Goal: Task Accomplishment & Management: Manage account settings

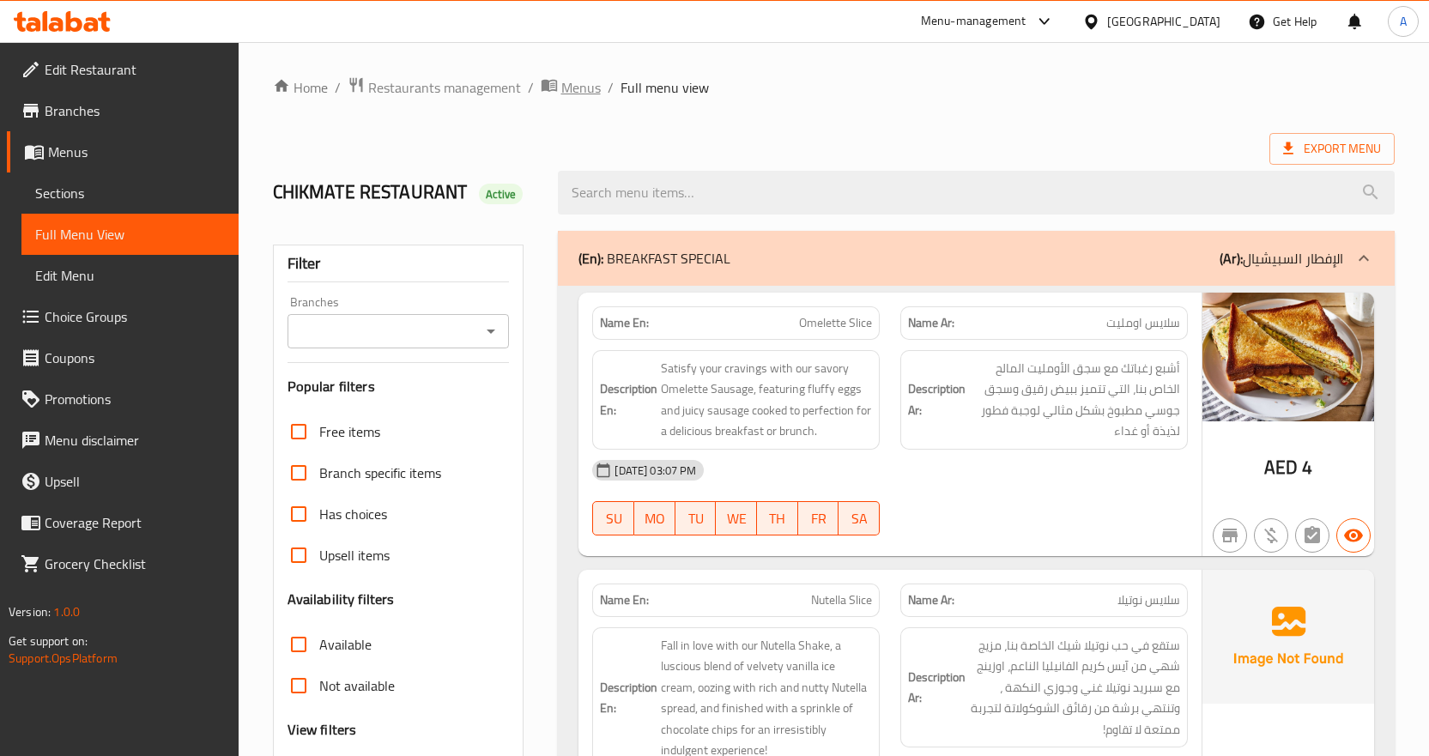
click at [573, 85] on span "Menus" at bounding box center [580, 87] width 39 height 21
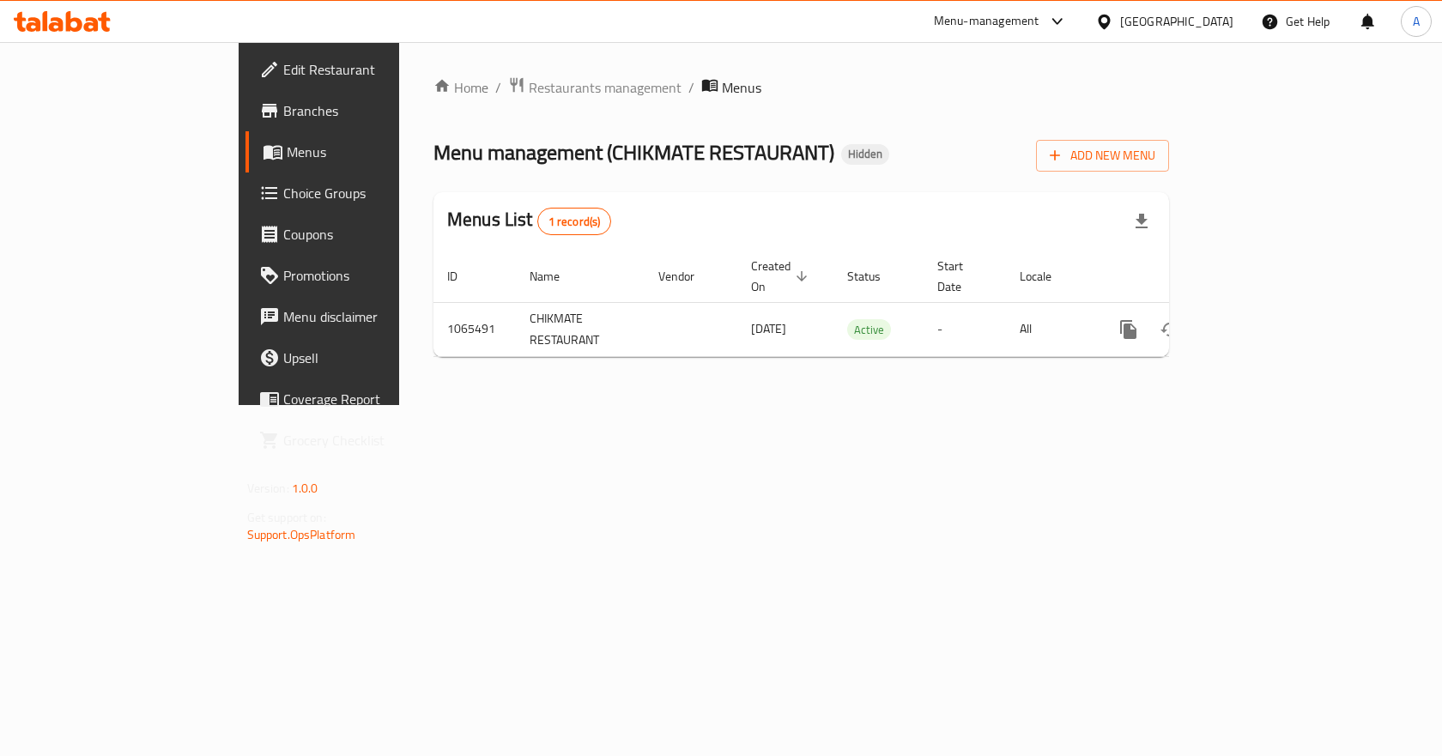
click at [283, 117] on span "Branches" at bounding box center [374, 110] width 183 height 21
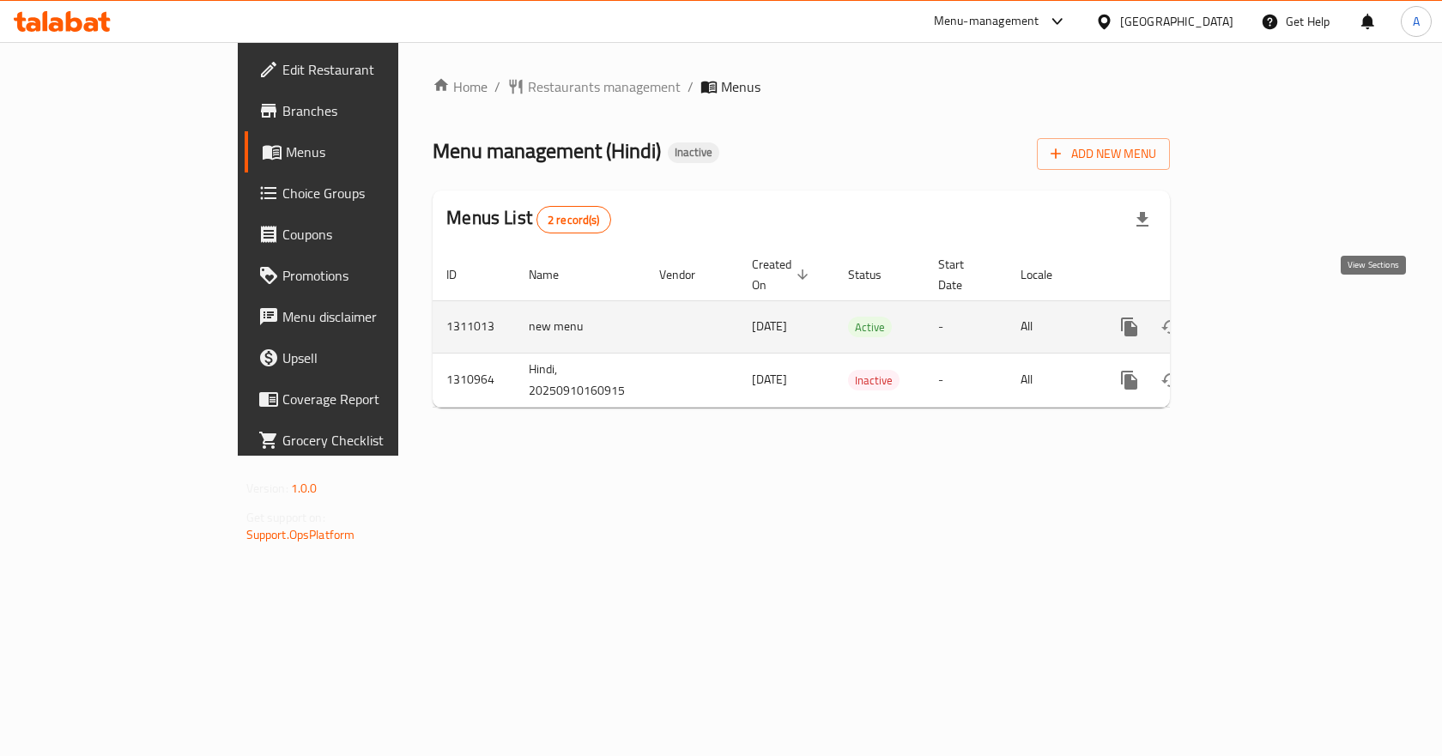
click at [1263, 317] on icon "enhanced table" at bounding box center [1253, 327] width 21 height 21
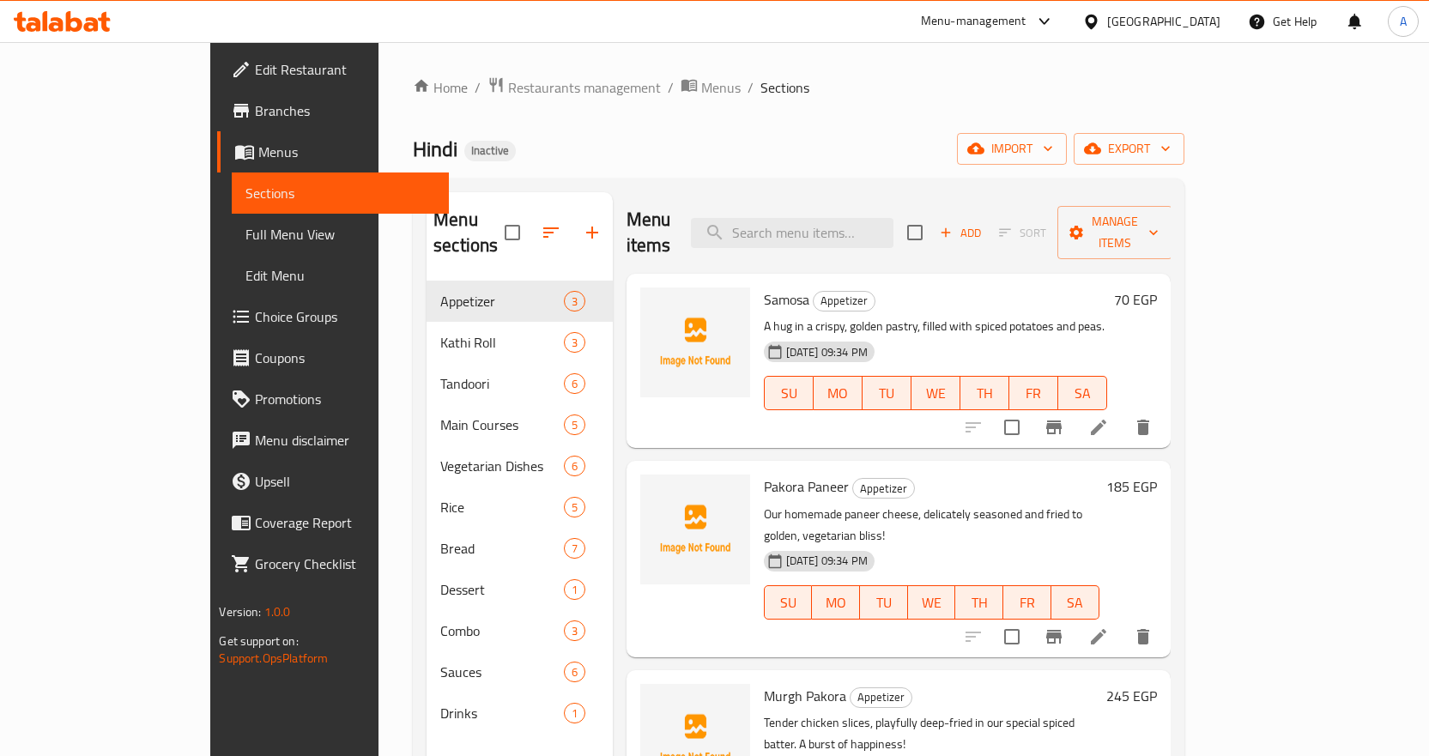
drag, startPoint x: 112, startPoint y: 236, endPoint x: 189, endPoint y: 299, distance: 99.4
click at [245, 236] on span "Full Menu View" at bounding box center [340, 234] width 190 height 21
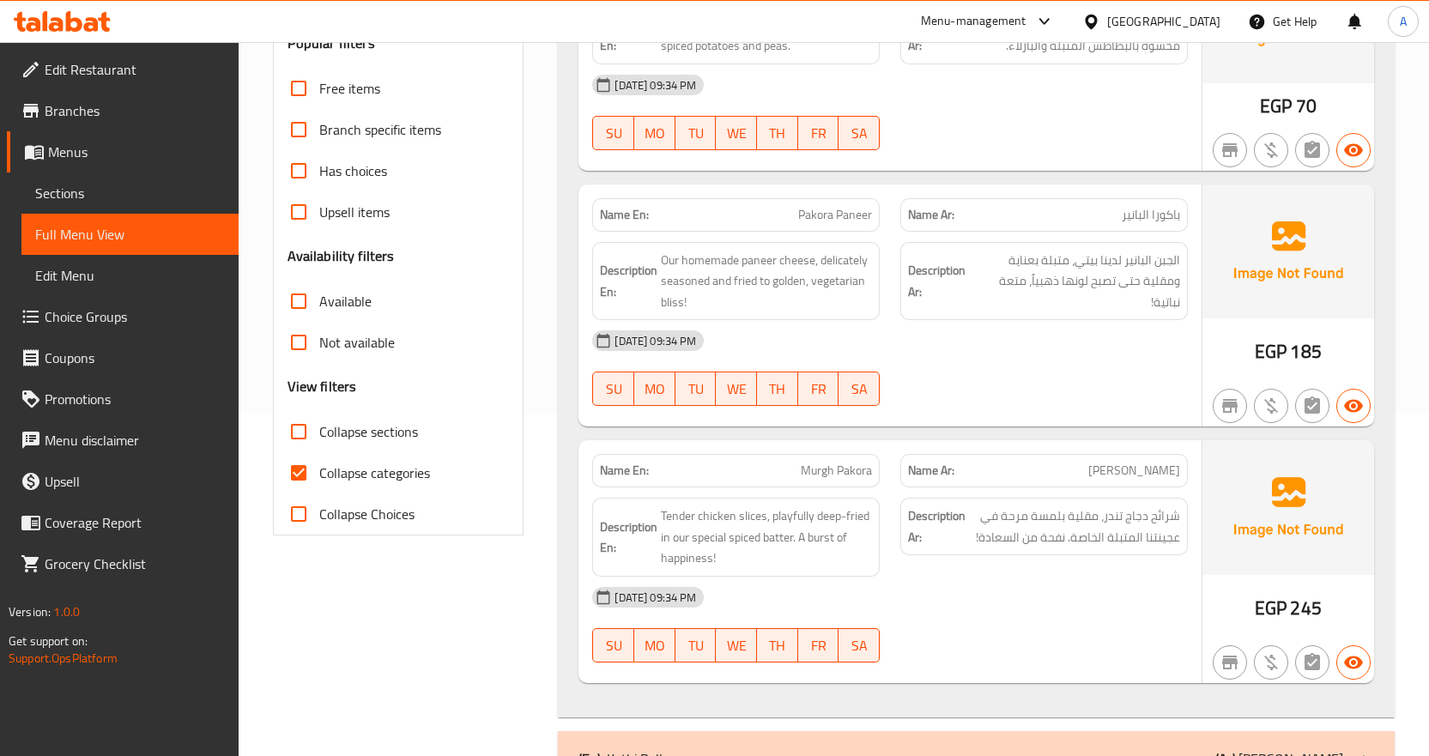
click at [378, 478] on span "Collapse categories" at bounding box center [374, 473] width 111 height 21
click at [319, 478] on input "Collapse categories" at bounding box center [298, 472] width 41 height 41
checkbox input "false"
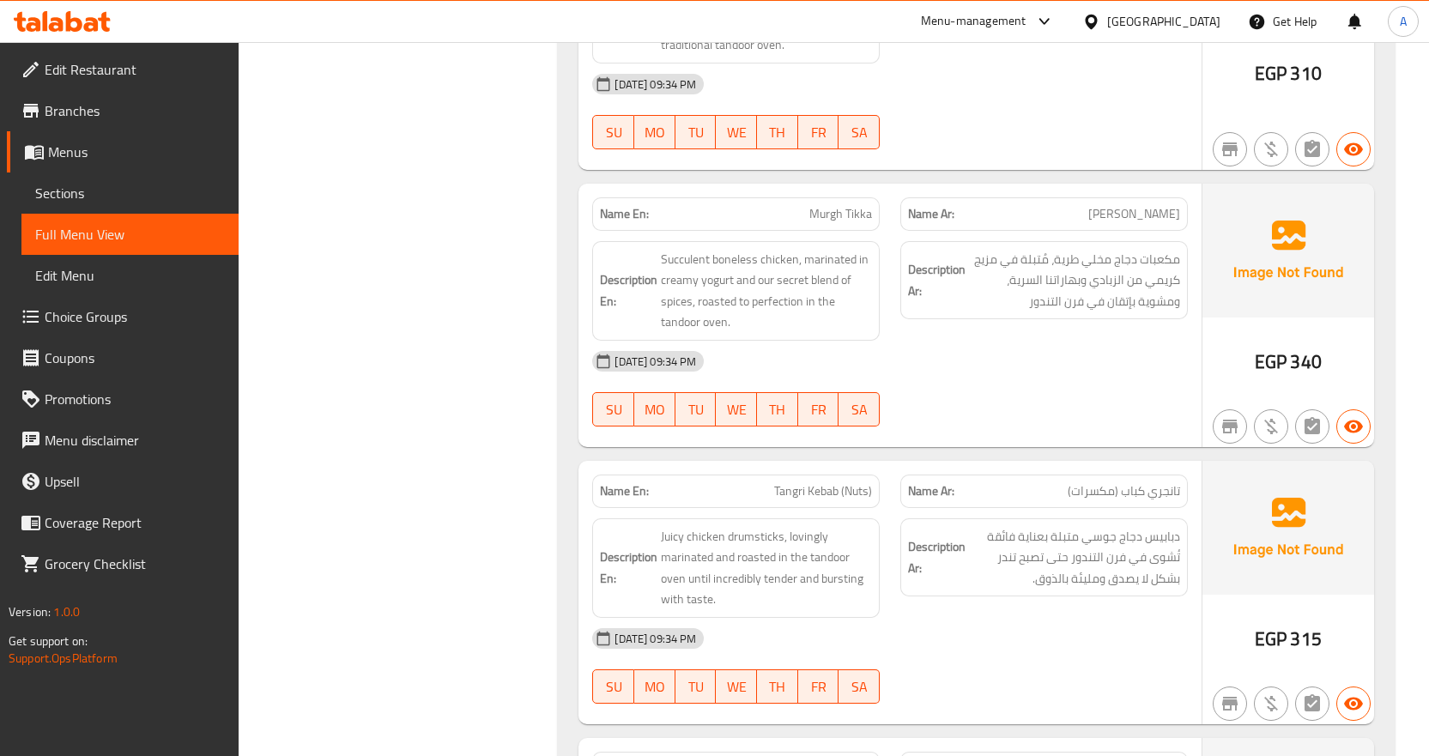
scroll to position [2145, 0]
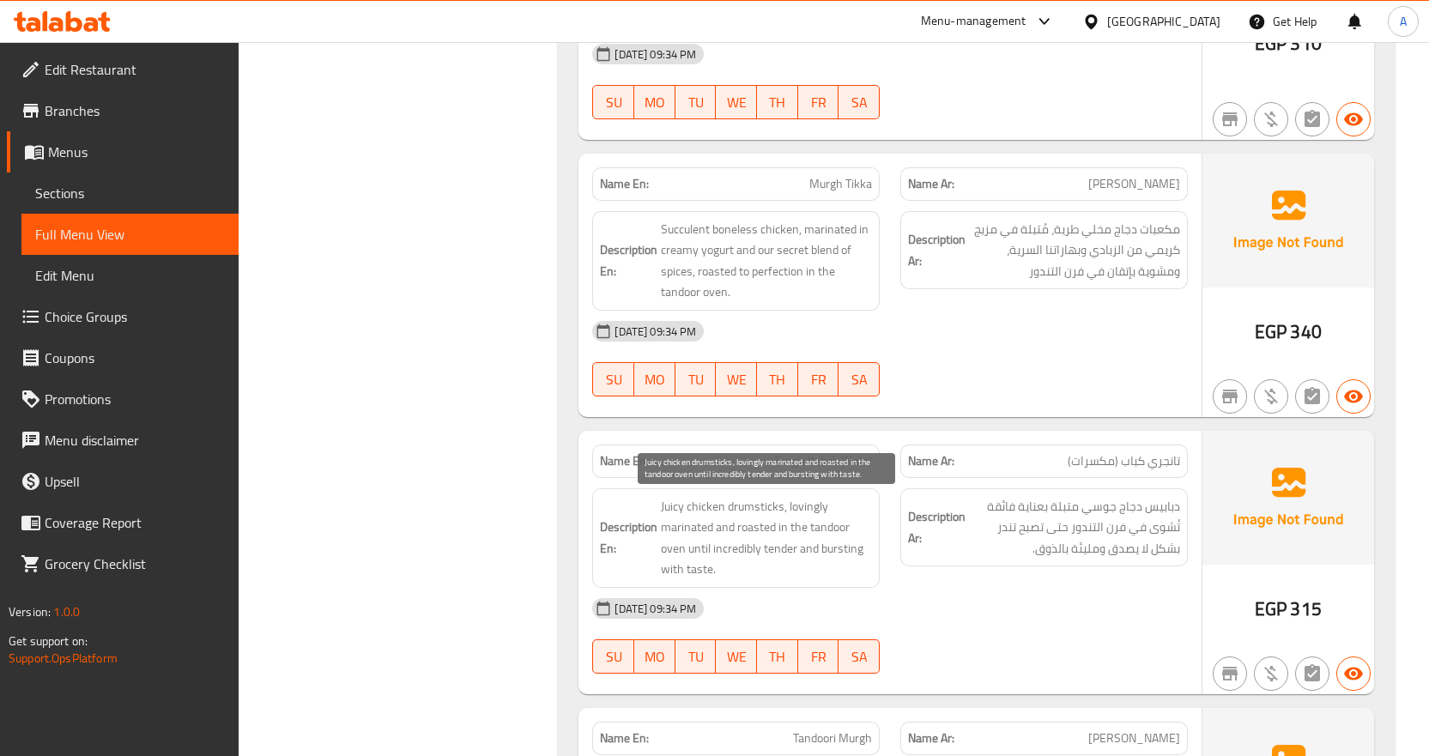
click at [698, 569] on span "Juicy chicken drumsticks, lovingly marinated and roasted in the tandoor oven un…" at bounding box center [766, 538] width 211 height 84
copy span "taste"
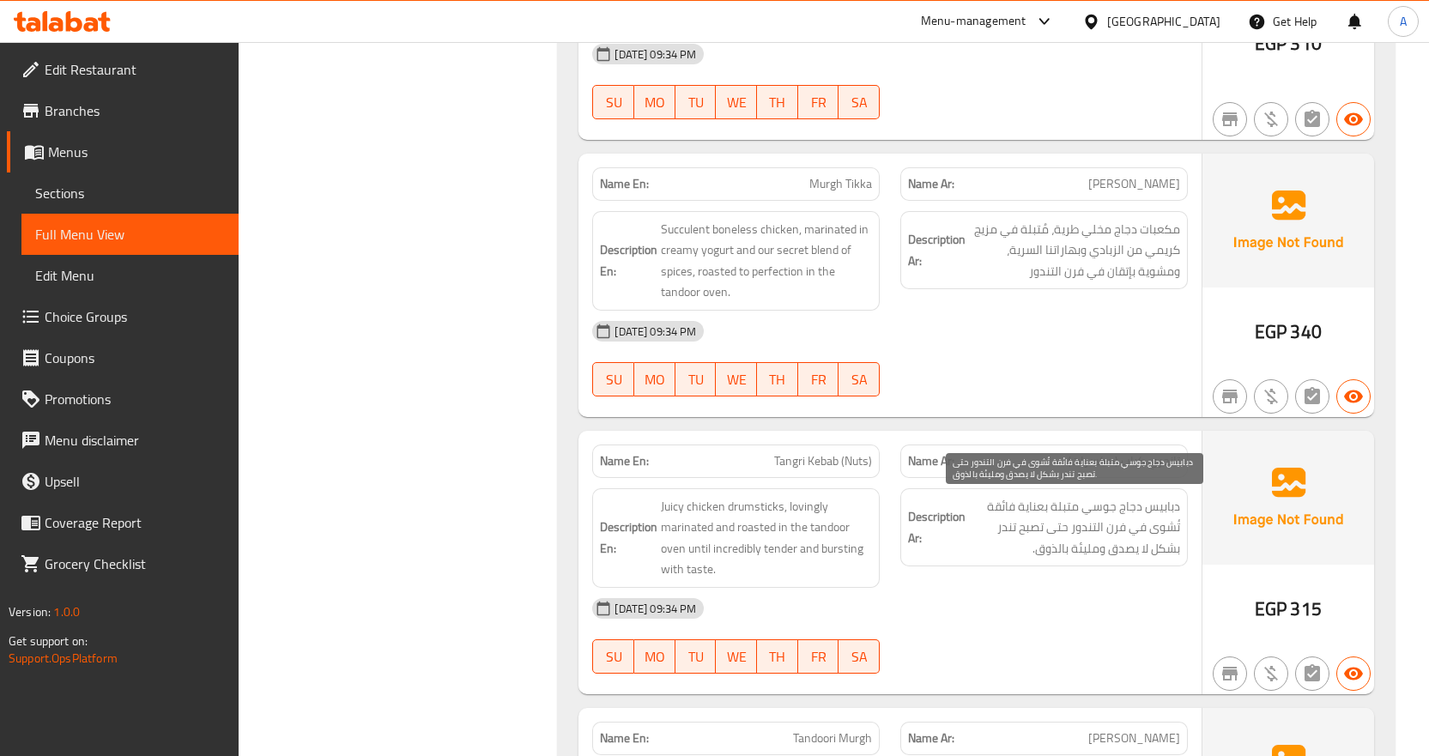
click at [1035, 551] on span "دبابيس دجاج جوسي متبلة بعناية فائقة تُشوى في فرن التندور حتى تصبح تندر بشكل لا …" at bounding box center [1074, 527] width 211 height 63
click at [1043, 551] on span "دبابيس دجاج جوسي متبلة بعناية فائقة تُشوى في فرن التندور حتى تصبح تندر بشكل لا …" at bounding box center [1074, 527] width 211 height 63
click at [1066, 596] on div "[DATE] 09:34 PM" at bounding box center [890, 608] width 616 height 41
click at [811, 469] on span "Tangri Kebab (Nuts)" at bounding box center [823, 461] width 98 height 18
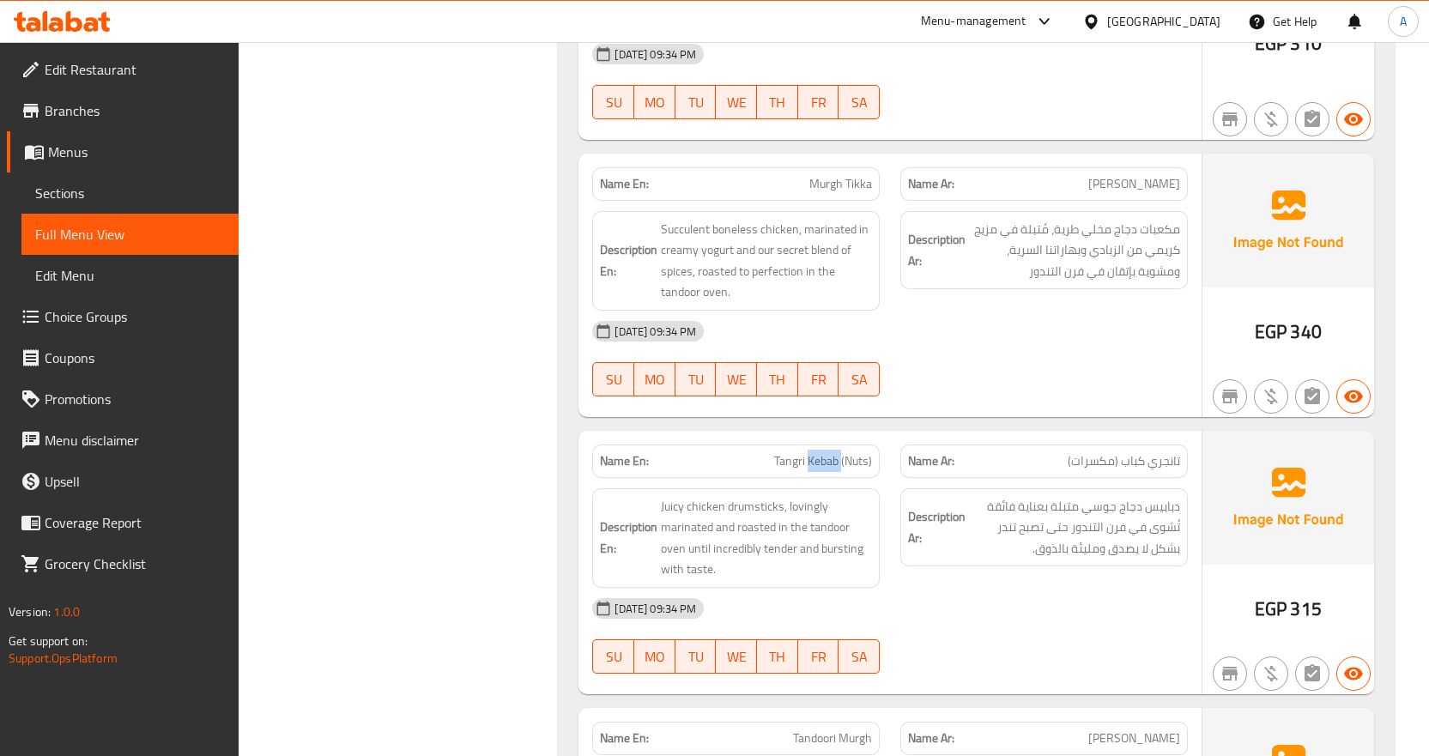
click at [811, 469] on span "Tangri Kebab (Nuts)" at bounding box center [823, 461] width 98 height 18
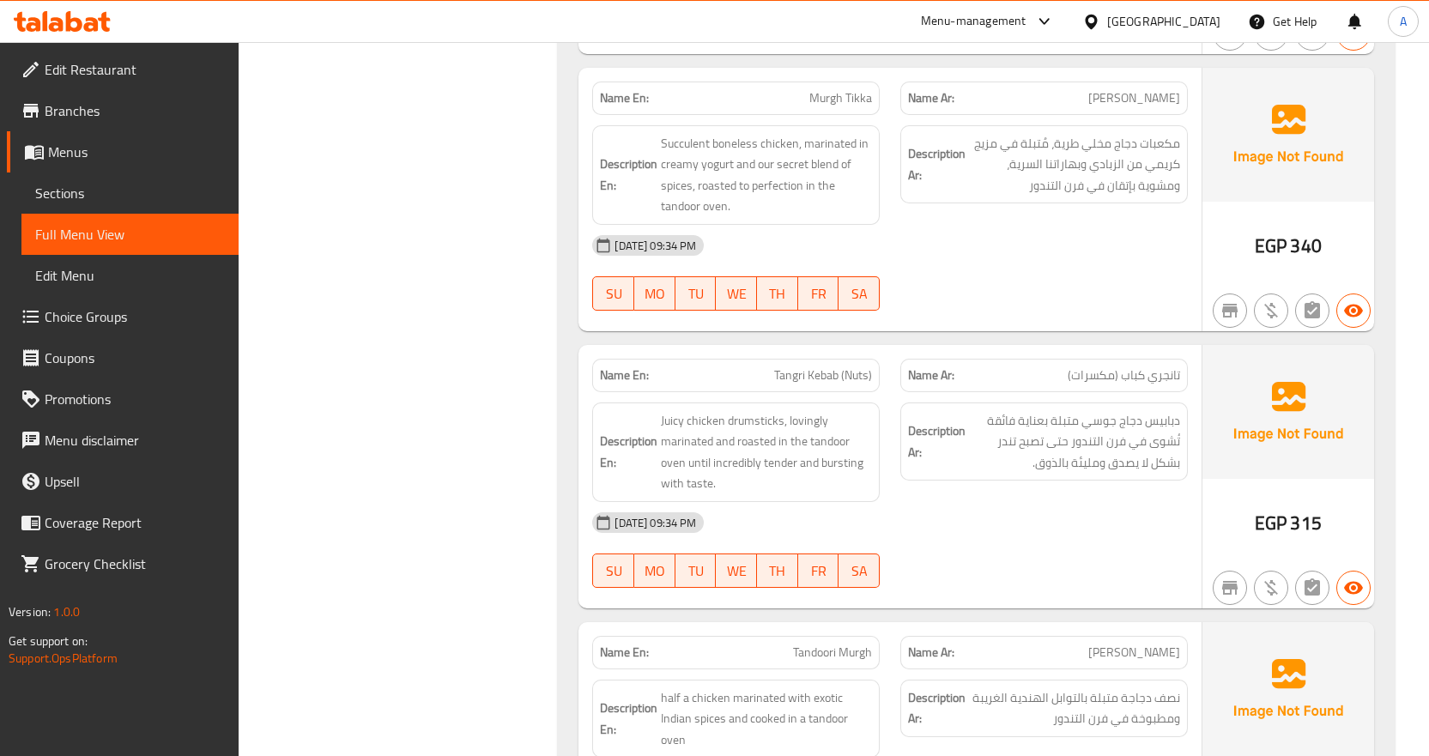
click at [962, 507] on div "[DATE] 09:34 PM" at bounding box center [890, 522] width 616 height 41
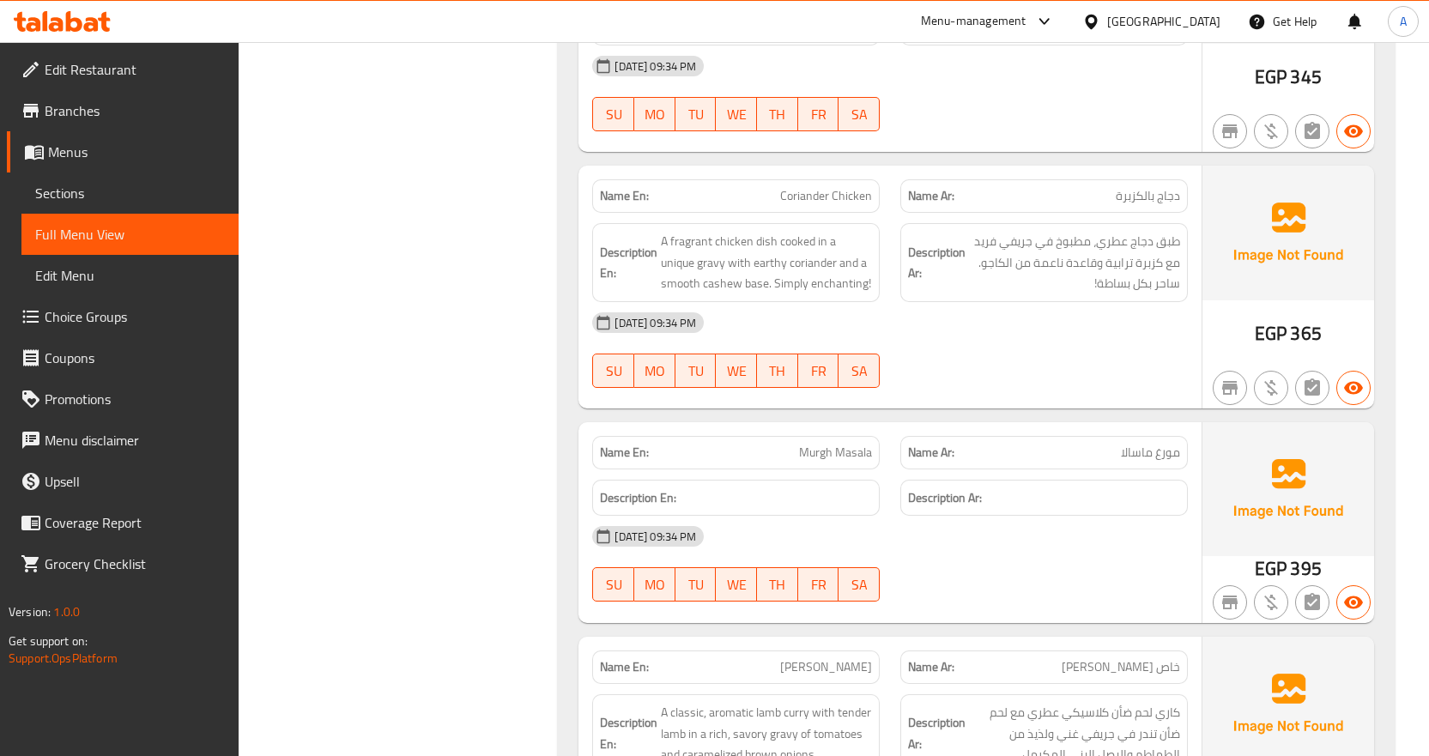
scroll to position [3861, 0]
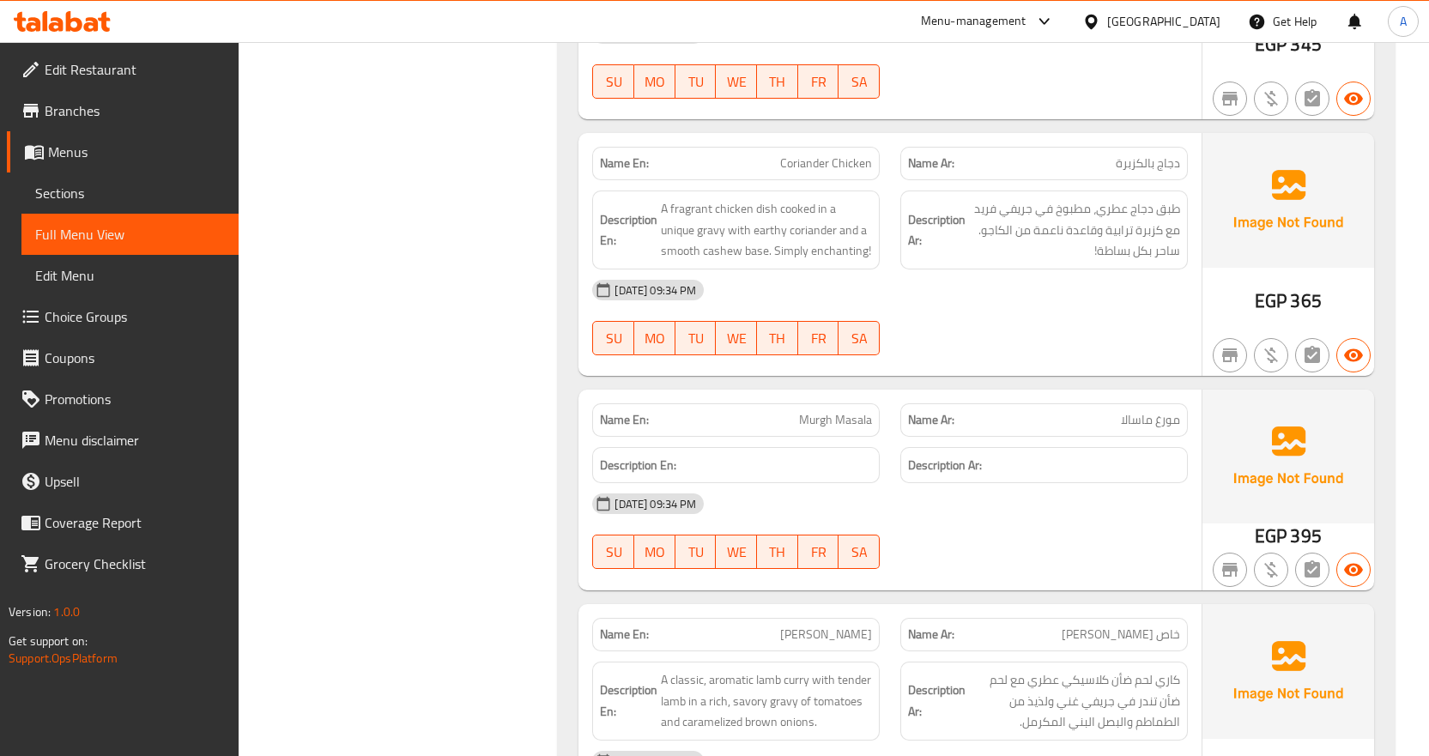
click at [819, 423] on span "Murgh Masala" at bounding box center [835, 420] width 73 height 18
copy span "Murgh Masala"
drag, startPoint x: 1087, startPoint y: 557, endPoint x: 1003, endPoint y: 514, distance: 94.4
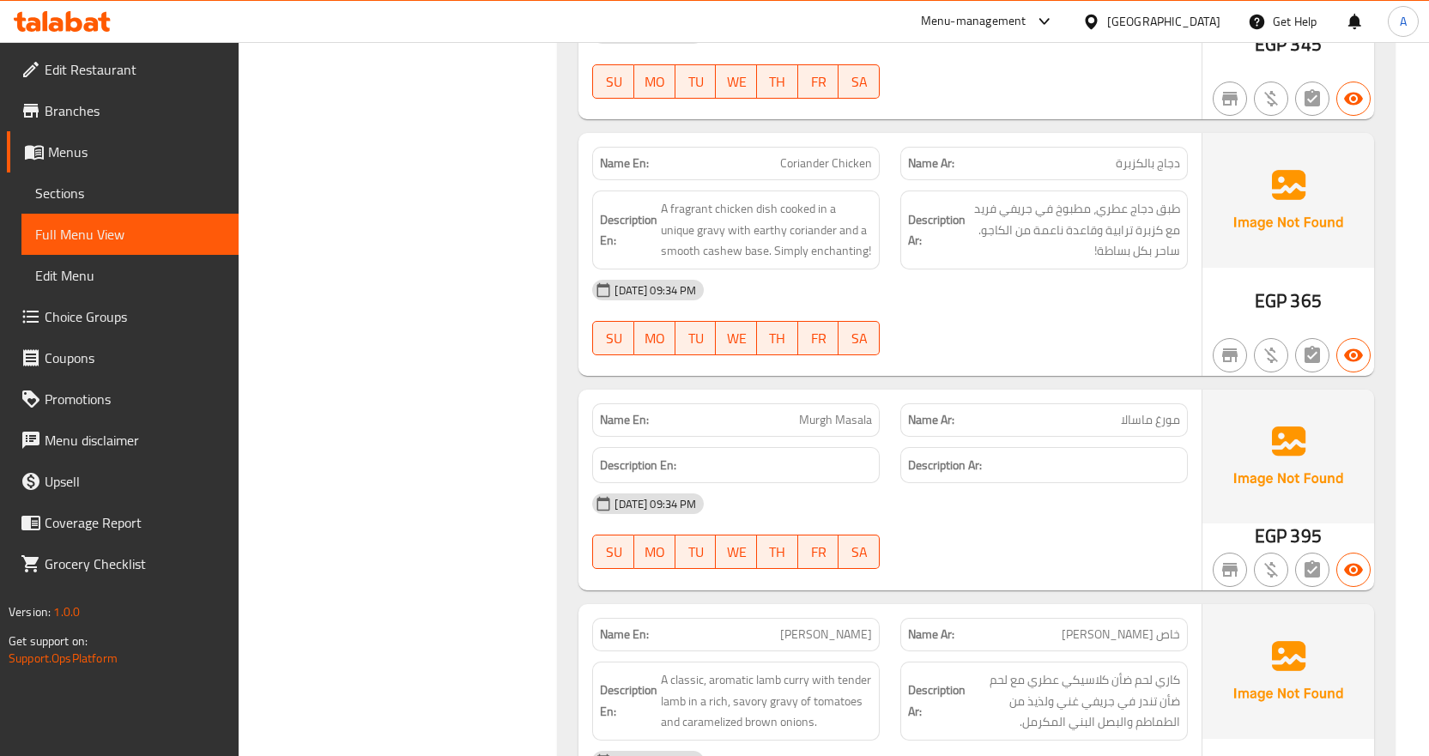
click at [1088, 557] on div "10-09-2025 09:34 PM SU MO TU WE TH FR SA" at bounding box center [890, 531] width 616 height 96
click at [844, 414] on span "Murgh Masala" at bounding box center [835, 420] width 73 height 18
drag, startPoint x: 844, startPoint y: 414, endPoint x: 836, endPoint y: 422, distance: 11.5
click at [845, 414] on span "Murgh Masala" at bounding box center [835, 420] width 73 height 18
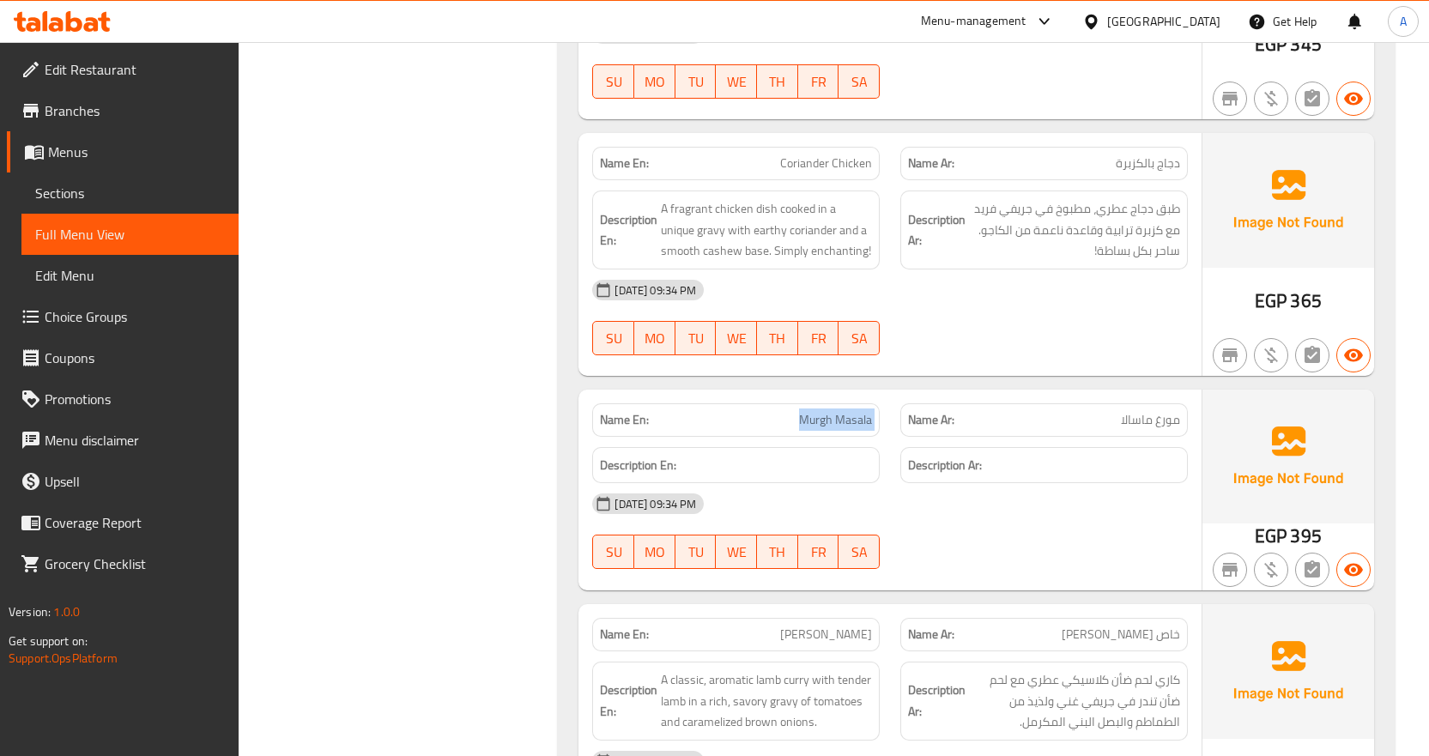
copy span "Murgh Masala"
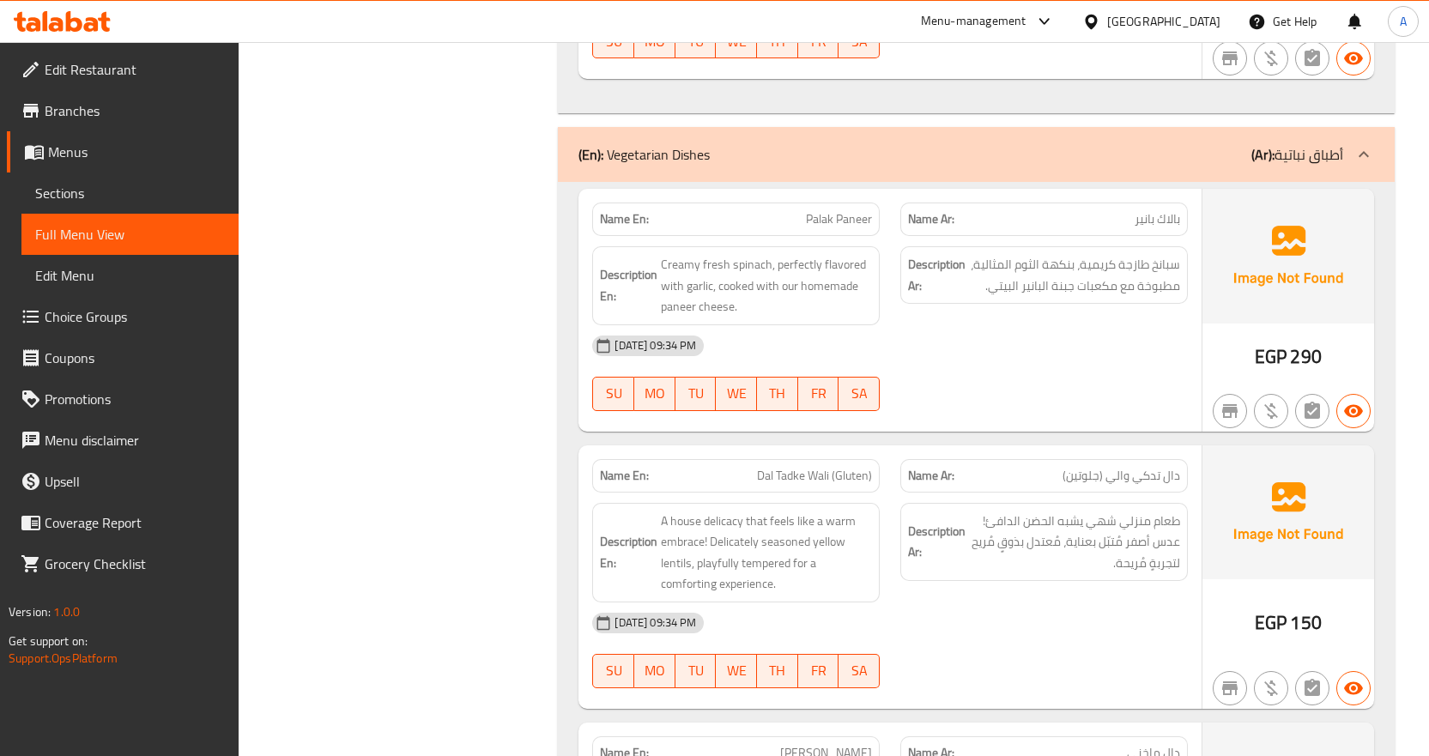
scroll to position [4891, 0]
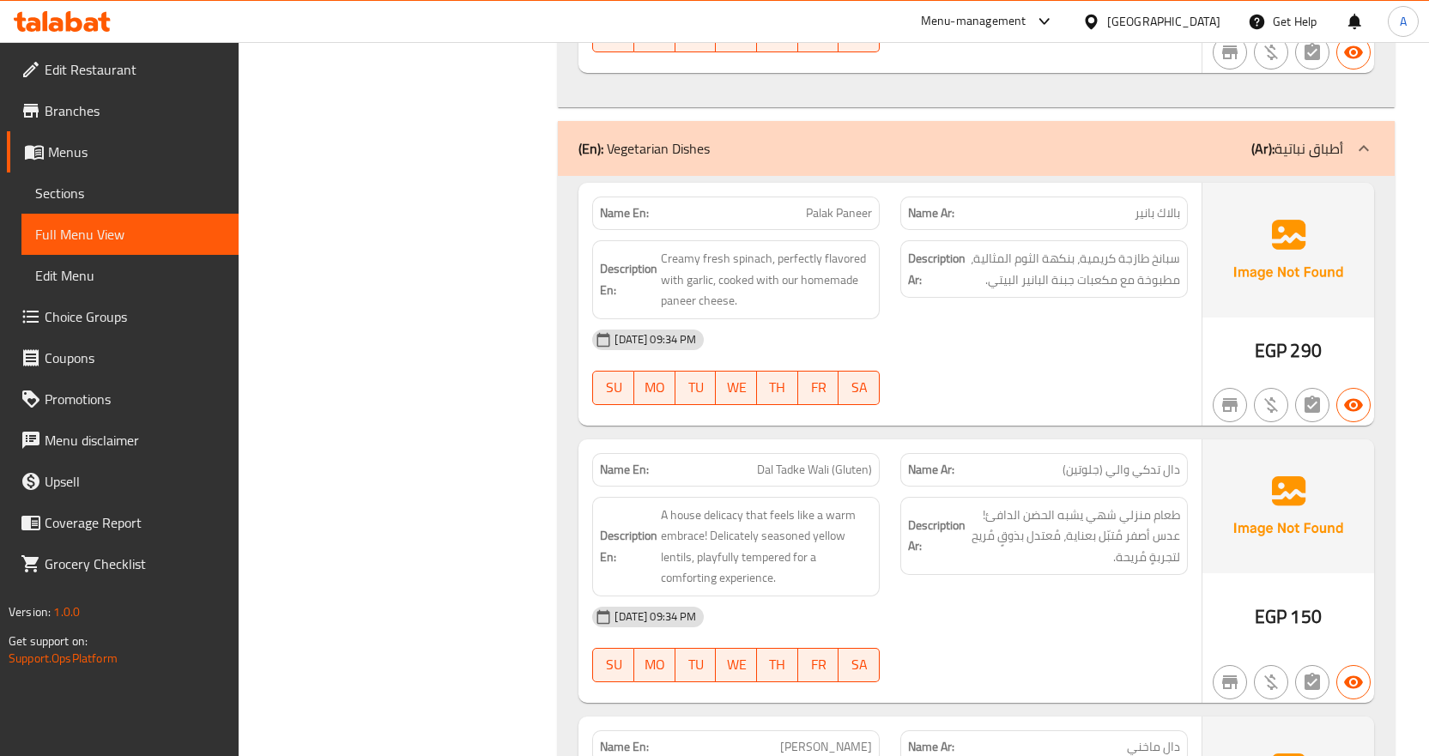
click at [825, 218] on span "Palak Paneer" at bounding box center [839, 213] width 66 height 18
copy span "Palak Paneer"
click at [1007, 404] on div at bounding box center [1044, 405] width 308 height 21
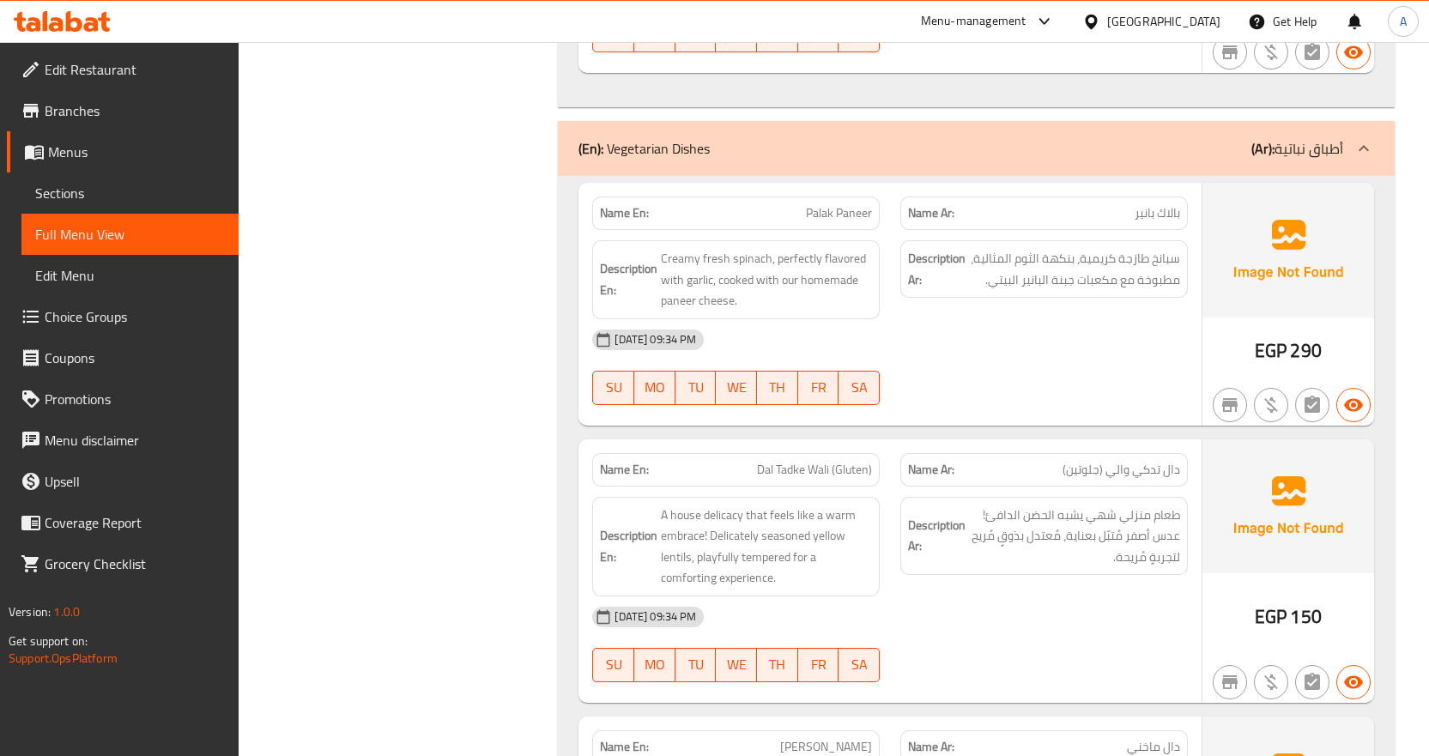
click at [1141, 353] on div "[DATE] 09:34 PM" at bounding box center [890, 339] width 616 height 41
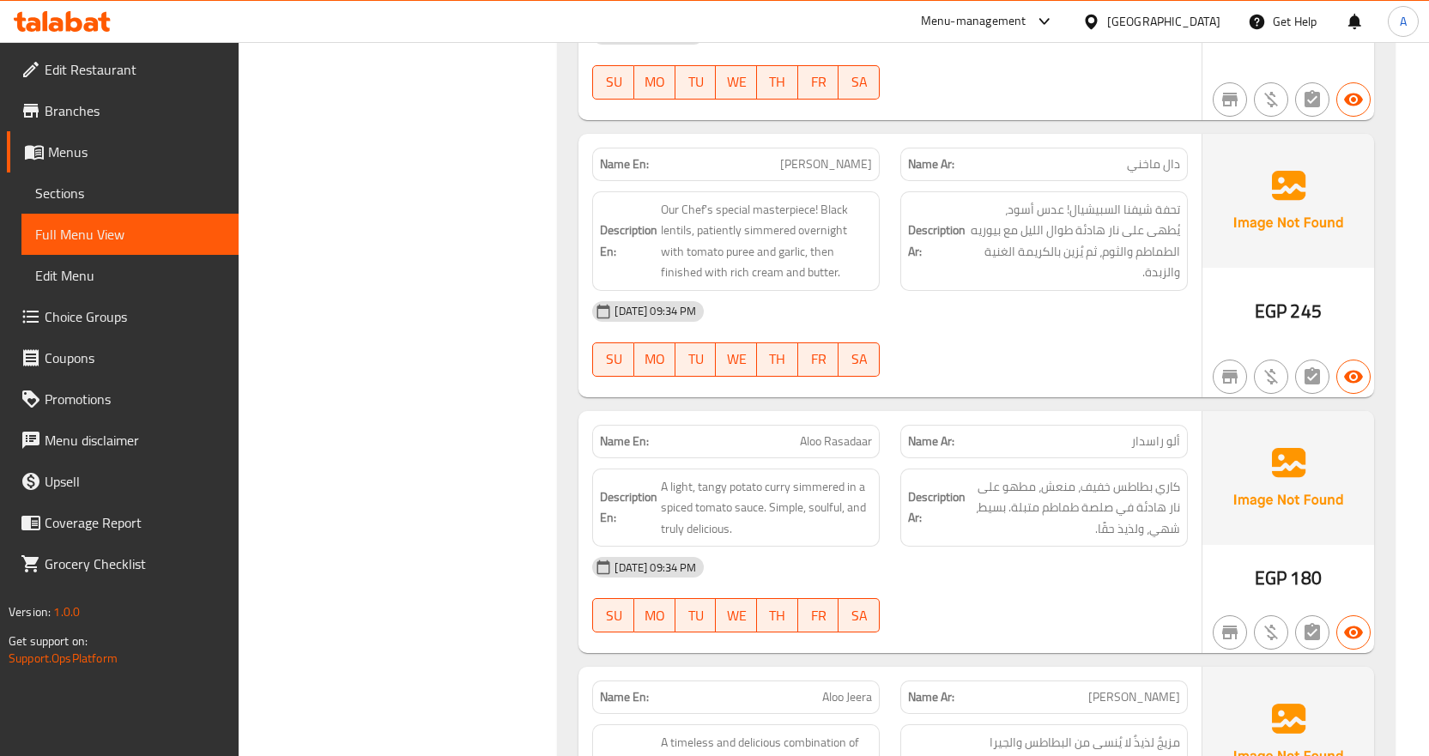
scroll to position [5492, 0]
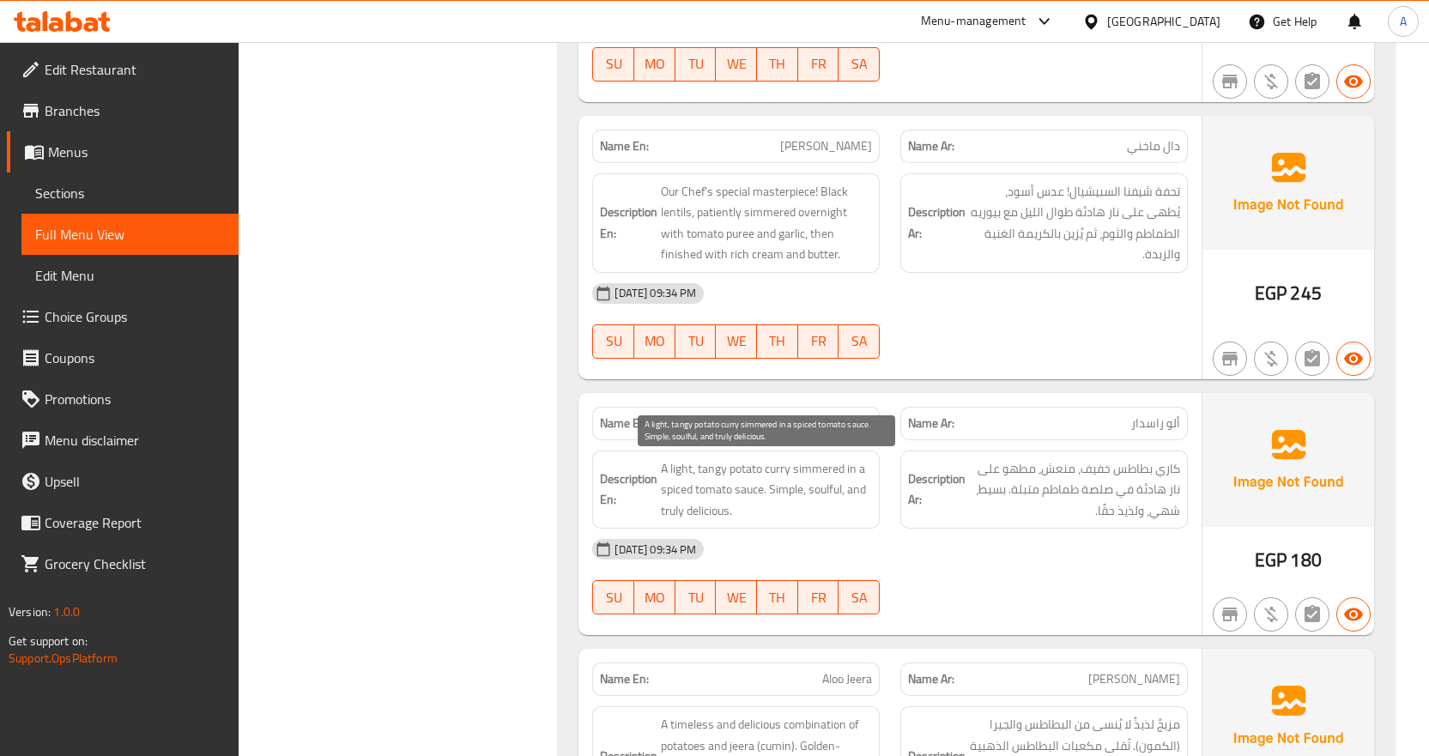
click at [817, 491] on span "A light, tangy potato curry simmered in a spiced tomato sauce. Simple, soulful,…" at bounding box center [766, 489] width 211 height 63
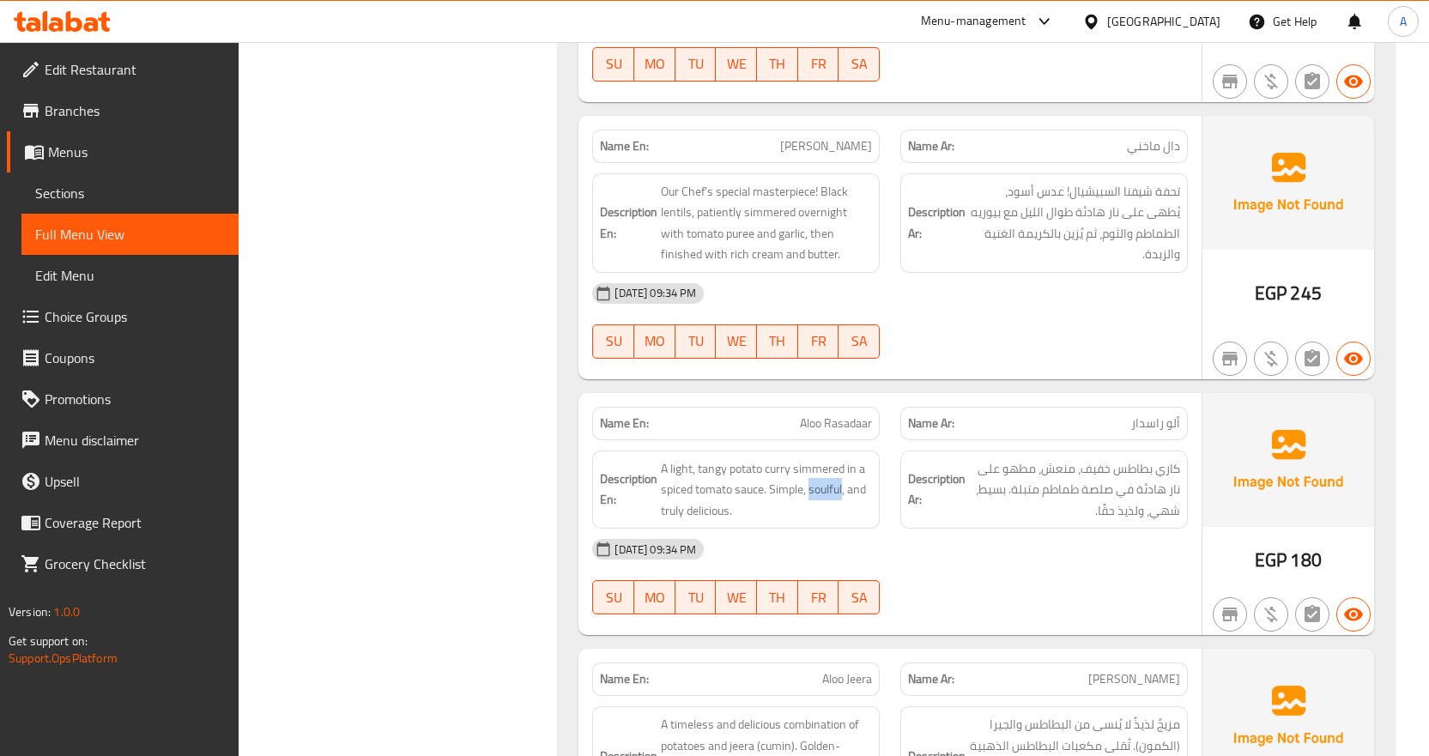
copy span "soulful"
click at [1130, 575] on div "10-09-2025 09:34 PM SU MO TU WE TH FR SA" at bounding box center [890, 577] width 616 height 96
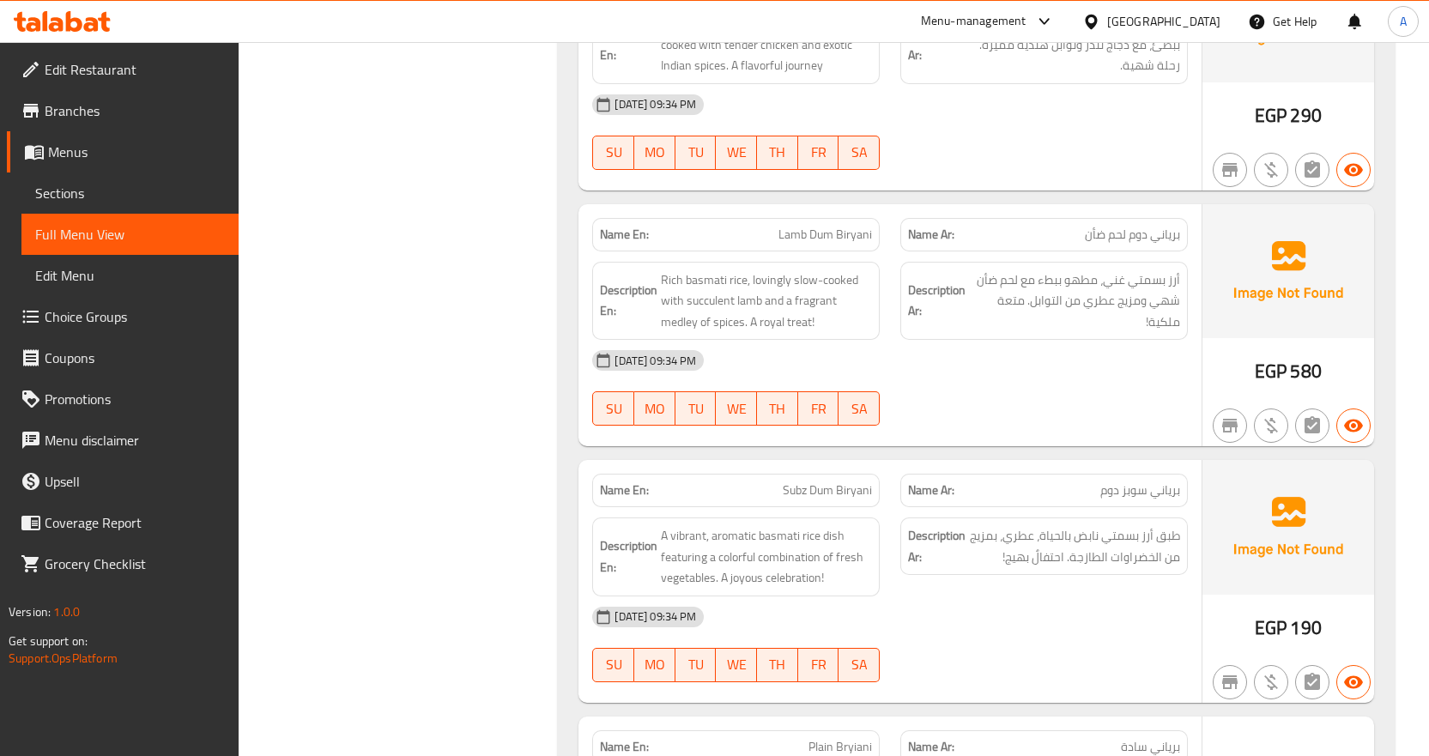
scroll to position [6865, 0]
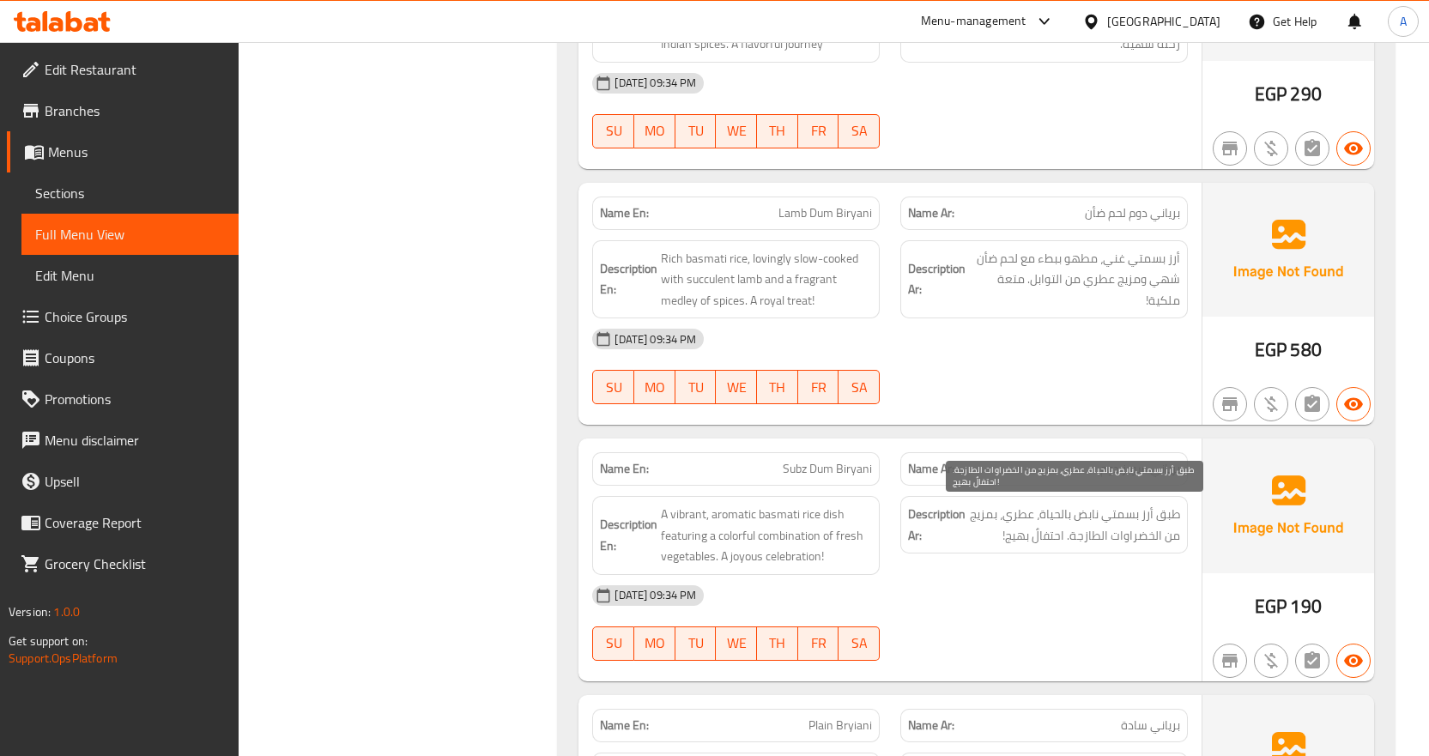
click at [1019, 535] on span "طبق أرز بسمتي نابض بالحياة، عطري، بمزيج من الخضراوات الطازجة. احتفالٌ بهيج!" at bounding box center [1074, 525] width 211 height 42
click at [1006, 581] on div "[DATE] 09:34 PM" at bounding box center [890, 595] width 616 height 41
click at [1025, 540] on span "طبق أرز بسمتي نابض بالحياة، عطري، بمزيج من الخضراوات الطازجة. احتفالٌ بهيج!" at bounding box center [1074, 525] width 211 height 42
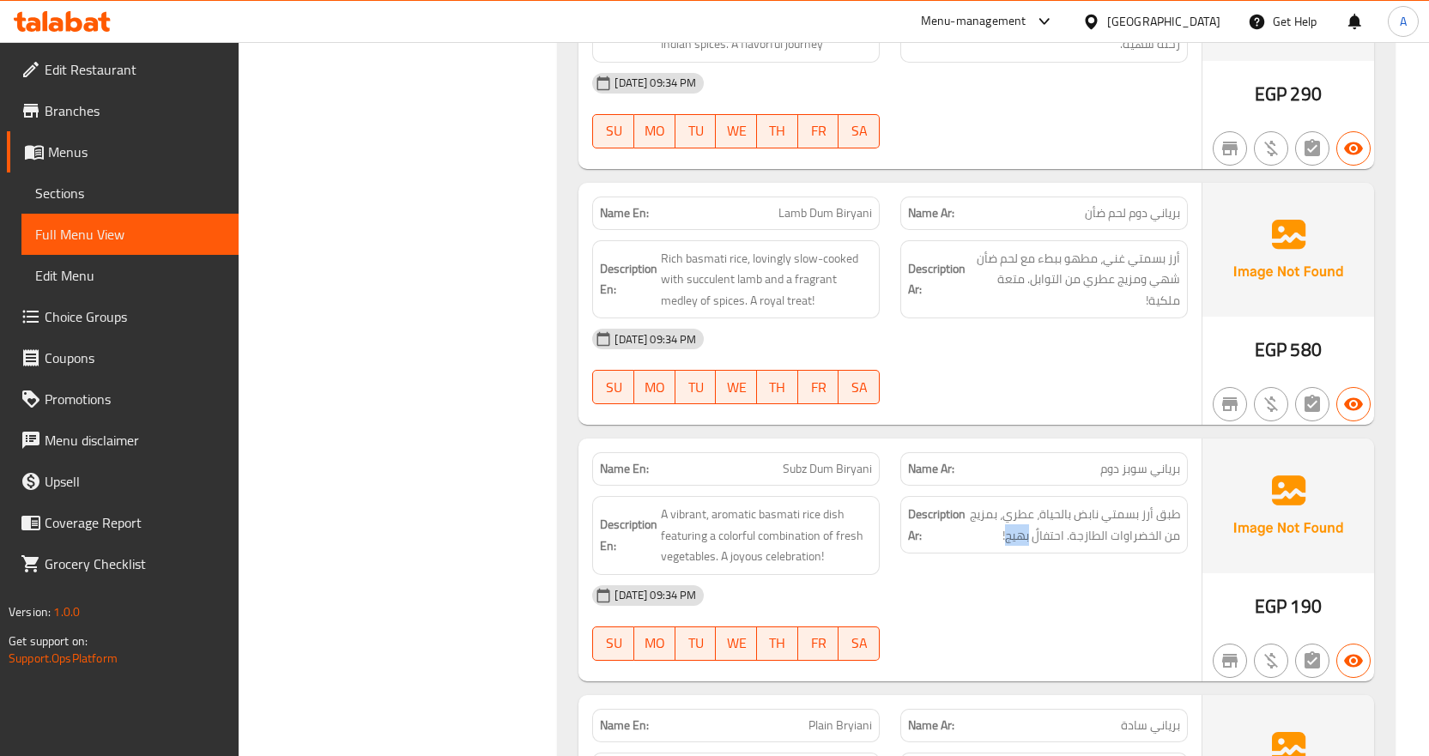
click at [1017, 562] on div "Description Ar: طبق أرز بسمتي نابض بالحياة، عطري، بمزيج من الخضراوات الطازجة. ا…" at bounding box center [1044, 536] width 308 height 100
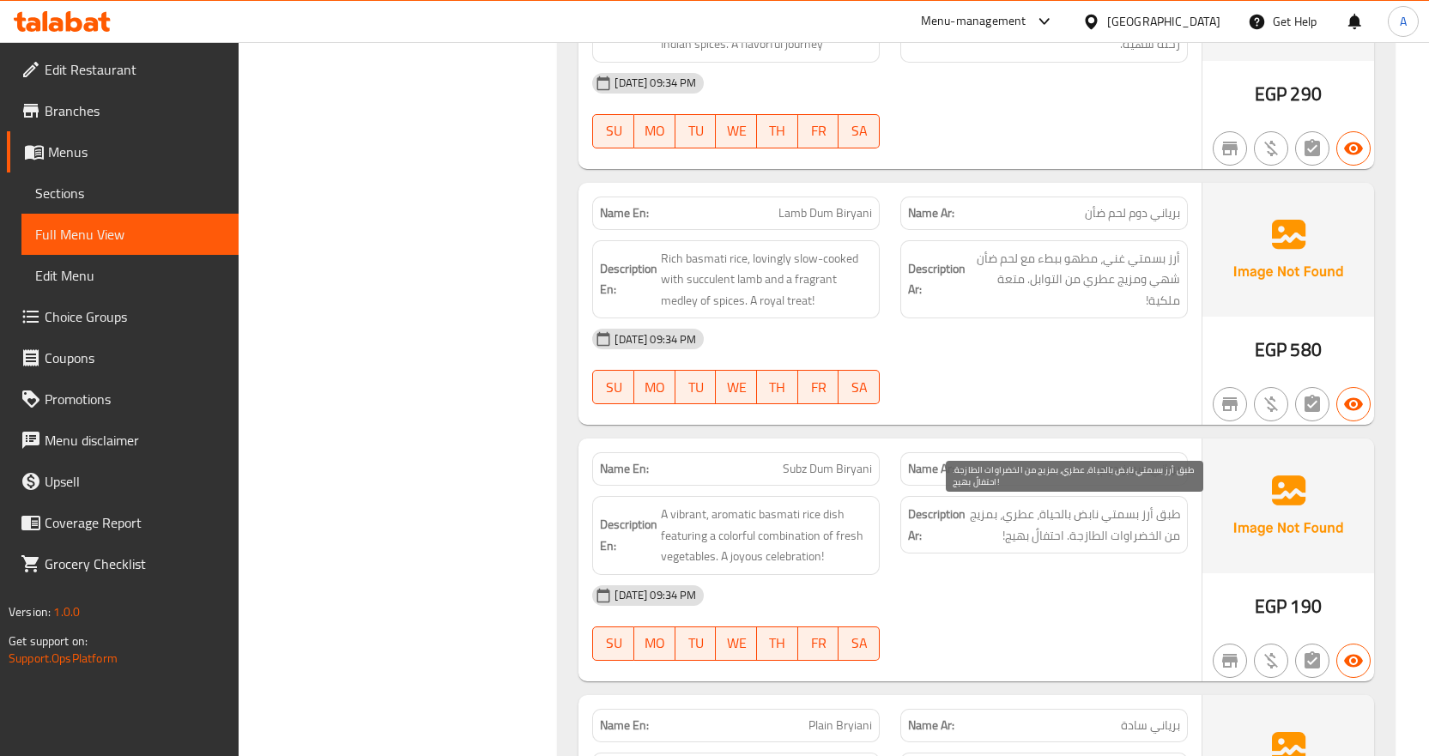
click at [1020, 541] on span "طبق أرز بسمتي نابض بالحياة، عطري، بمزيج من الخضراوات الطازجة. احتفالٌ بهيج!" at bounding box center [1074, 525] width 211 height 42
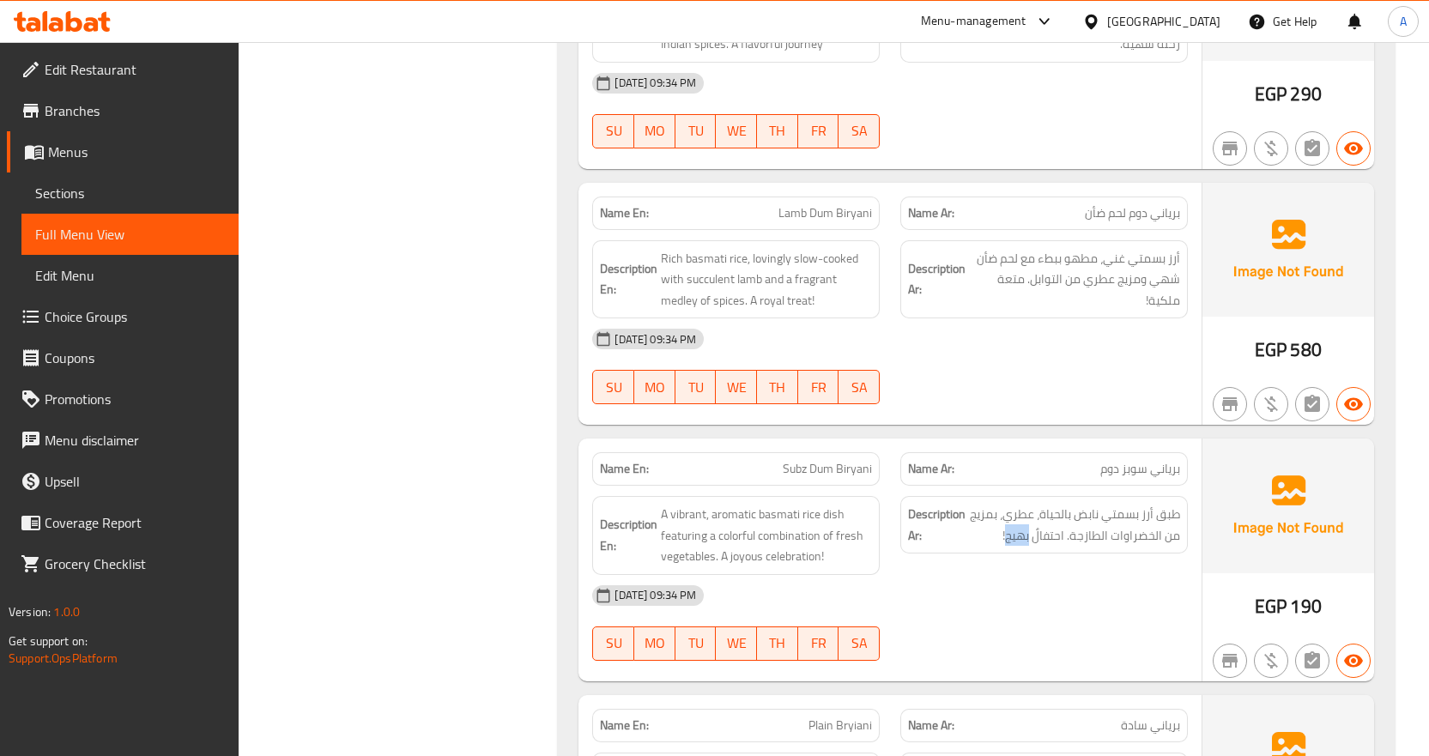
click at [1026, 571] on div "Description Ar: طبق أرز بسمتي نابض بالحياة، عطري، بمزيج من الخضراوات الطازجة. ا…" at bounding box center [1044, 536] width 308 height 100
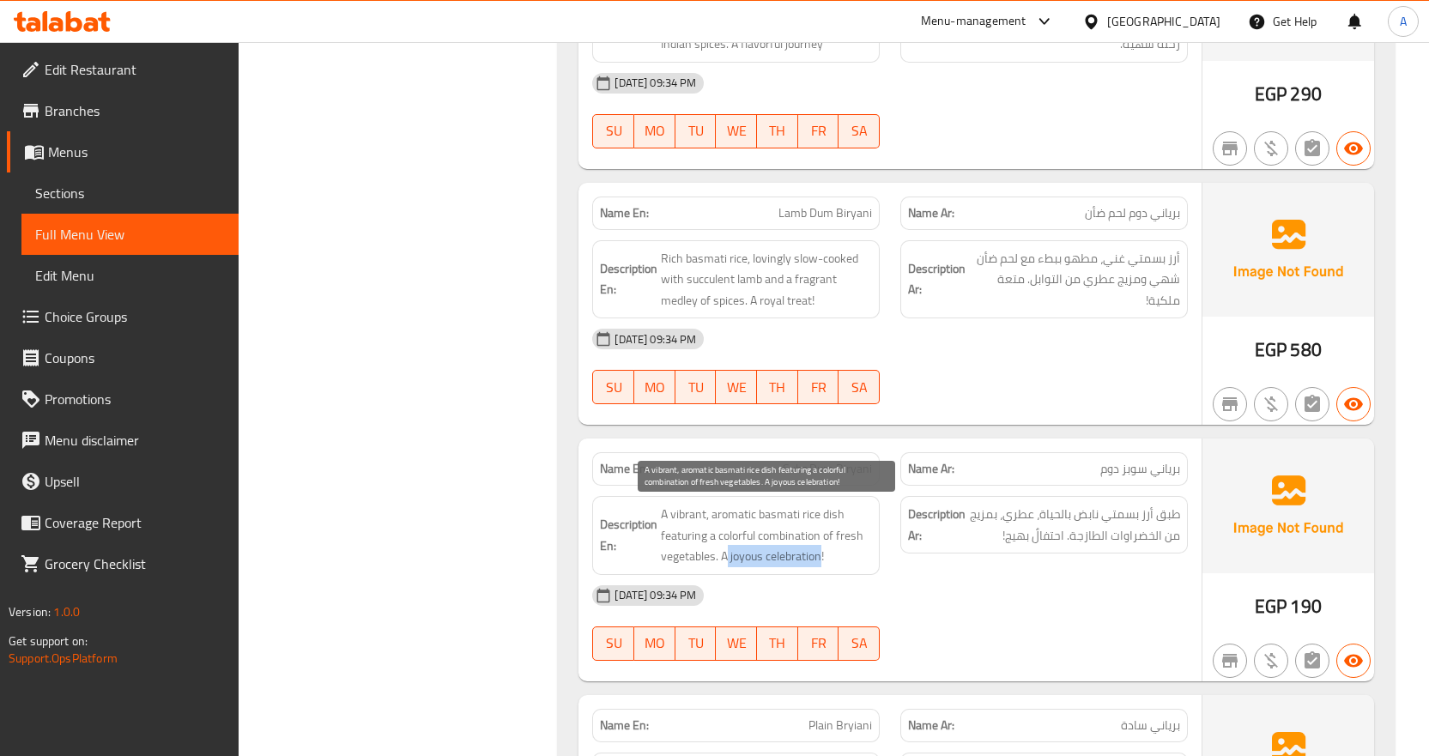
drag, startPoint x: 728, startPoint y: 559, endPoint x: 823, endPoint y: 556, distance: 95.3
click at [823, 556] on span "A vibrant, aromatic basmati rice dish featuring a colorful combination of fresh…" at bounding box center [766, 535] width 211 height 63
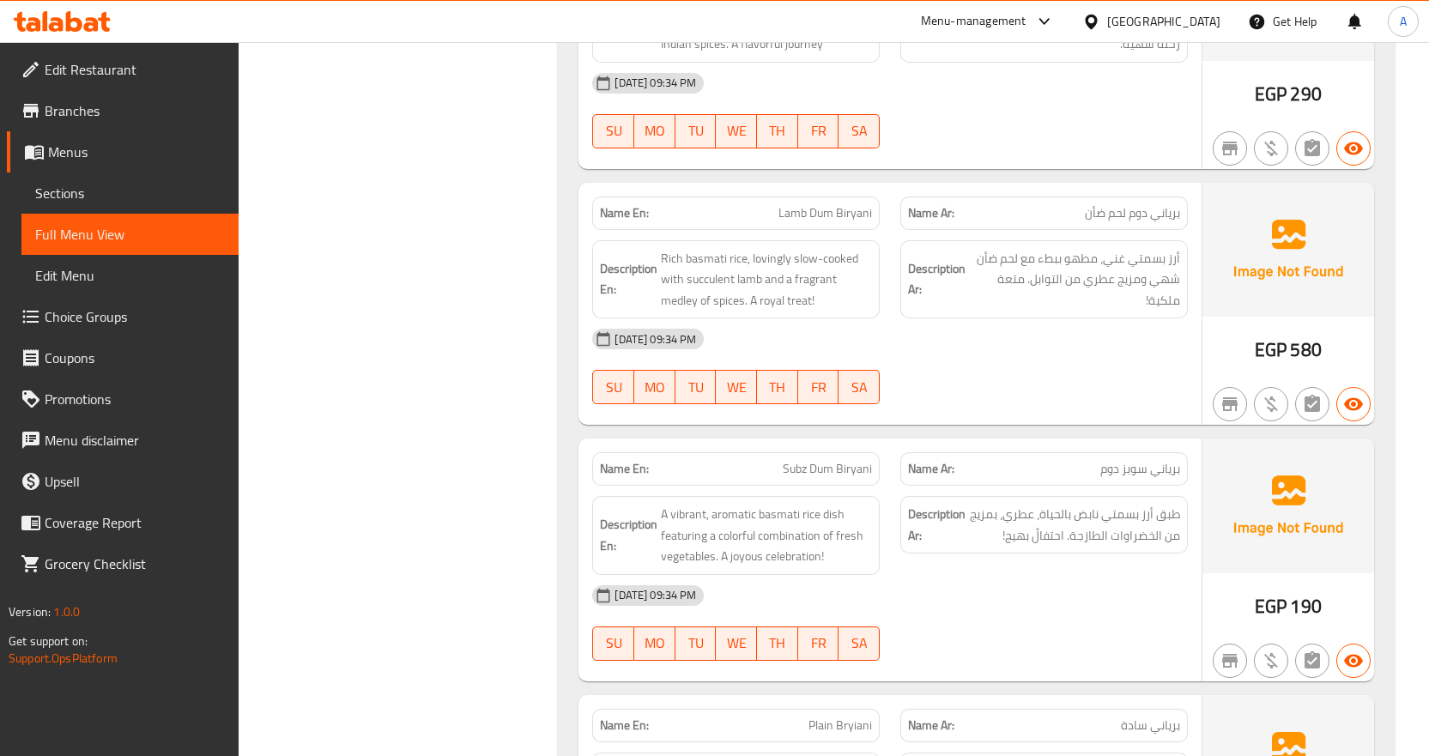
click at [867, 572] on div "Description En: A vibrant, aromatic basmati rice dish featuring a colorful comb…" at bounding box center [735, 535] width 287 height 79
click at [753, 296] on span "Rich basmati rice, lovingly slow-cooked with succulent lamb and a fragrant medl…" at bounding box center [766, 279] width 211 height 63
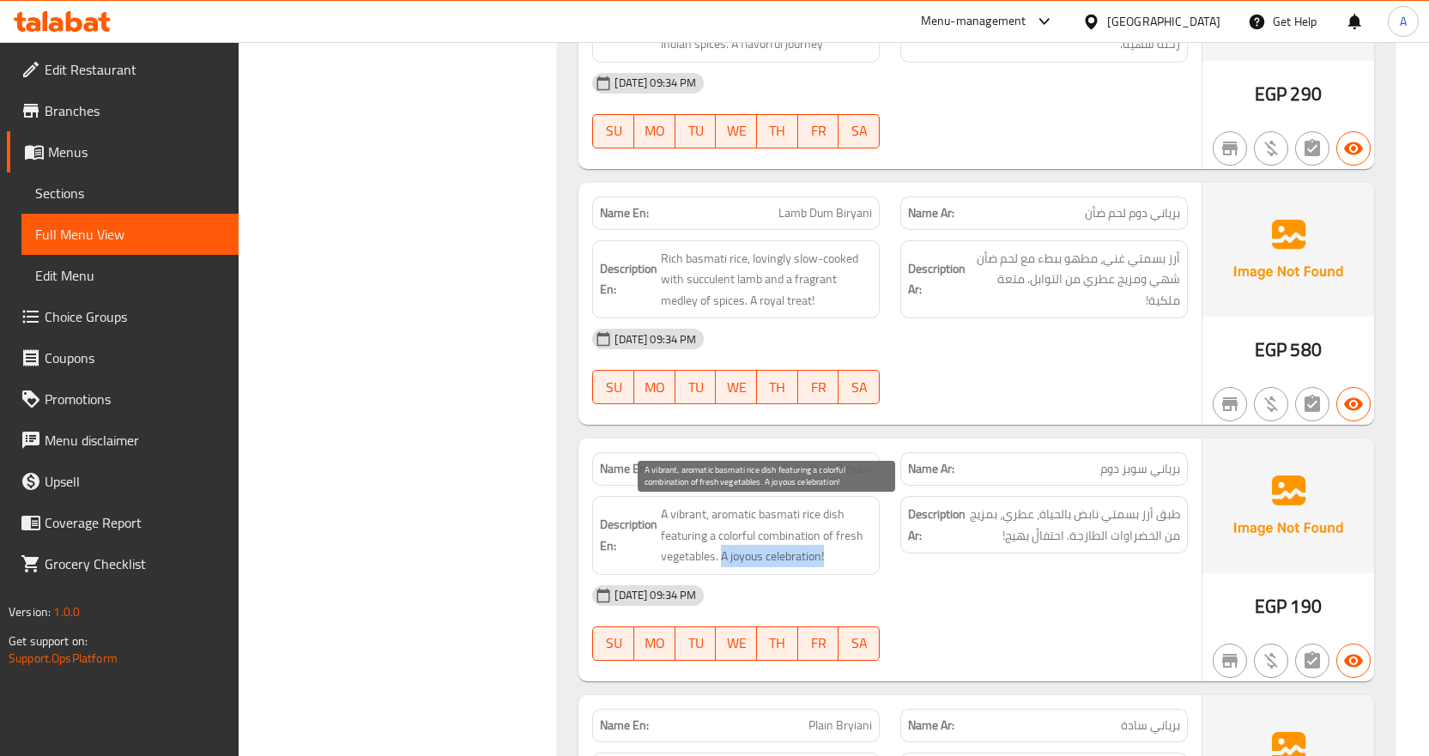
drag, startPoint x: 722, startPoint y: 555, endPoint x: 832, endPoint y: 559, distance: 110.8
click at [832, 559] on span "A vibrant, aromatic basmati rice dish featuring a colorful combination of fresh…" at bounding box center [766, 535] width 211 height 63
copy span "A joyous celebration!"
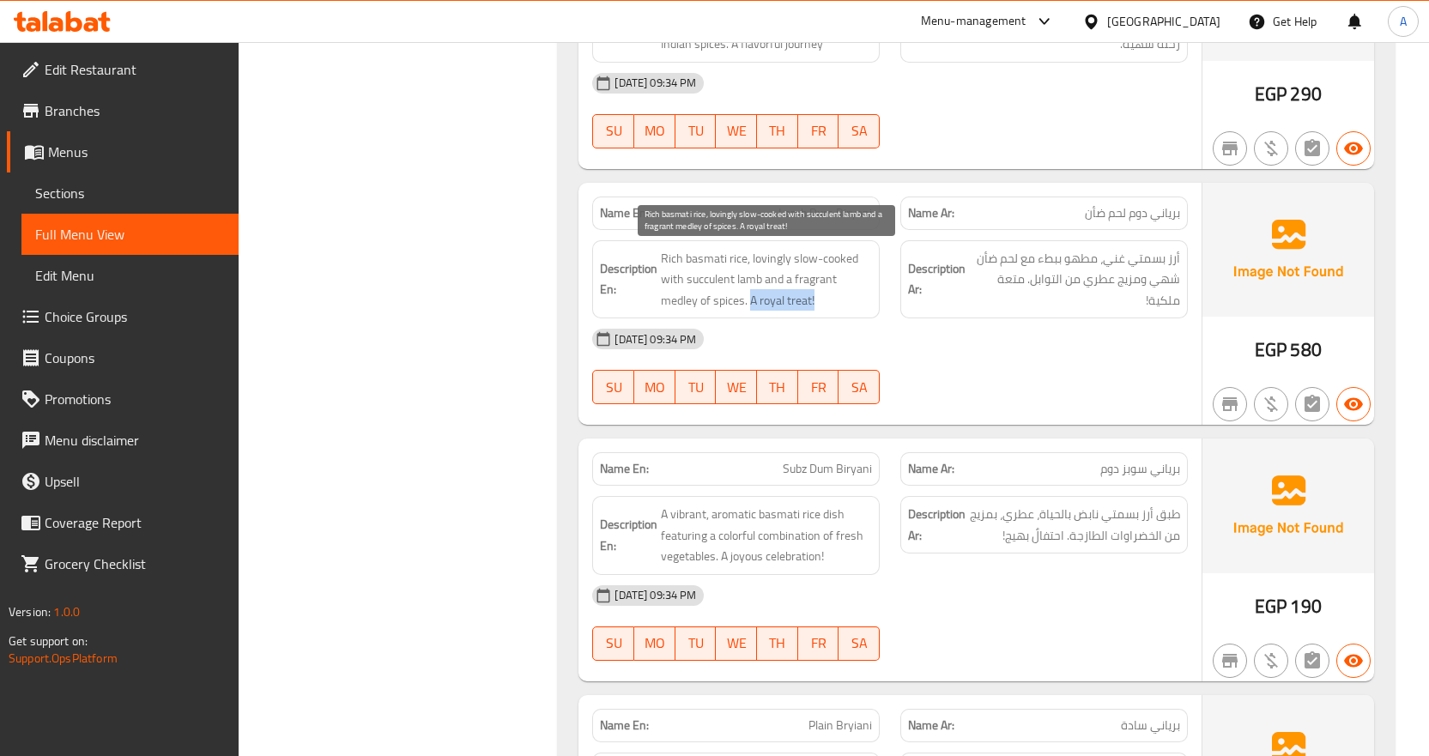
drag, startPoint x: 751, startPoint y: 304, endPoint x: 833, endPoint y: 303, distance: 82.4
click at [833, 303] on span "Rich basmati rice, lovingly slow-cooked with succulent lamb and a fragrant medl…" at bounding box center [766, 279] width 211 height 63
copy span "A royal treat!"
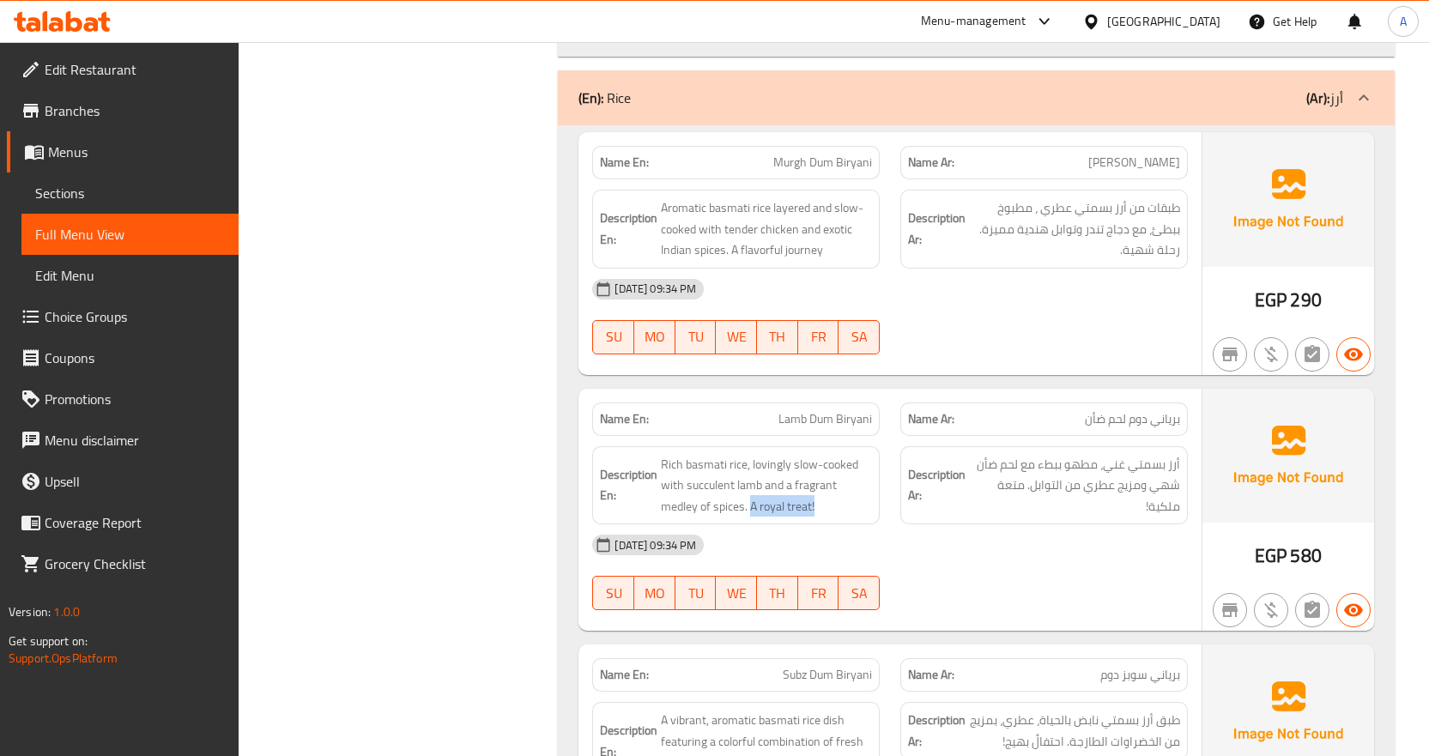
scroll to position [6607, 0]
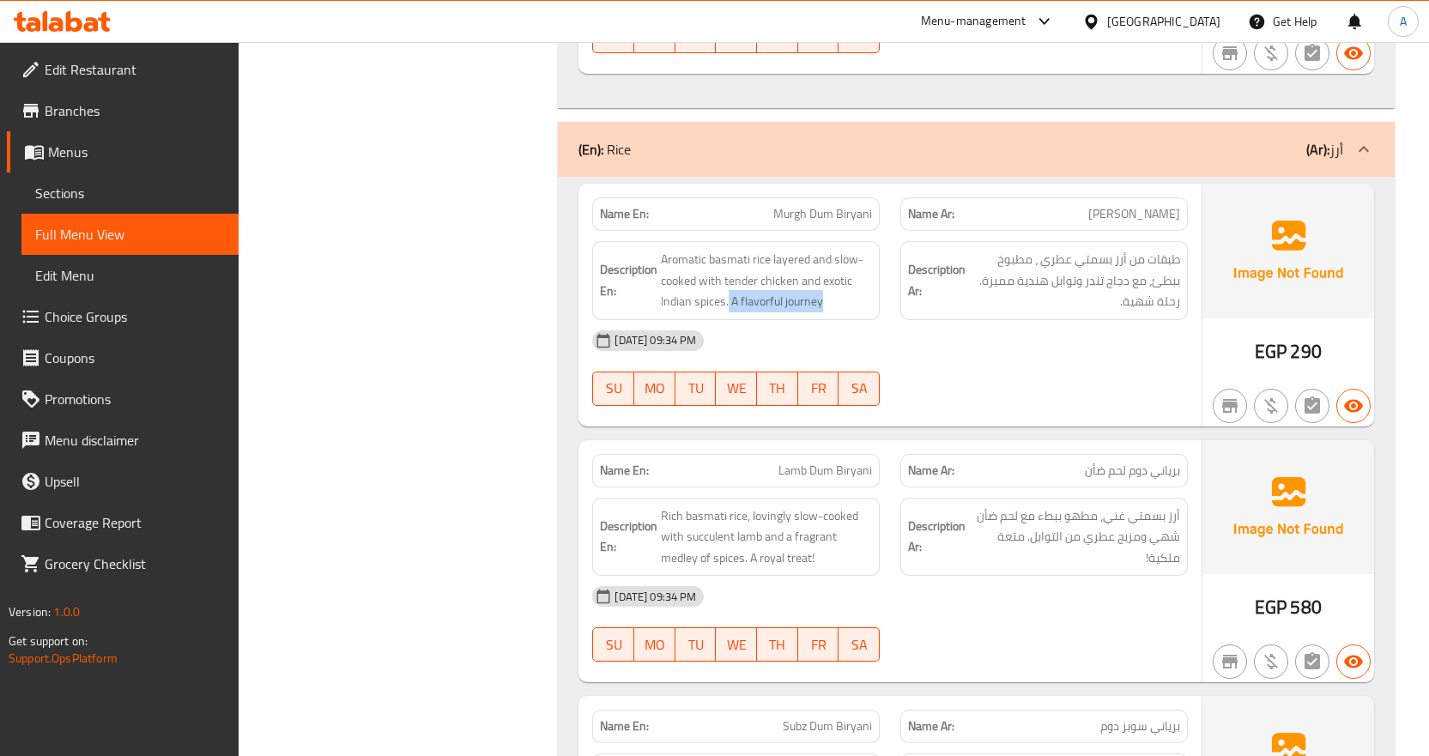
drag, startPoint x: 750, startPoint y: 304, endPoint x: 858, endPoint y: 312, distance: 108.5
click at [858, 312] on div "Description En: Aromatic basmati rice layered and slow-cooked with tender chick…" at bounding box center [735, 280] width 287 height 79
copy span "A flavorful journey"
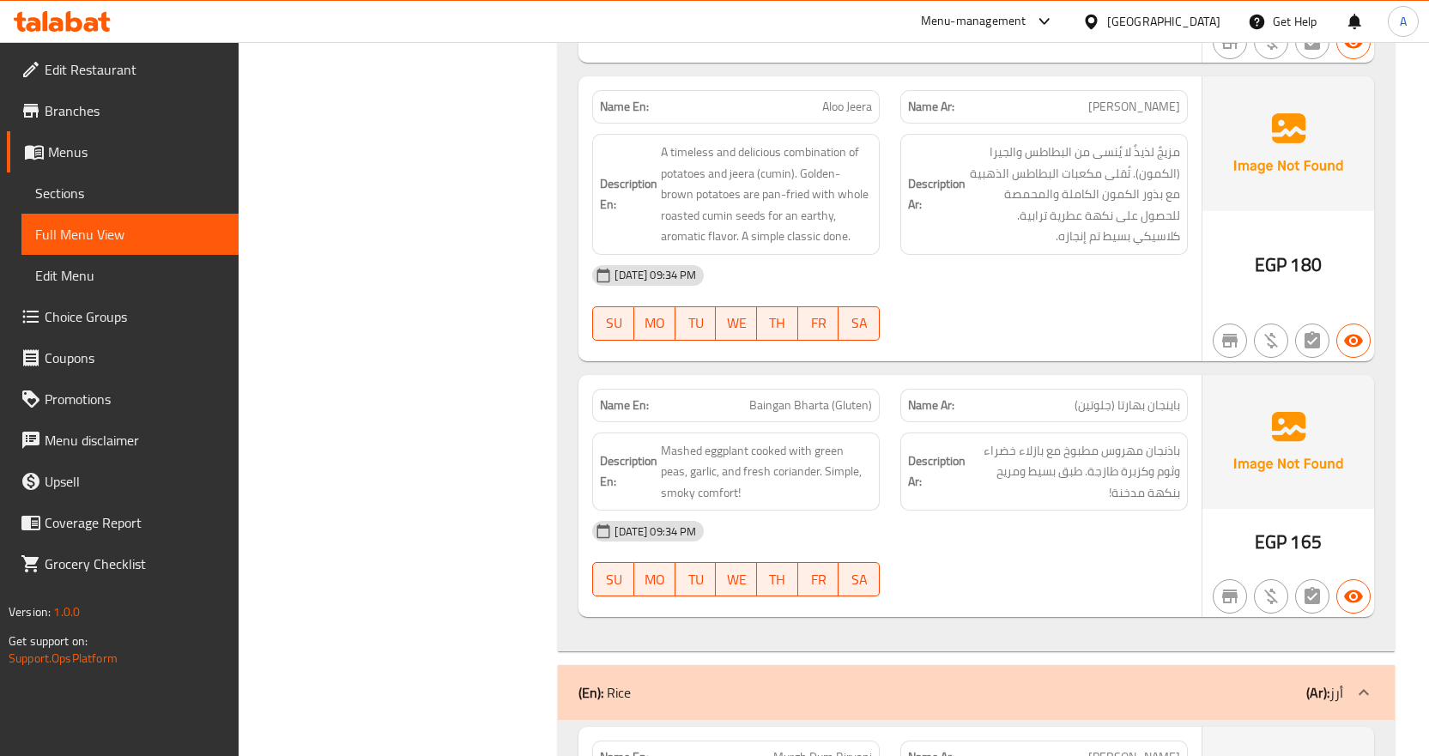
scroll to position [6007, 0]
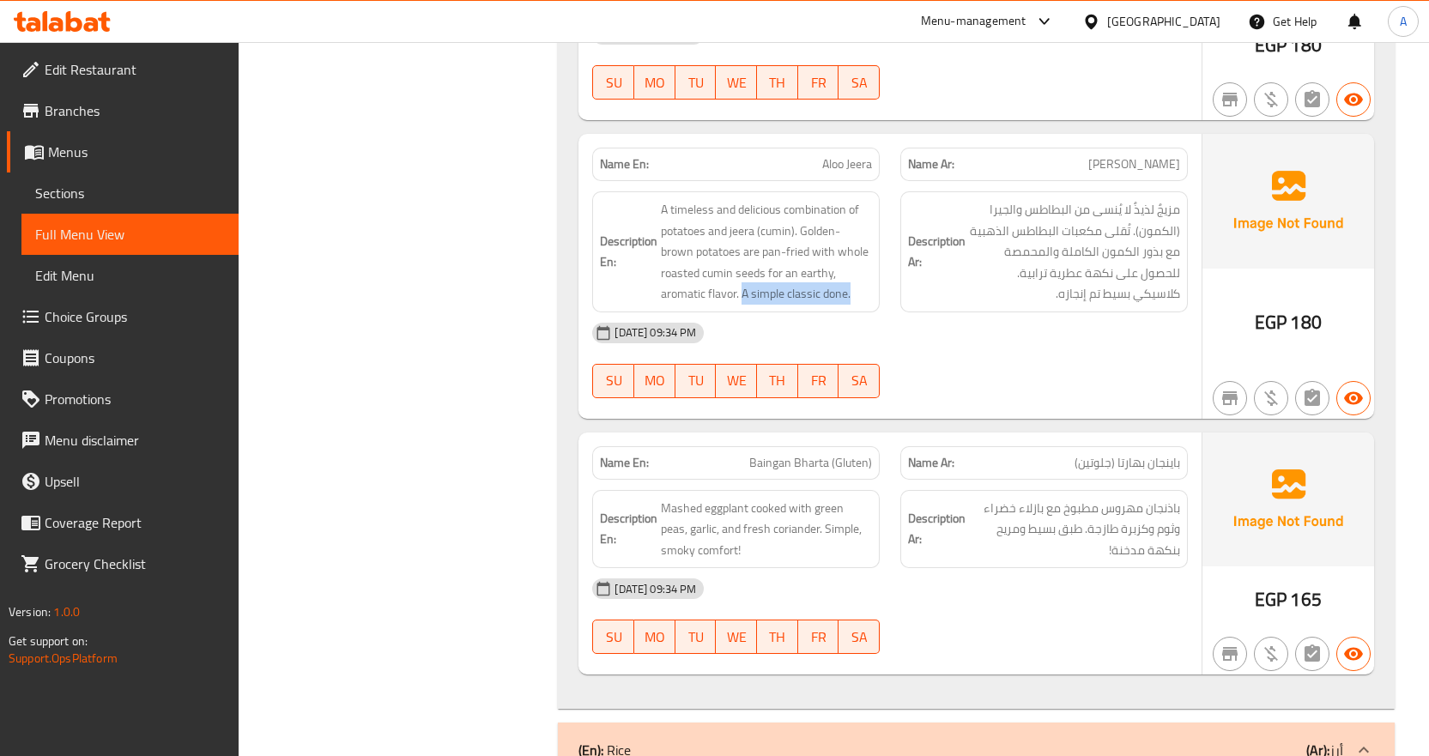
drag, startPoint x: 741, startPoint y: 292, endPoint x: 889, endPoint y: 299, distance: 148.7
click at [889, 299] on div "Description En: A timeless and delicious combination of potatoes and jeera (cum…" at bounding box center [736, 252] width 308 height 142
copy span "A simple classic done."
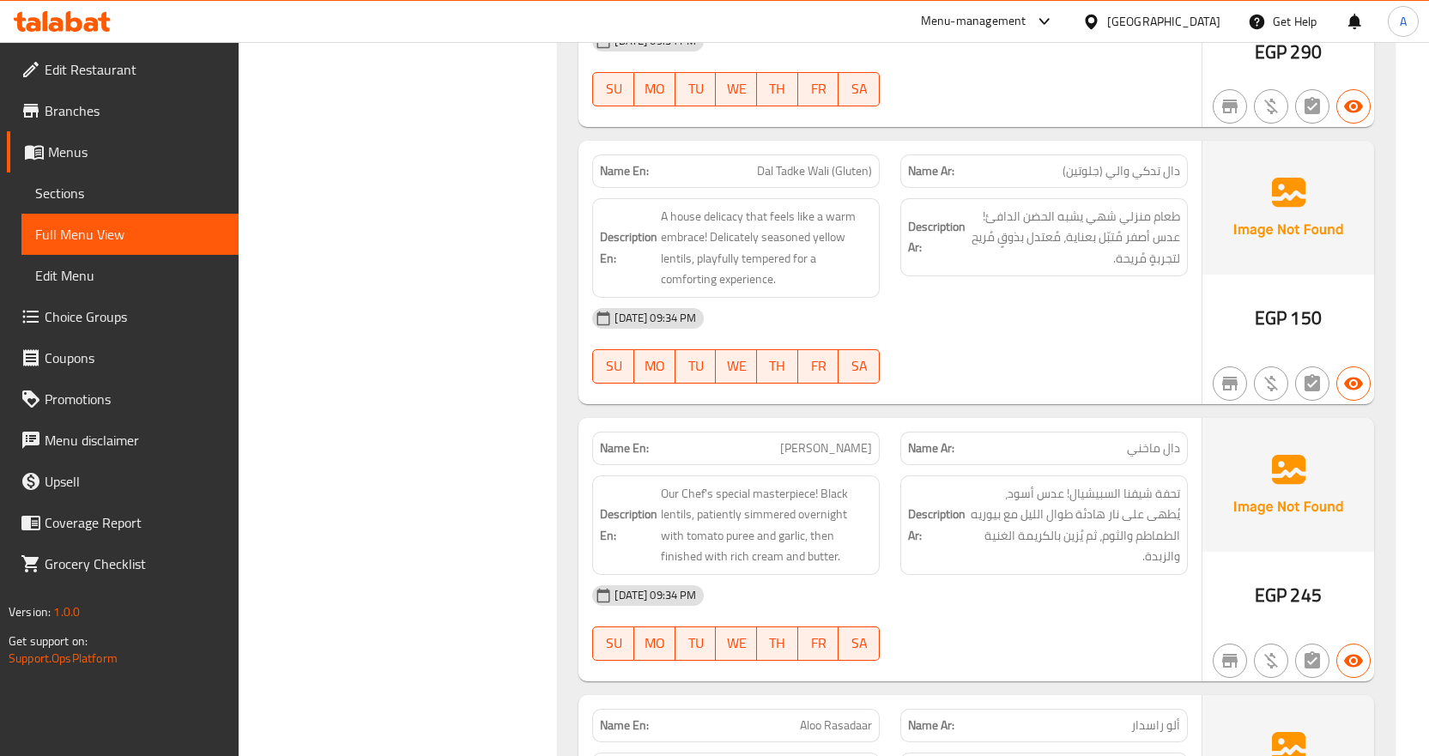
scroll to position [5149, 0]
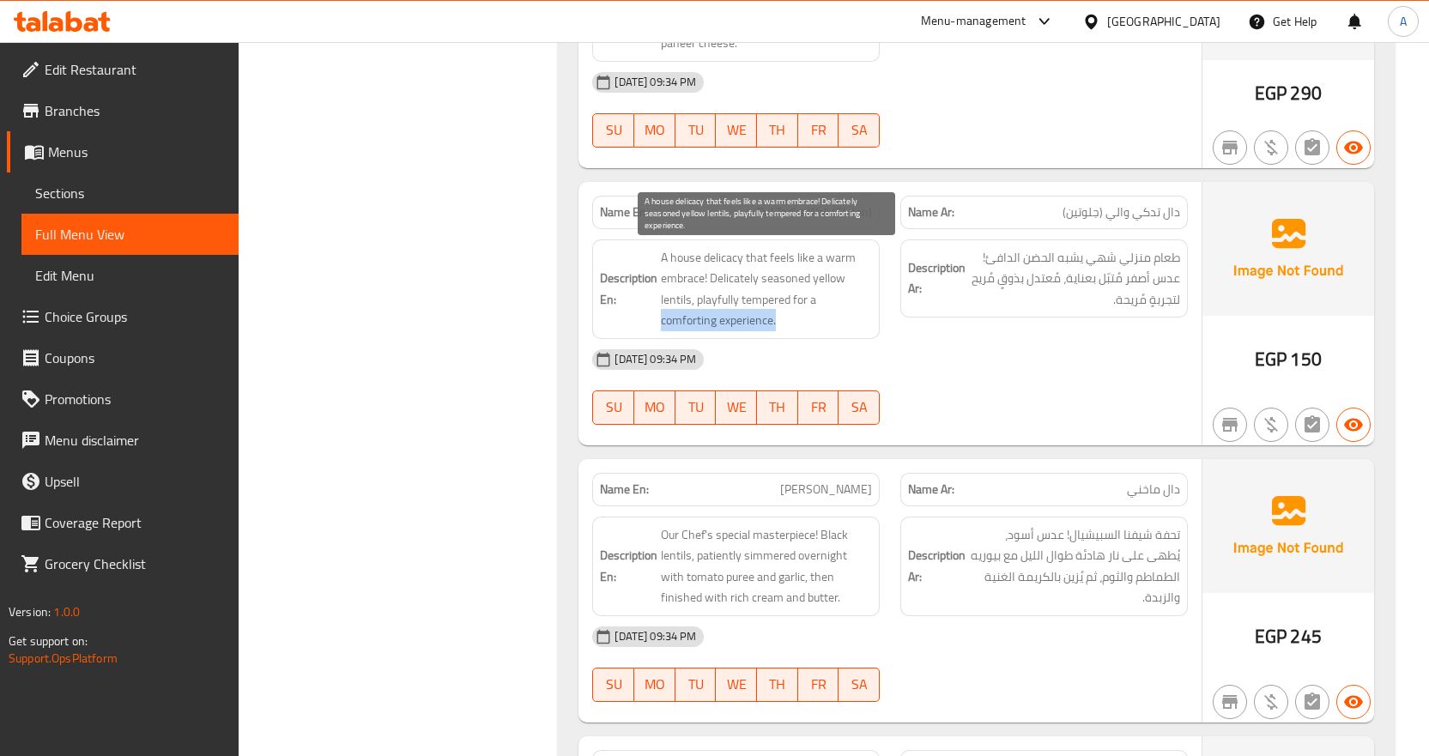
drag, startPoint x: 660, startPoint y: 319, endPoint x: 781, endPoint y: 318, distance: 121.0
click at [781, 318] on h6 "Description En: A house delicacy that feels like a warm embrace! Delicately sea…" at bounding box center [736, 289] width 272 height 84
copy span "comforting experience."
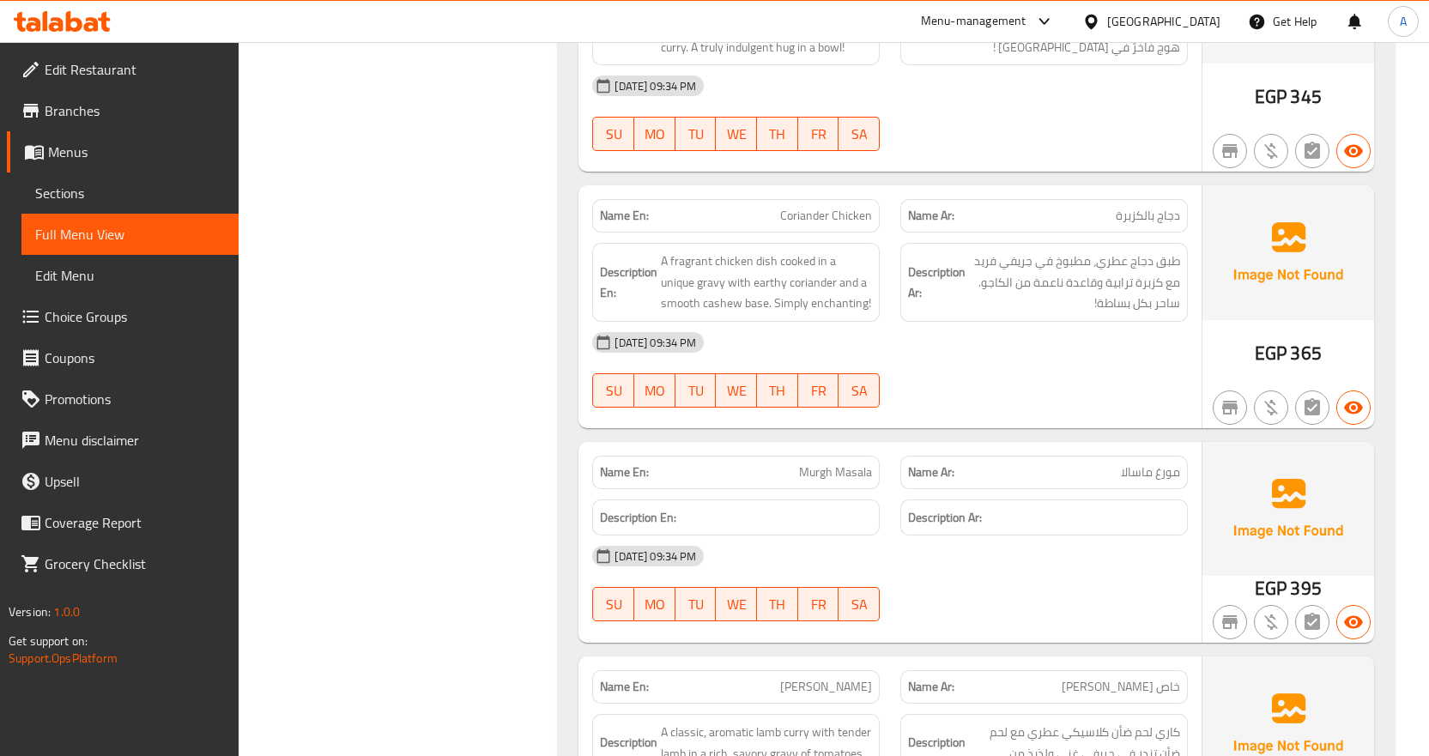
scroll to position [3776, 0]
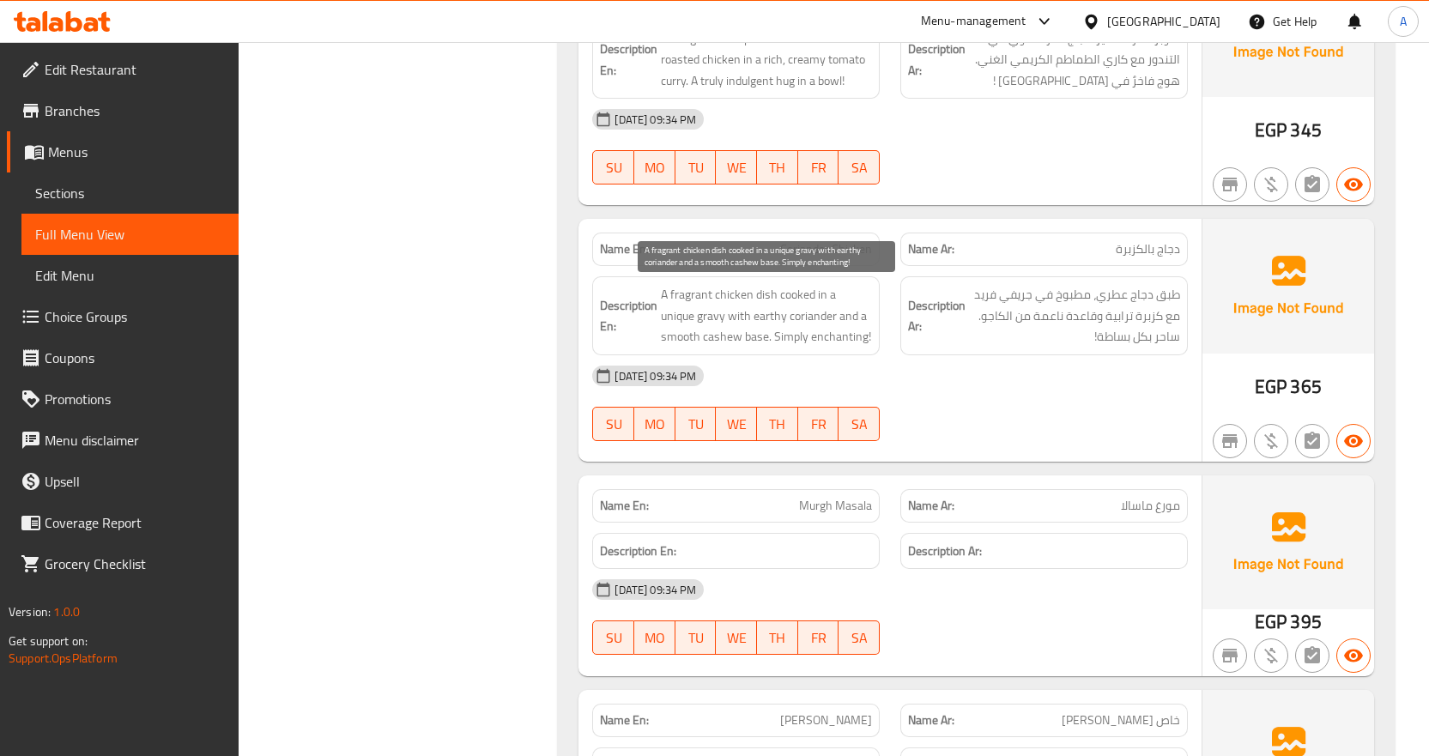
click at [734, 335] on span "A fragrant chicken dish cooked in a unique gravy with earthy coriander and a sm…" at bounding box center [766, 315] width 211 height 63
drag, startPoint x: 733, startPoint y: 335, endPoint x: 856, endPoint y: 342, distance: 123.8
click at [856, 342] on span "A fragrant chicken dish cooked in a unique gravy with earthy coriander and a sm…" at bounding box center [766, 315] width 211 height 63
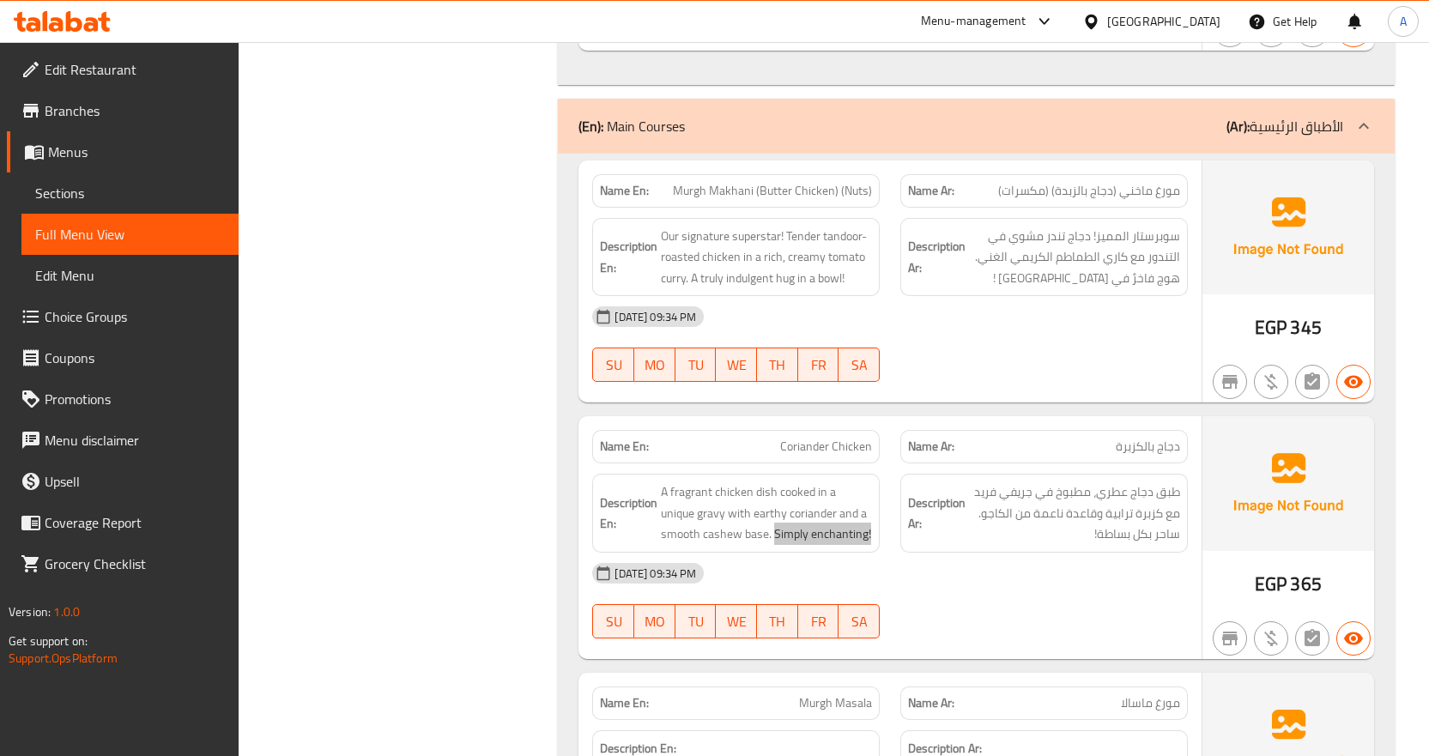
scroll to position [3518, 0]
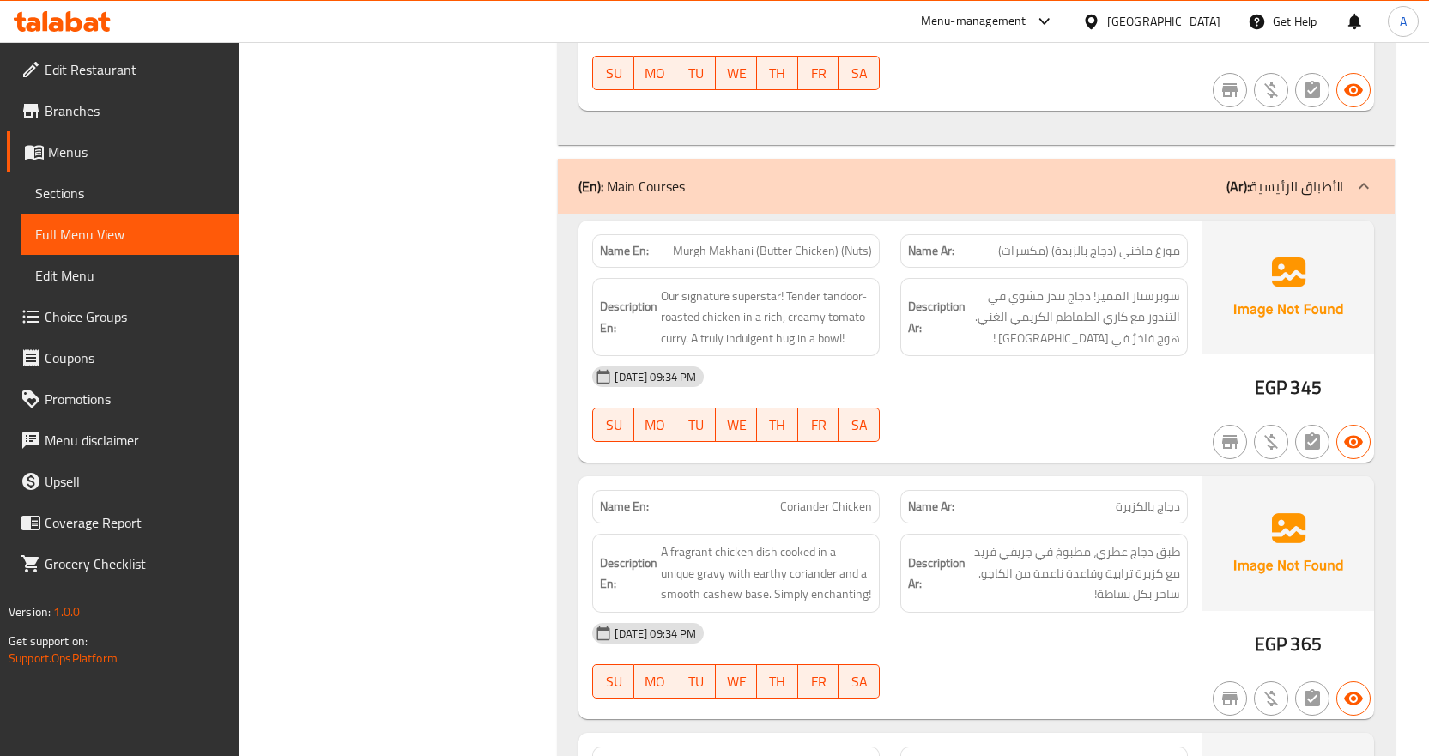
click at [741, 366] on div "[DATE] 09:34 PM" at bounding box center [890, 376] width 616 height 41
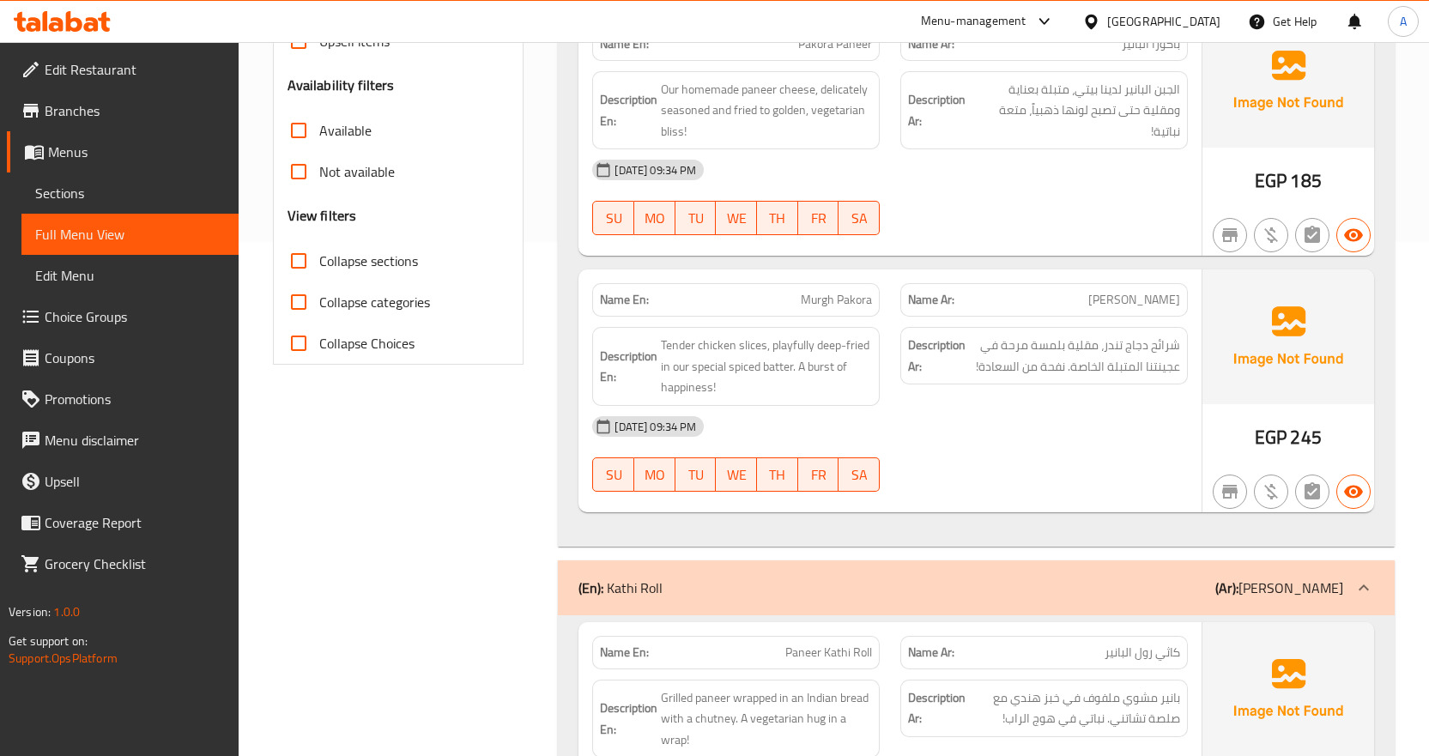
scroll to position [515, 0]
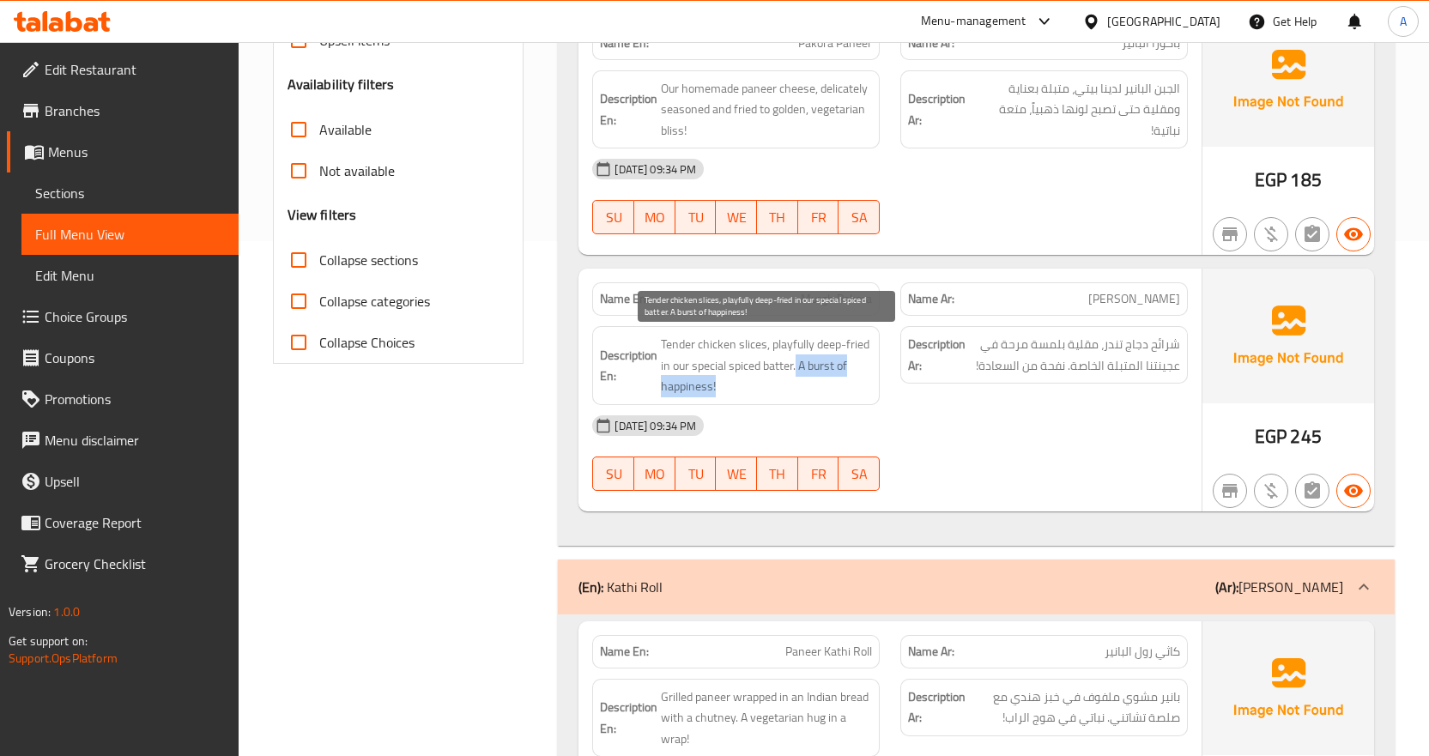
drag, startPoint x: 796, startPoint y: 372, endPoint x: 807, endPoint y: 384, distance: 16.4
click at [807, 384] on span "Tender chicken slices, playfully deep-fried in our special spiced batter. A bur…" at bounding box center [766, 365] width 211 height 63
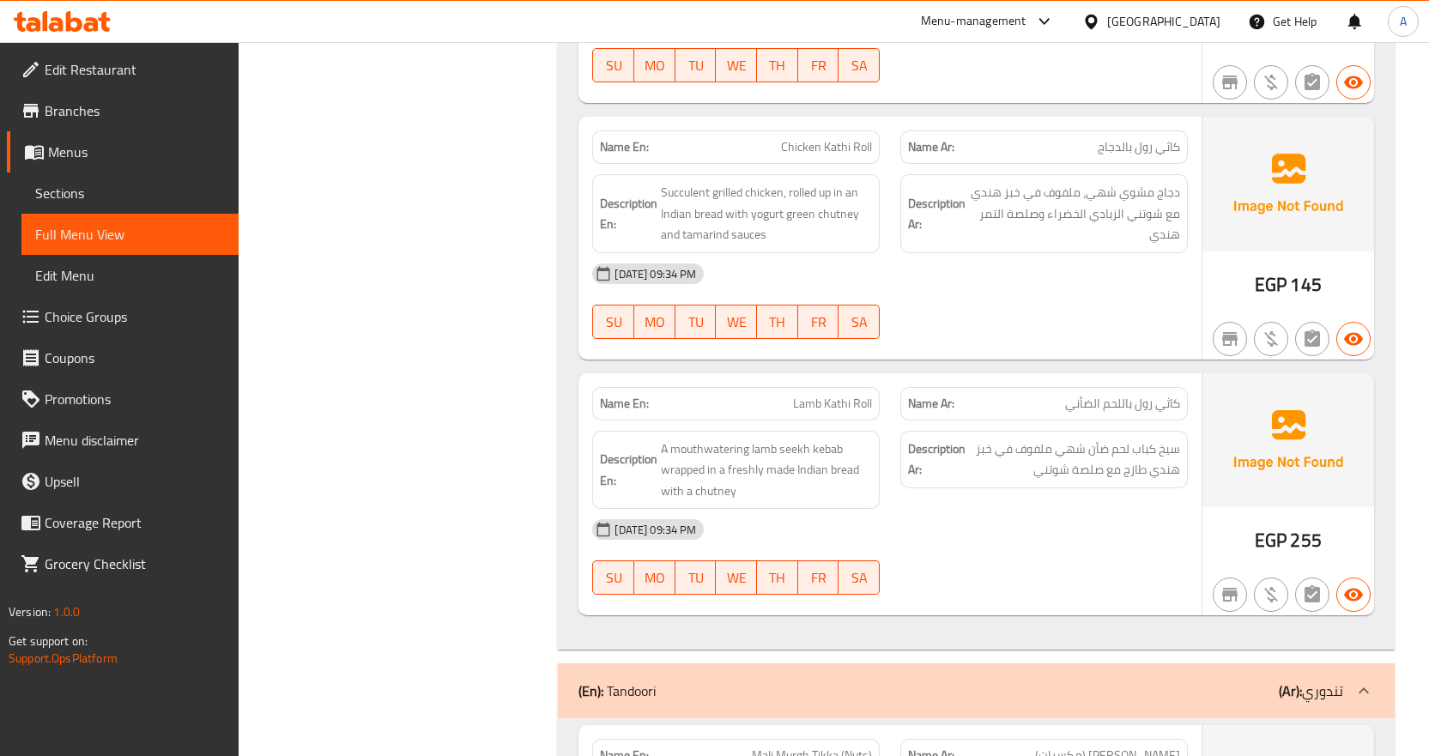
scroll to position [1287, 0]
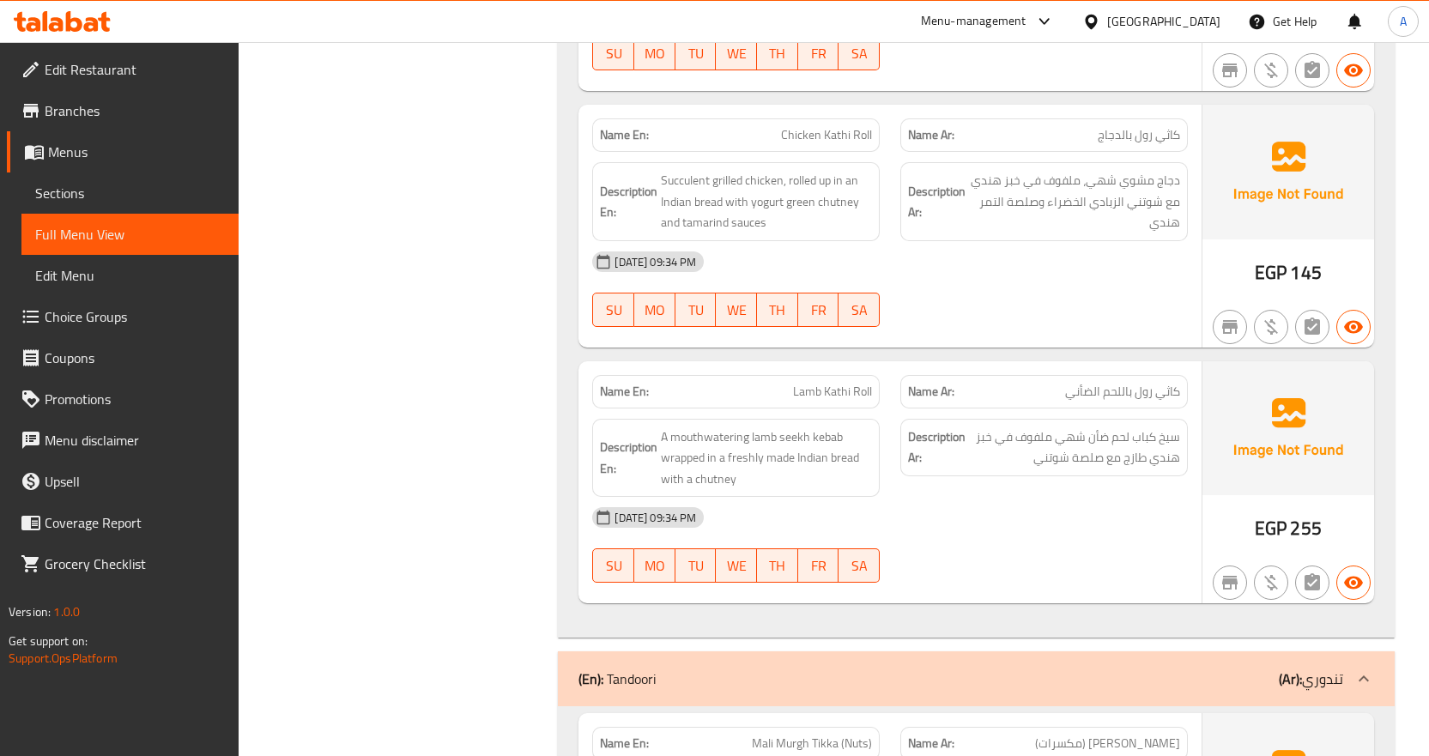
click at [1057, 621] on div "Name En: Paneer Kathi Roll Name Ar: كاثي رول البانير Description En: Grilled pa…" at bounding box center [976, 240] width 837 height 796
click at [906, 530] on div "[DATE] 09:34 PM" at bounding box center [890, 517] width 616 height 41
click at [675, 372] on div "Name En: Lamb Kathi Roll" at bounding box center [736, 392] width 308 height 54
click at [947, 390] on strong "Name Ar:" at bounding box center [931, 392] width 46 height 18
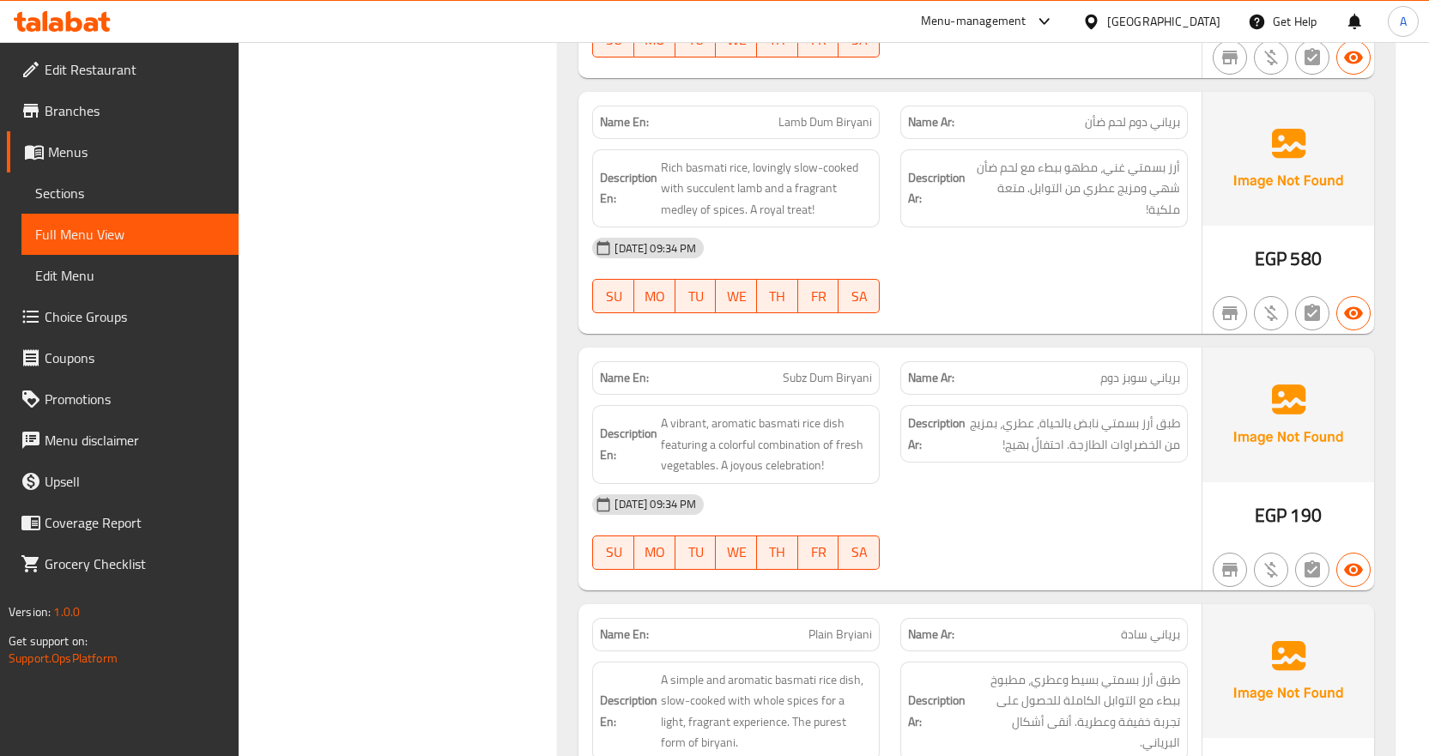
click at [1007, 507] on div "[DATE] 09:34 PM" at bounding box center [890, 504] width 616 height 41
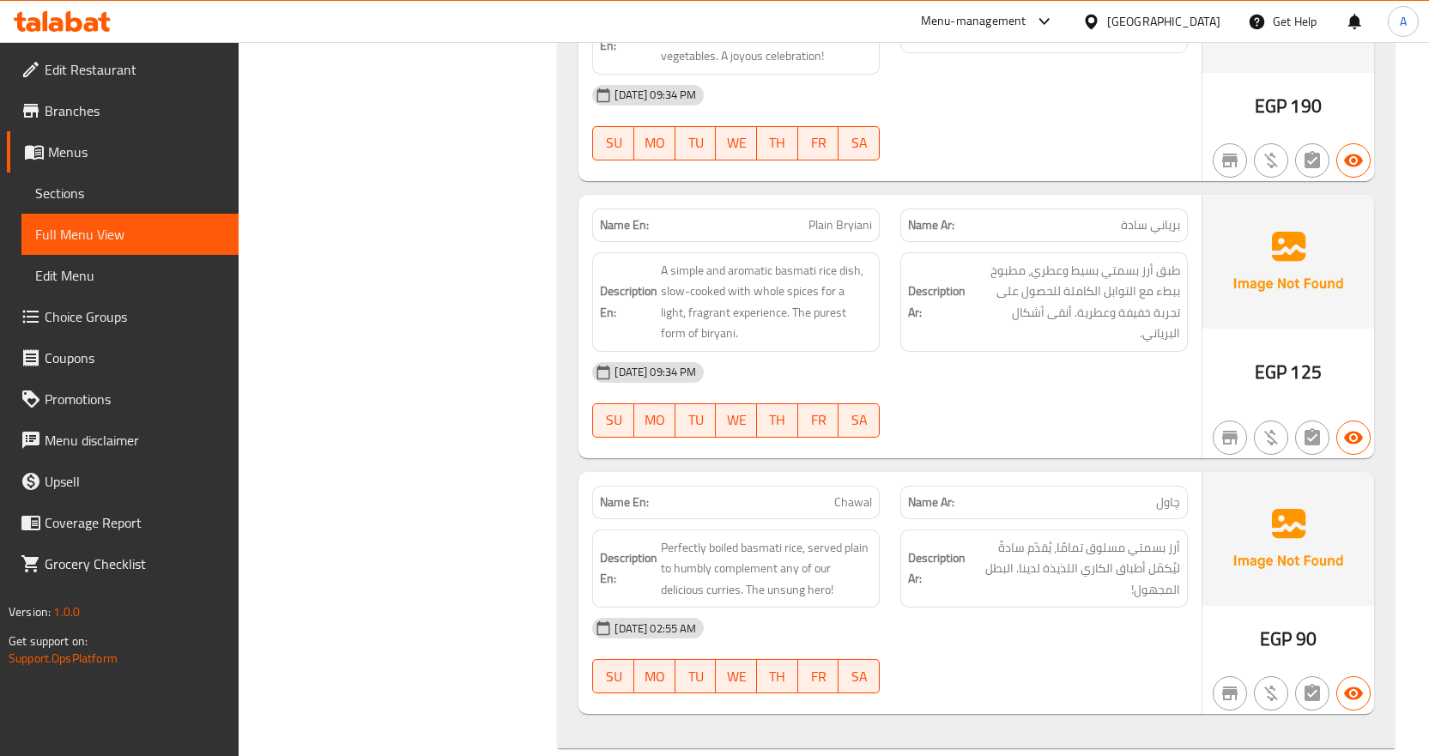
scroll to position [7385, 0]
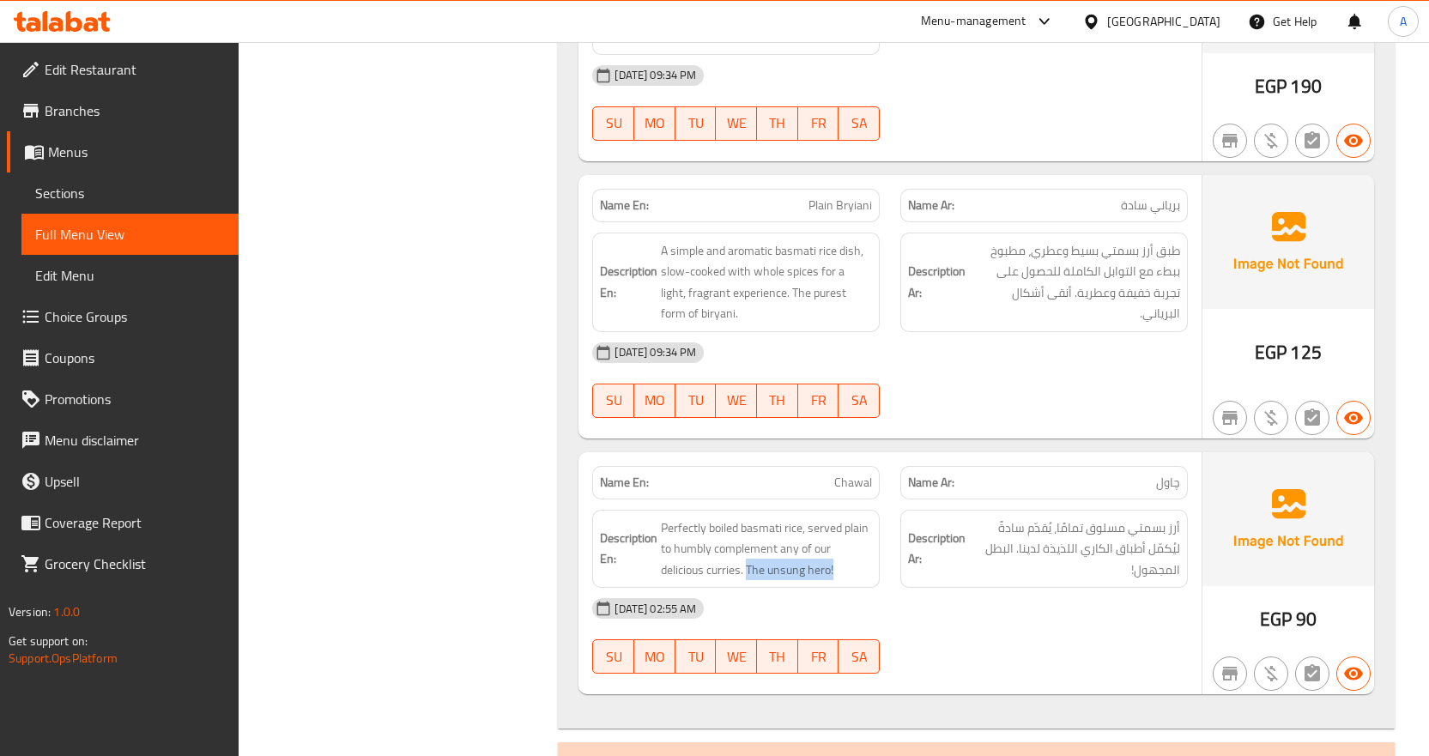
drag, startPoint x: 747, startPoint y: 568, endPoint x: 886, endPoint y: 585, distance: 140.1
click at [886, 585] on div "Description En: Perfectly boiled basmati rice, served plain to humbly complemen…" at bounding box center [736, 549] width 308 height 100
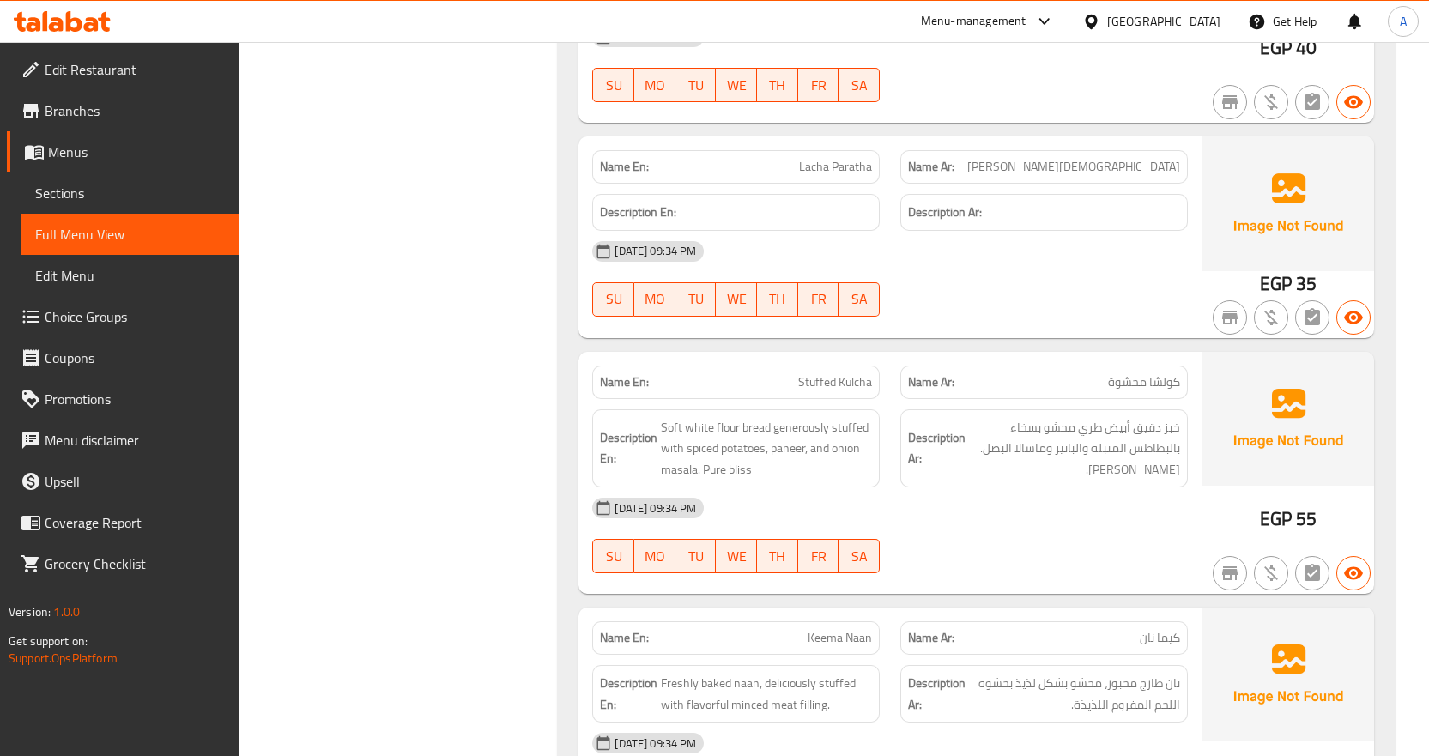
scroll to position [9101, 0]
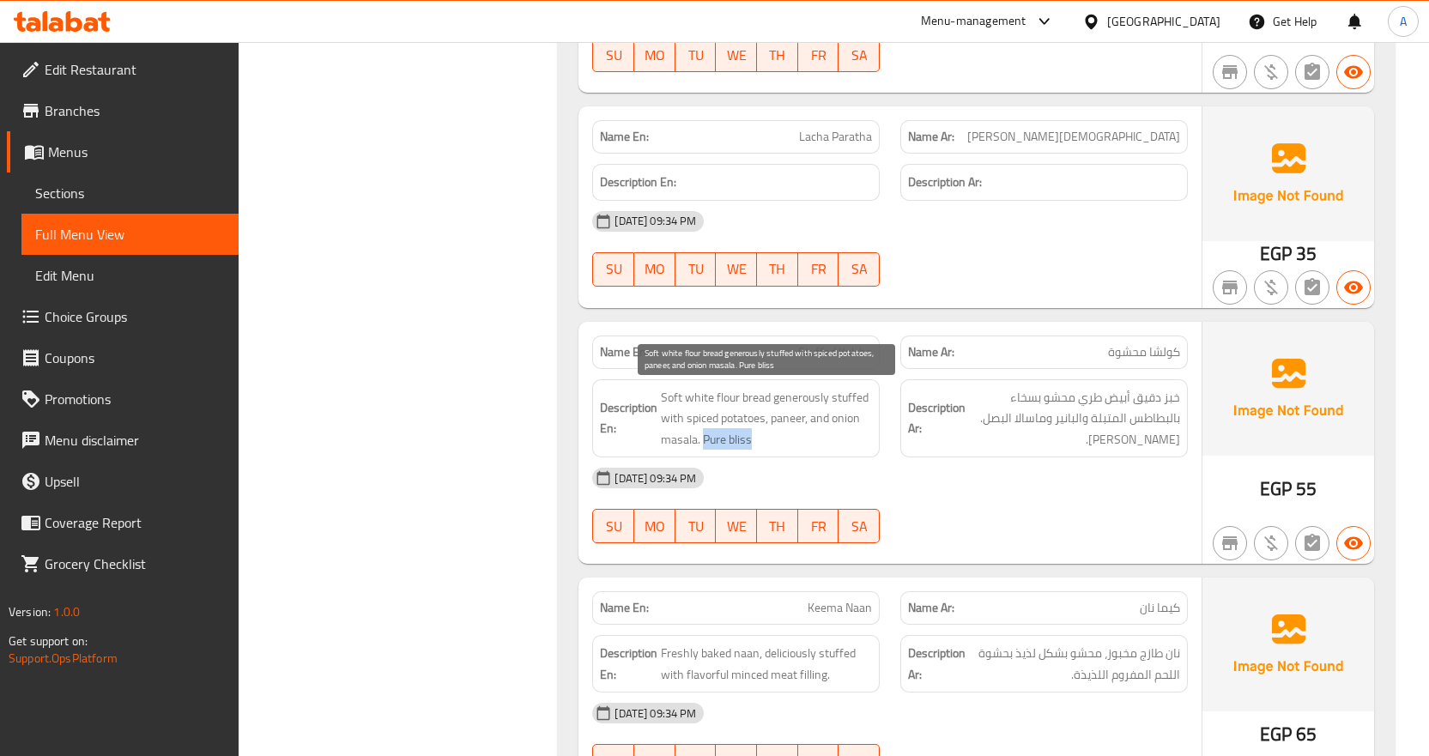
drag, startPoint x: 704, startPoint y: 438, endPoint x: 771, endPoint y: 437, distance: 67.8
click at [771, 437] on span "Soft white flour bread generously stuffed with spiced potatoes, paneer, and oni…" at bounding box center [766, 418] width 211 height 63
click at [773, 467] on div "[DATE] 09:34 PM" at bounding box center [890, 477] width 616 height 41
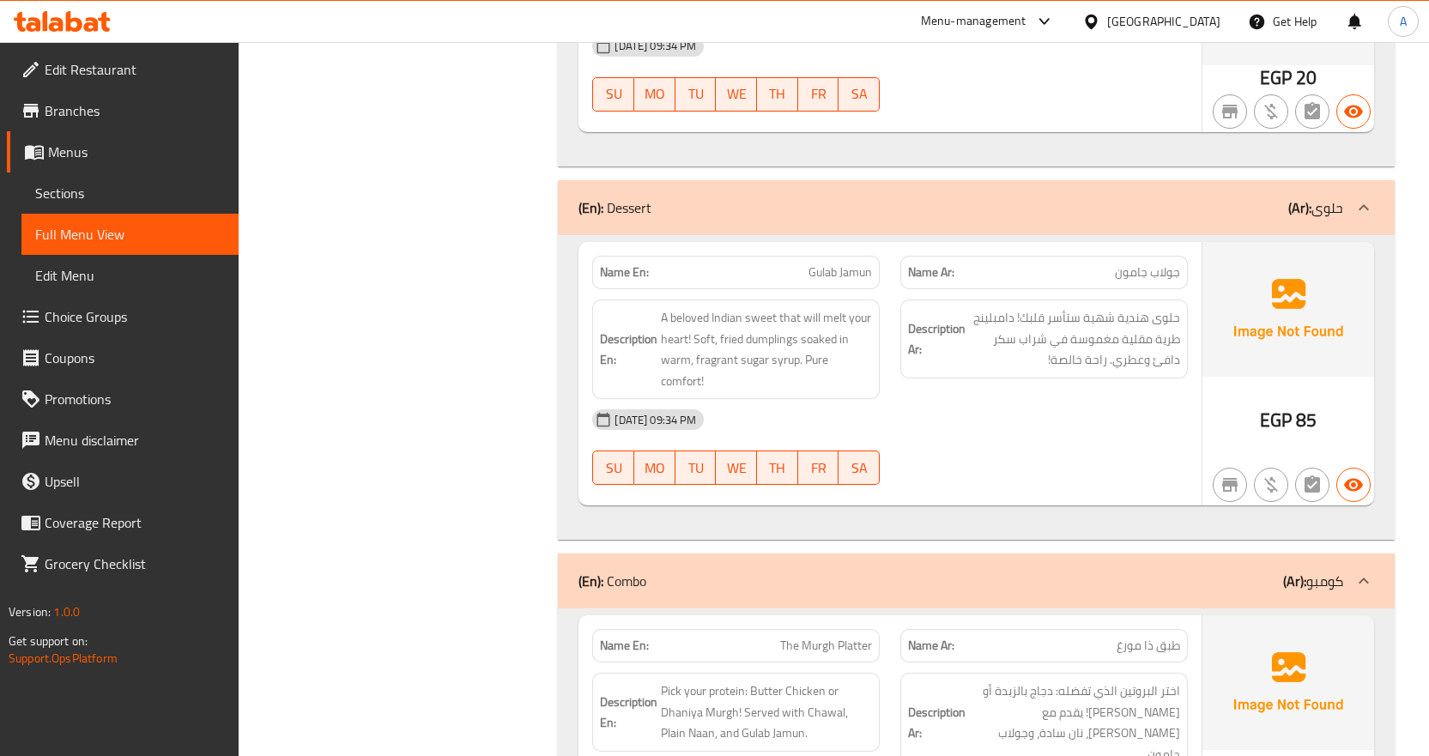
scroll to position [10045, 0]
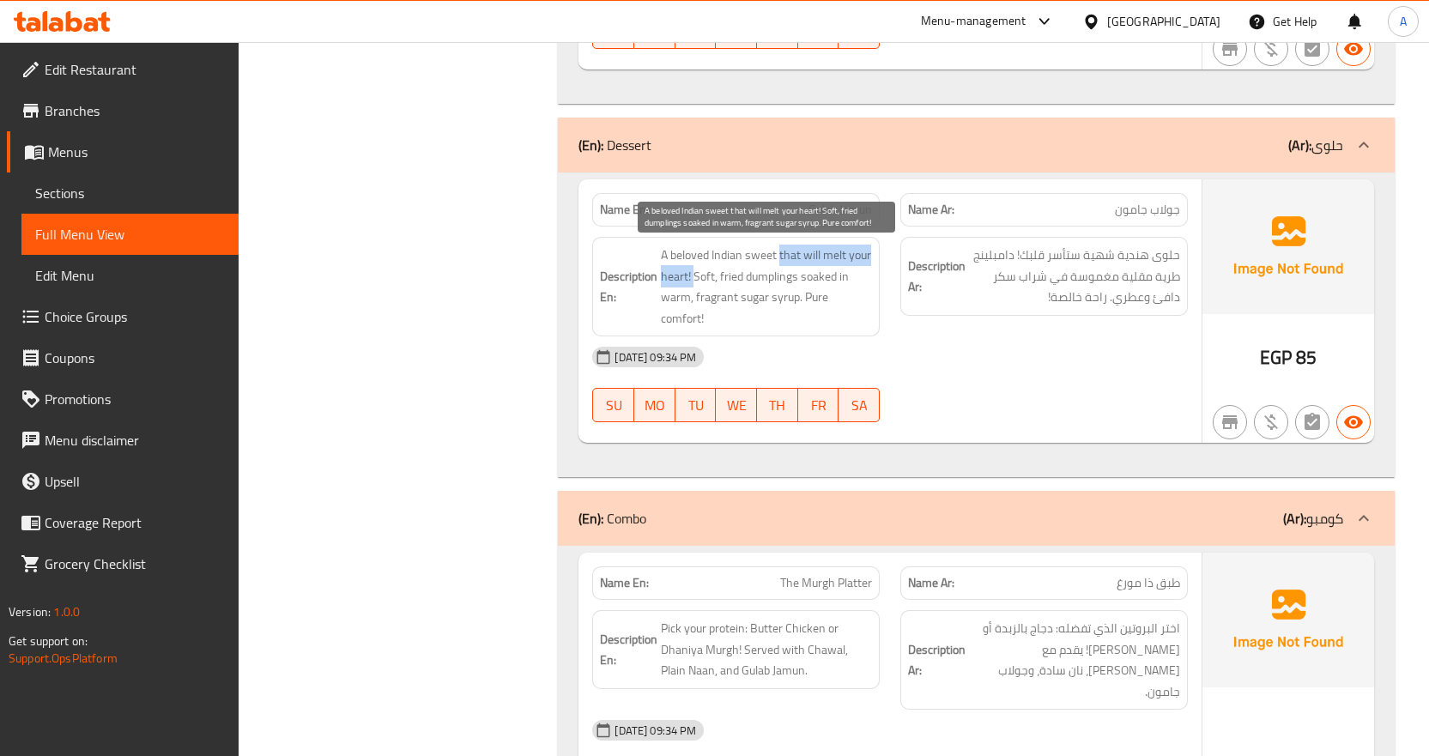
drag, startPoint x: 780, startPoint y: 255, endPoint x: 694, endPoint y: 276, distance: 88.5
click at [694, 276] on span "A beloved Indian sweet that will melt your heart! Soft, fried dumplings soaked …" at bounding box center [766, 287] width 211 height 84
drag, startPoint x: 680, startPoint y: 314, endPoint x: 724, endPoint y: 313, distance: 43.8
click at [680, 314] on span "A beloved Indian sweet that will melt your heart! Soft, fried dumplings soaked …" at bounding box center [766, 287] width 211 height 84
drag, startPoint x: 801, startPoint y: 299, endPoint x: 817, endPoint y: 318, distance: 25.1
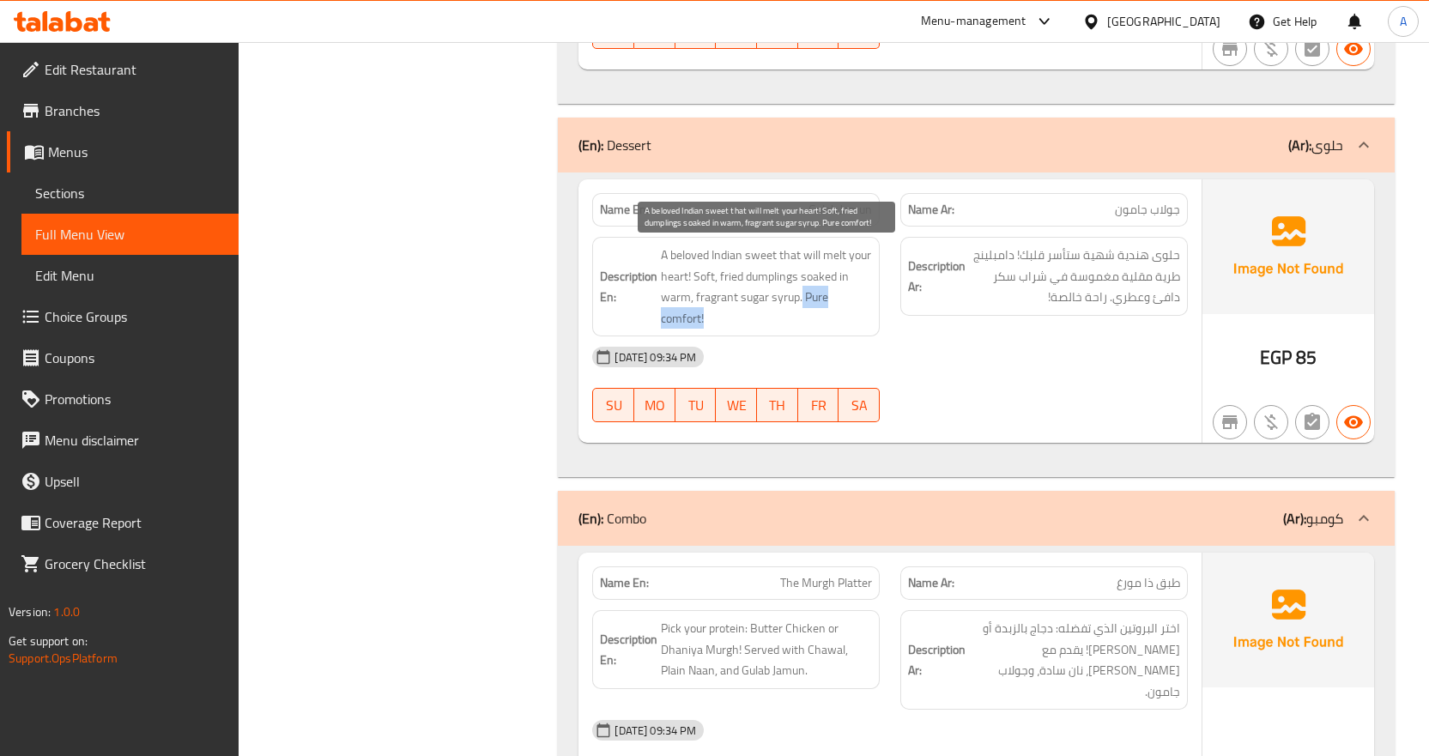
click at [817, 318] on span "A beloved Indian sweet that will melt your heart! Soft, fried dumplings soaked …" at bounding box center [766, 287] width 211 height 84
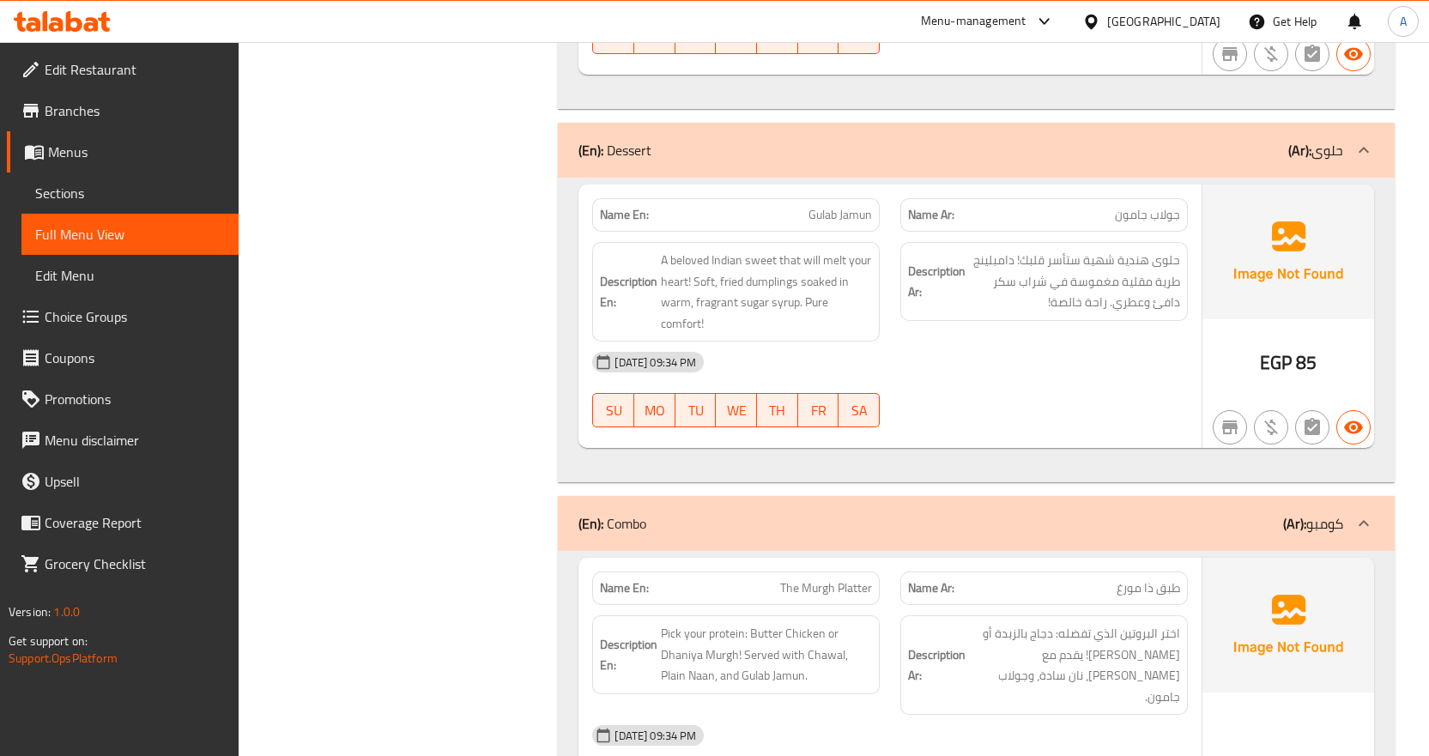
scroll to position [9959, 0]
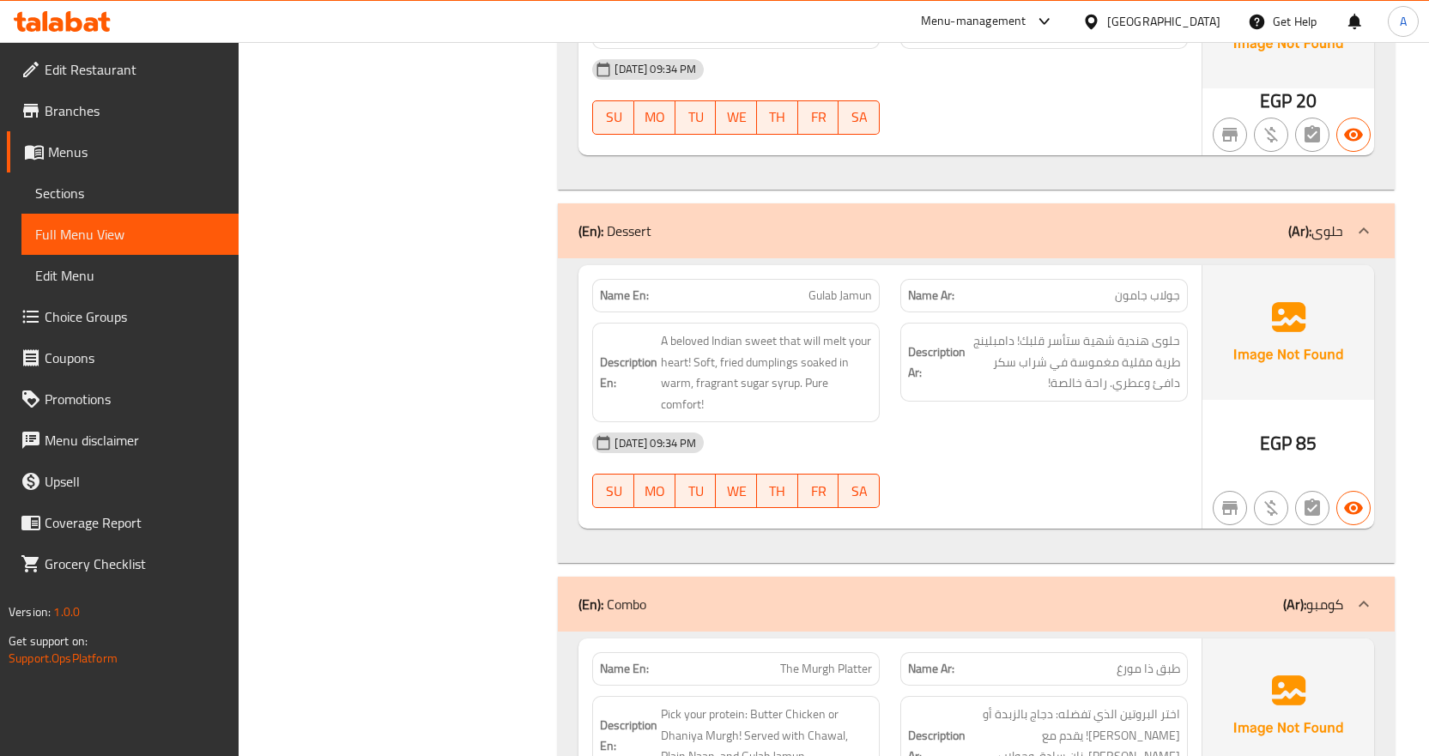
click at [1141, 521] on div "Name En: Gulab Jamun Name Ar: جولاب جامون Description En: A beloved Indian swee…" at bounding box center [889, 396] width 623 height 263
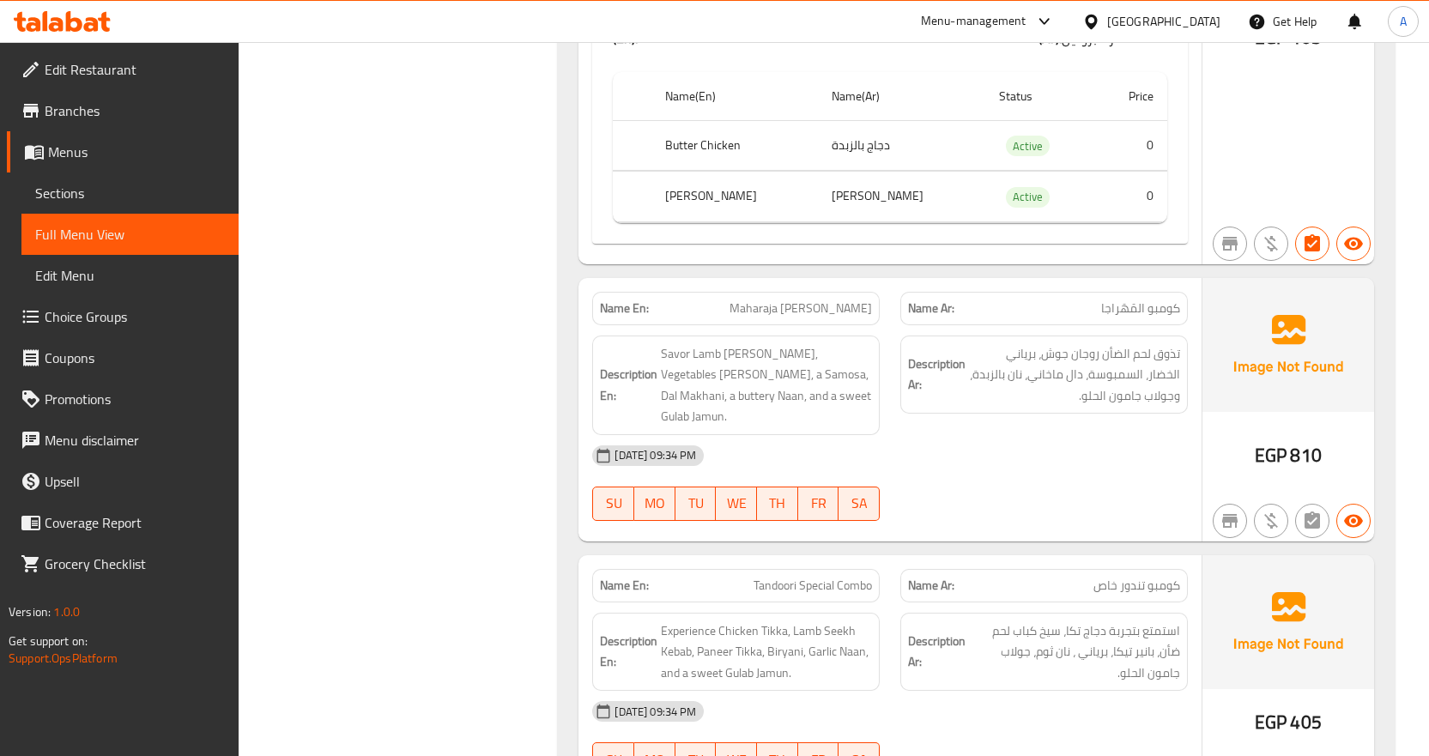
scroll to position [10903, 0]
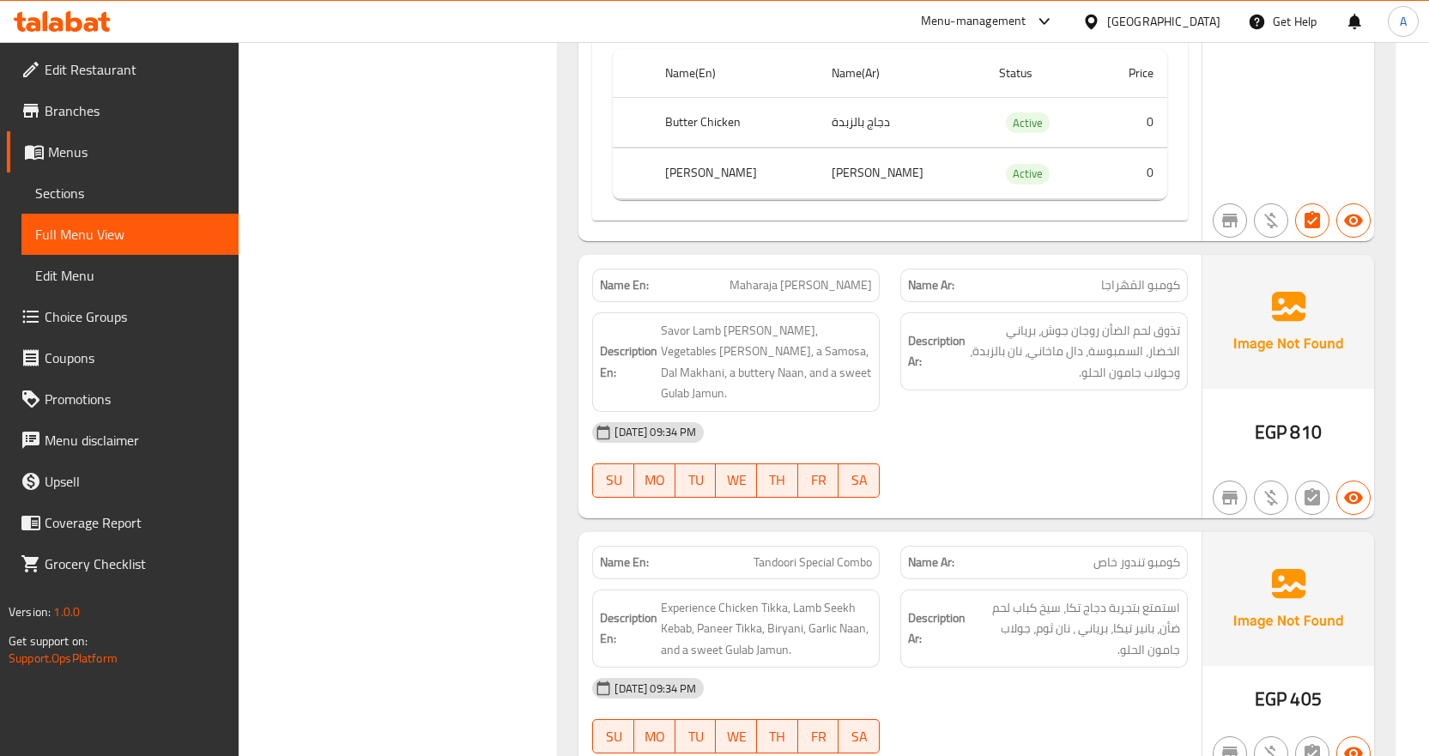
click at [642, 258] on div "Name En: Maharaja Combo" at bounding box center [736, 285] width 308 height 54
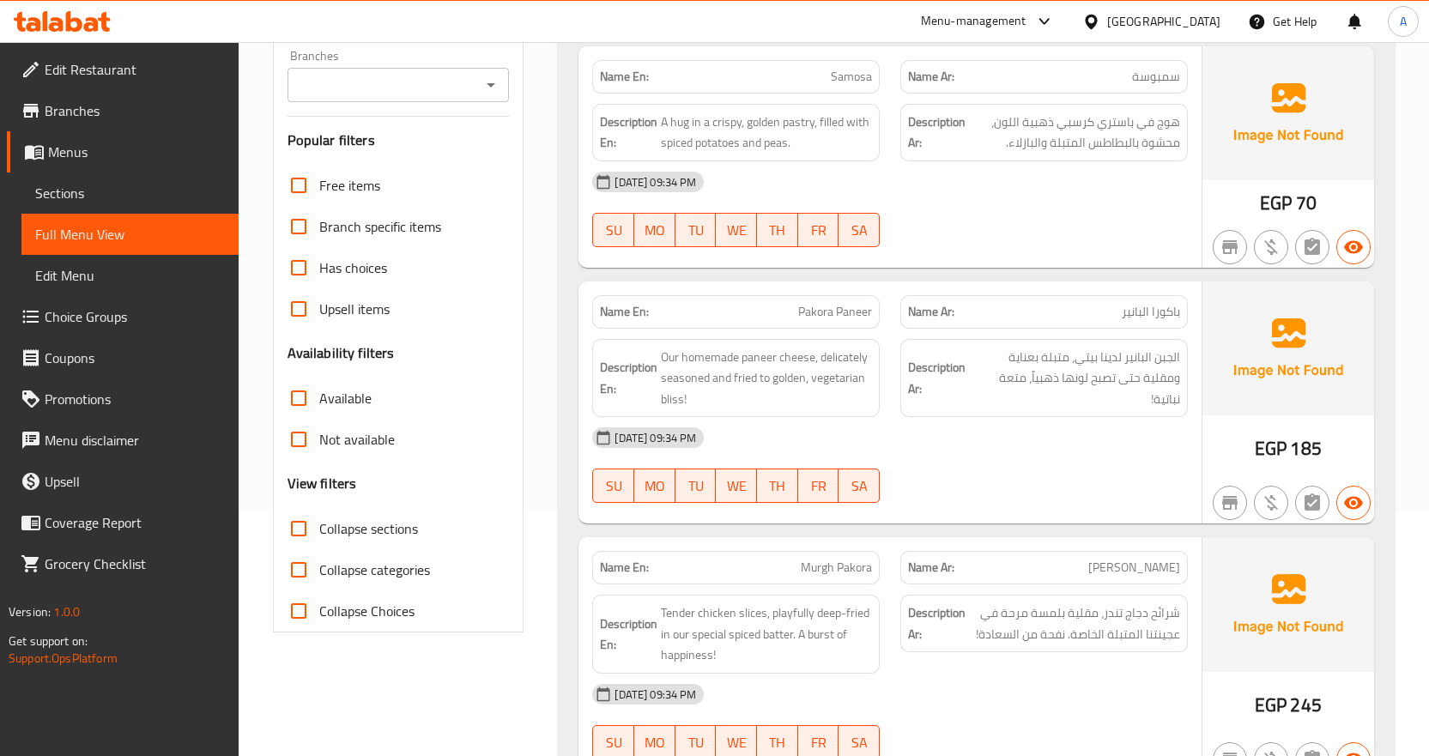
click at [1099, 488] on div "10-09-2025 09:34 PM SU MO TU WE TH FR SA" at bounding box center [890, 465] width 616 height 96
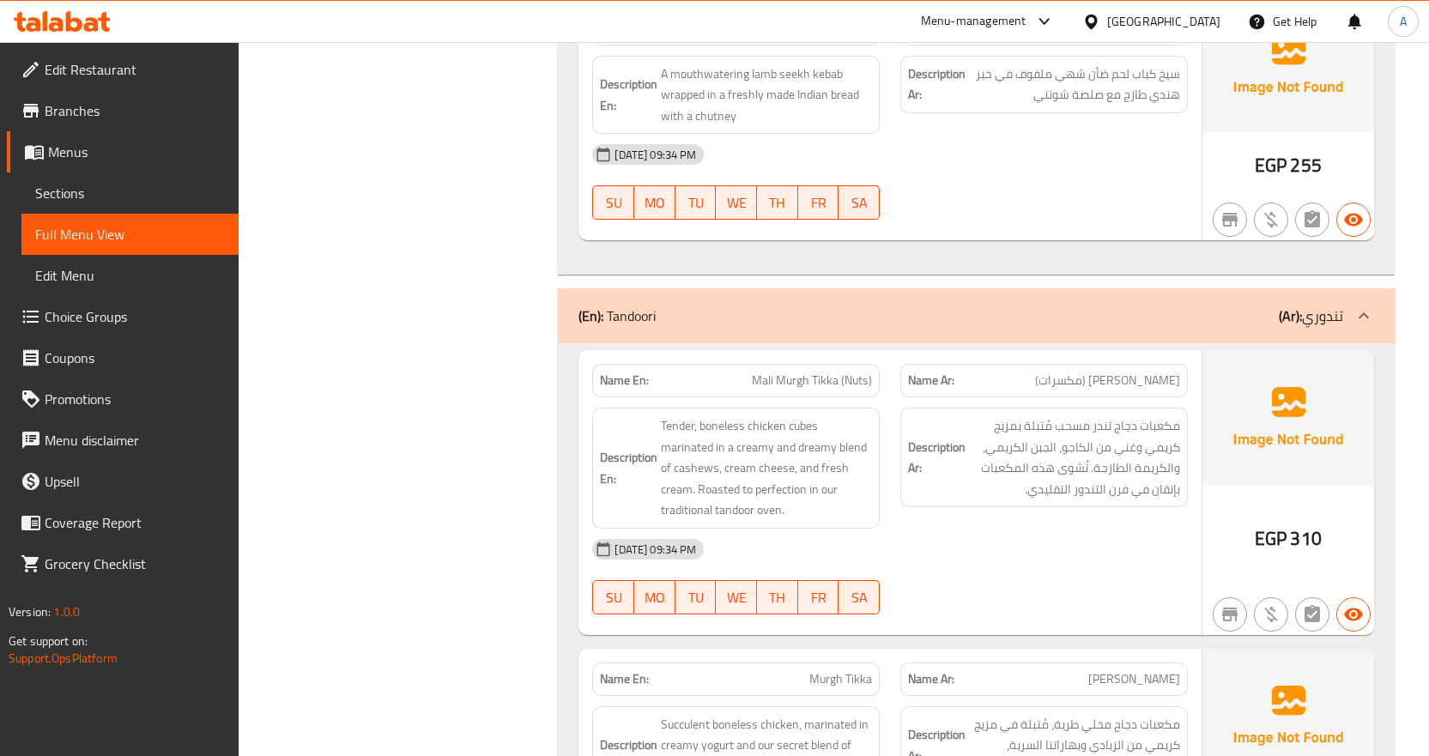
scroll to position [0, 0]
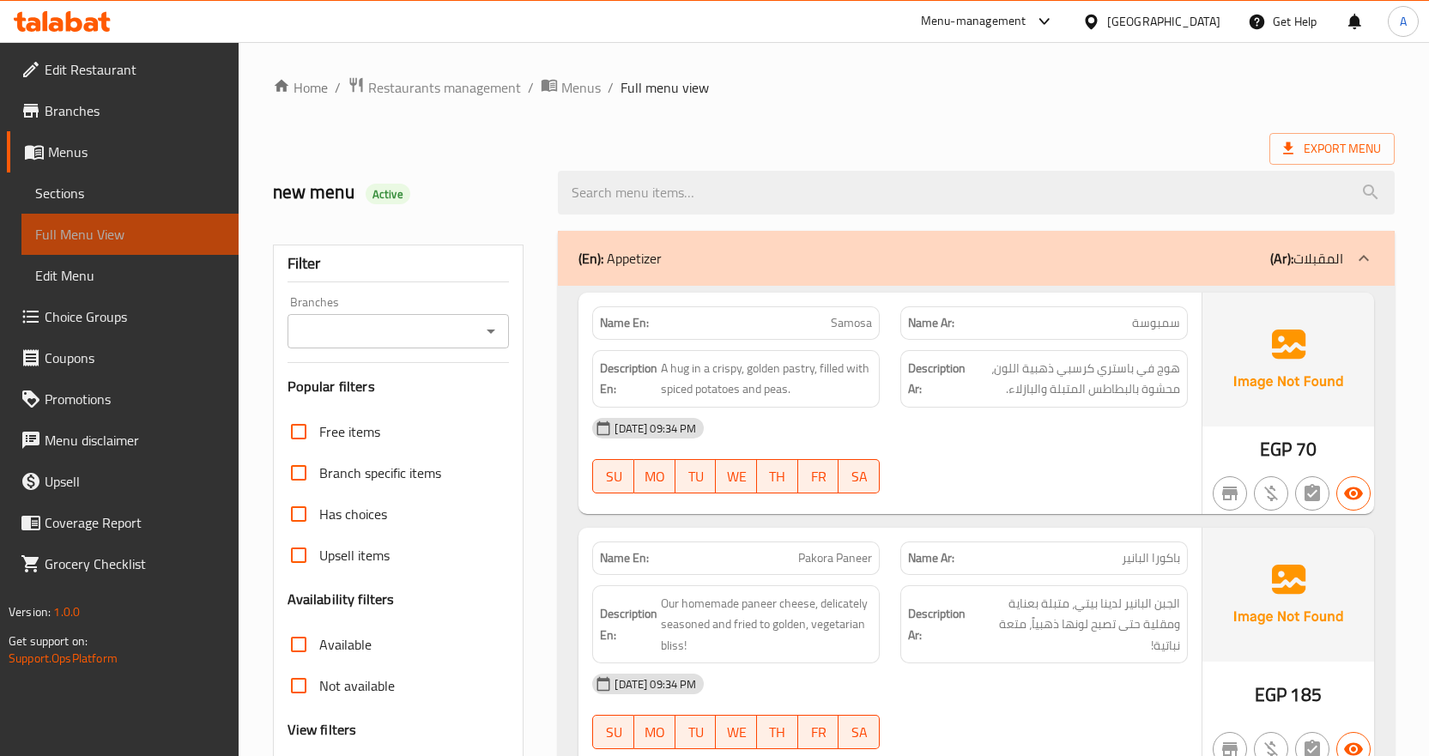
click at [116, 233] on span "Full Menu View" at bounding box center [130, 234] width 190 height 21
click at [589, 89] on span "Menus" at bounding box center [580, 87] width 39 height 21
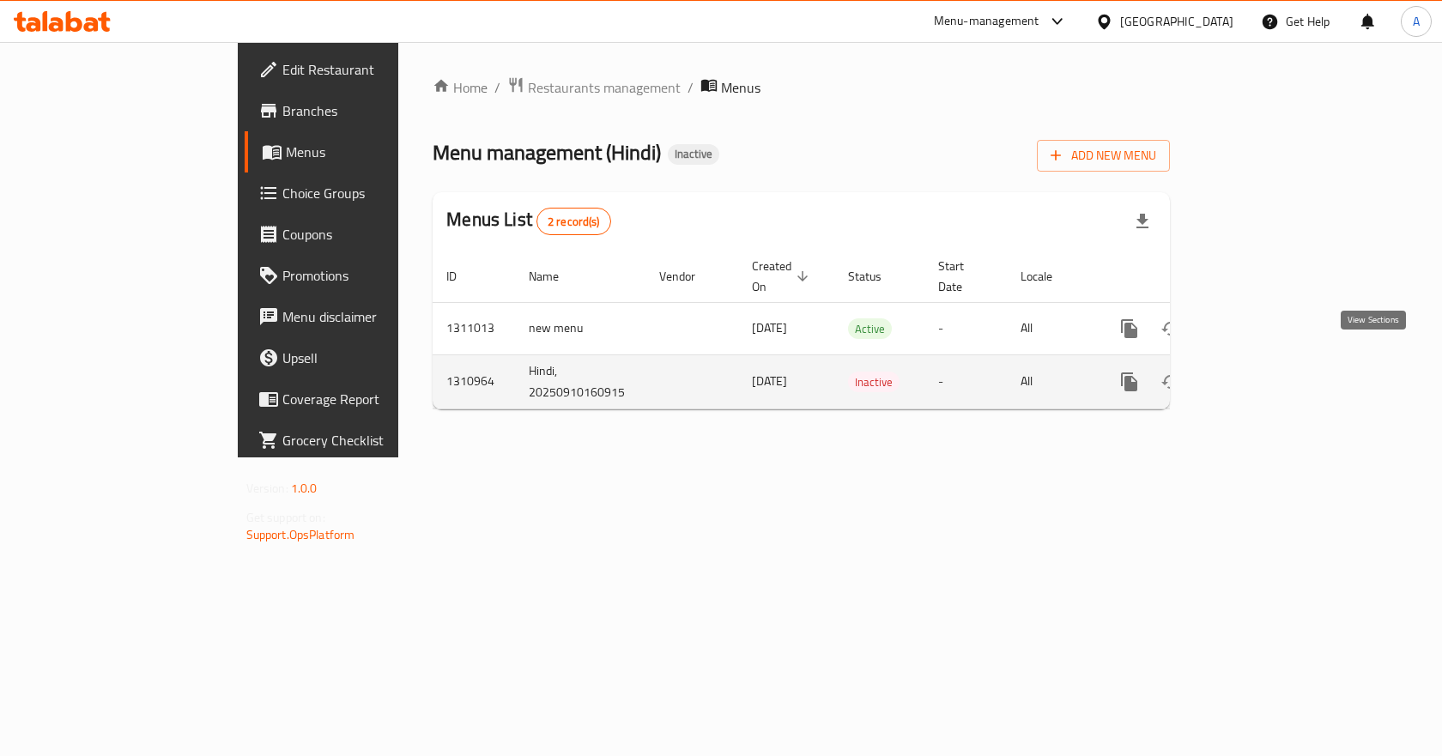
click at [1273, 361] on link "enhanced table" at bounding box center [1252, 381] width 41 height 41
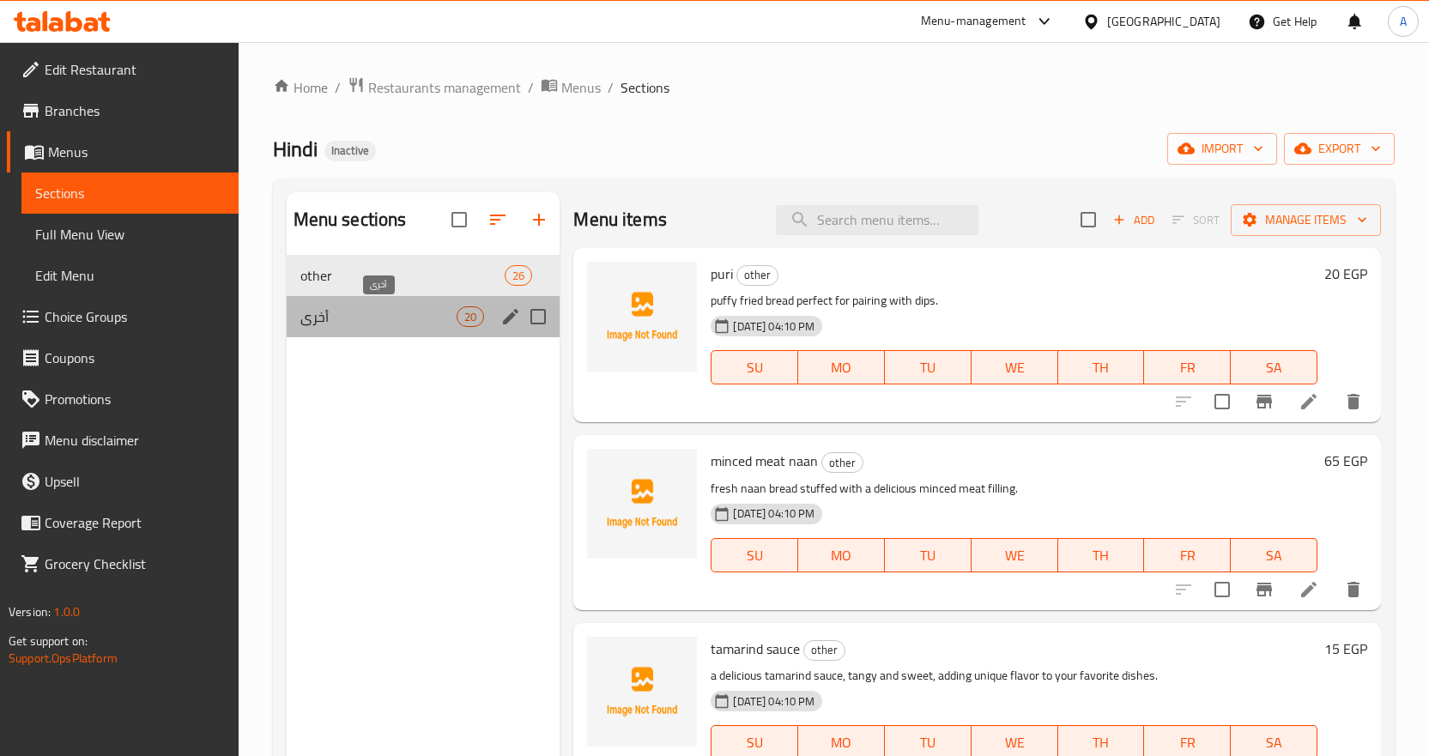
click at [312, 308] on span "أخرى" at bounding box center [378, 316] width 157 height 21
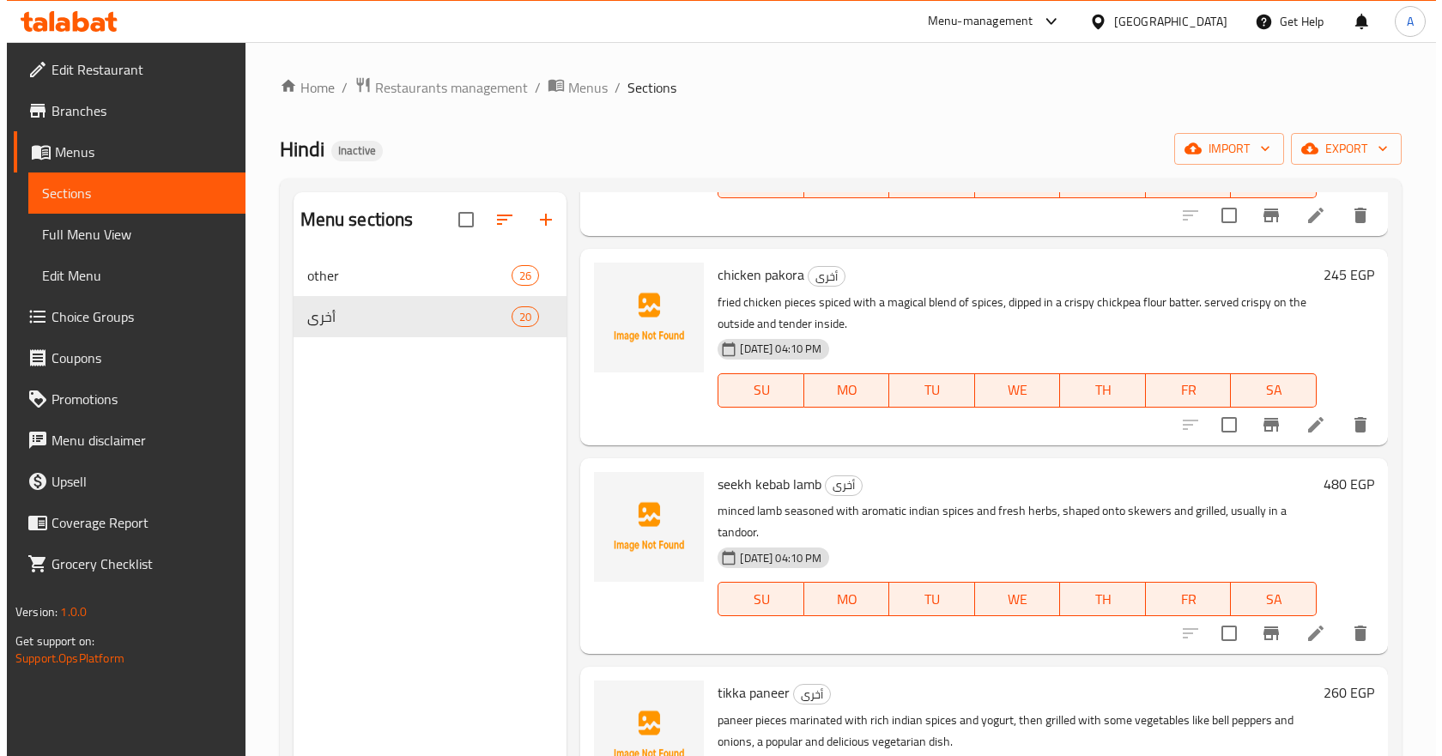
scroll to position [686, 0]
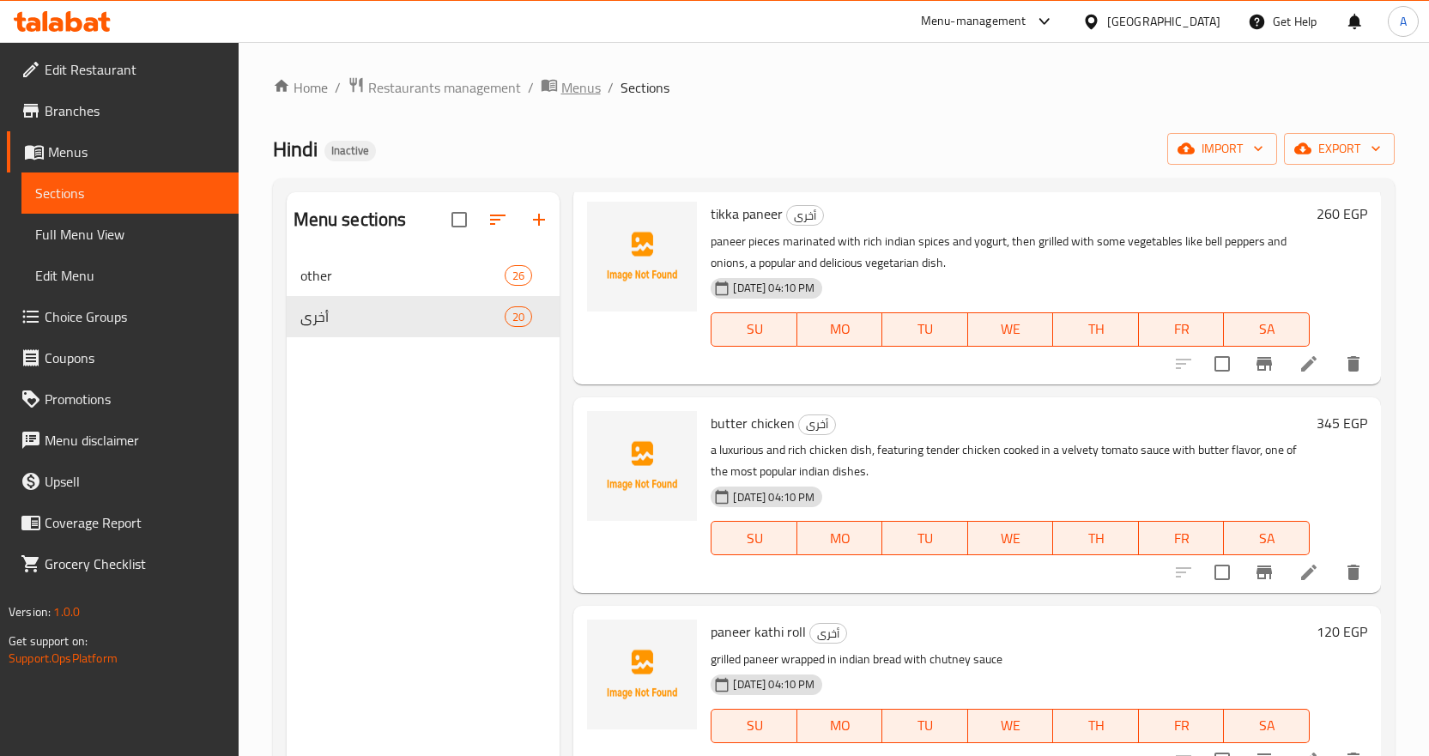
click at [577, 84] on span "Menus" at bounding box center [580, 87] width 39 height 21
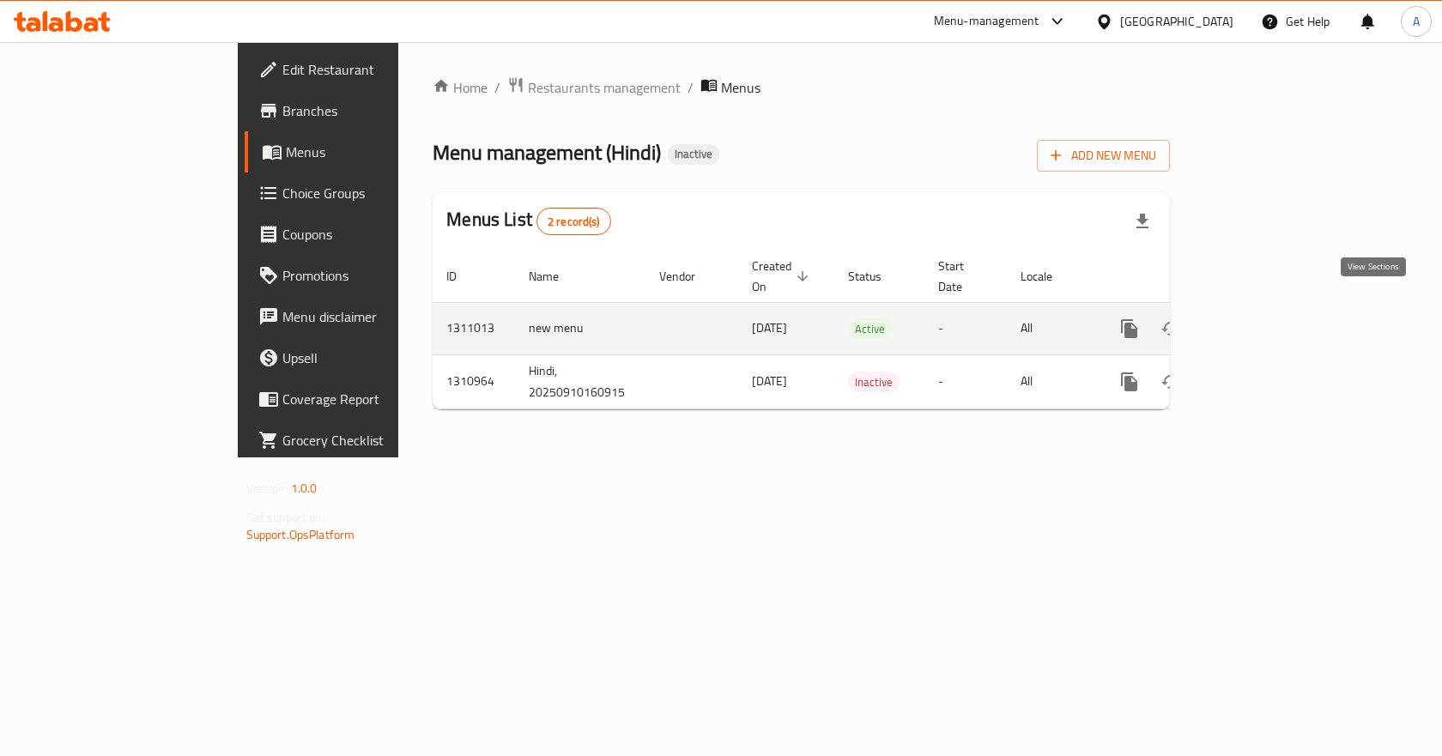
click at [1263, 318] on icon "enhanced table" at bounding box center [1253, 328] width 21 height 21
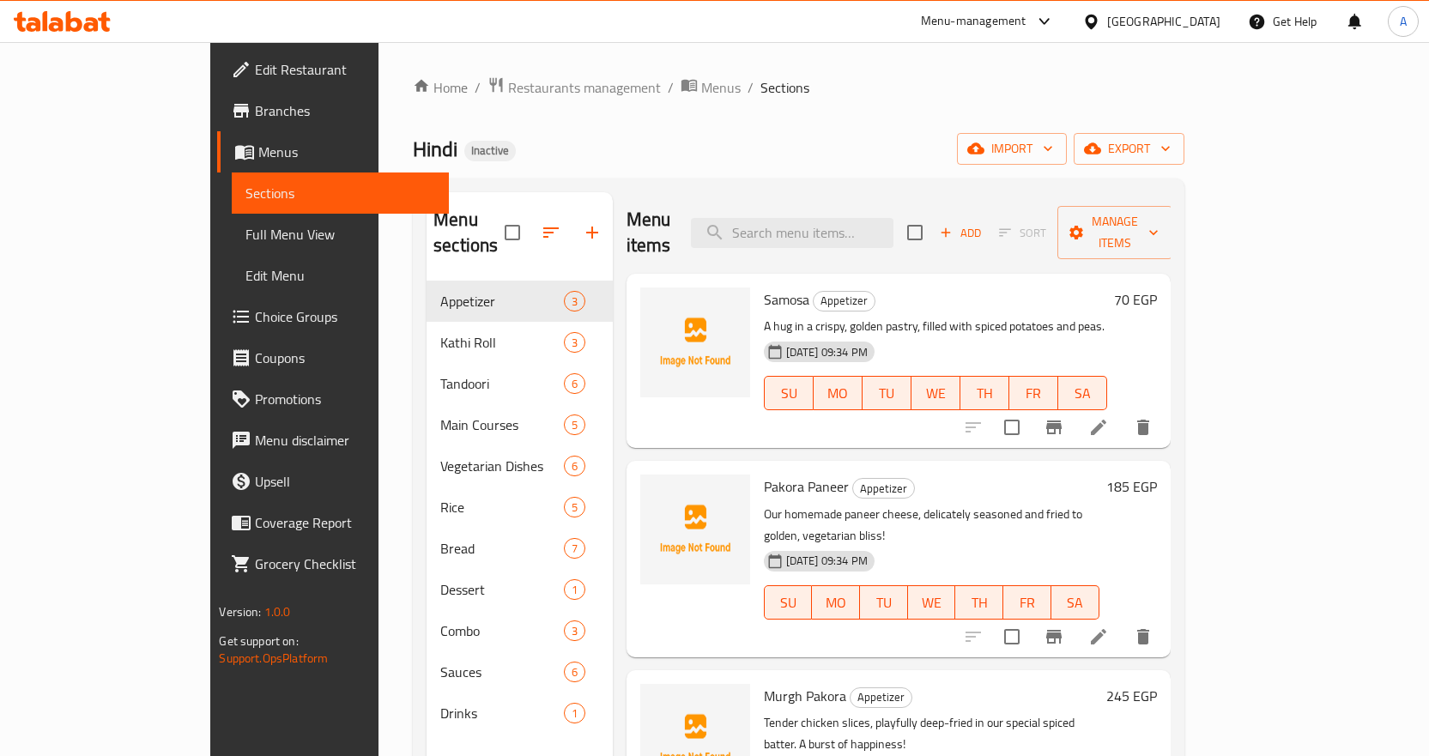
drag, startPoint x: 842, startPoint y: 179, endPoint x: 871, endPoint y: 176, distance: 29.4
click at [842, 179] on div "Menu sections Appetizer 3 Kathi Roll 3 Tandoori 6 Main Courses 5 Vegetarian Dis…" at bounding box center [798, 569] width 771 height 783
click at [1170, 142] on span "export" at bounding box center [1128, 148] width 83 height 21
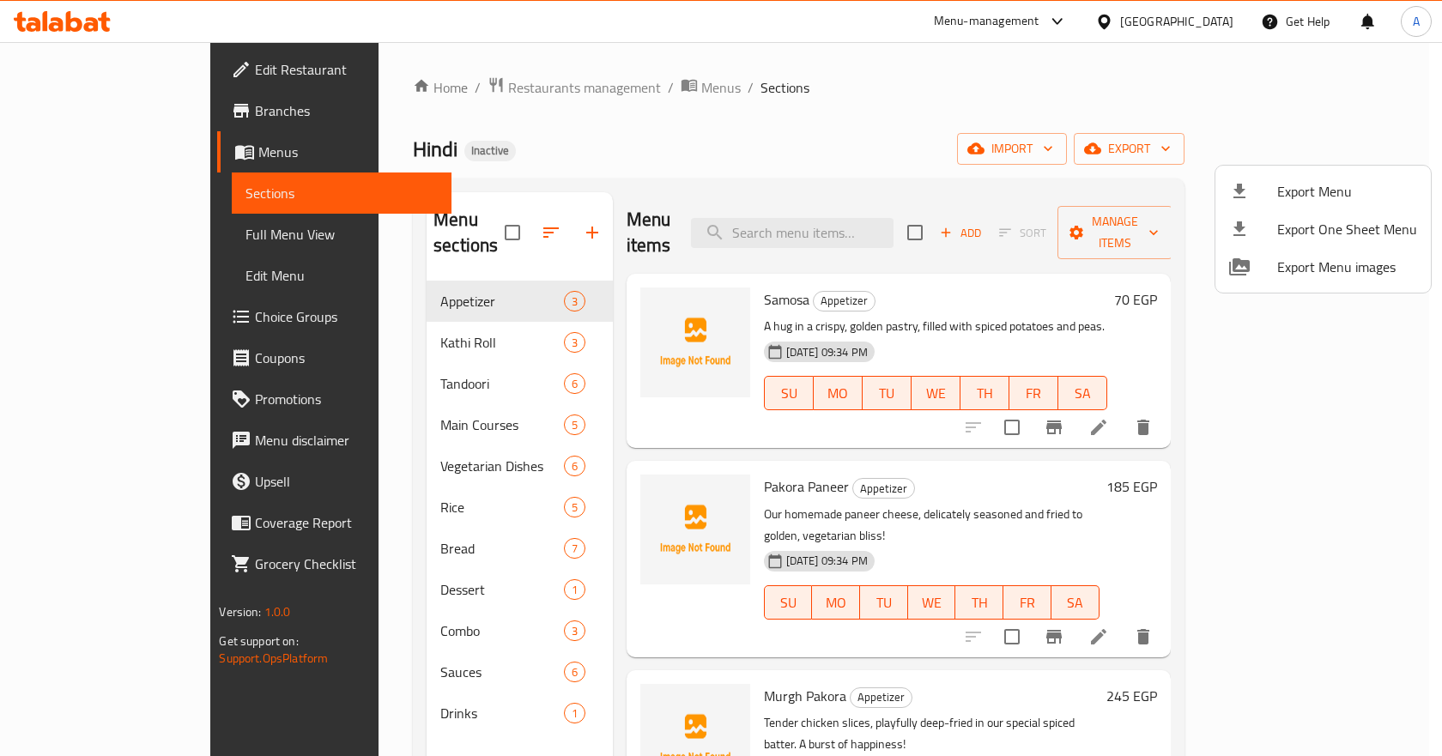
click at [1318, 181] on span "Export Menu" at bounding box center [1347, 191] width 140 height 21
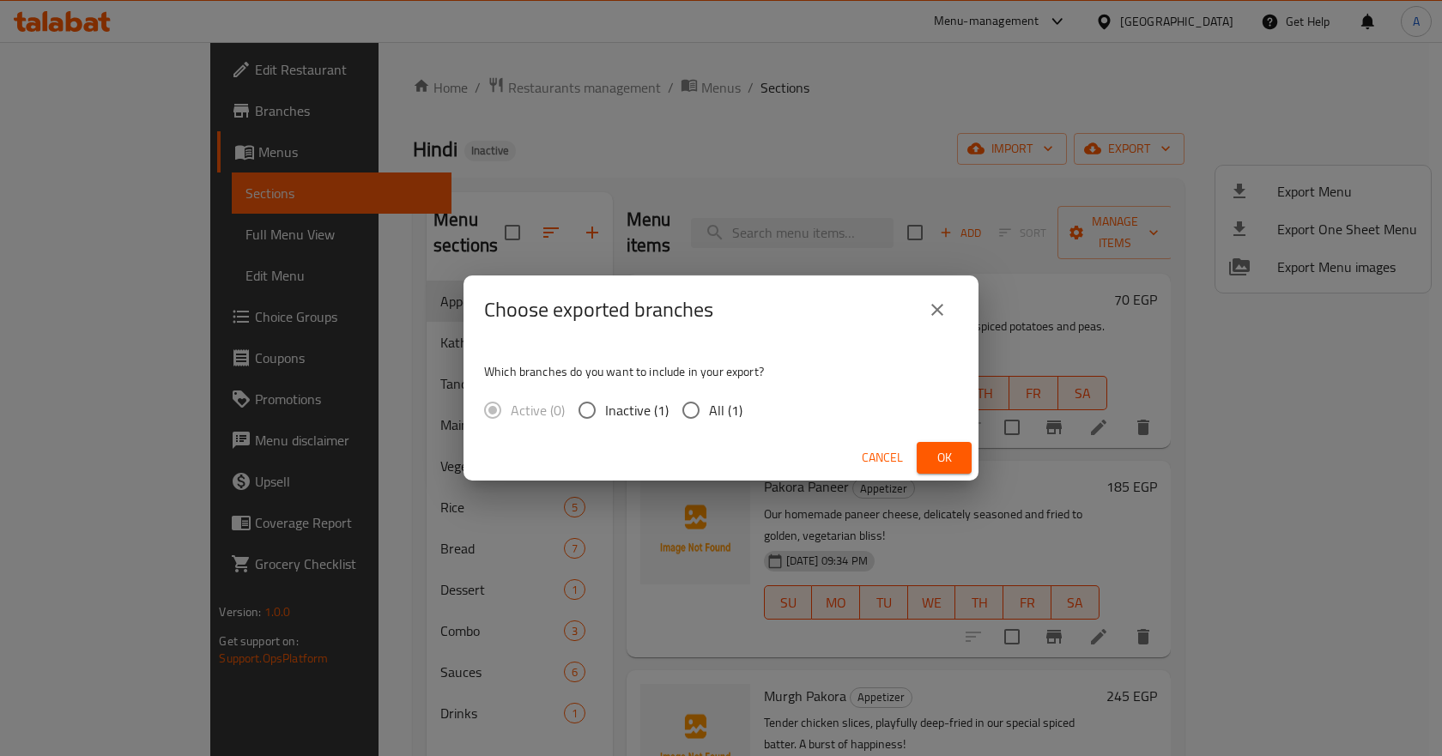
click at [721, 414] on span "All (1)" at bounding box center [725, 410] width 33 height 21
click at [709, 414] on input "All (1)" at bounding box center [691, 410] width 36 height 36
radio input "true"
click at [946, 457] on span "Ok" at bounding box center [943, 457] width 27 height 21
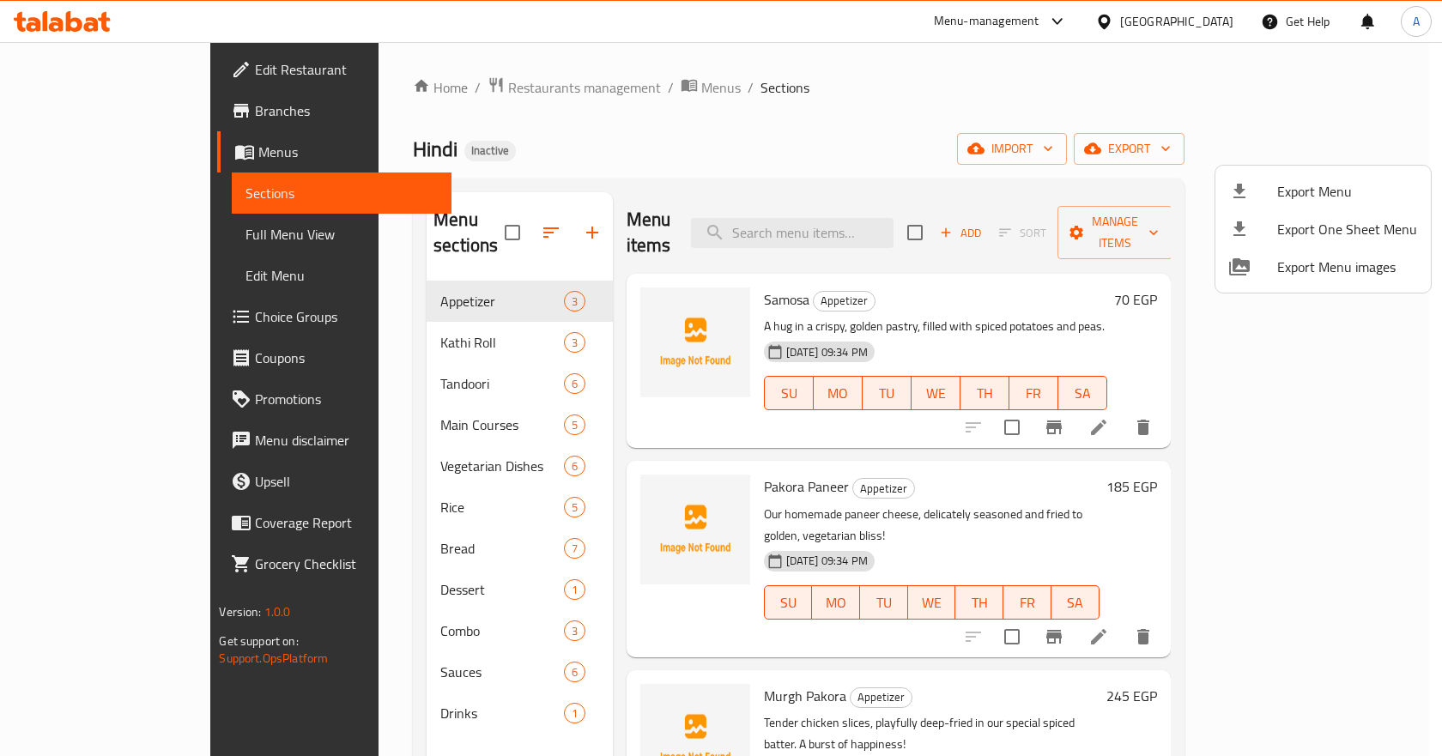
click at [881, 160] on div at bounding box center [721, 378] width 1442 height 756
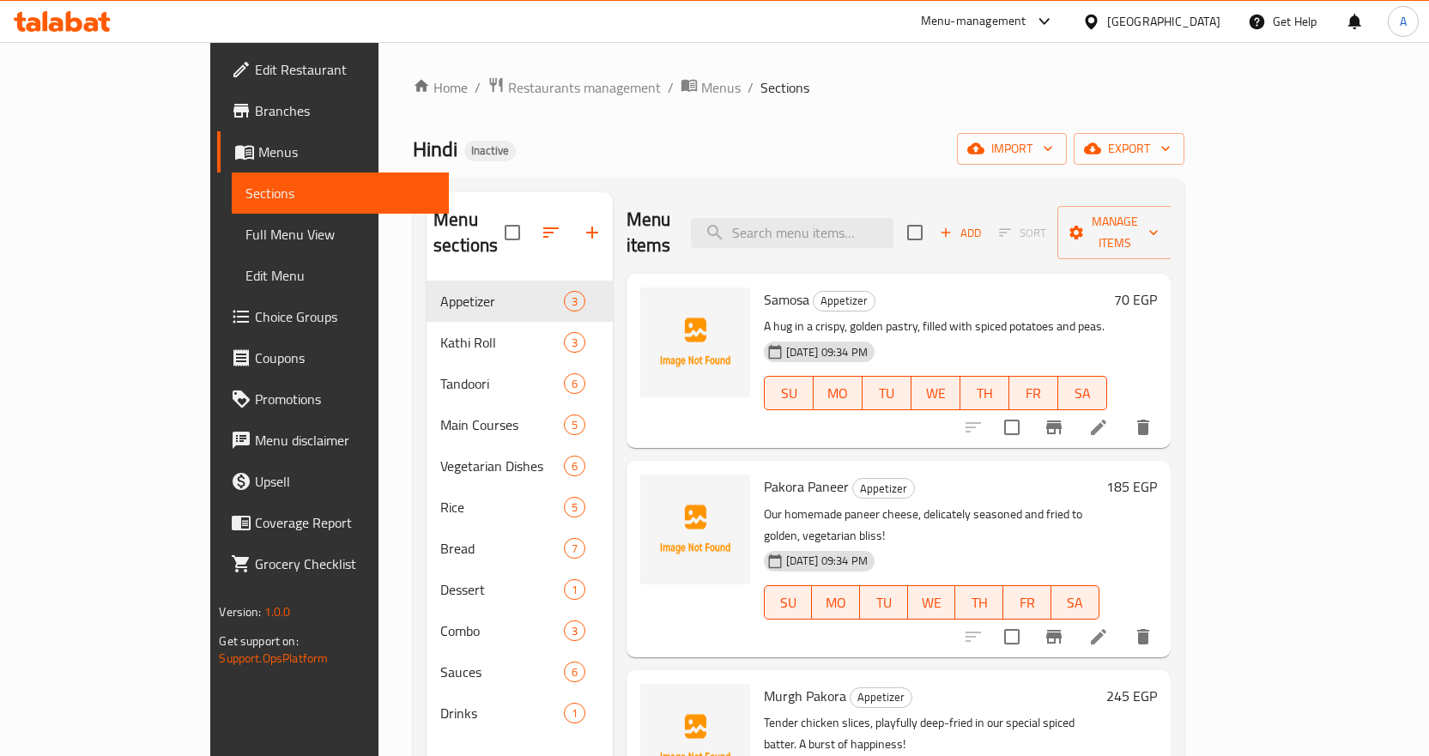
click at [637, 468] on div at bounding box center [695, 559] width 124 height 182
click at [245, 232] on span "Full Menu View" at bounding box center [340, 234] width 190 height 21
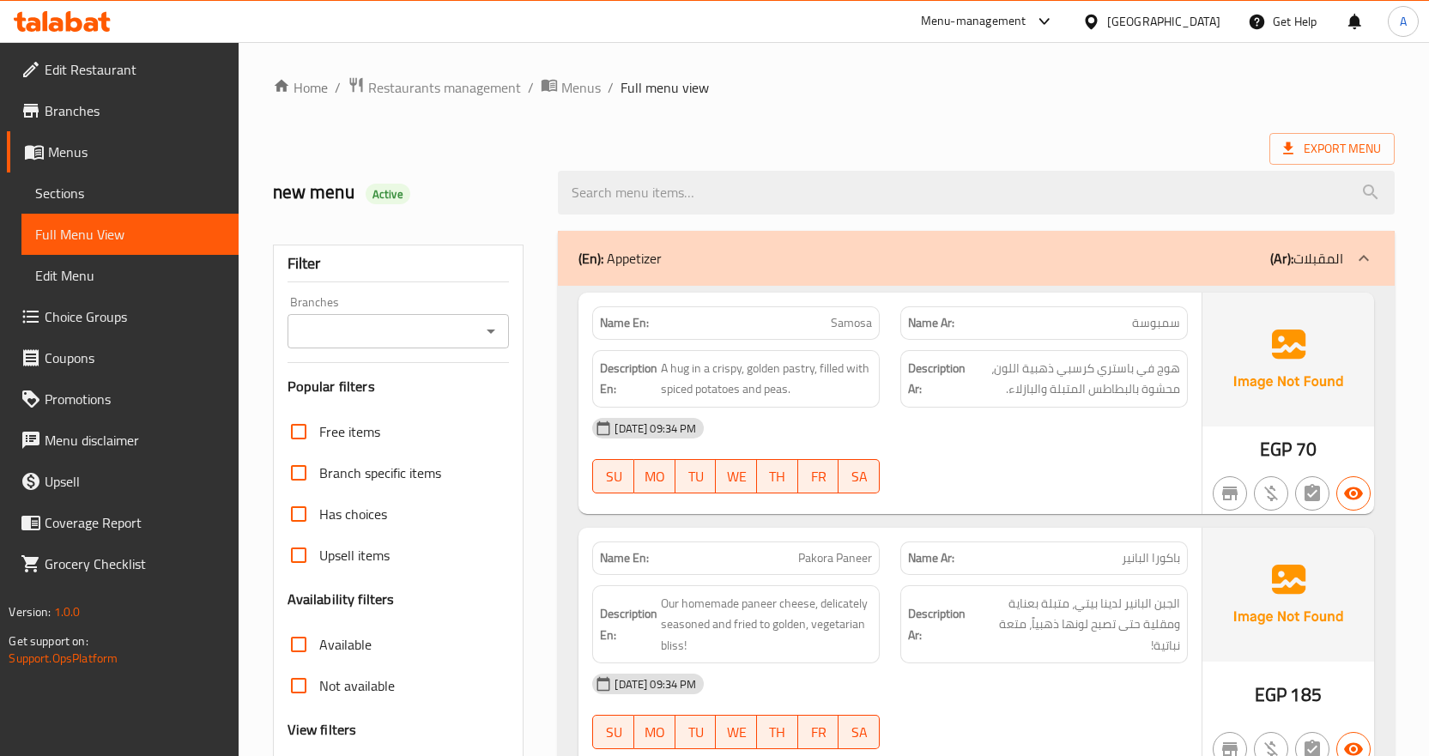
click at [1057, 535] on div "Name Ar: باكورا البانير" at bounding box center [1044, 558] width 308 height 54
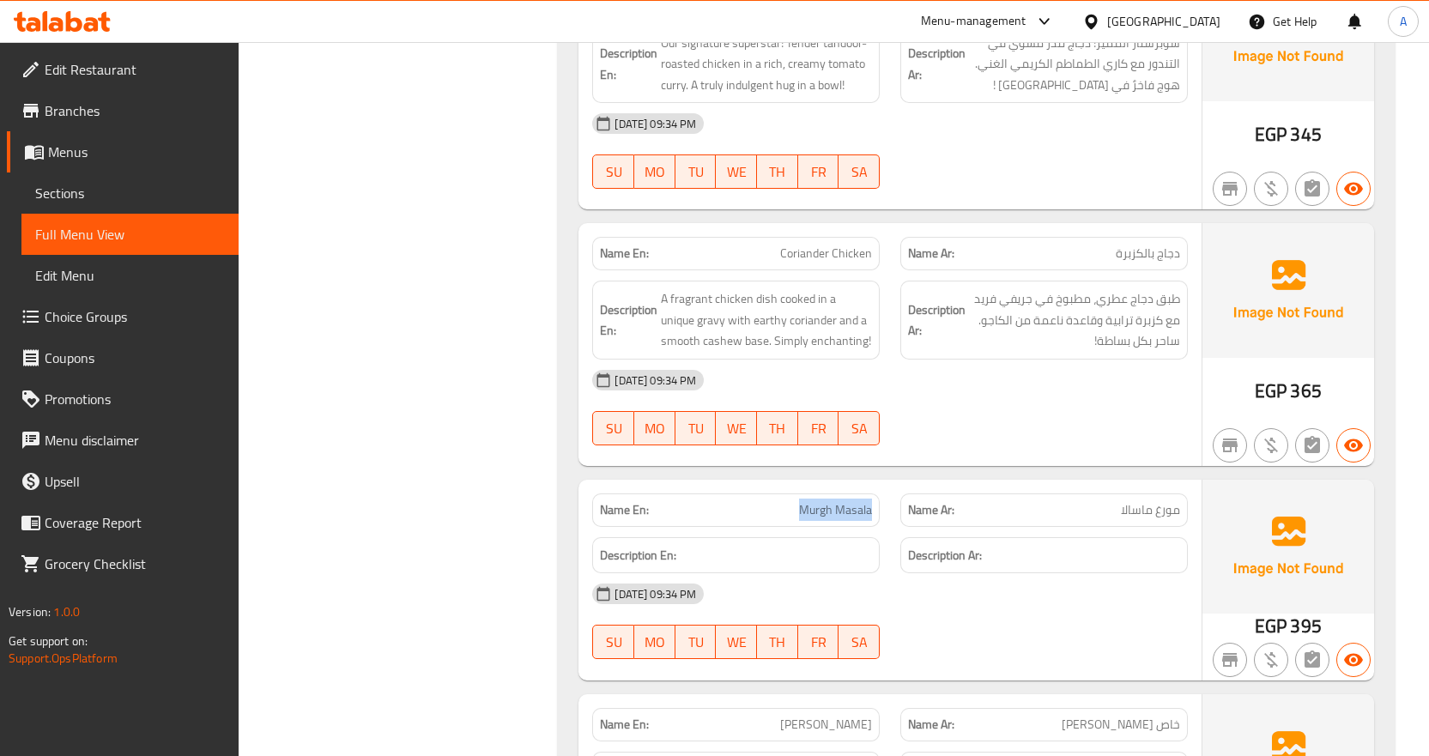
scroll to position [3559, 0]
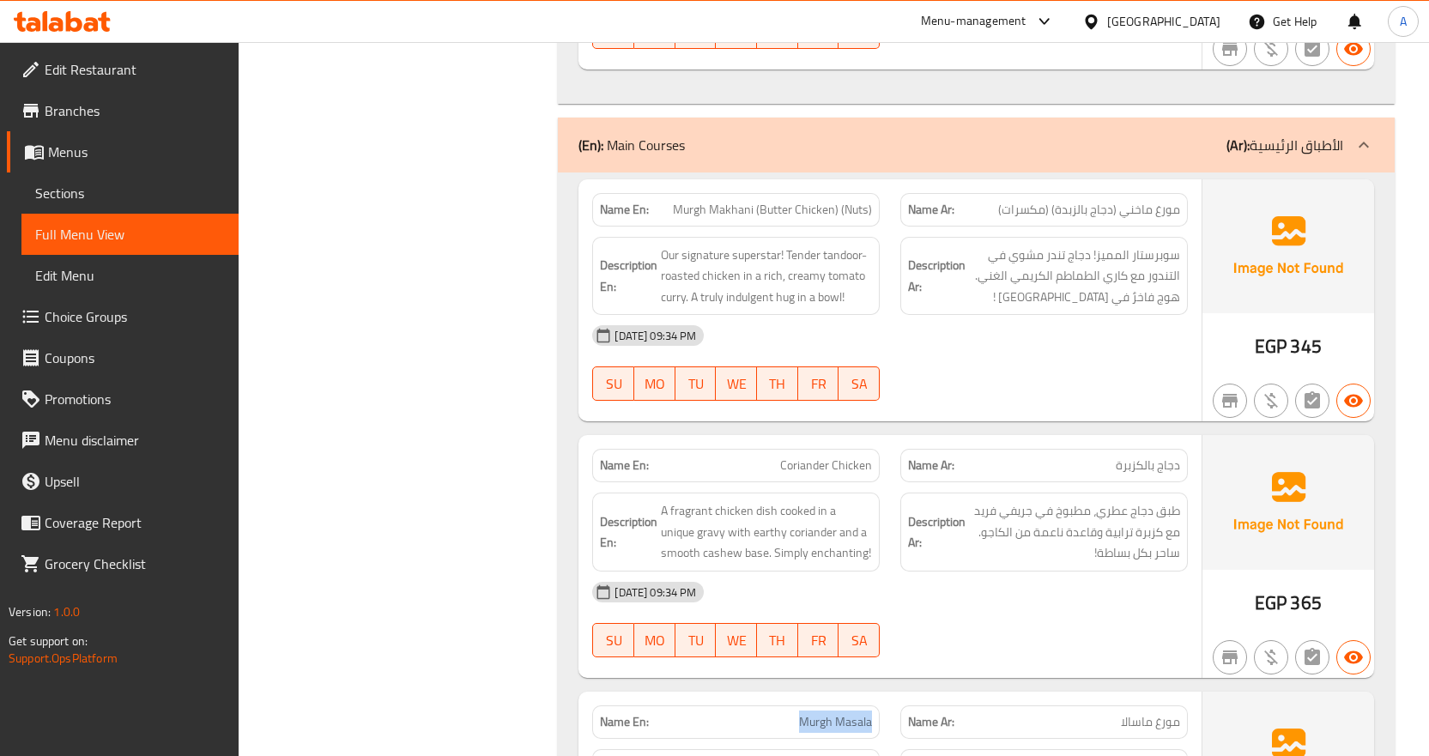
click at [118, 192] on span "Sections" at bounding box center [130, 193] width 190 height 21
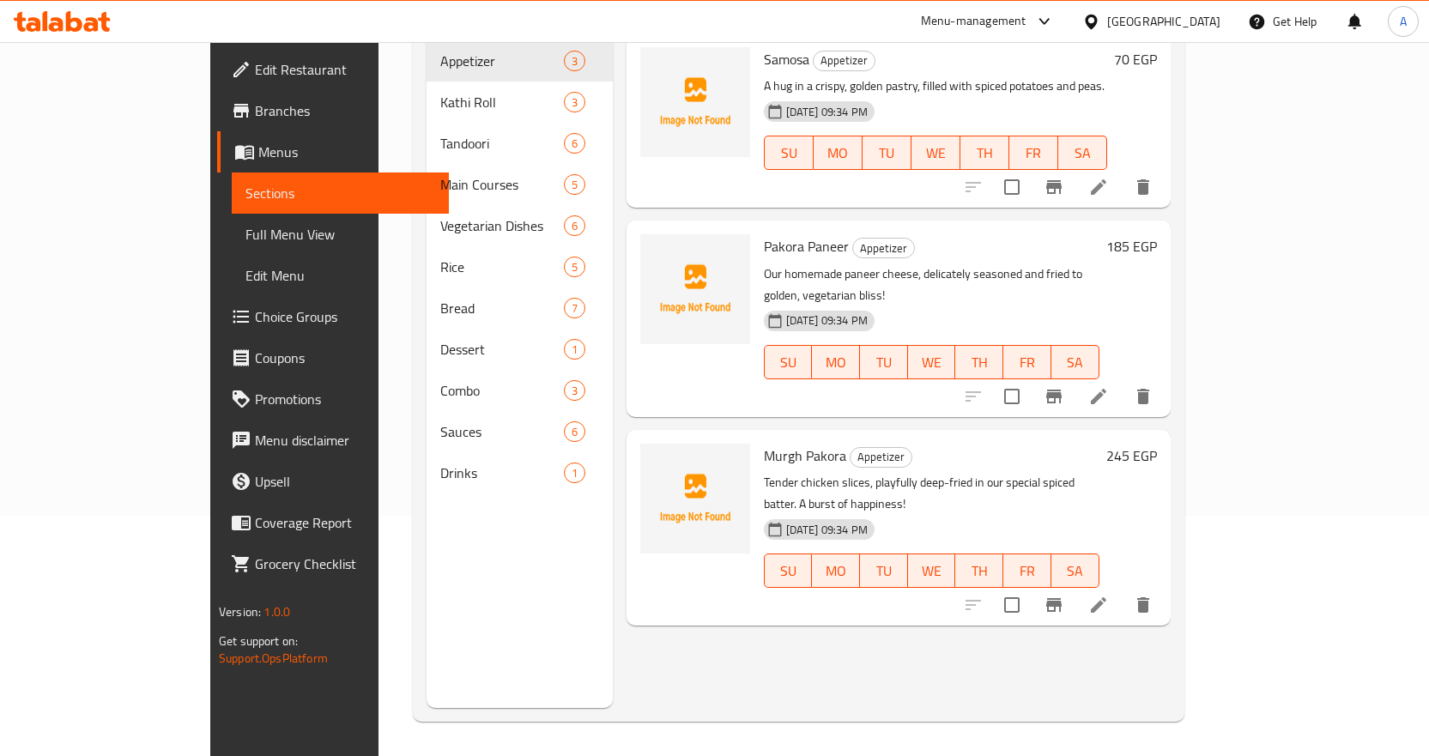
scroll to position [240, 0]
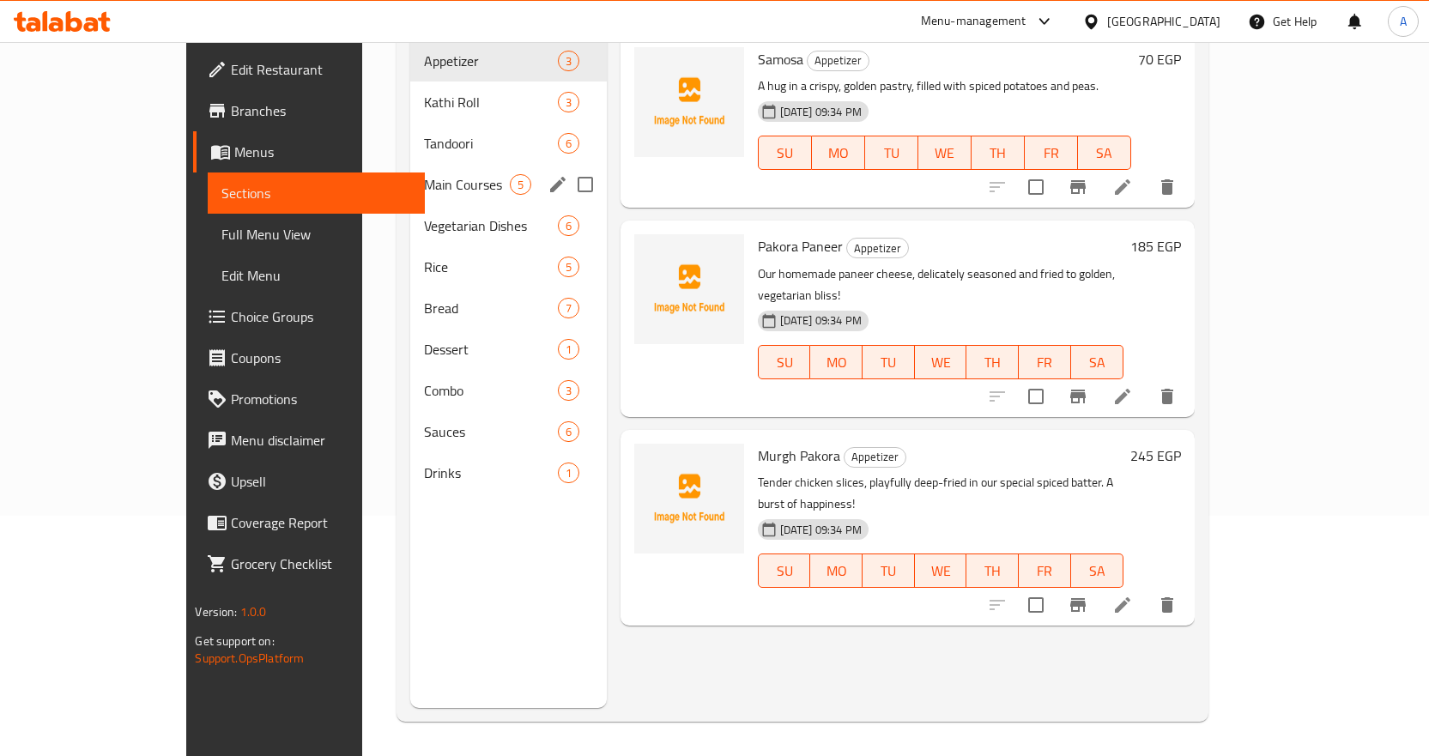
click at [424, 174] on span "Main Courses" at bounding box center [466, 184] width 85 height 21
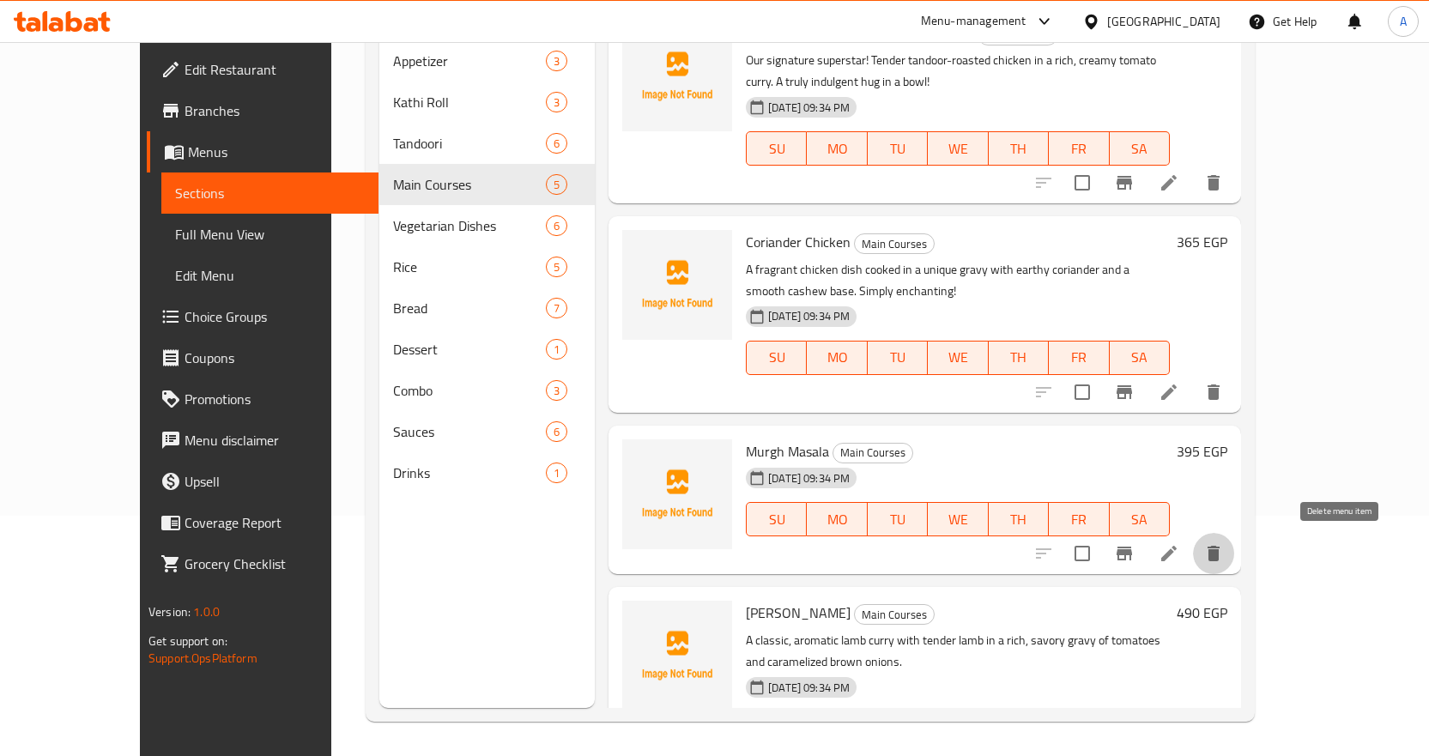
click at [1219, 553] on icon "delete" at bounding box center [1213, 553] width 12 height 15
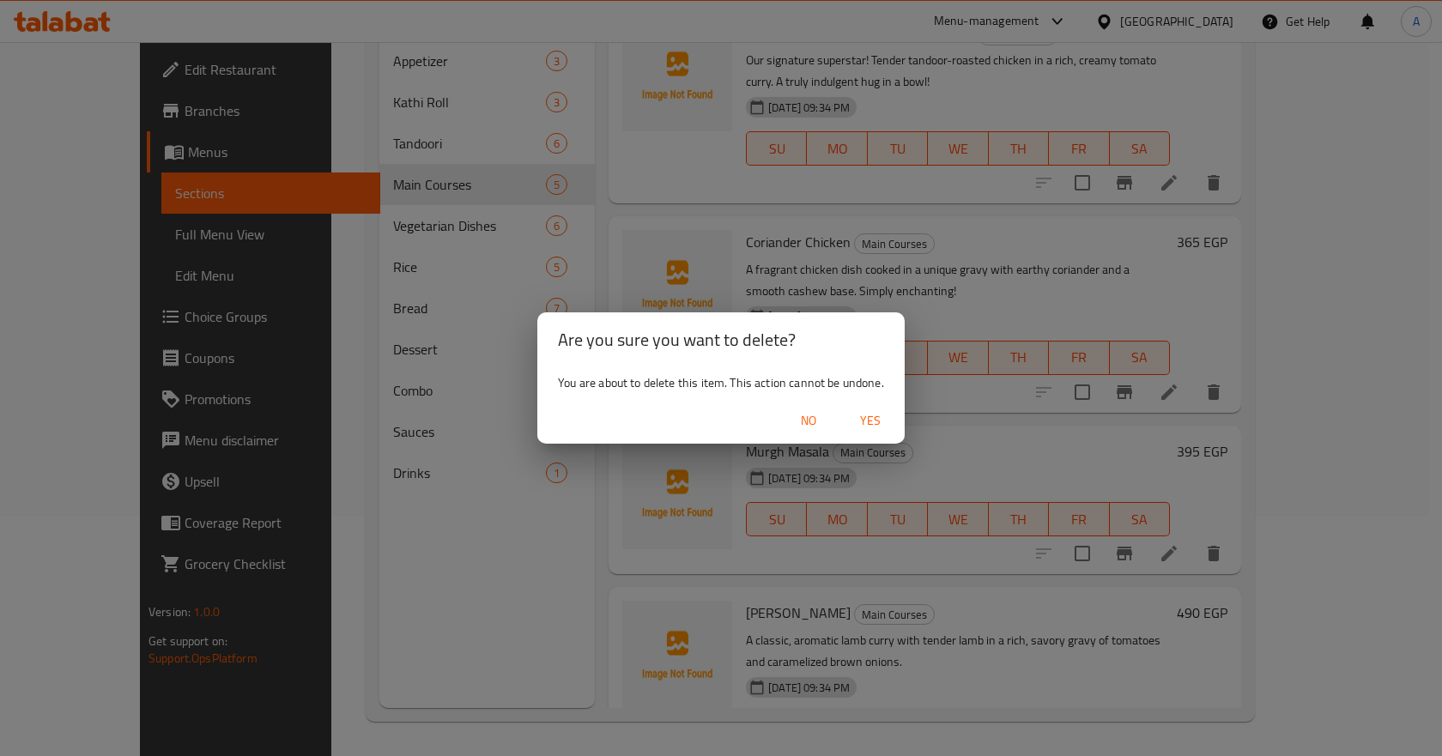
click at [866, 420] on span "Yes" at bounding box center [870, 420] width 41 height 21
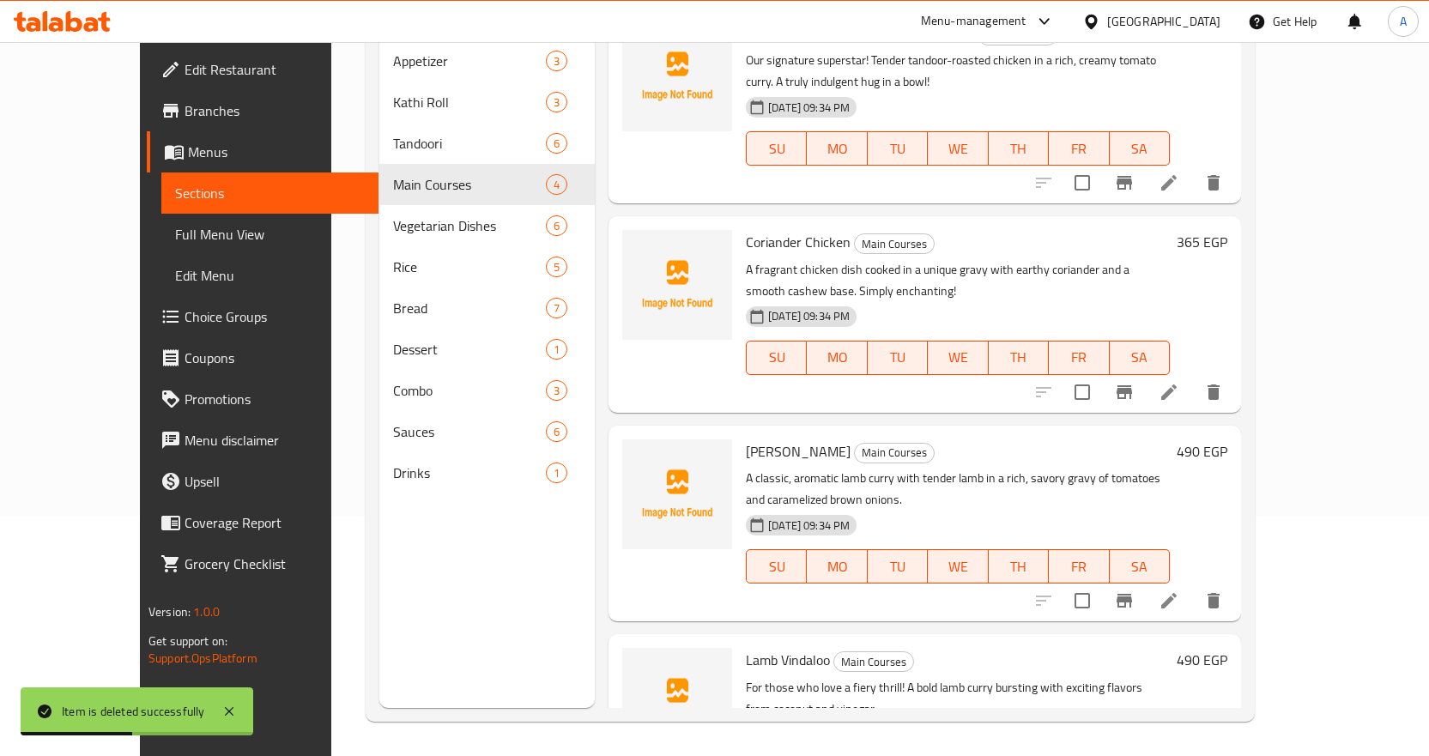
click at [761, 317] on span "[DATE] 09:34 PM" at bounding box center [808, 316] width 95 height 16
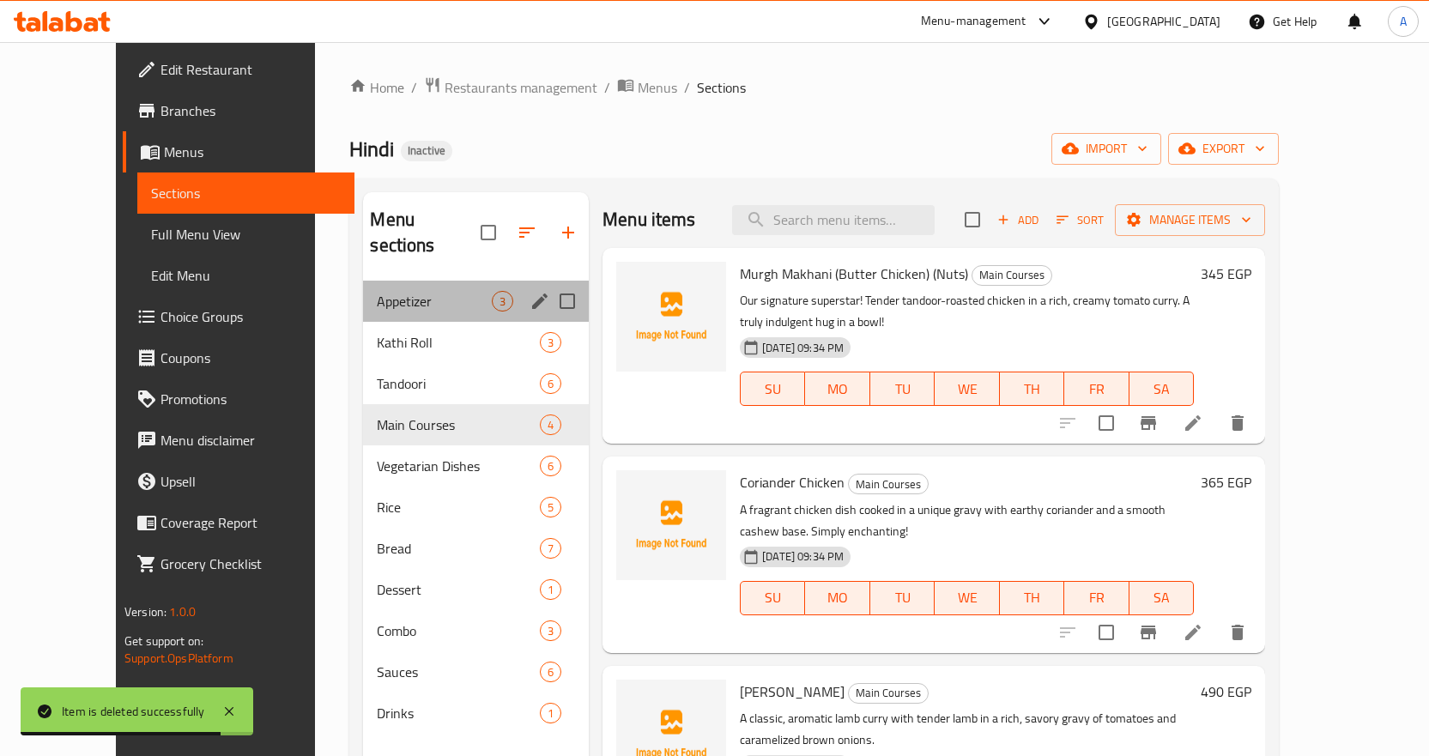
click at [405, 291] on span "Appetizer" at bounding box center [434, 301] width 115 height 21
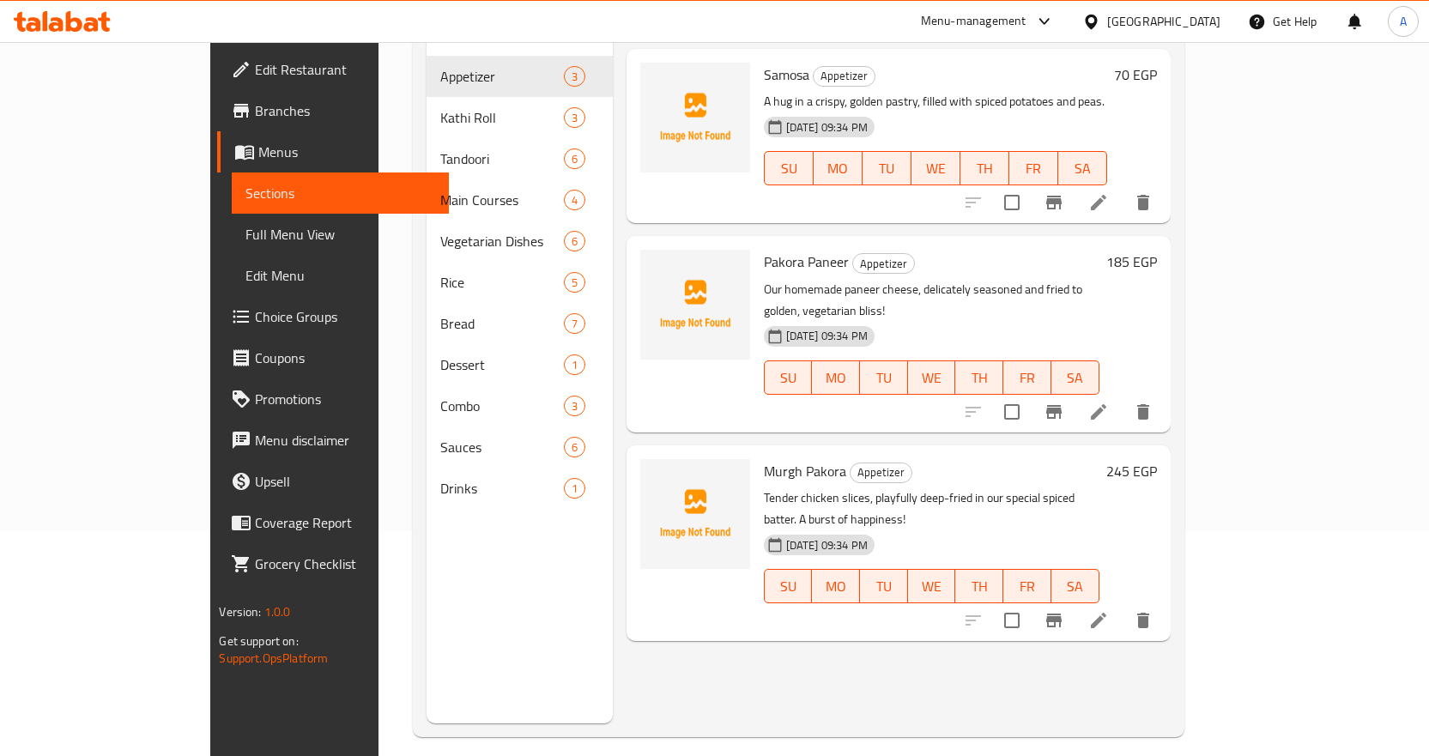
scroll to position [240, 0]
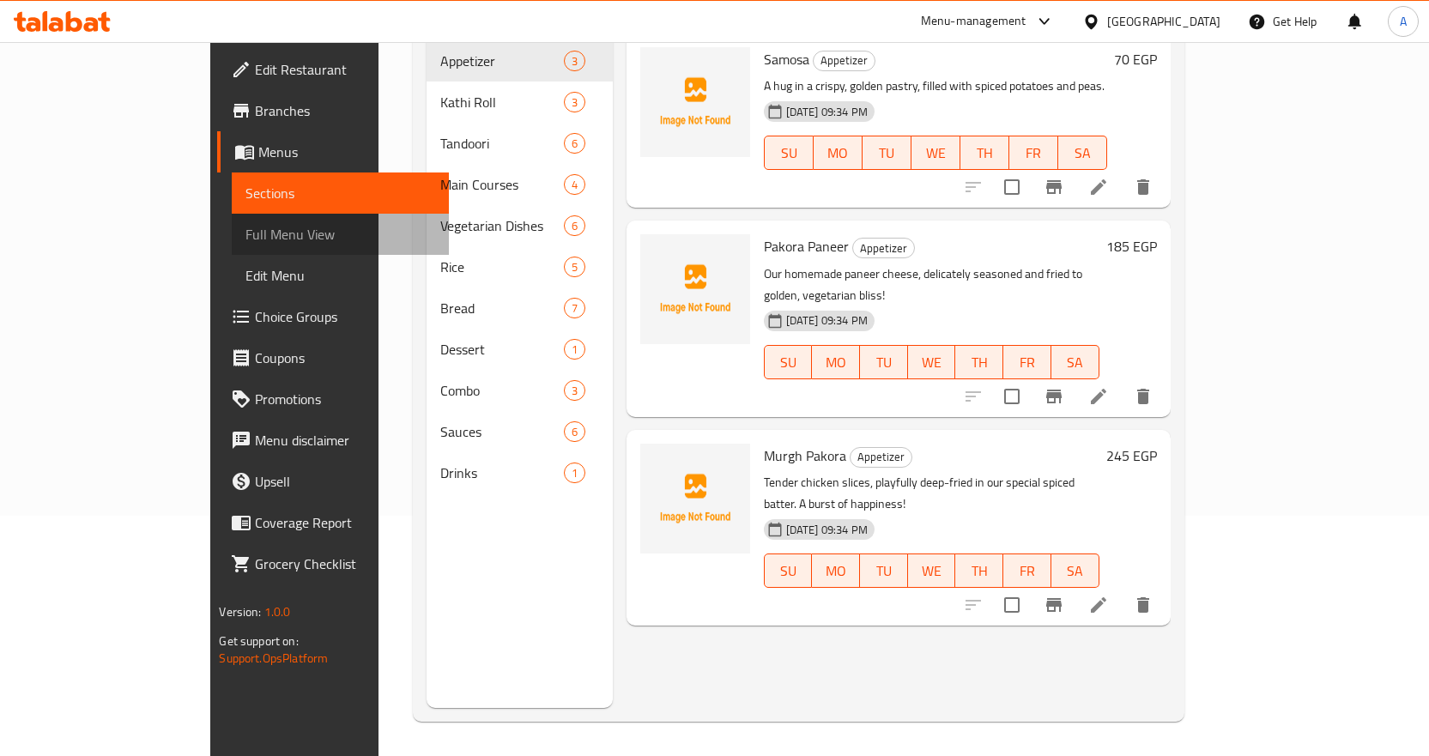
click at [245, 227] on span "Full Menu View" at bounding box center [340, 234] width 190 height 21
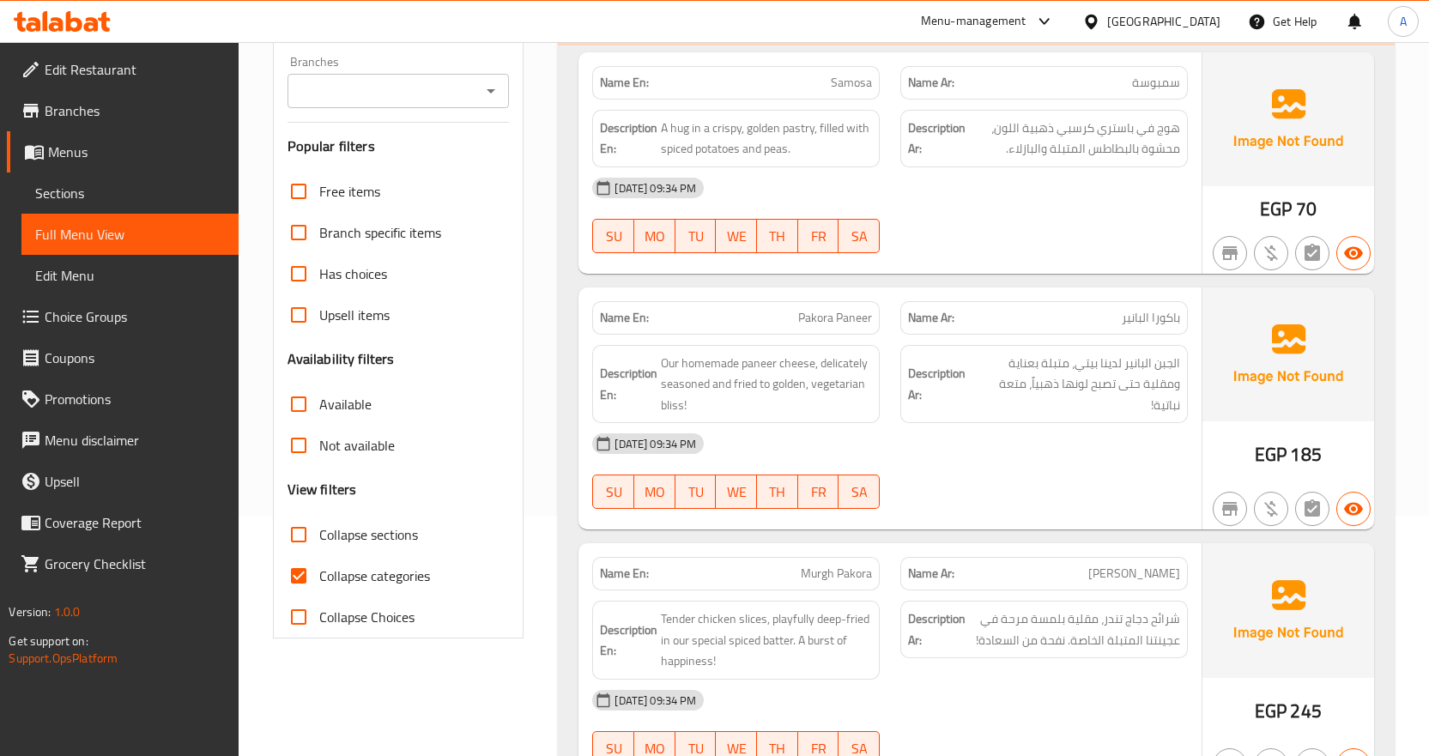
click at [952, 414] on h6 "Description Ar: الجبن البانير لدينا بيتي، متبلة بعناية ومقلية حتى تصبح لونها ذه…" at bounding box center [1044, 384] width 272 height 63
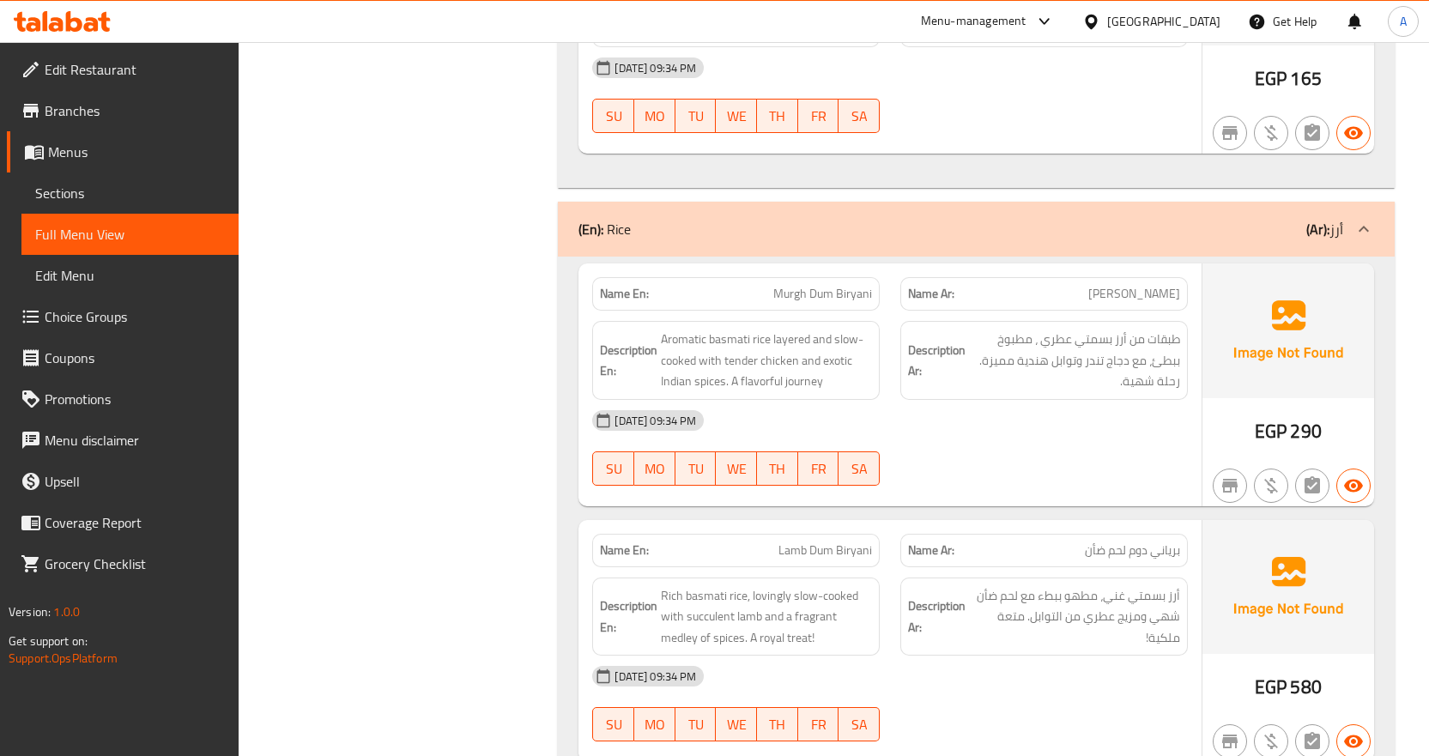
scroll to position [6293, 0]
click at [730, 522] on div "Name En: Lamb Dum Biryani" at bounding box center [736, 549] width 308 height 54
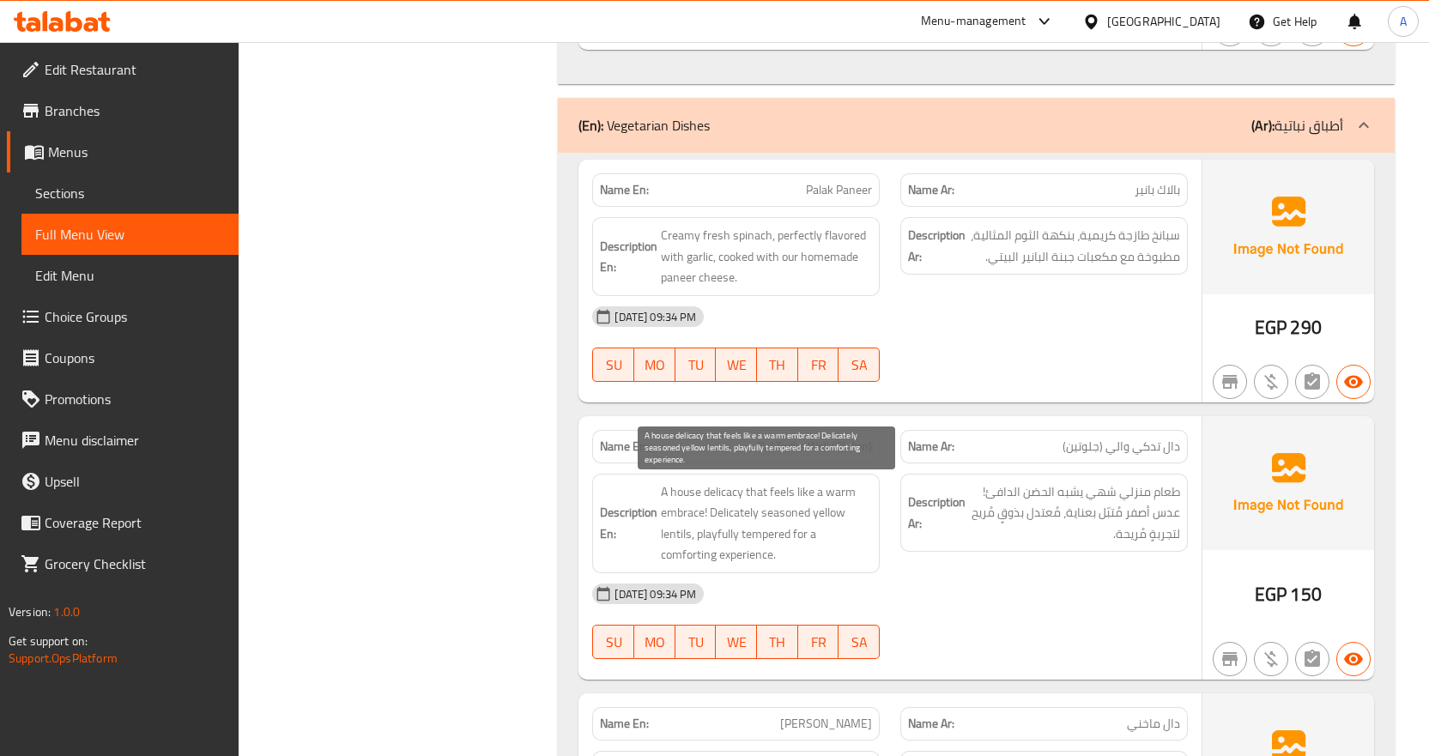
scroll to position [4656, 0]
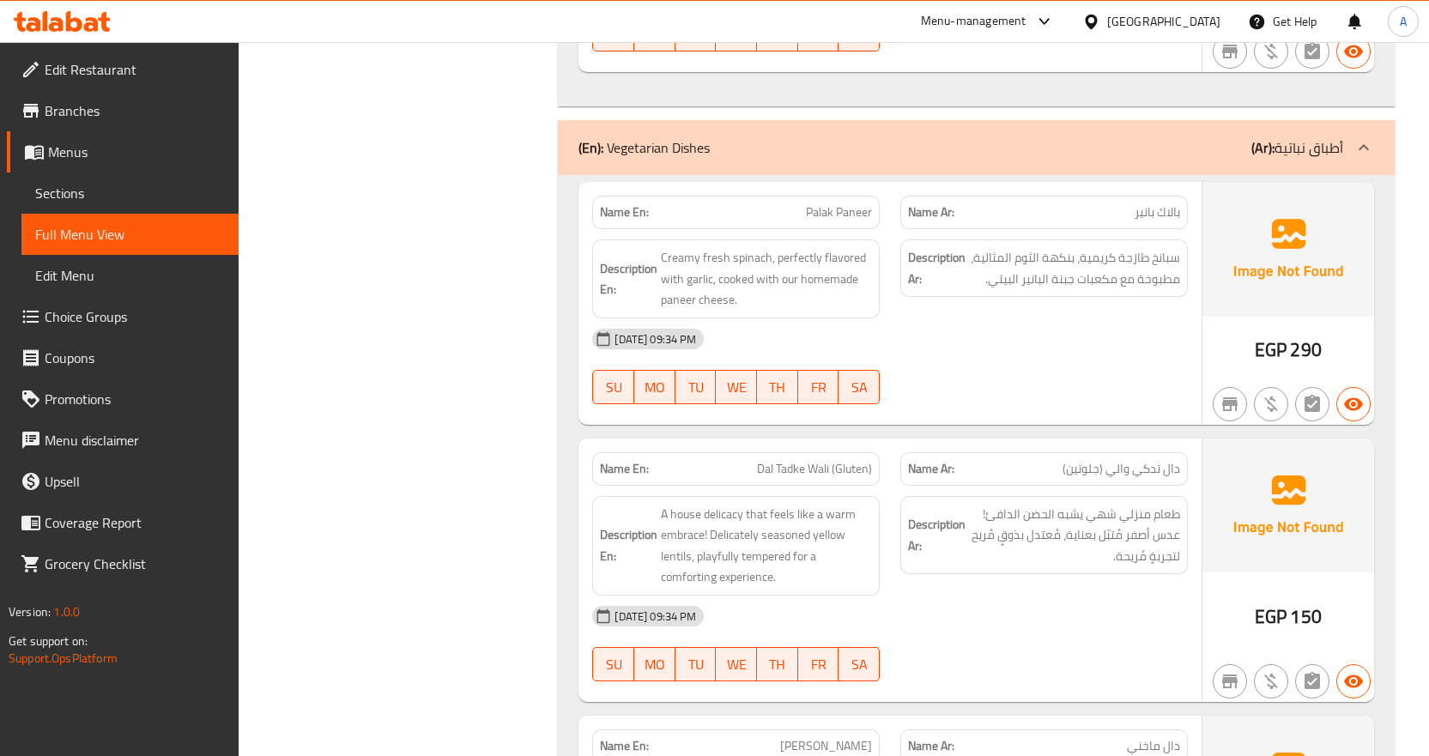
click at [877, 557] on div "Description En: A house delicacy that feels like a warm embrace! Delicately sea…" at bounding box center [735, 546] width 287 height 100
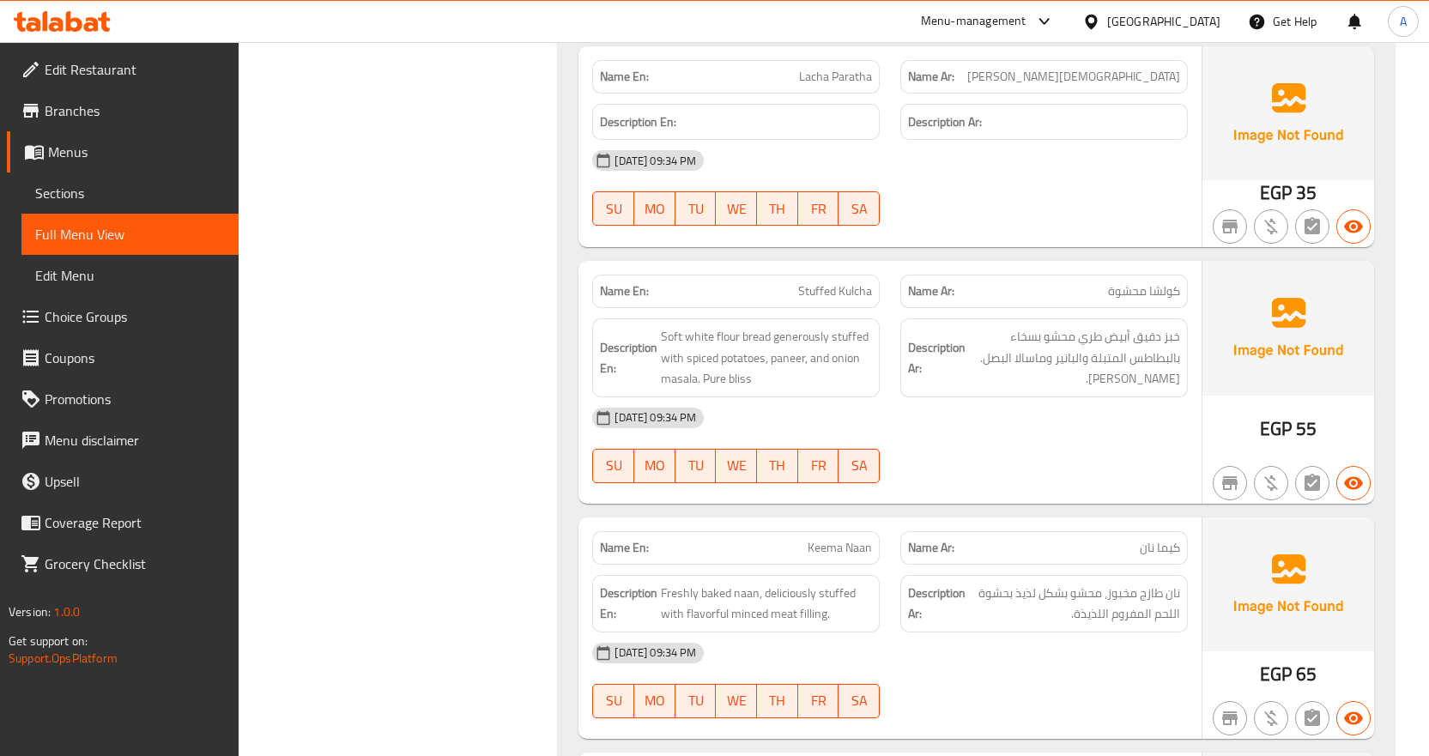
scroll to position [9455, 0]
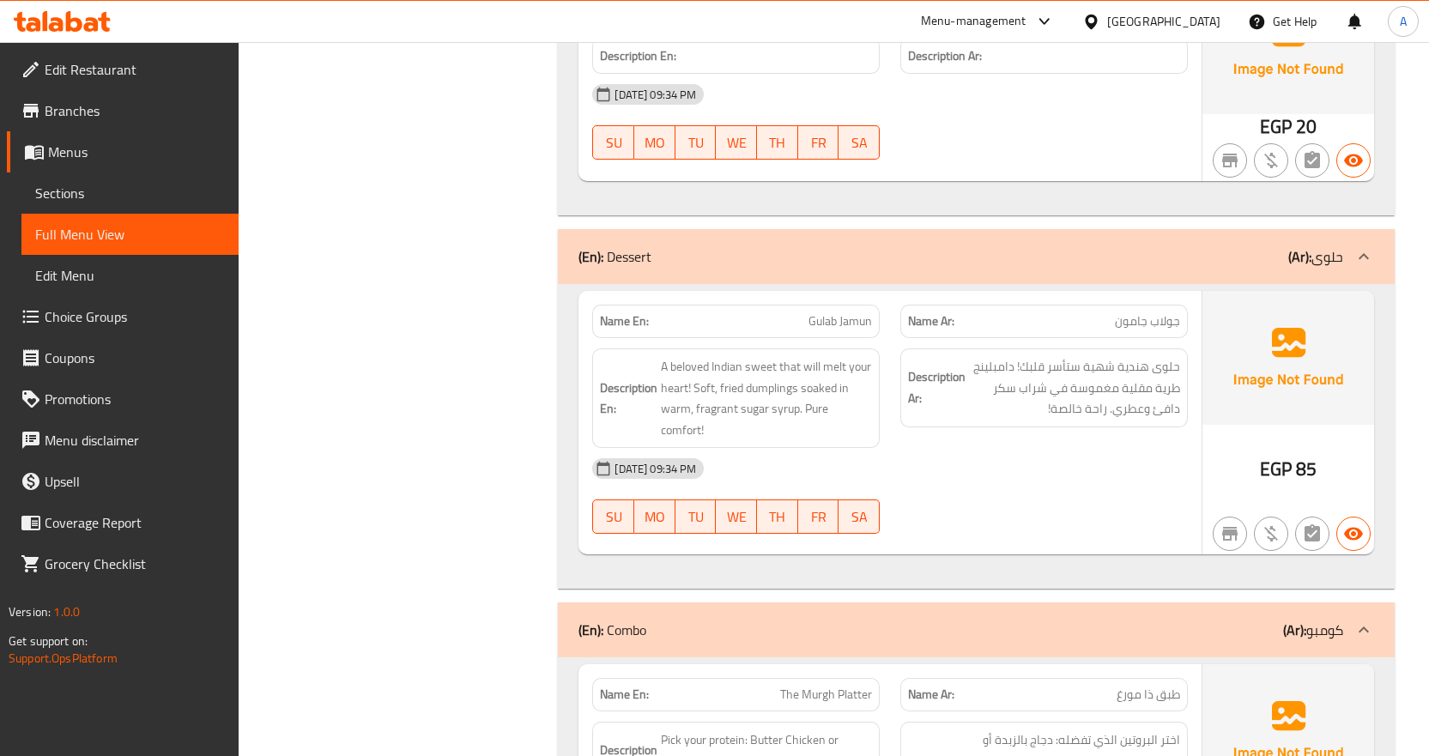
click at [753, 447] on div "Description En: A beloved Indian sweet that will melt your heart! Soft, fried d…" at bounding box center [735, 398] width 287 height 100
drag, startPoint x: 557, startPoint y: 287, endPoint x: 529, endPoint y: 308, distance: 35.0
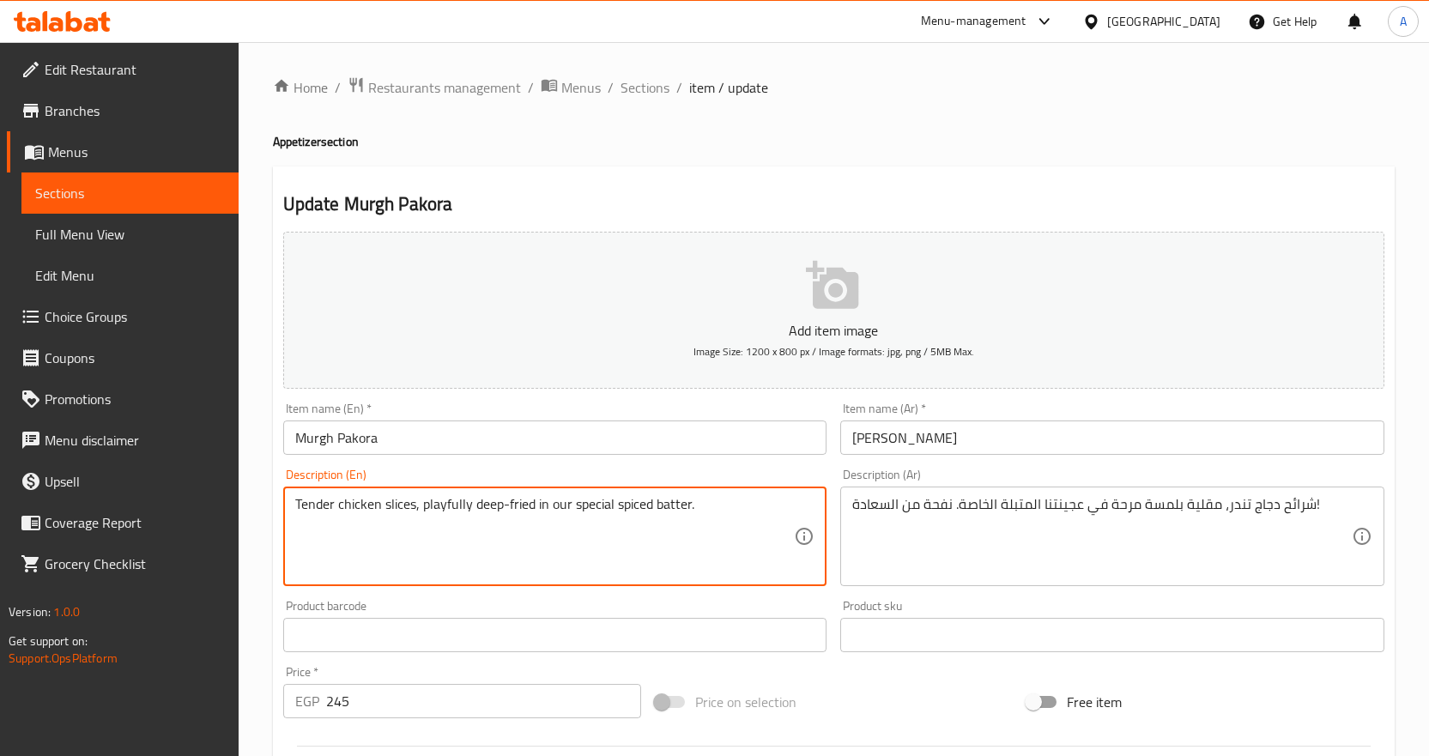
type textarea "Tender chicken slices, playfully deep-fried in our special spiced batter."
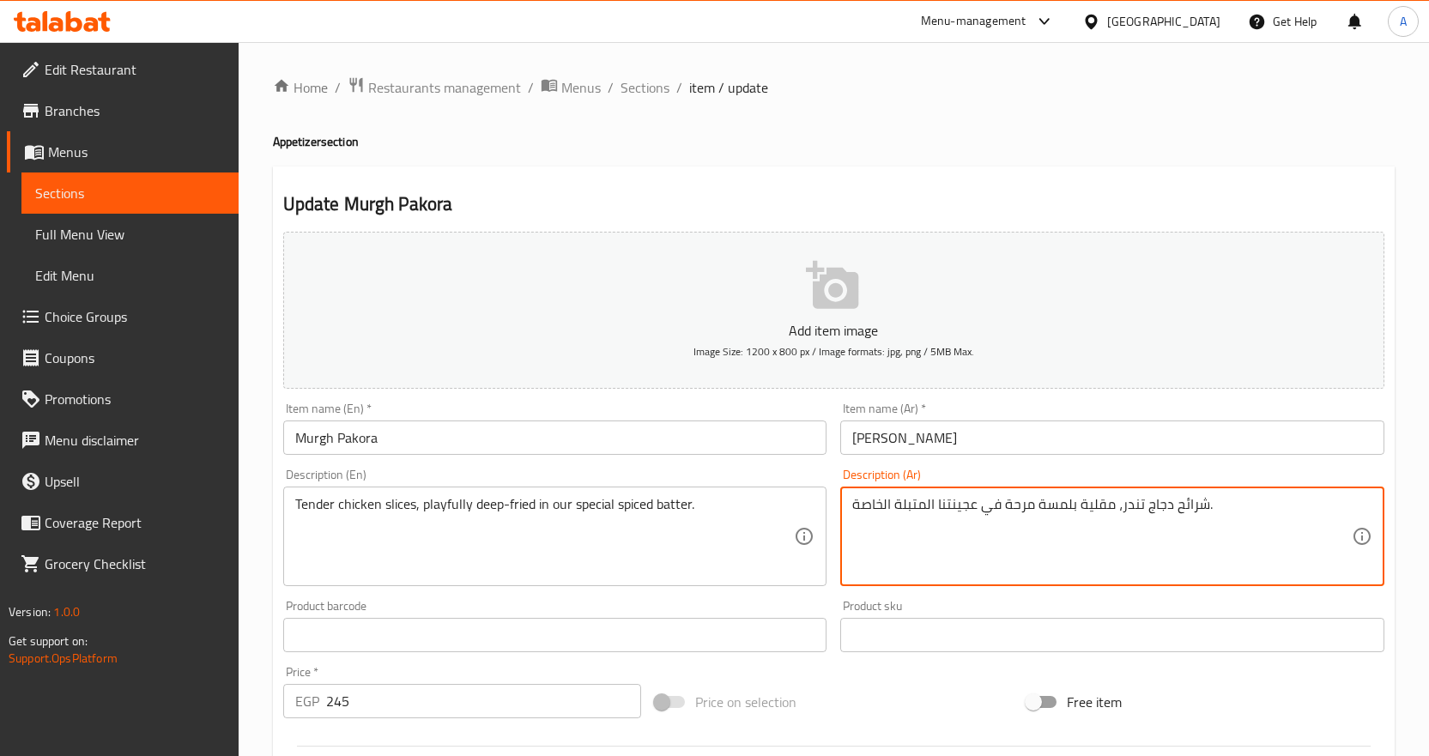
type textarea "شرائح دجاج تندر، مقلية بلمسة مرحة في عجينتنا المتبلة الخاصة."
click at [1255, 429] on input "مورغ باكورا" at bounding box center [1112, 437] width 544 height 34
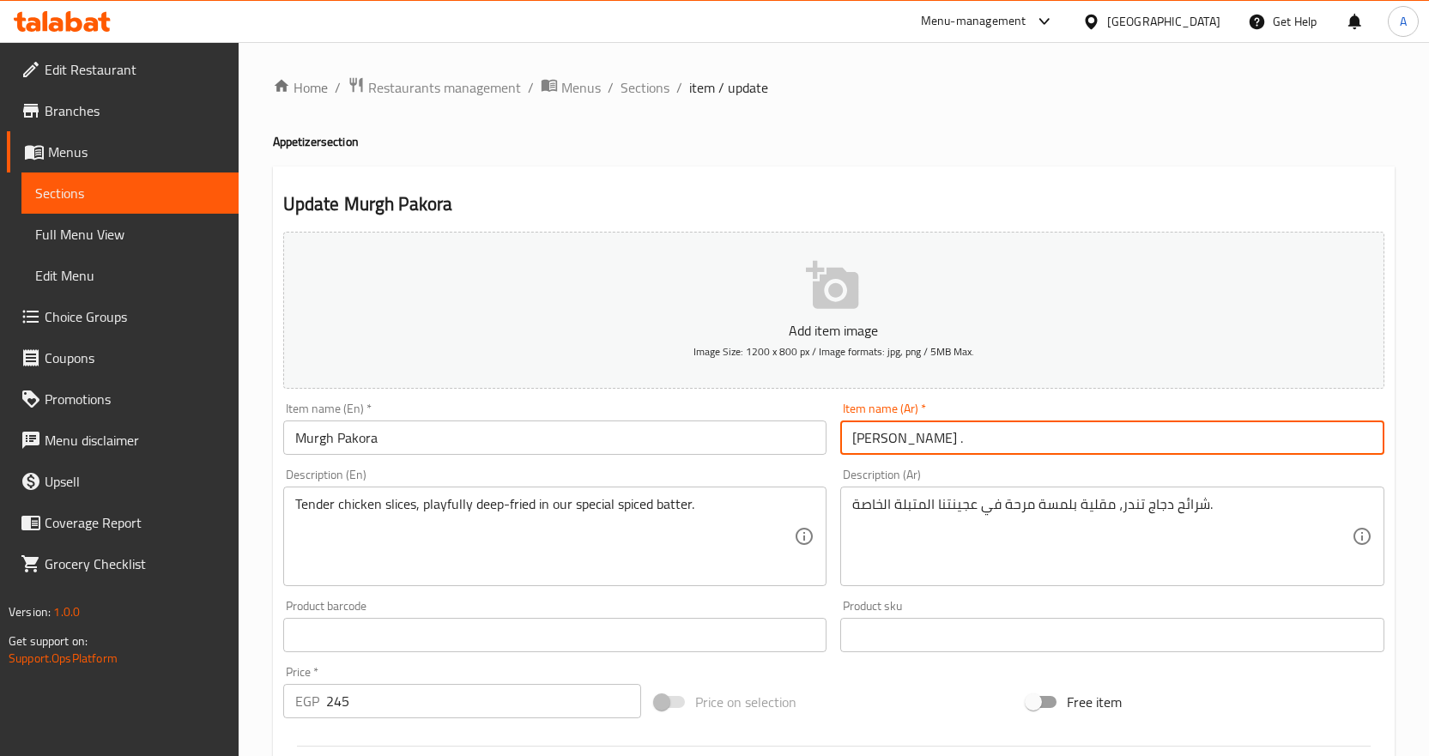
type input "مورغ باكورا"
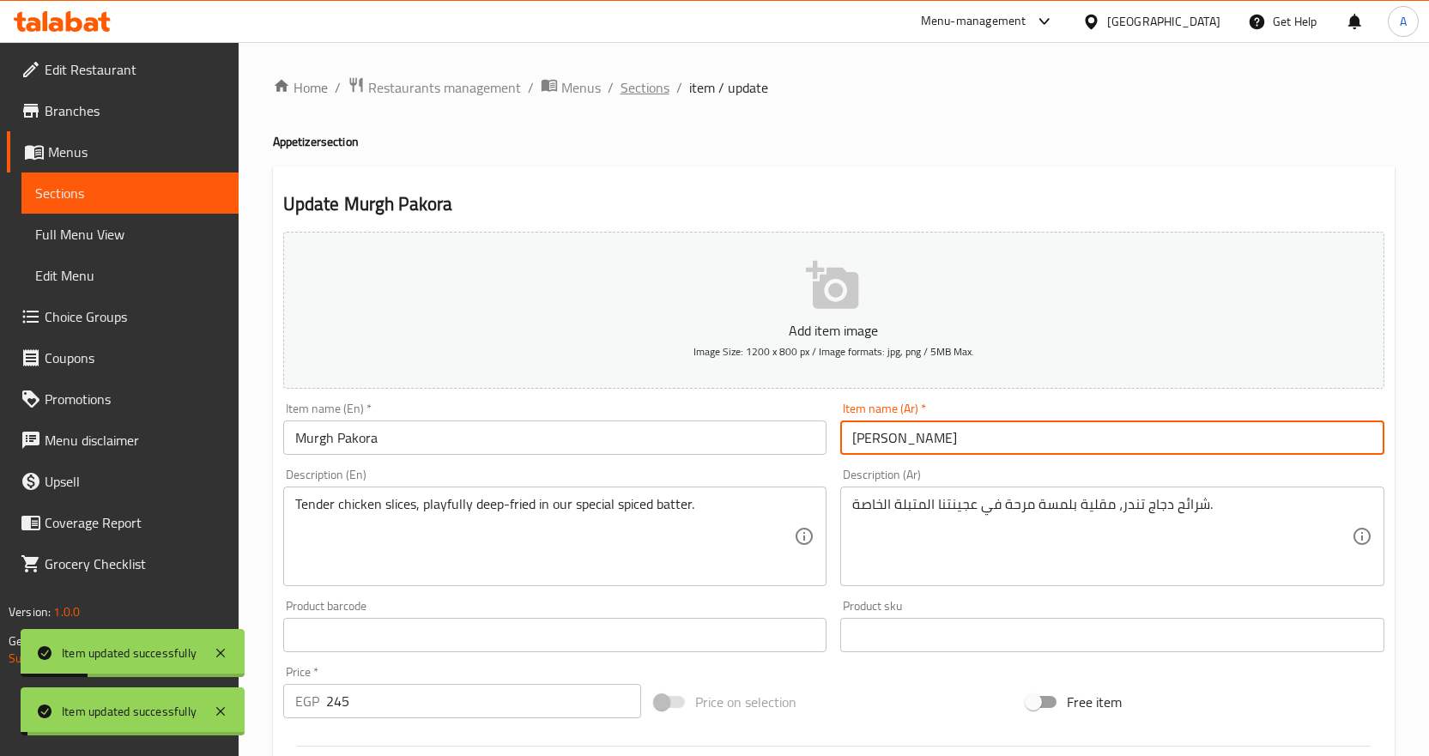
click at [650, 91] on span "Sections" at bounding box center [644, 87] width 49 height 21
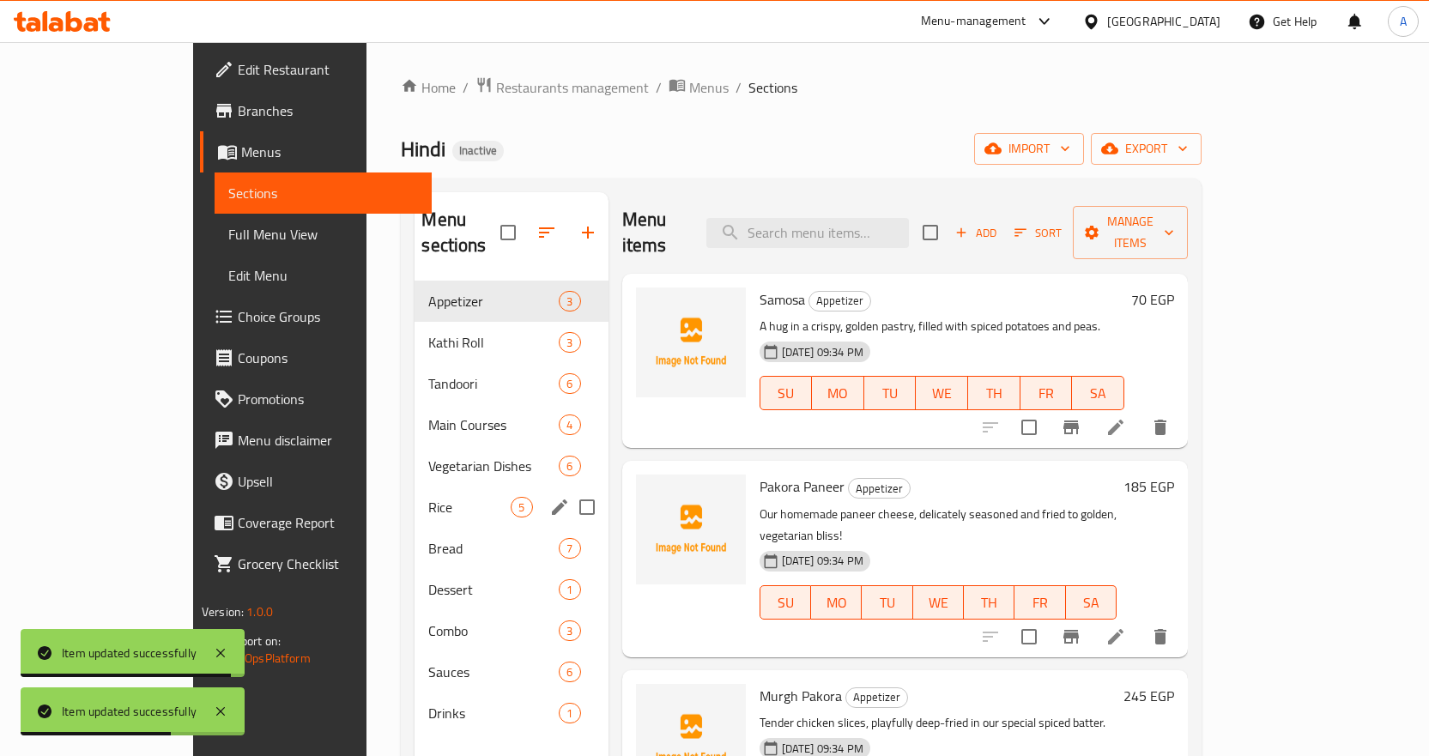
click at [414, 493] on div "Rice 5" at bounding box center [510, 507] width 193 height 41
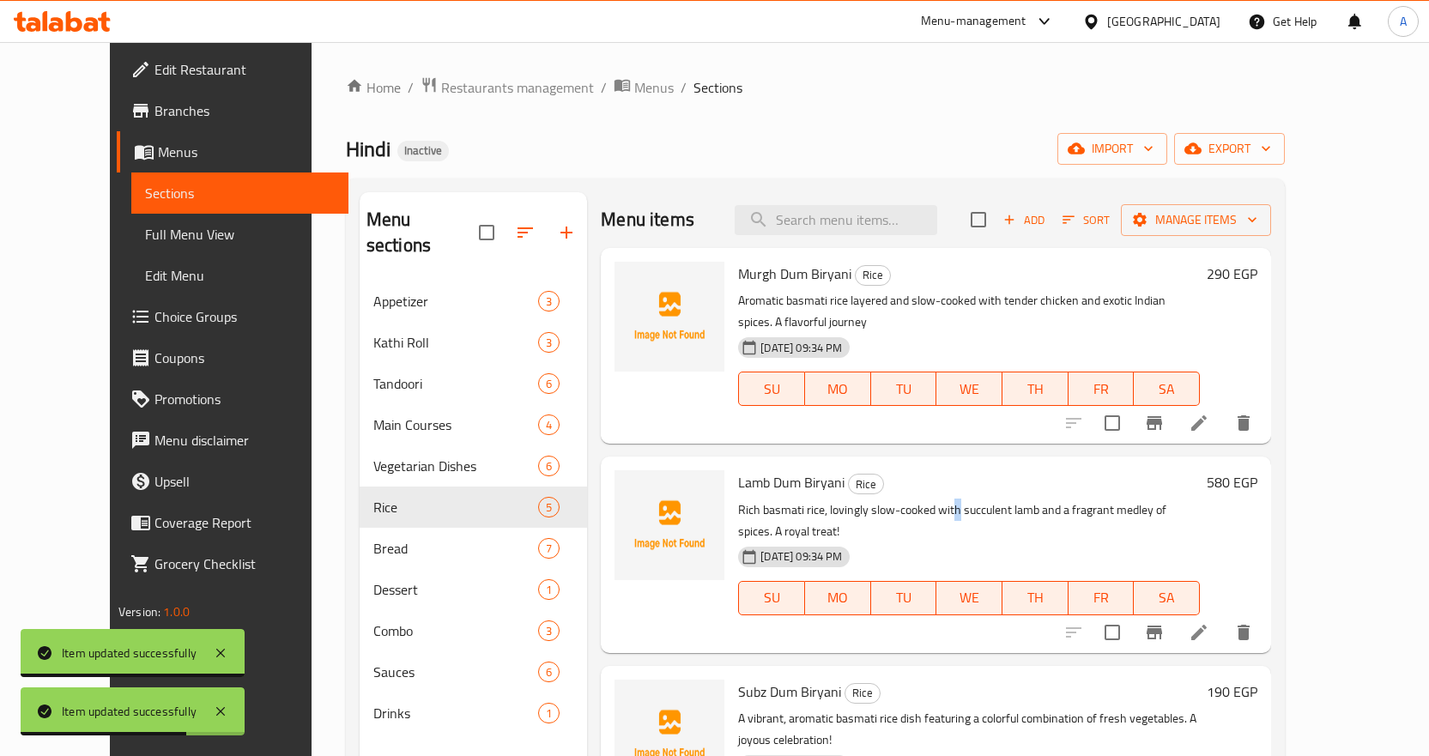
click at [930, 499] on p "Rich basmati rice, lovingly slow-cooked with succulent lamb and a fragrant medl…" at bounding box center [969, 520] width 462 height 43
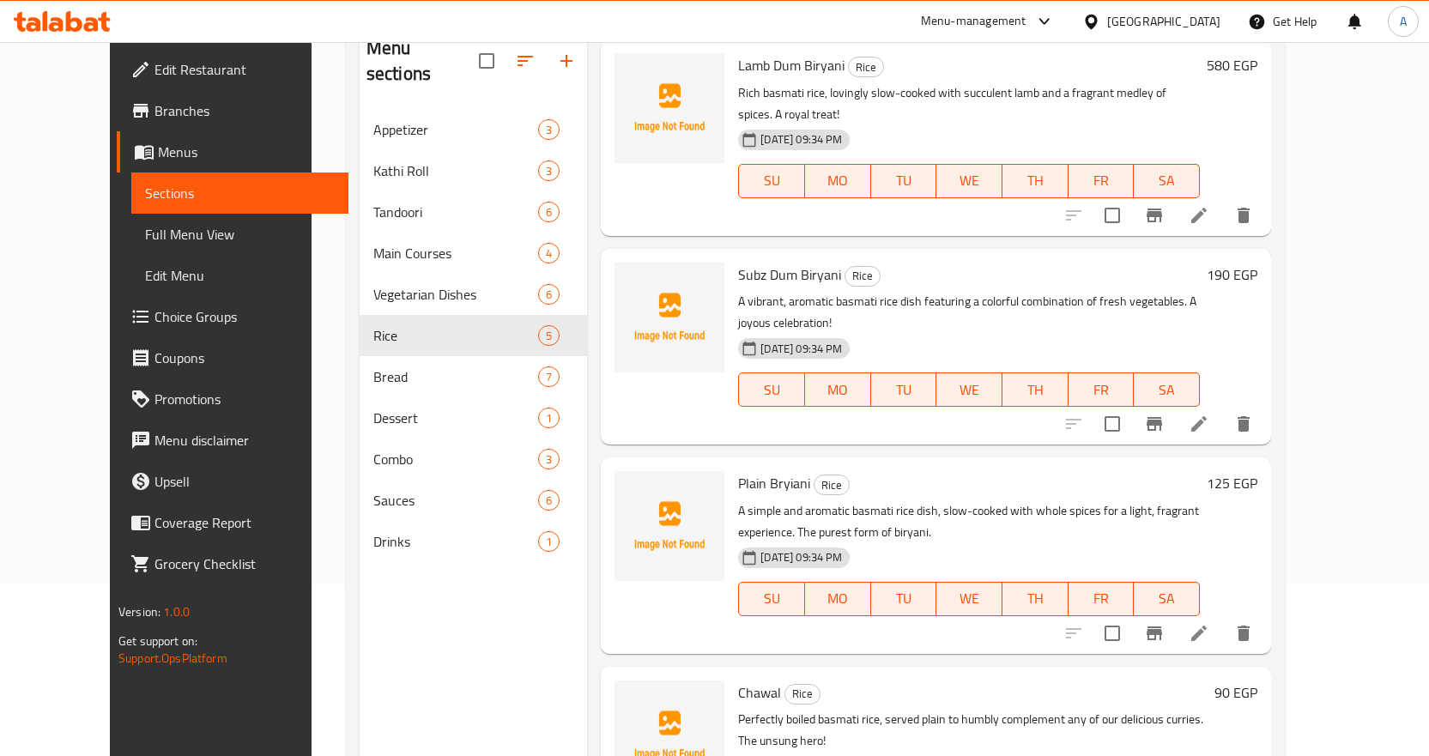
scroll to position [240, 0]
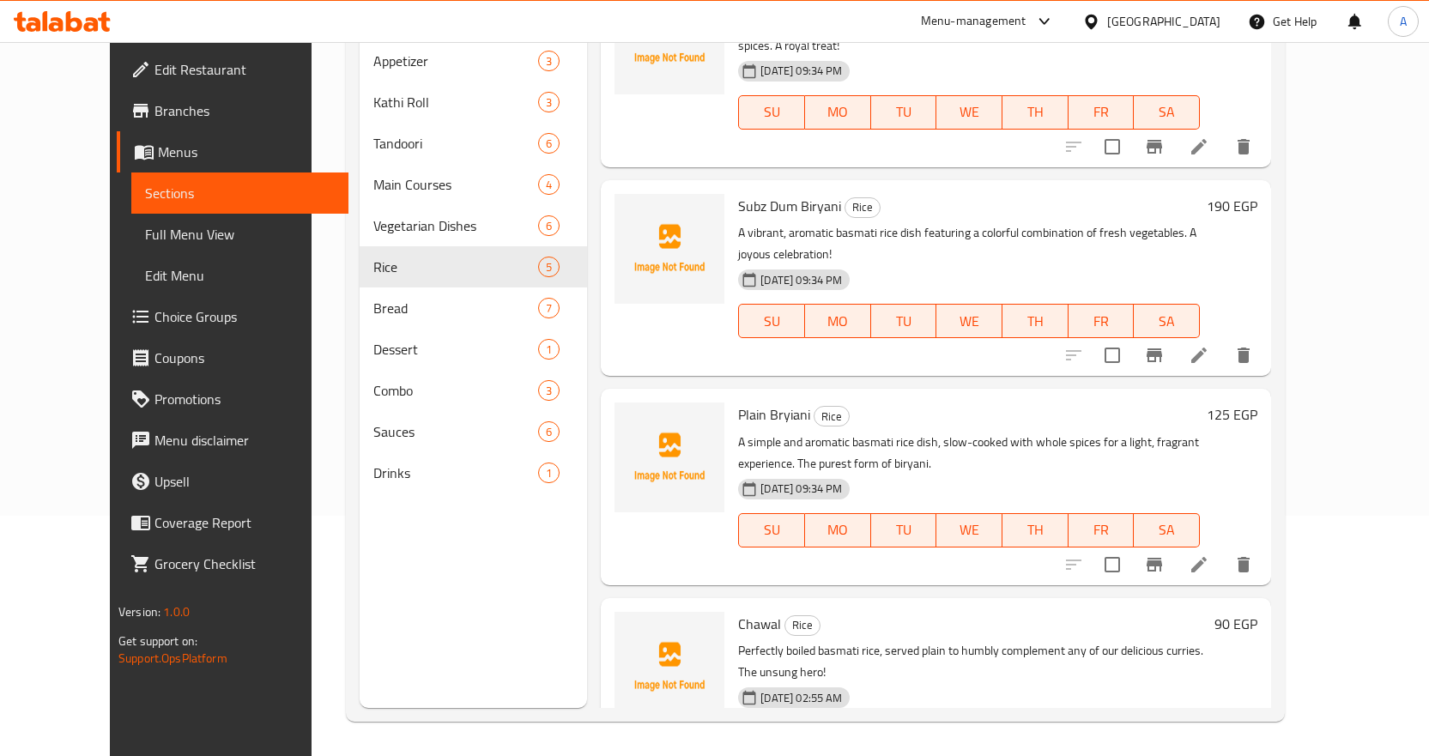
click at [919, 598] on div "Chawal Rice Perfectly boiled basmati rice, served plain to humbly complement an…" at bounding box center [936, 696] width 670 height 196
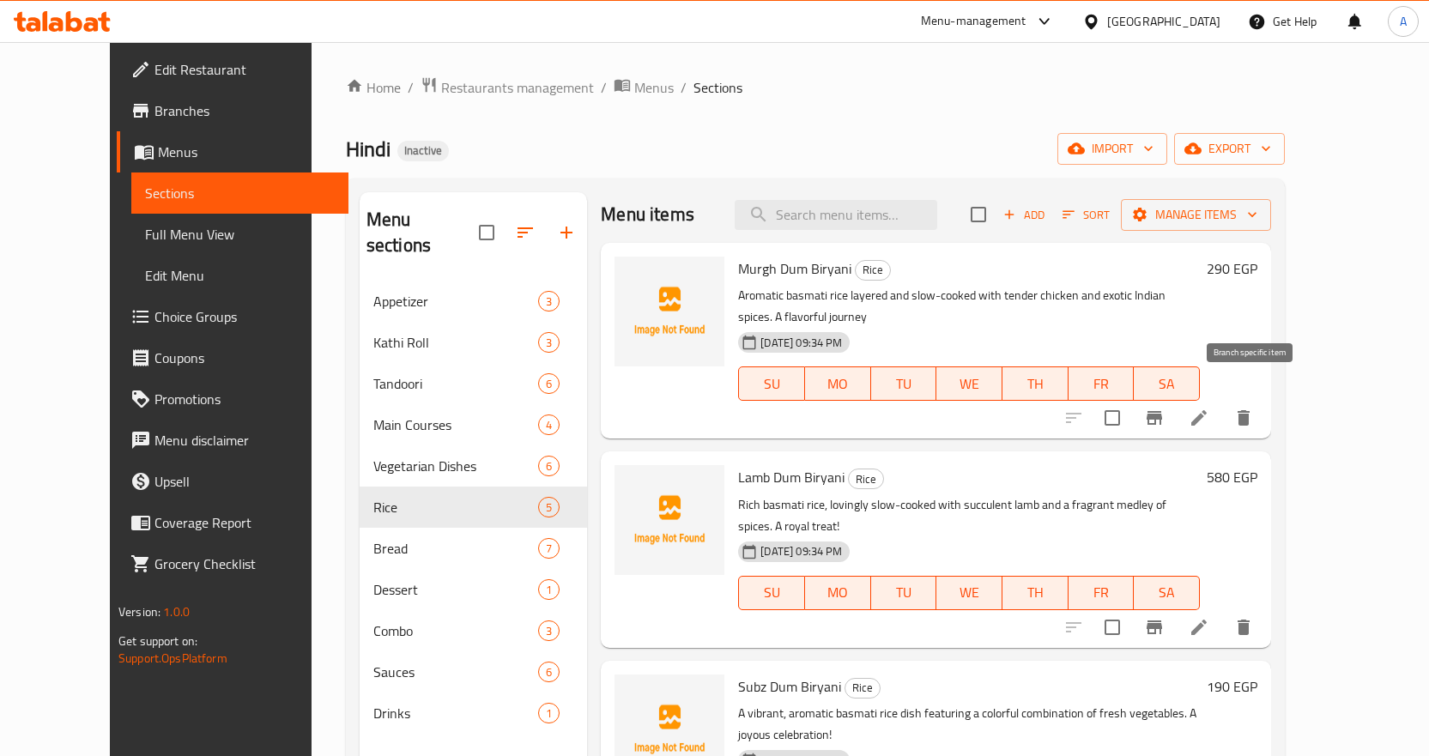
scroll to position [7, 0]
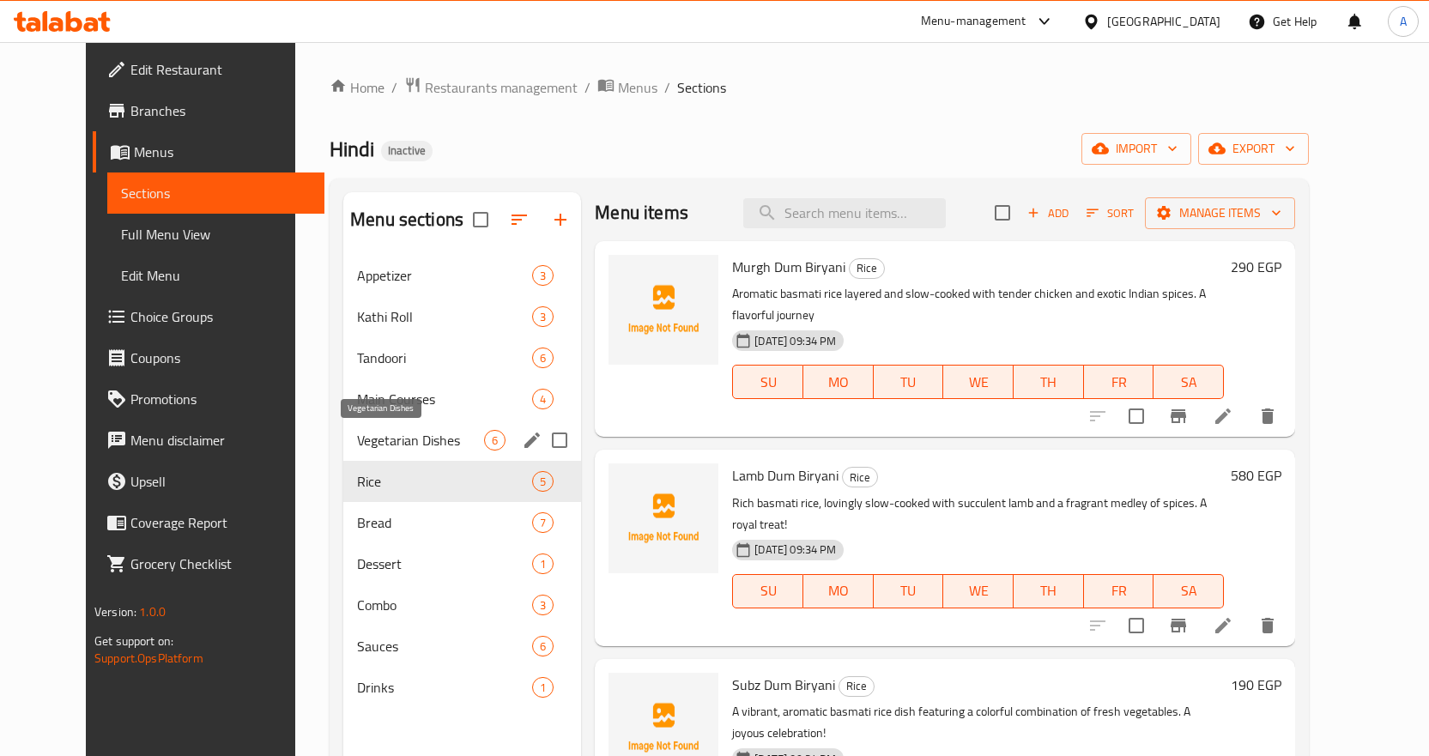
click at [357, 444] on span "Vegetarian Dishes" at bounding box center [420, 440] width 127 height 21
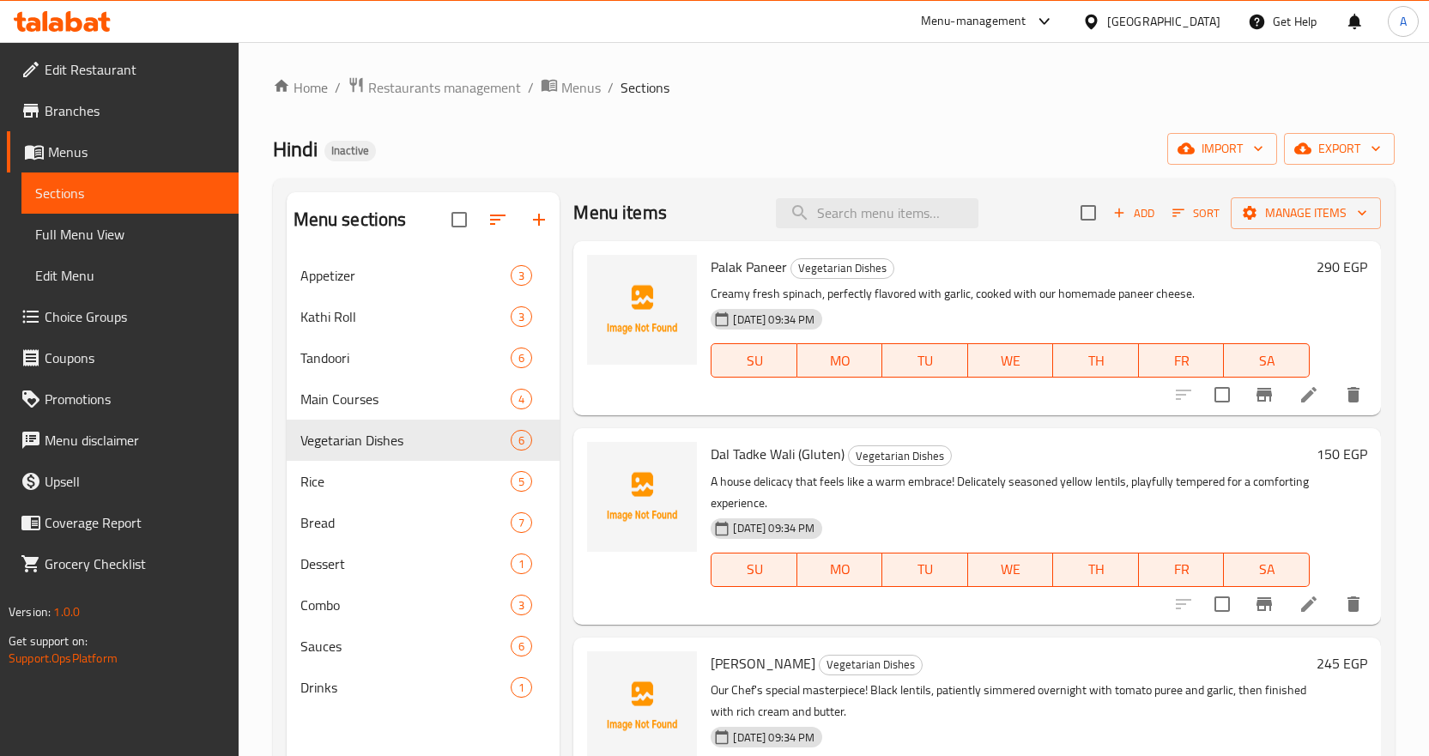
click at [983, 438] on div "Dal Tadke Wali (Gluten) Vegetarian Dishes A house delicacy that feels like a wa…" at bounding box center [1010, 526] width 613 height 182
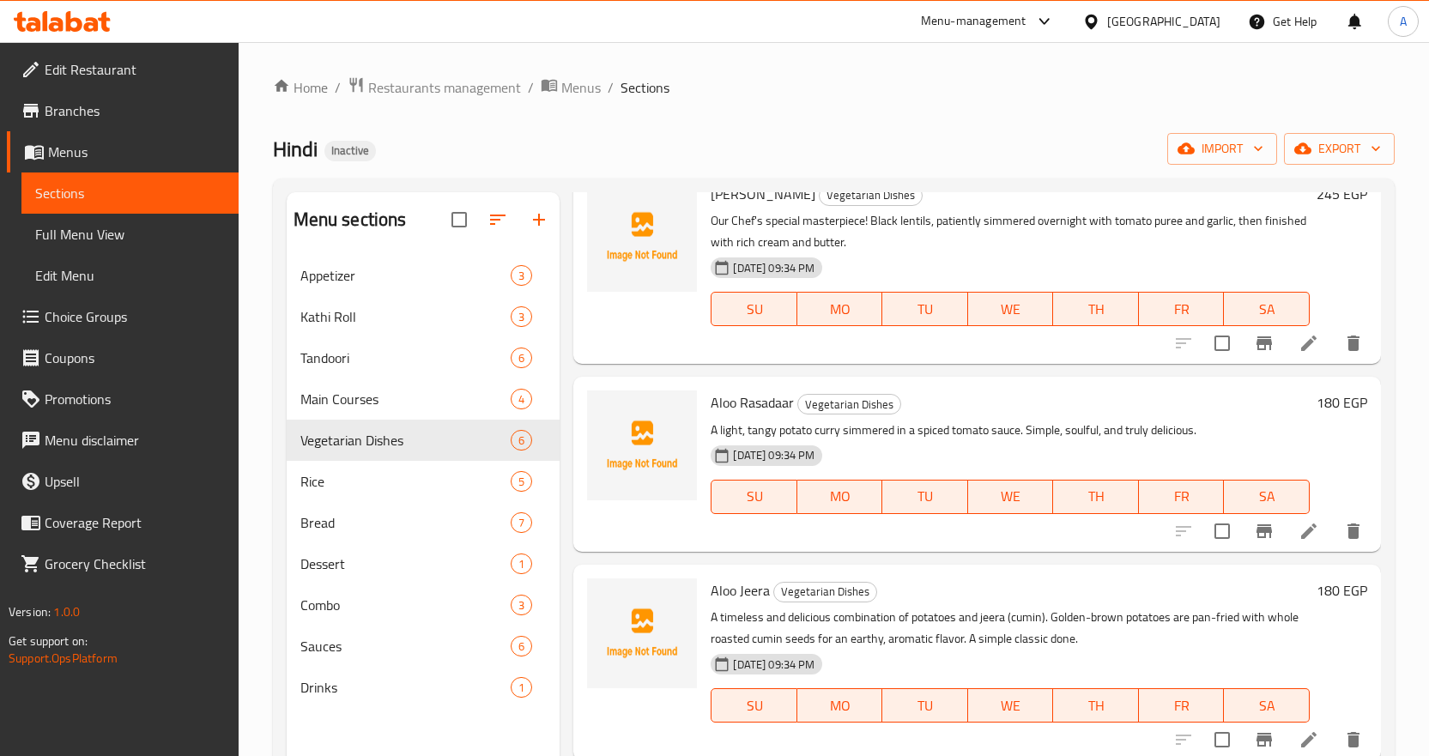
click at [1148, 649] on div "10-09-2025 09:34 PM SU MO TU WE TH FR SA" at bounding box center [1010, 693] width 613 height 93
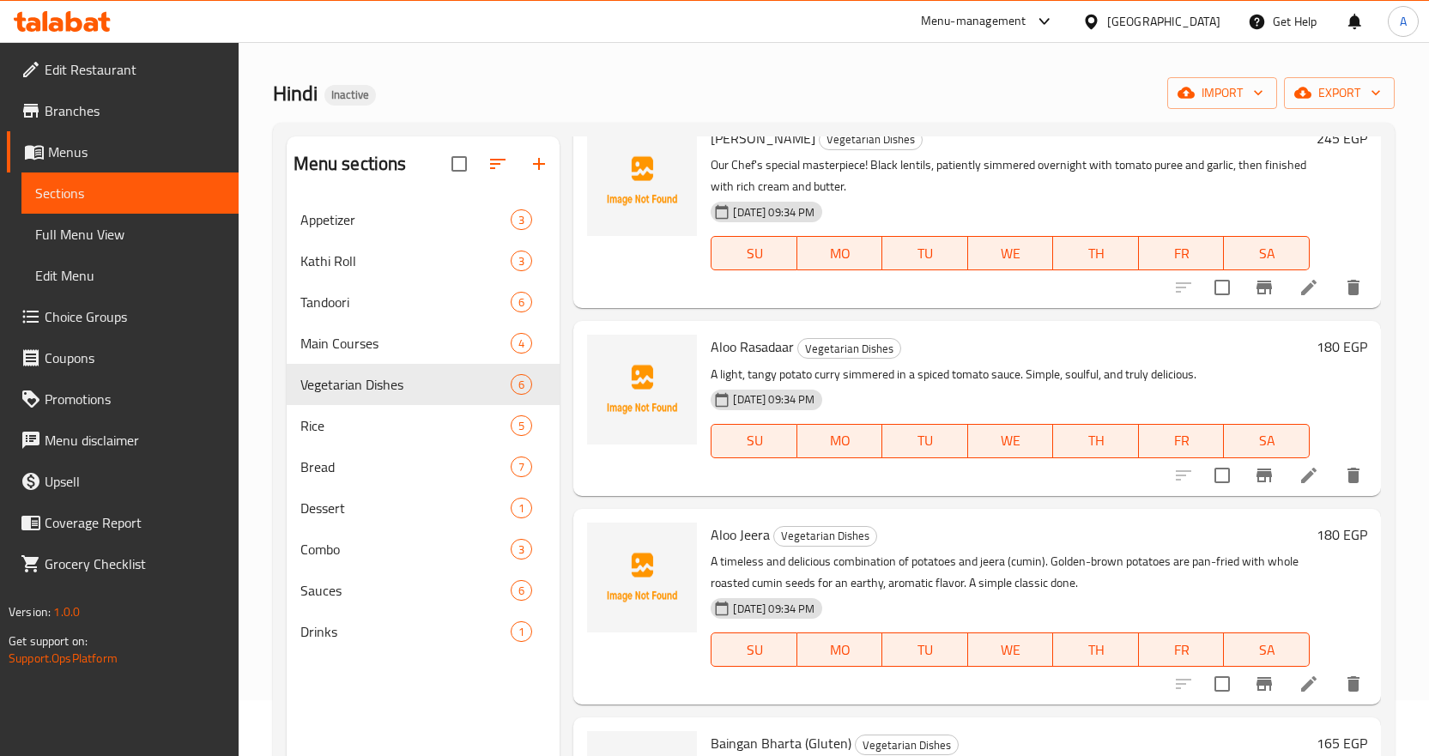
scroll to position [86, 0]
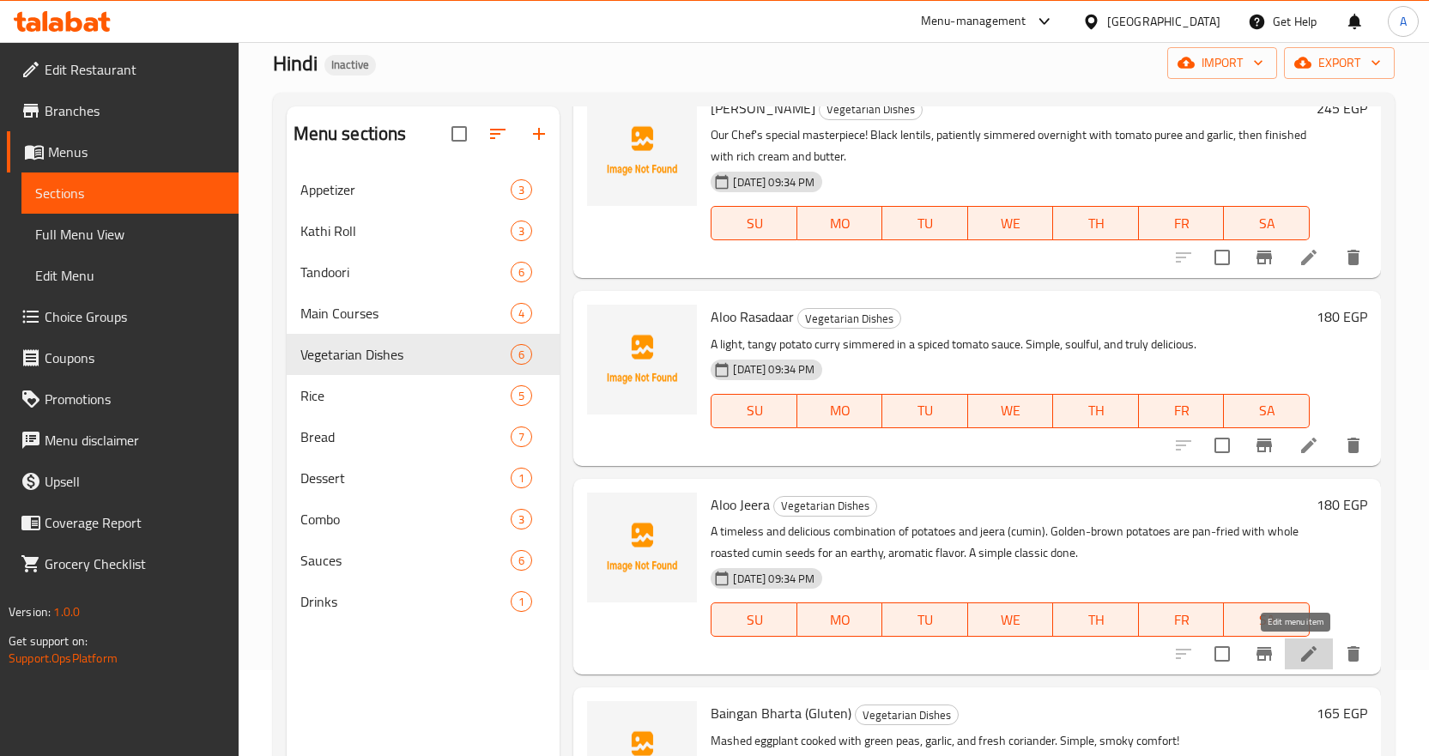
click at [1298, 647] on icon at bounding box center [1308, 654] width 21 height 21
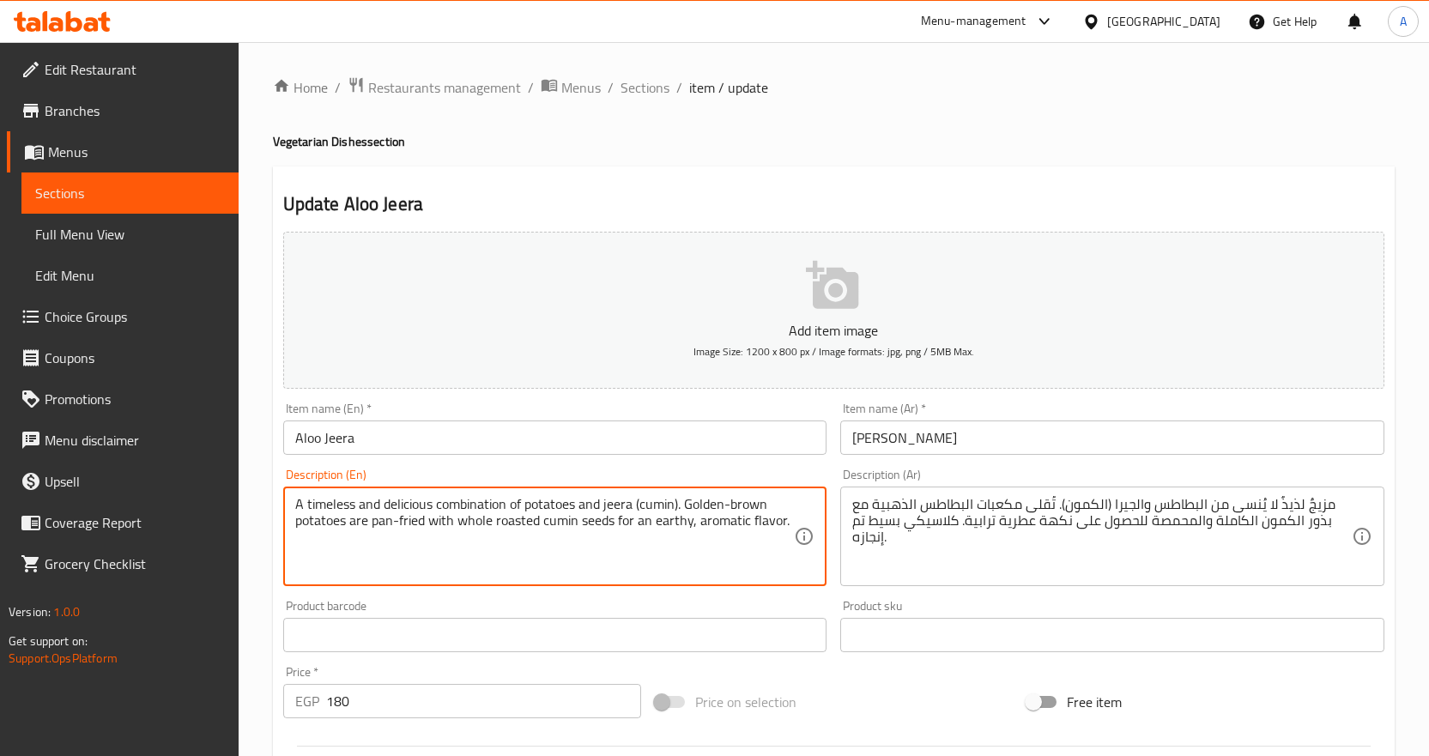
type textarea "A timeless and delicious combination of potatoes and jeera (cumin). Golden-brow…"
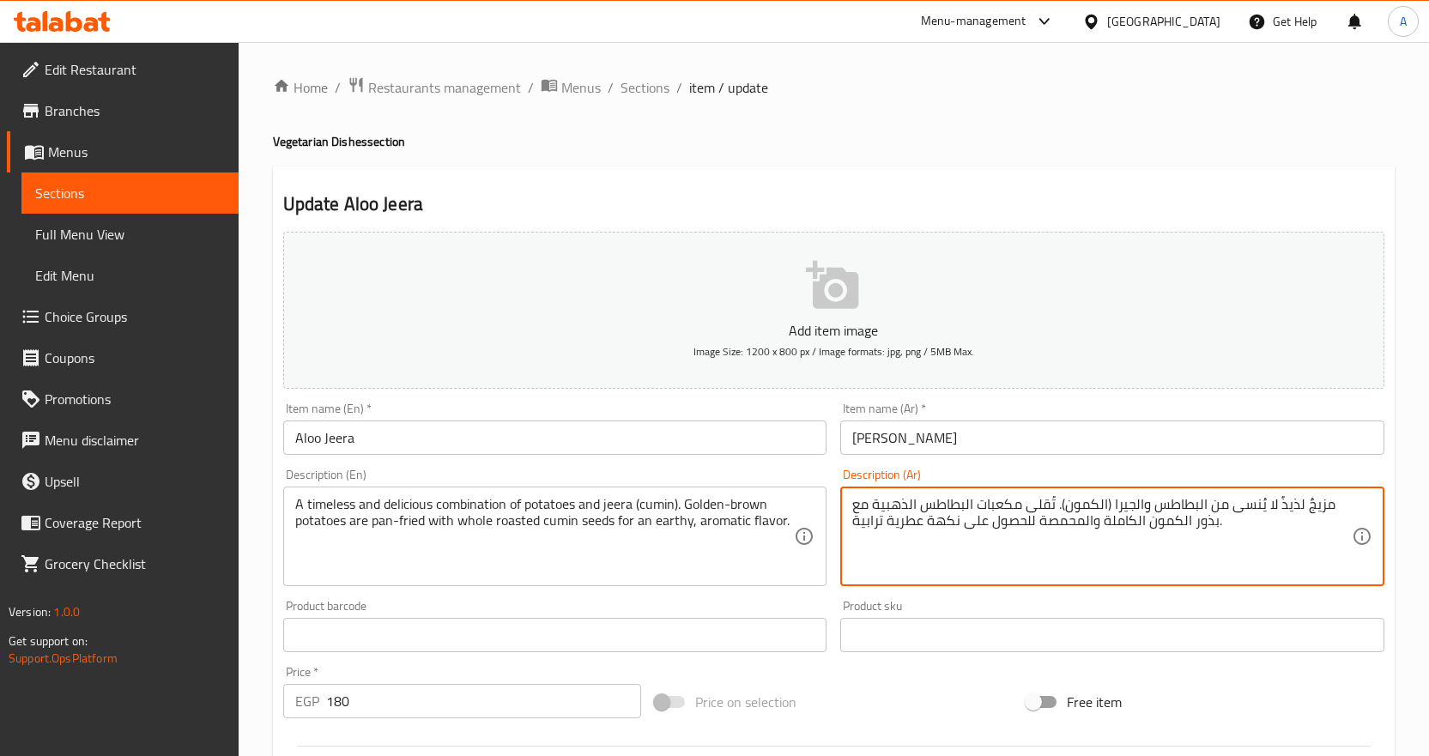
type textarea "مزيجٌ لذيذٌ لا يُنسى من البطاطس والجيرا (الكمون). تُقلى مكعبات البطاطس الذهبية …"
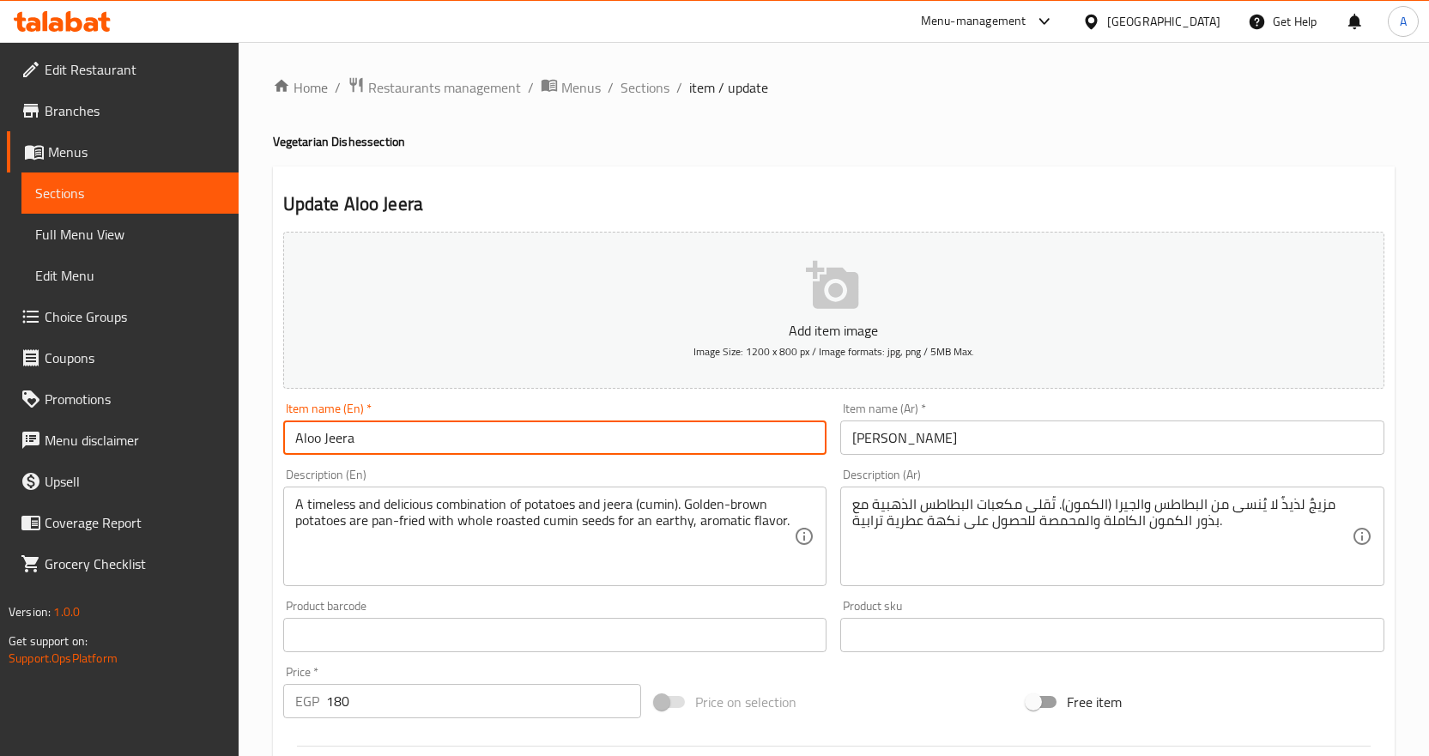
click at [779, 432] on input "Aloo Jeera" at bounding box center [555, 437] width 544 height 34
click at [632, 89] on span "Sections" at bounding box center [644, 87] width 49 height 21
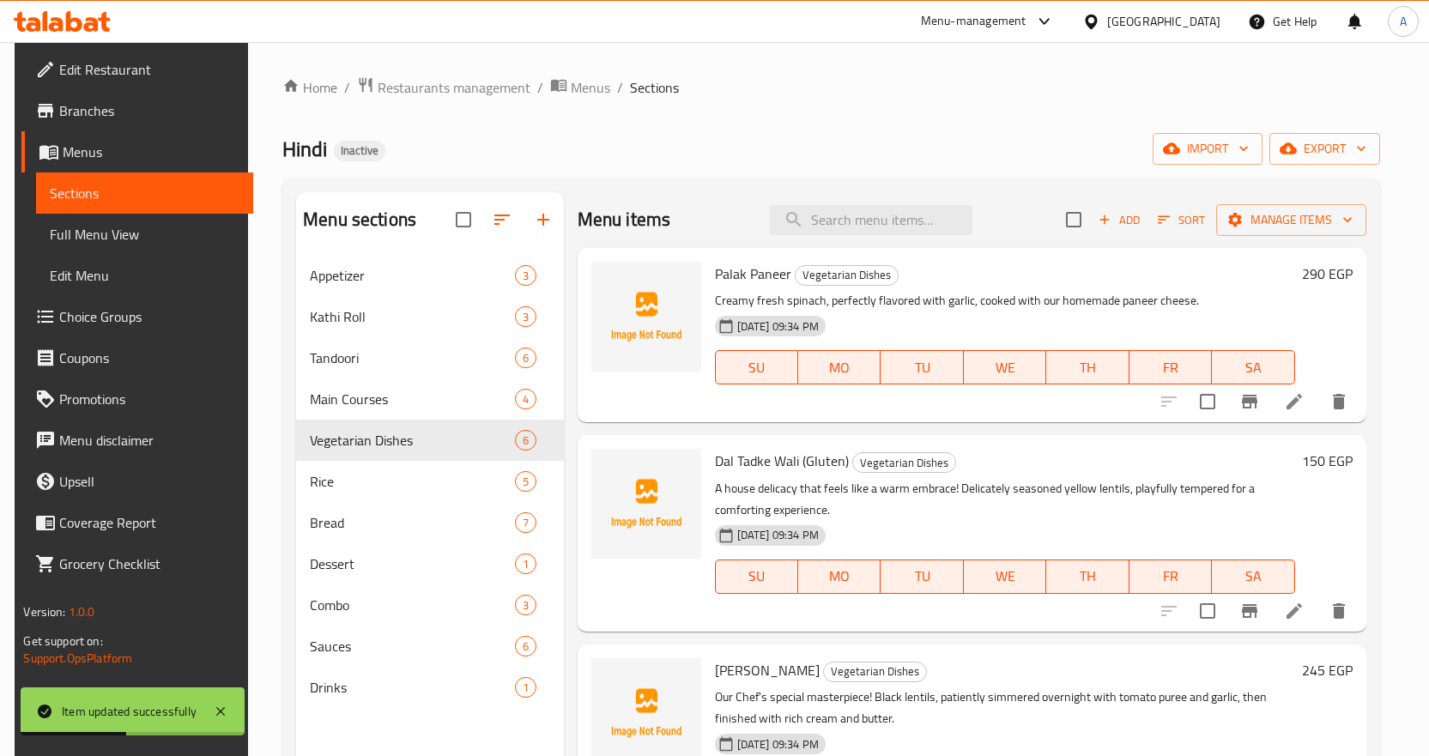
click at [698, 504] on div at bounding box center [646, 533] width 124 height 182
click at [731, 499] on p "A house delicacy that feels like a warm embrace! Delicately seasoned yellow len…" at bounding box center [1005, 499] width 580 height 43
click at [755, 484] on p "A house delicacy that feels like a warm embrace! Delicately seasoned yellow len…" at bounding box center [1005, 499] width 580 height 43
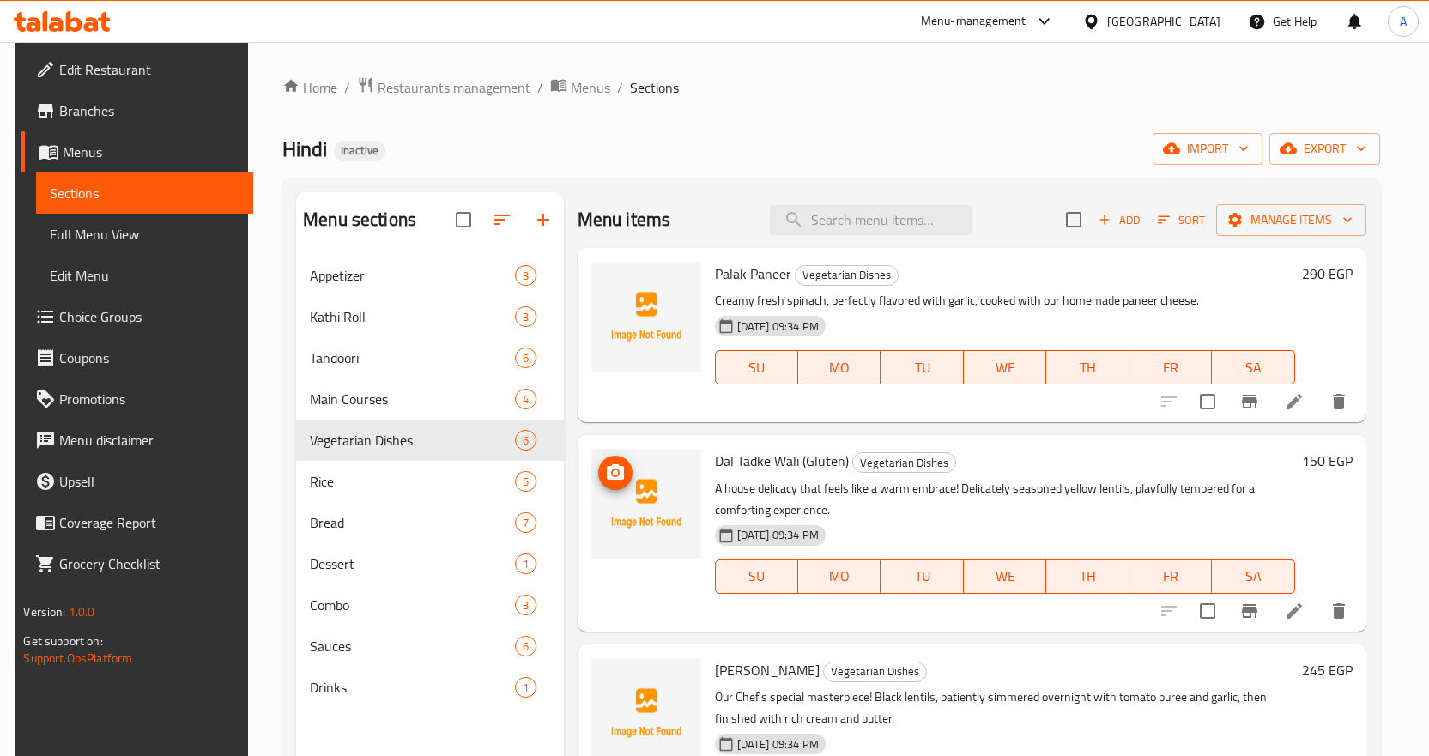
click at [658, 493] on img at bounding box center [646, 504] width 110 height 110
click at [759, 500] on p "A house delicacy that feels like a warm embrace! Delicately seasoned yellow len…" at bounding box center [1005, 499] width 580 height 43
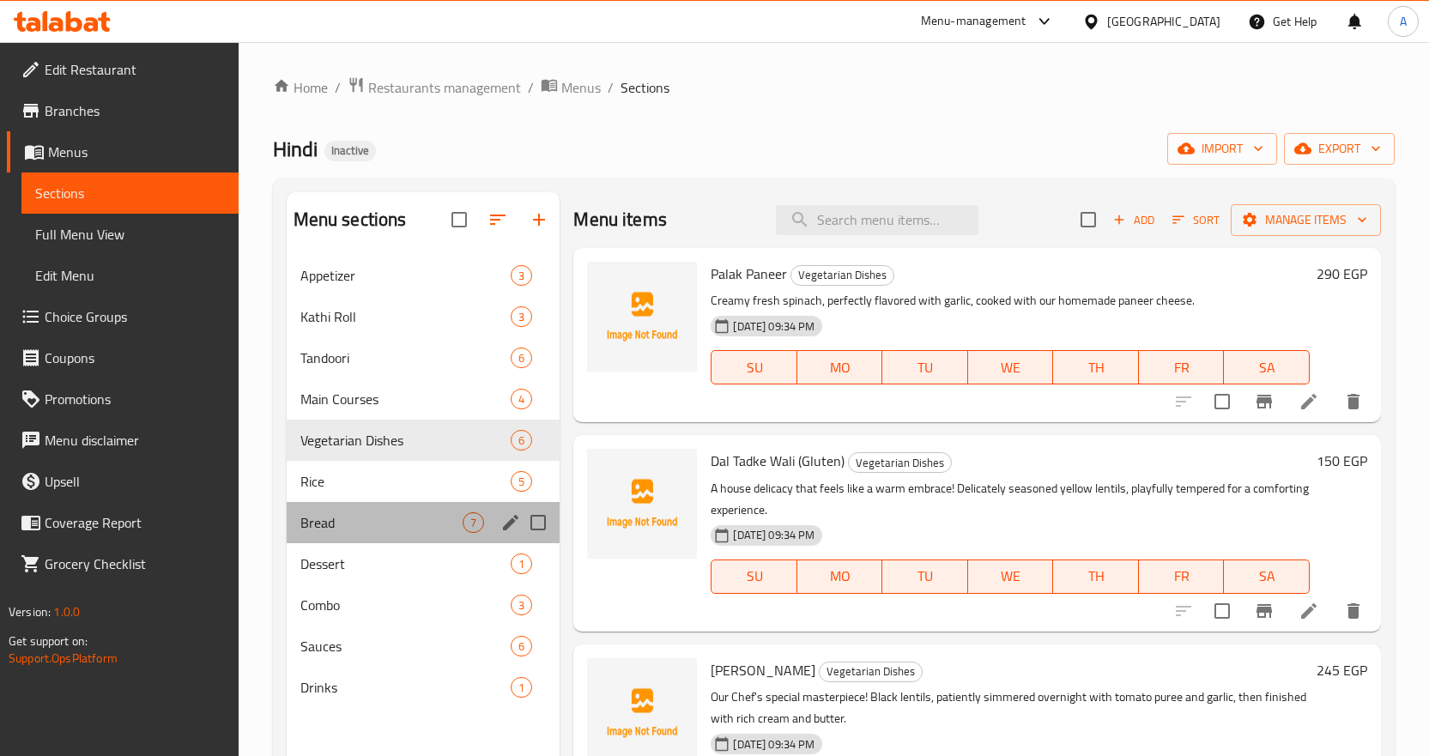
click at [344, 512] on span "Bread" at bounding box center [381, 522] width 163 height 21
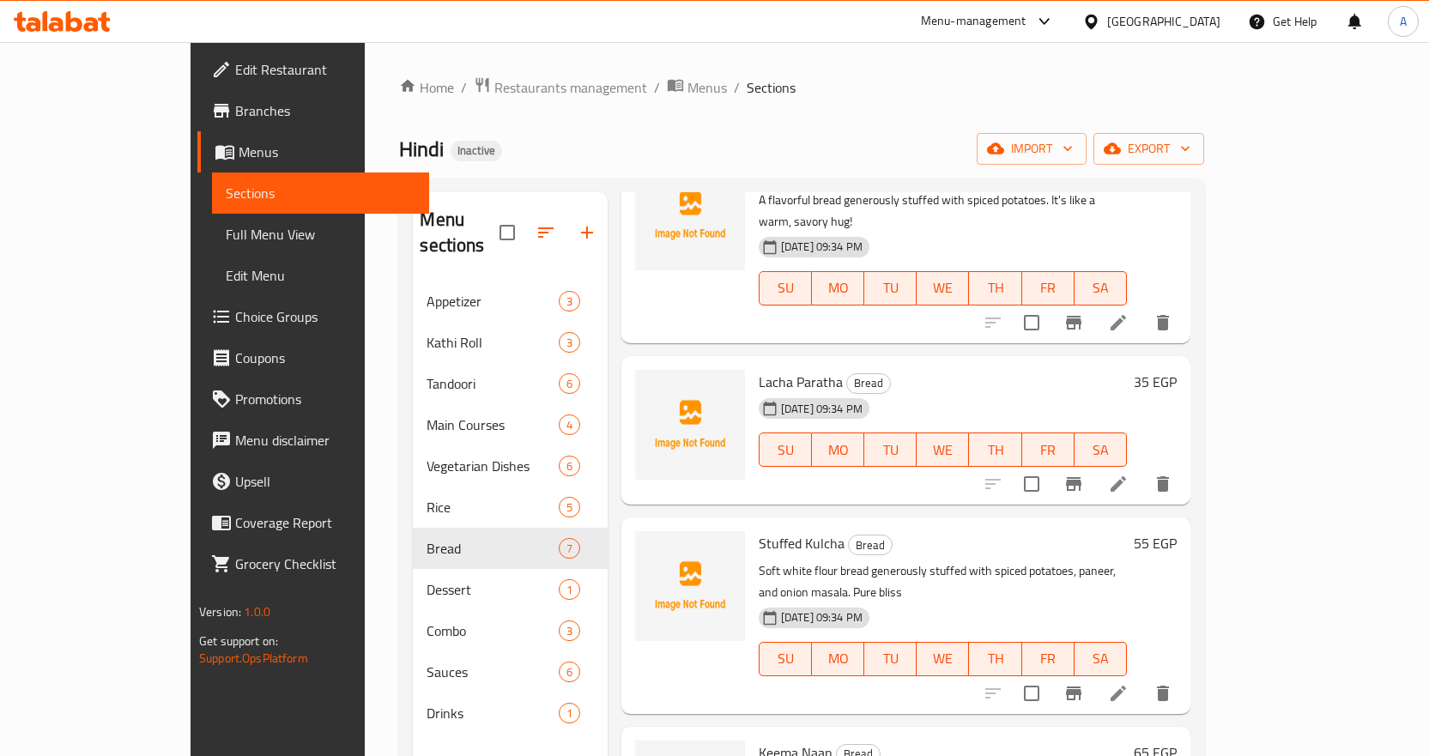
scroll to position [489, 0]
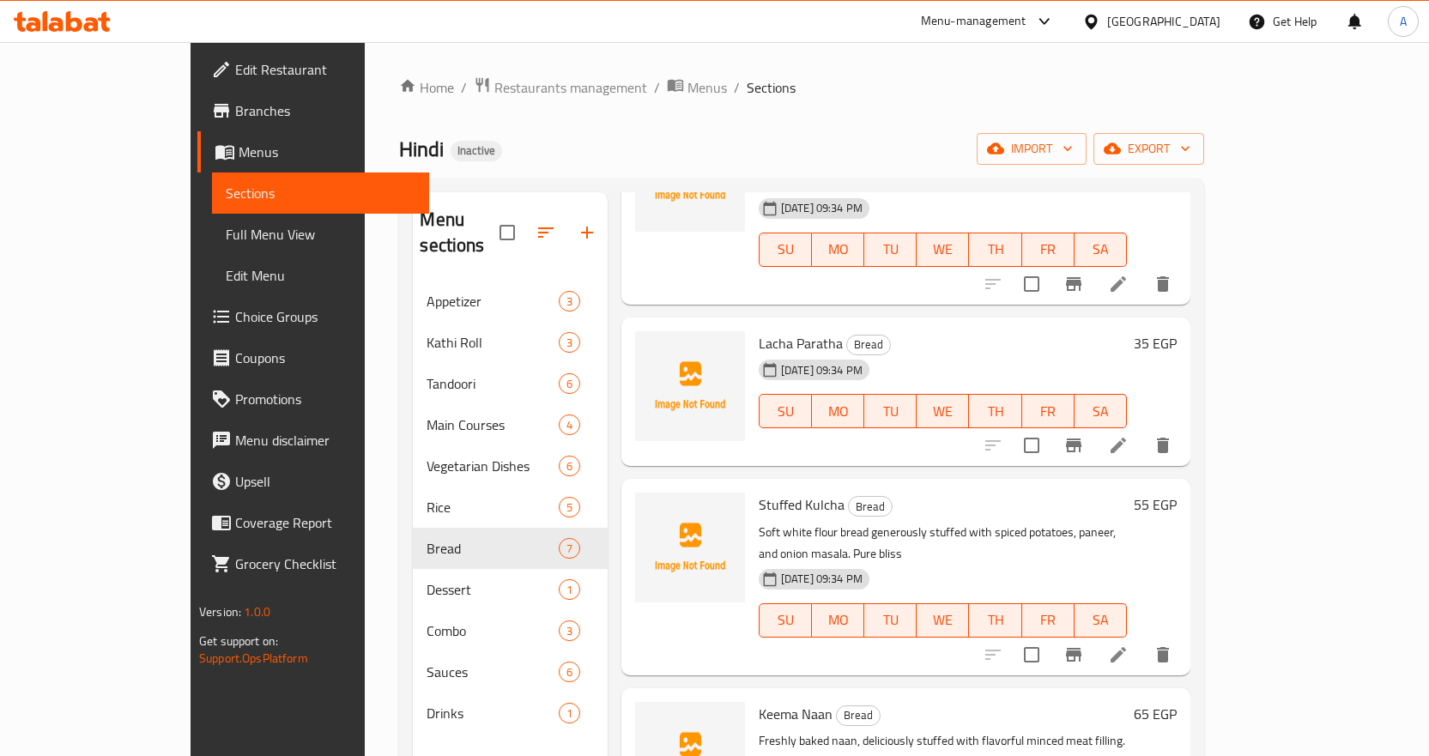
click at [777, 571] on span "10-09-2025 09:34 PM" at bounding box center [821, 579] width 95 height 16
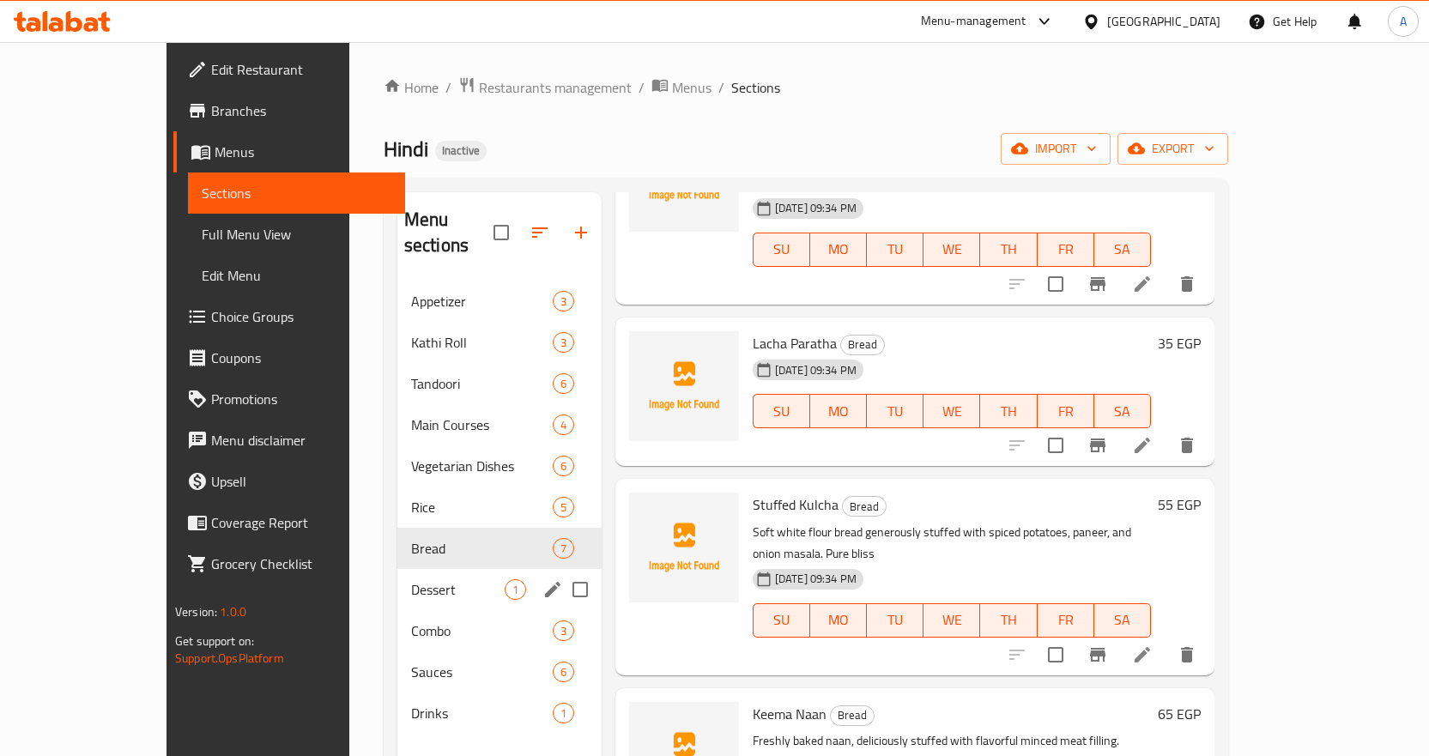
click at [411, 579] on span "Dessert" at bounding box center [458, 589] width 94 height 21
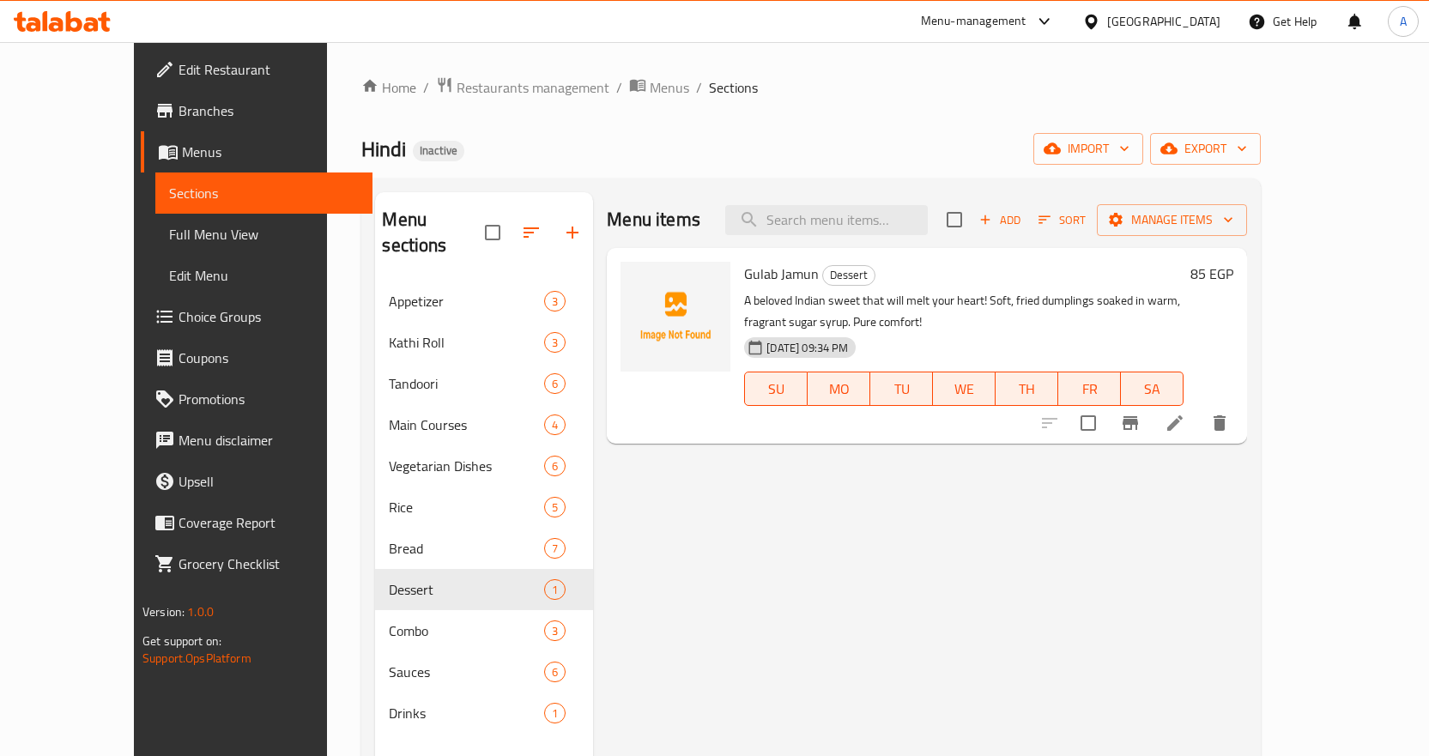
click at [975, 557] on div "Menu items Add Sort Manage items Gulab Jamun Dessert A beloved Indian sweet tha…" at bounding box center [920, 570] width 654 height 756
click at [1185, 427] on icon at bounding box center [1174, 423] width 21 height 21
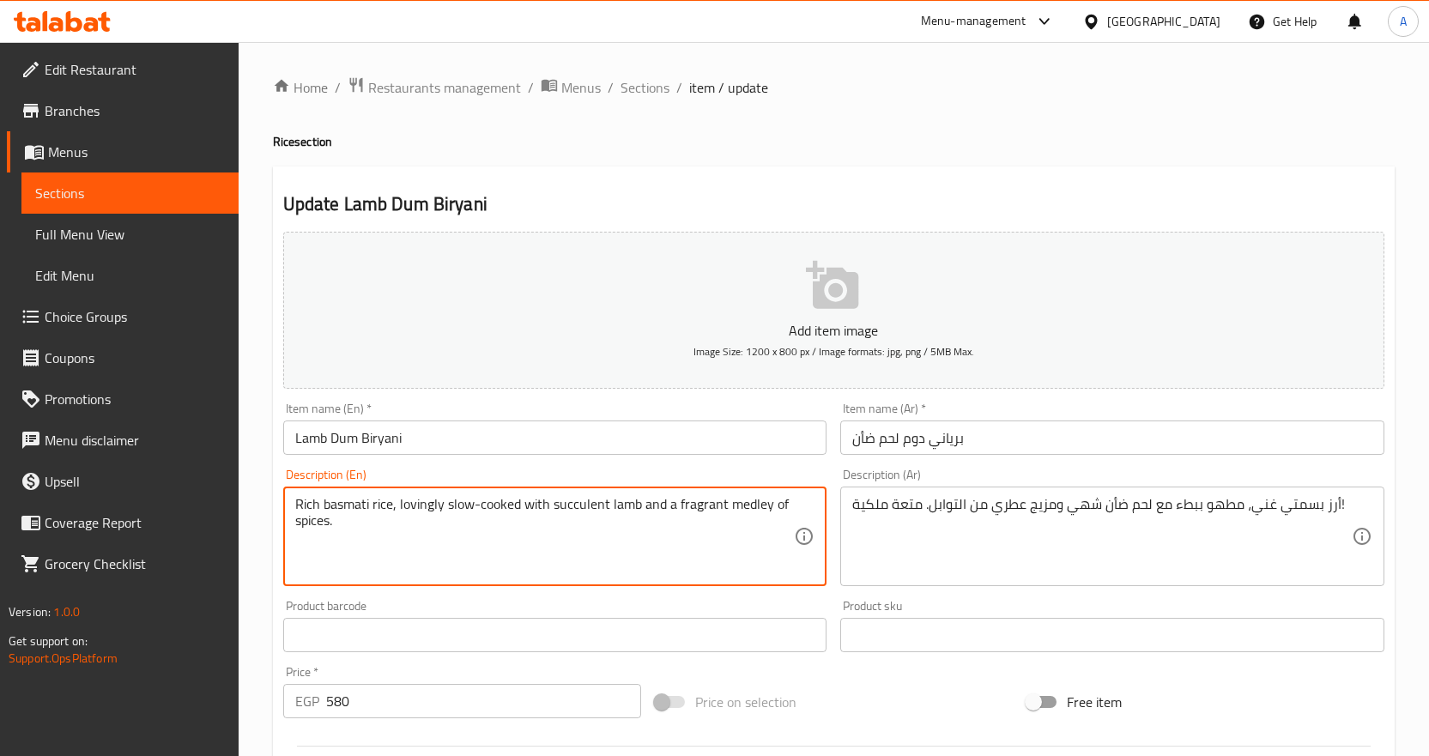
type textarea "Rich basmati rice, lovingly slow-cooked with succulent lamb and a fragrant medl…"
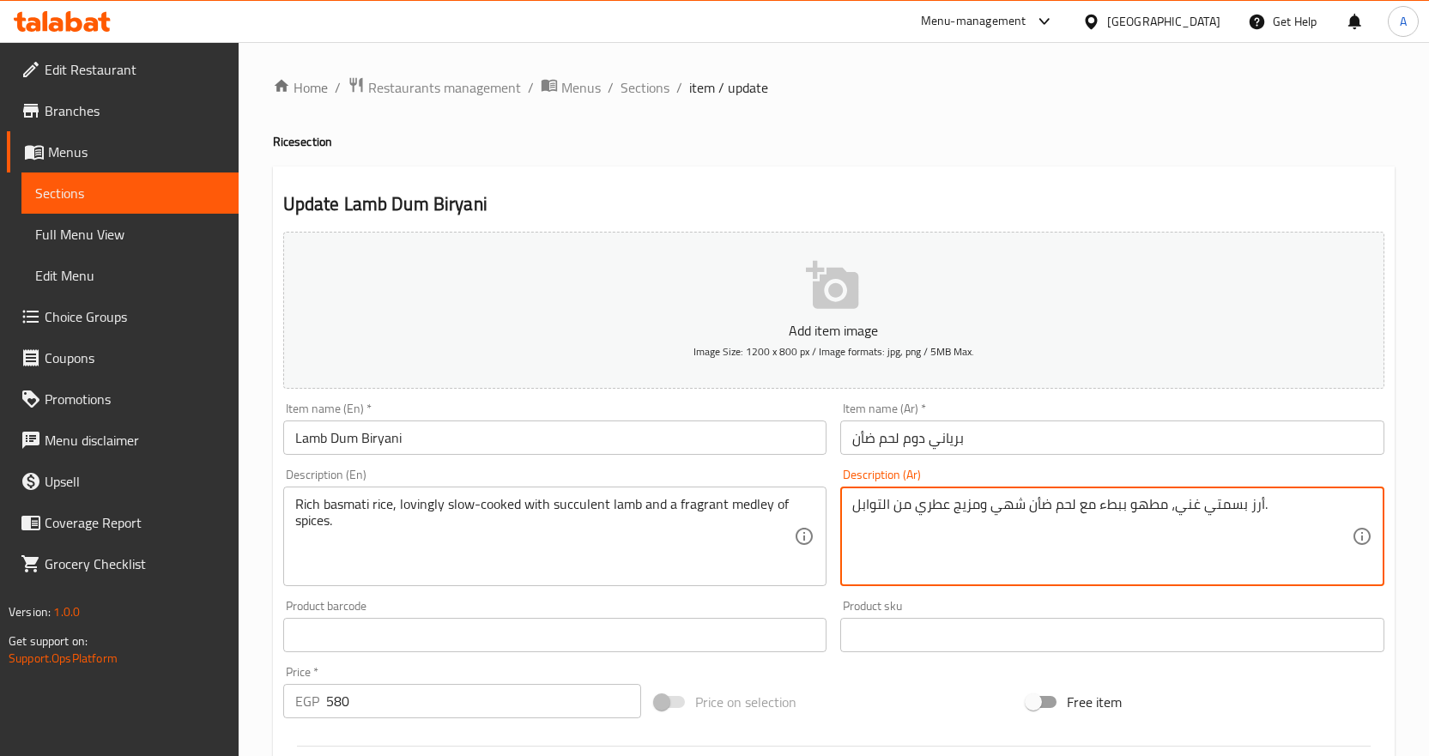
type textarea "أرز بسمتي غني، مطهو ببطء مع لحم ضأن شهي ومزيج عطري من التوابل."
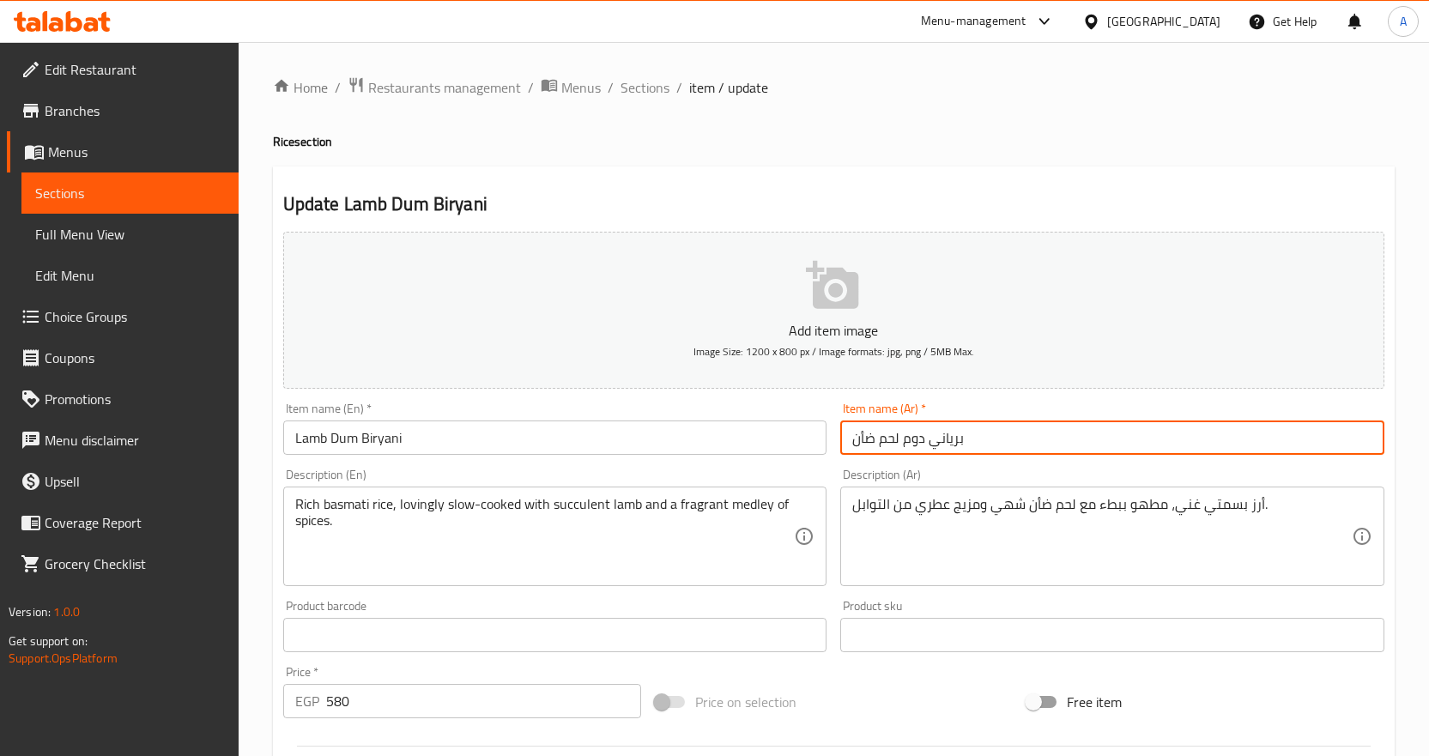
drag, startPoint x: 979, startPoint y: 433, endPoint x: 993, endPoint y: 430, distance: 14.2
click at [990, 431] on input "برياني دوم لحم ضأن" at bounding box center [1112, 437] width 544 height 34
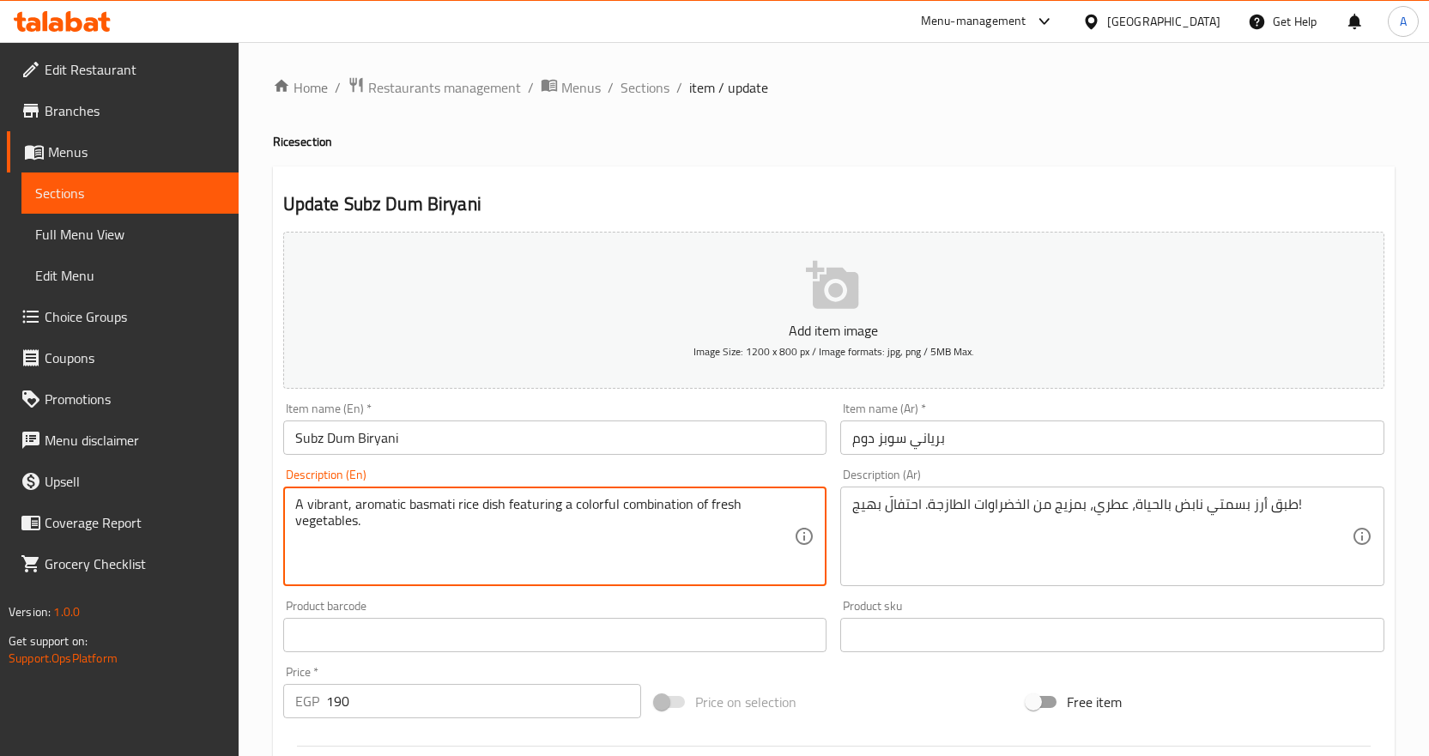
type textarea "A vibrant, aromatic basmati rice dish featuring a colorful combination of fresh…"
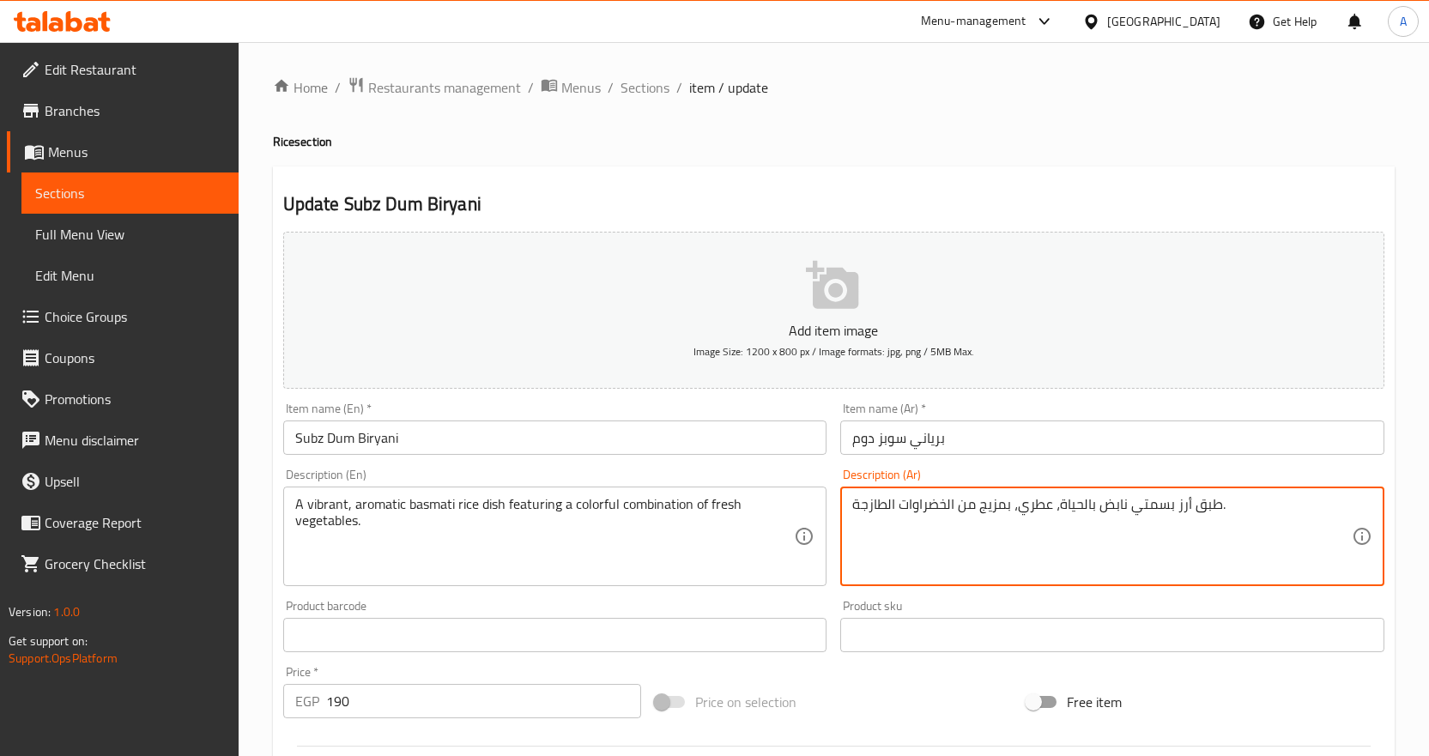
type textarea "طبق أرز بسمتي نابض بالحياة، عطري، بمزيج من الخضراوات الطازجة."
click at [823, 449] on input "Subz Dum Biryani" at bounding box center [555, 437] width 544 height 34
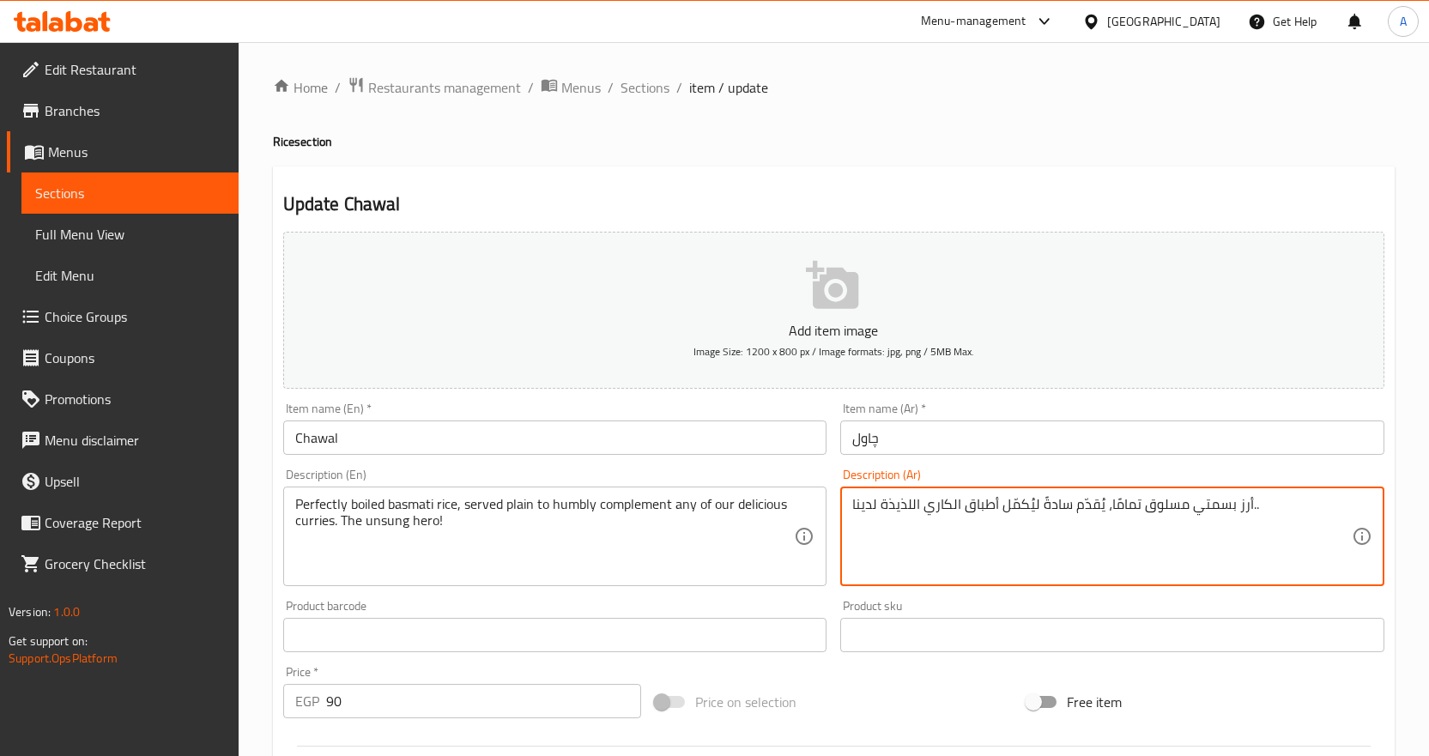
type textarea "أرز بسمتي مسلوق تمامًا، يُقدّم سادةً ليُكمّل أطباق الكاري اللذيذة لدينا.."
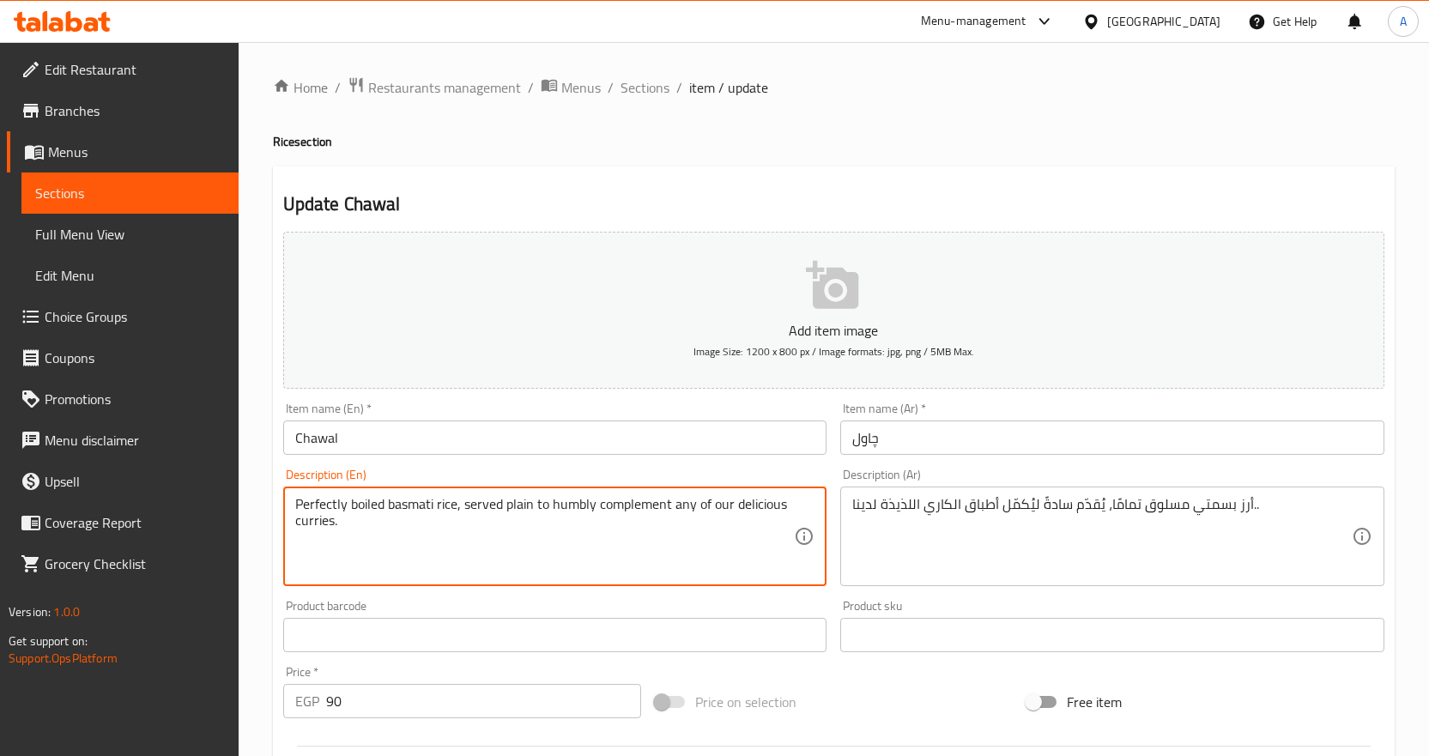
type textarea "Perfectly boiled basmati rice, served plain to humbly complement any of our del…"
click at [448, 444] on input "Chawal" at bounding box center [555, 437] width 544 height 34
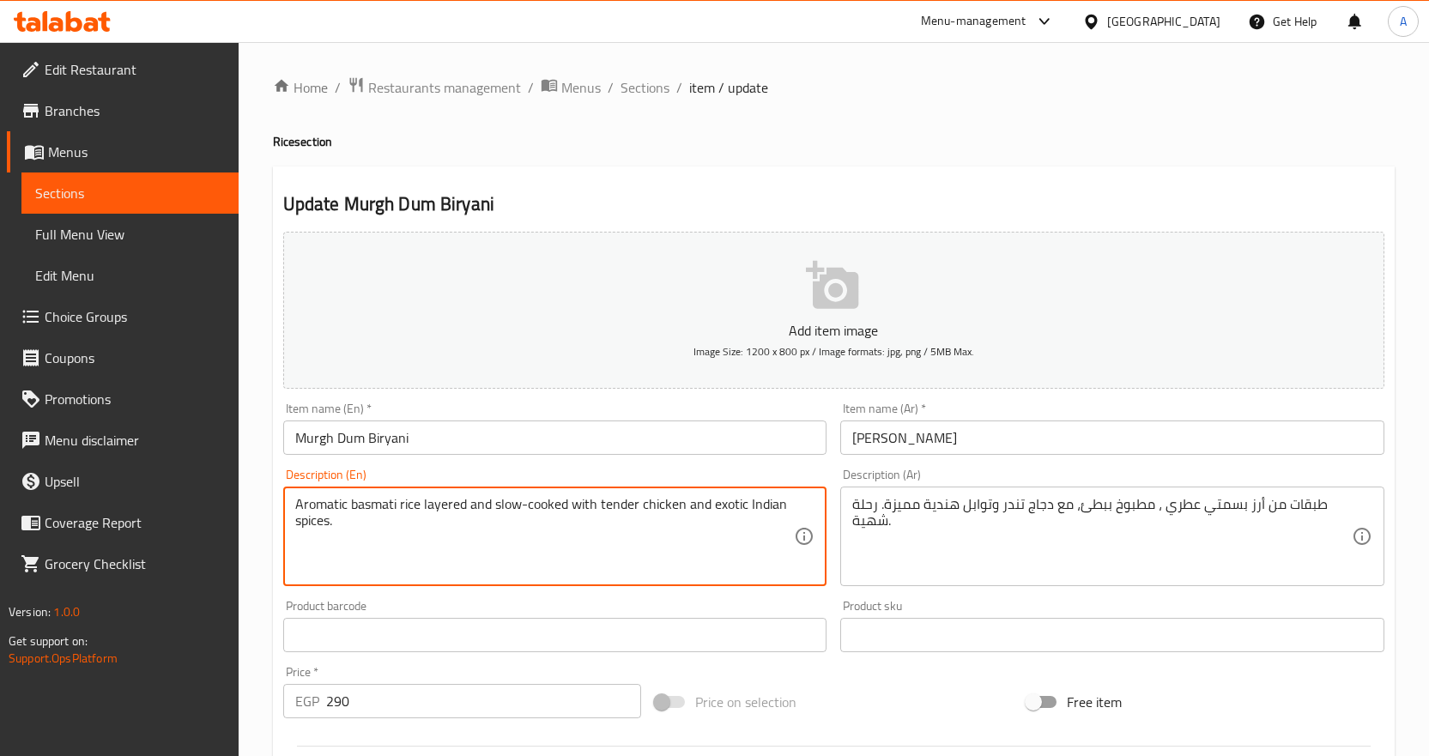
type textarea "Aromatic basmati rice layered and slow-cooked with tender chicken and exotic In…"
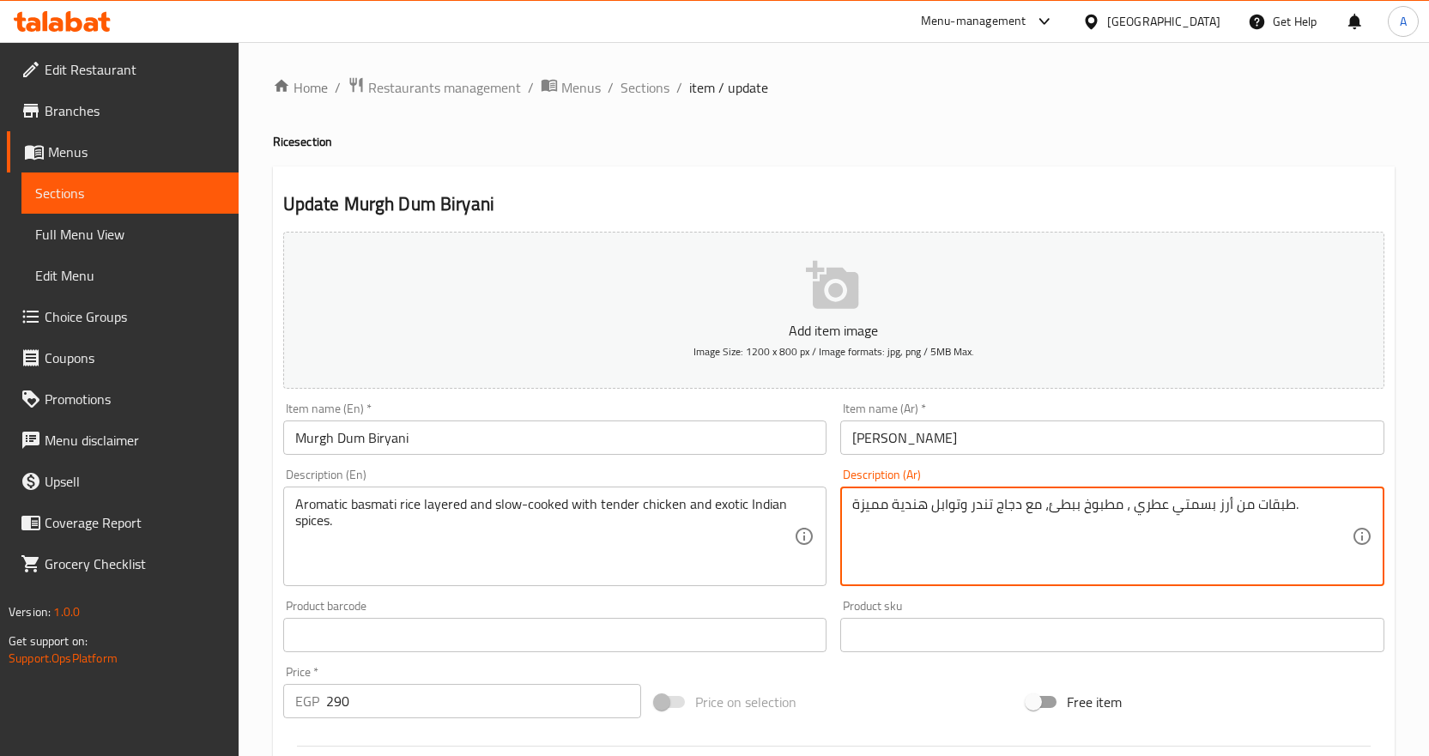
type textarea "طبقات من أرز بسمتي عطري ، مطبوخ ببطئ، مع دجاج تندر وتوابل هندية مميزة."
click at [949, 442] on input "[PERSON_NAME]" at bounding box center [1112, 437] width 544 height 34
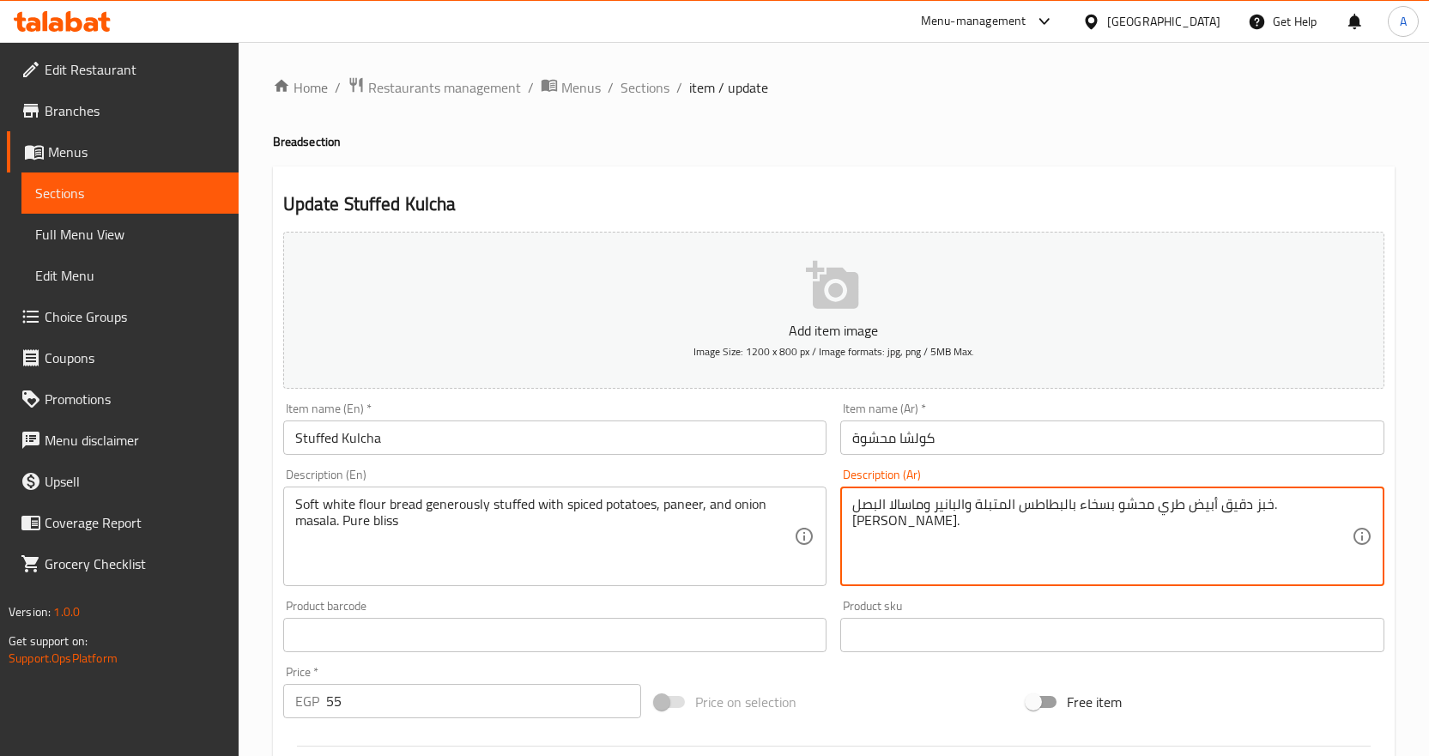
click at [914, 512] on textarea "خبز دقيق أبيض طري محشو بسخاء بالبطاطس المتبلة والبانير وماسالا البصل. [PERSON_N…" at bounding box center [1101, 537] width 499 height 82
type textarea "خبز دقيق أبيض طري محشو بسخاء بالبطاطس المتبلة والبانير وماسالا البصل."
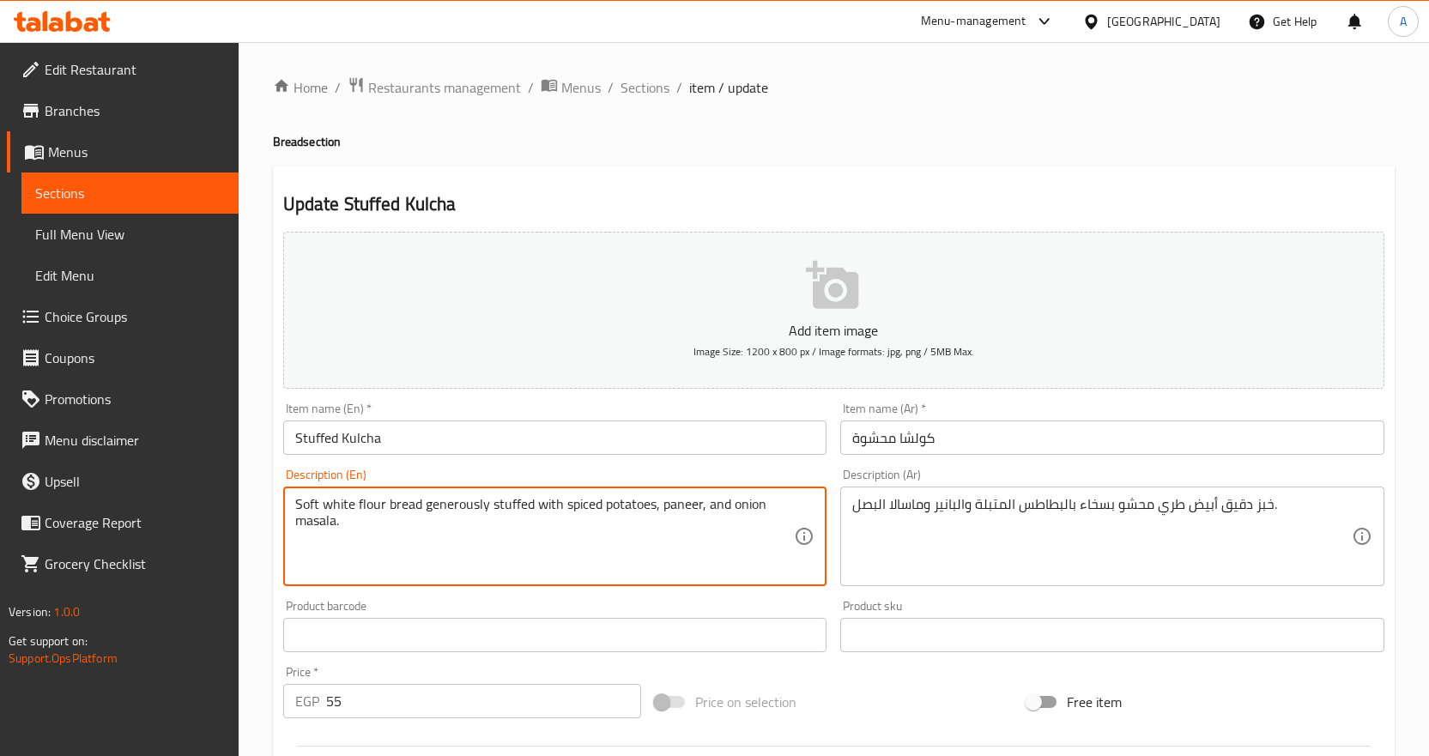
type textarea "Soft white flour bread generously stuffed with spiced potatoes, paneer, and oni…"
click at [424, 442] on input "Stuffed Kulcha" at bounding box center [555, 437] width 544 height 34
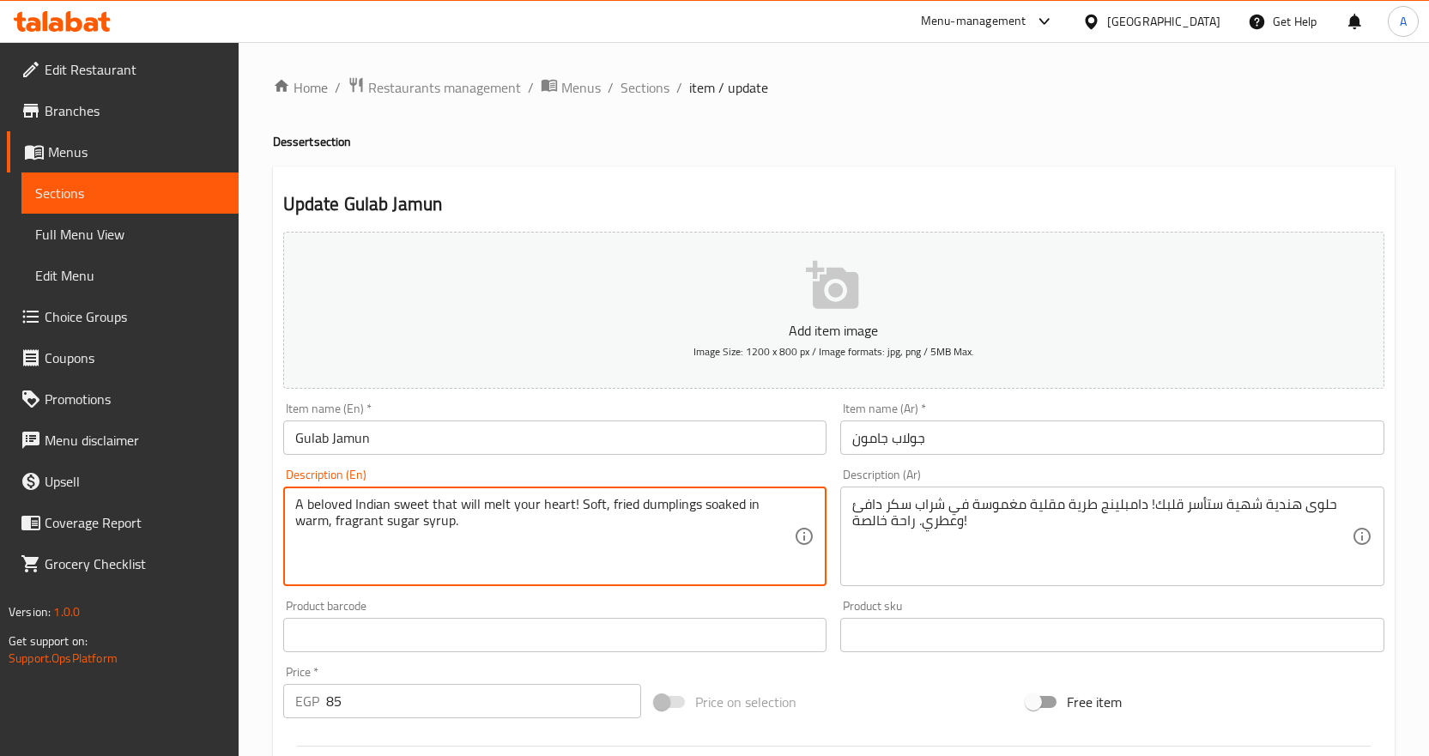
type textarea "A beloved Indian sweet that will melt your heart! Soft, fried dumplings soaked …"
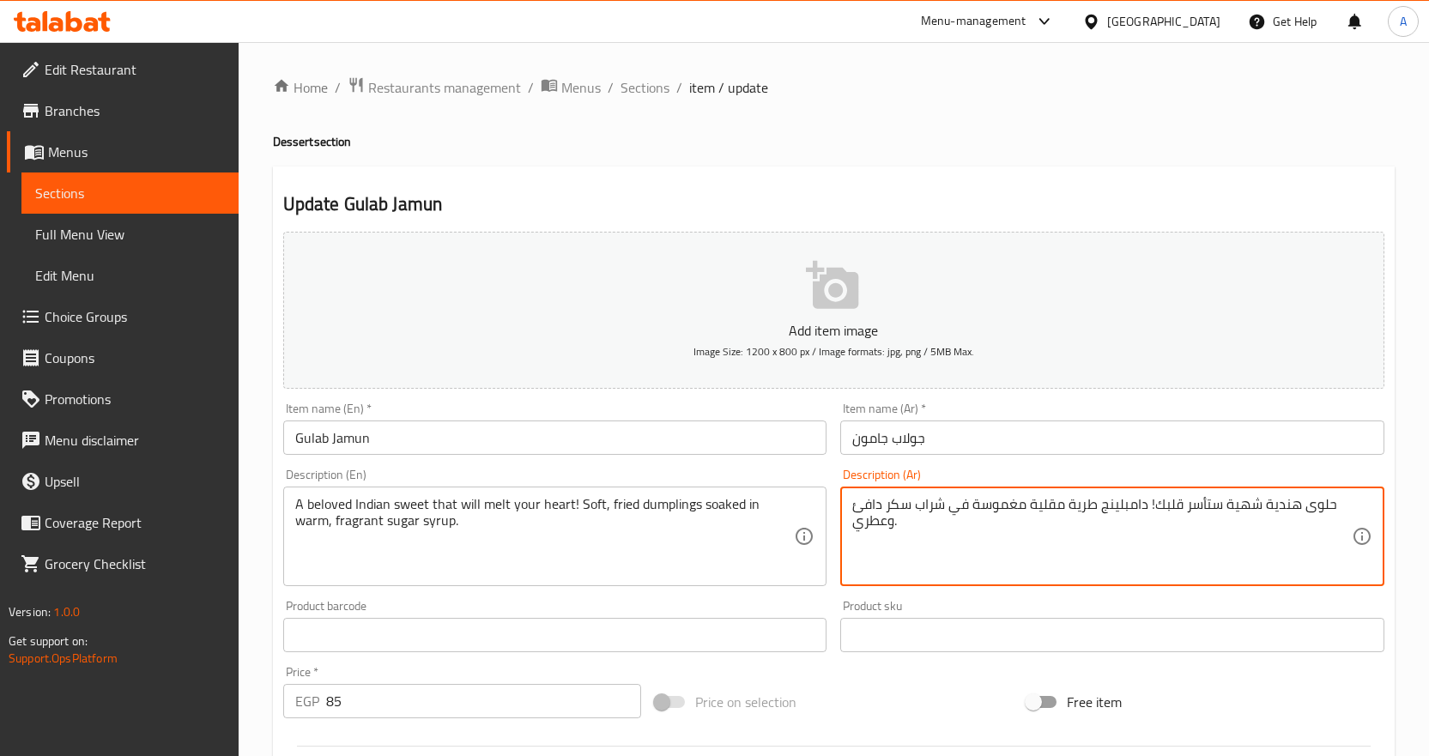
type textarea "حلوى هندية شهية ستأسر قلبك! دامبلينج طرية مقلية مغموسة في شراب سكر دافئ وعطري."
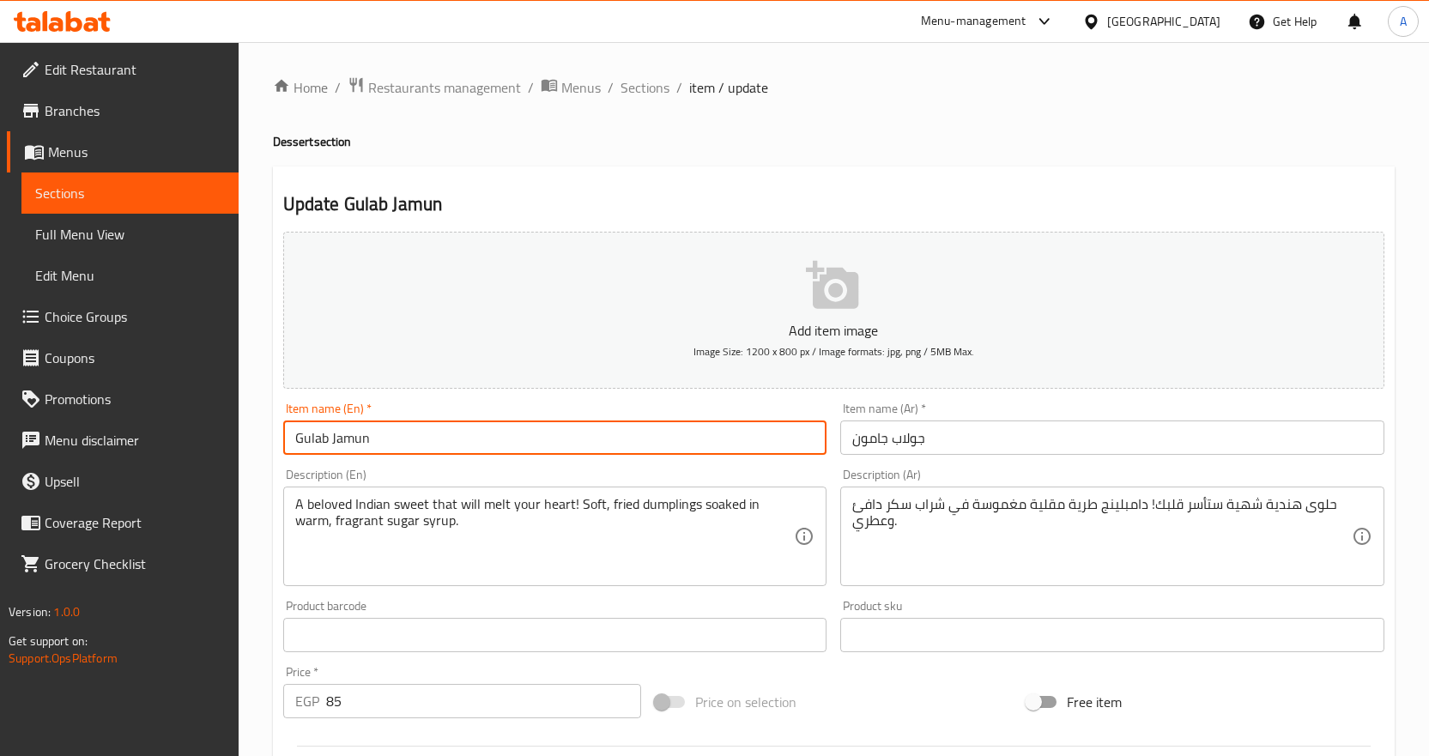
click at [502, 424] on input "Gulab Jamun" at bounding box center [555, 437] width 544 height 34
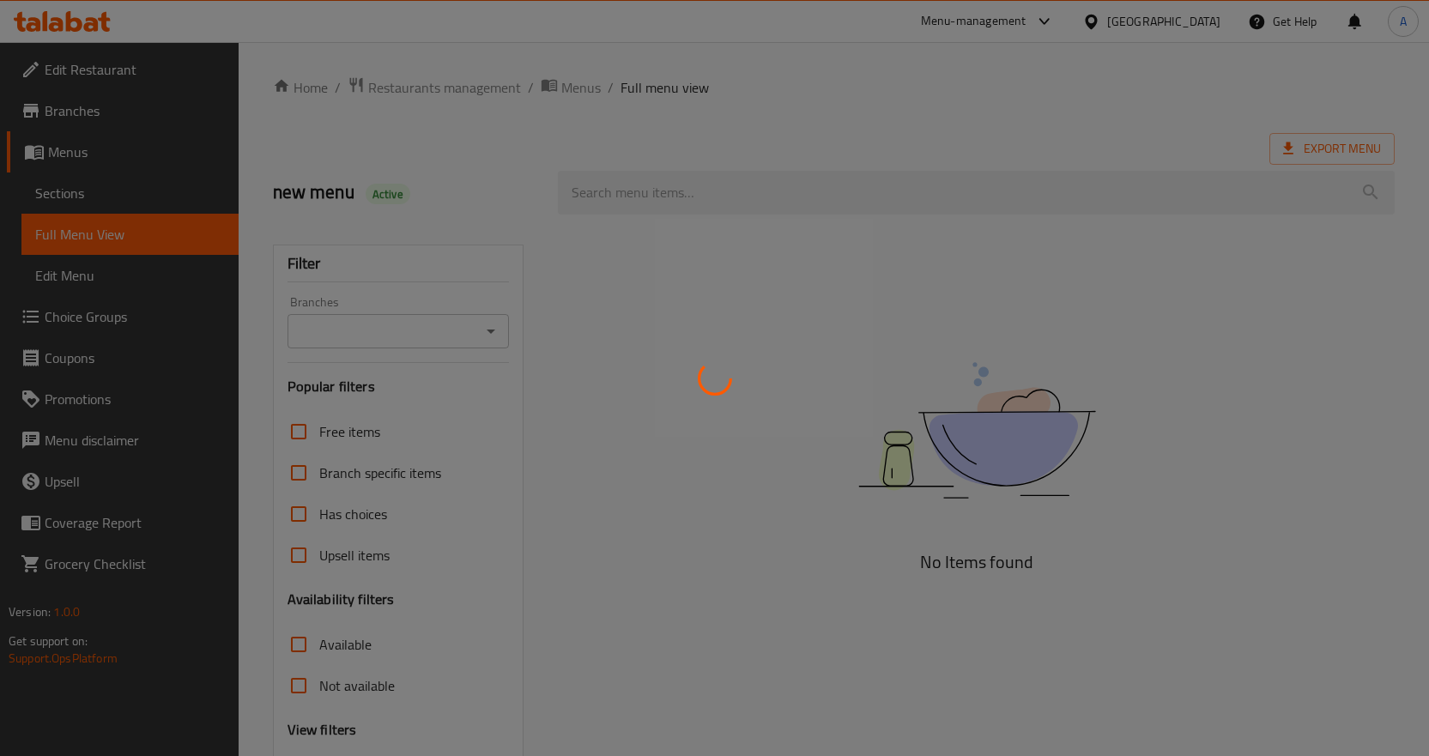
click at [714, 410] on div at bounding box center [714, 378] width 1429 height 756
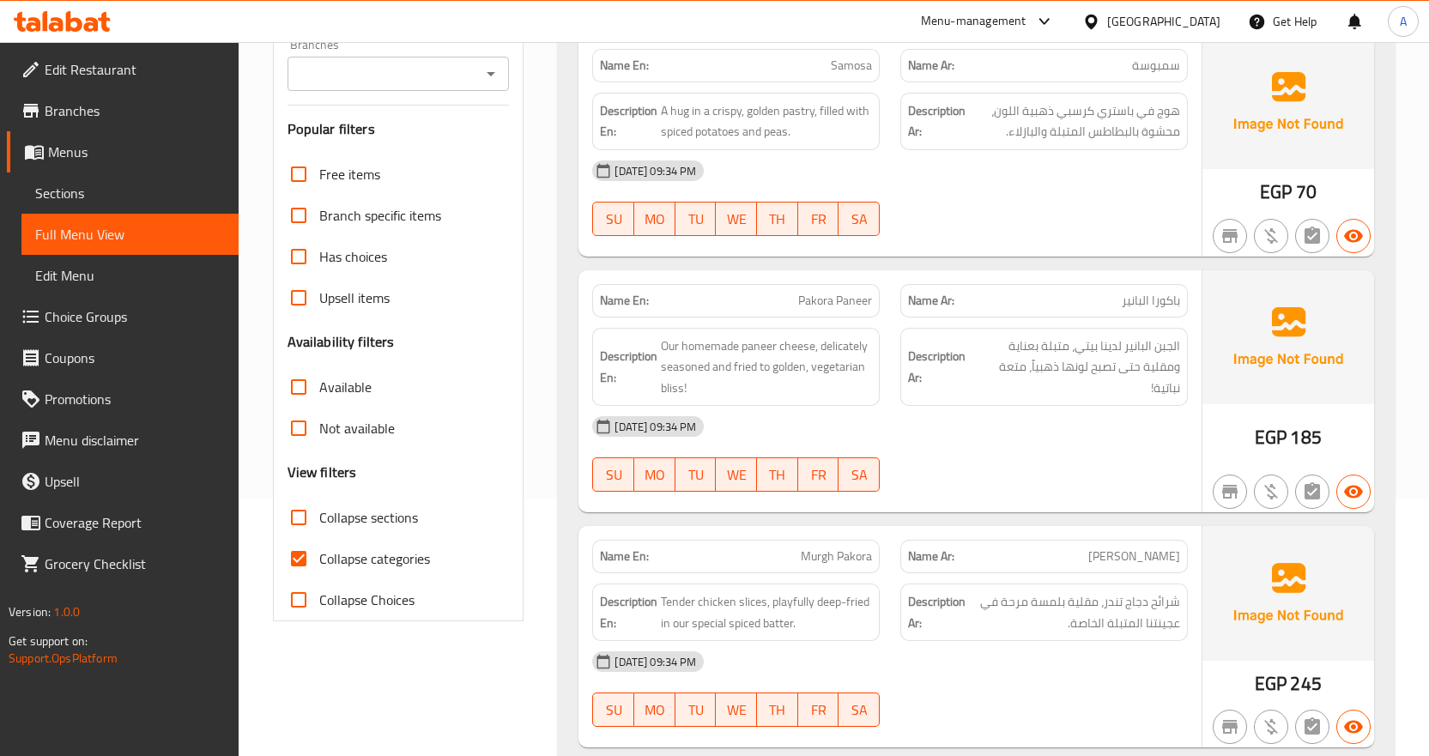
scroll to position [4854, 0]
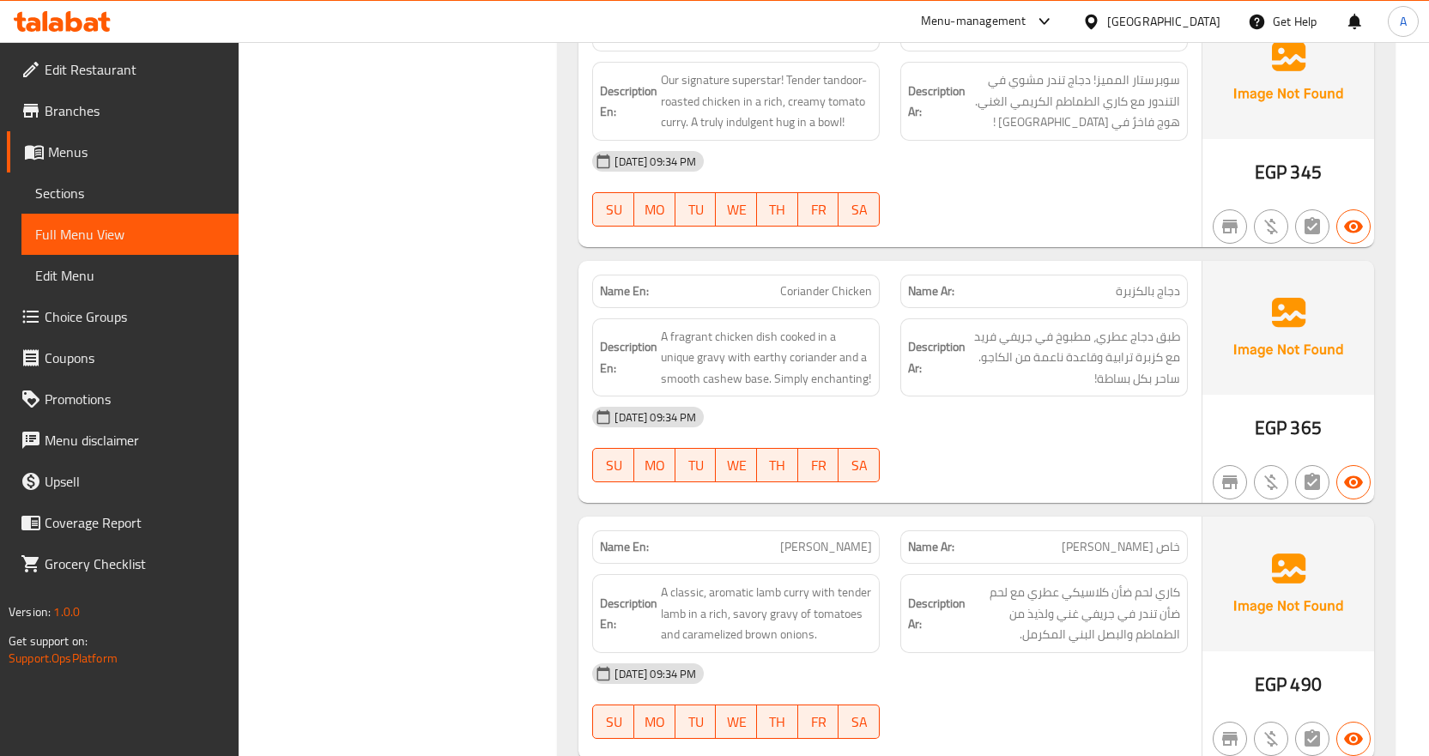
click at [789, 414] on div "[DATE] 09:34 PM" at bounding box center [890, 416] width 616 height 41
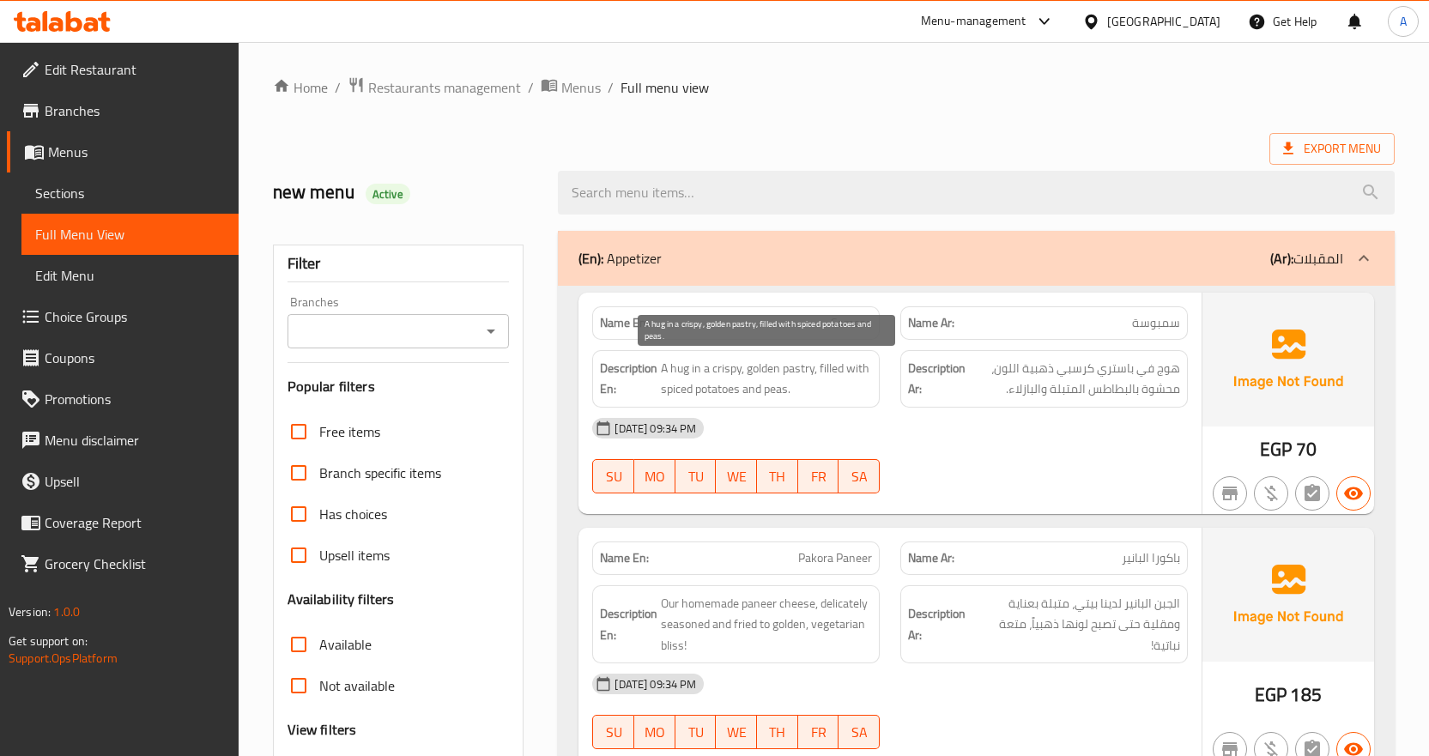
click at [757, 386] on span "A hug in a crispy, golden pastry, filled with spiced potatoes and peas." at bounding box center [766, 379] width 211 height 42
click at [731, 390] on span "A hug in a crispy, golden pastry, filled with spiced potatoes and peas." at bounding box center [766, 379] width 211 height 42
